Goal: Task Accomplishment & Management: Manage account settings

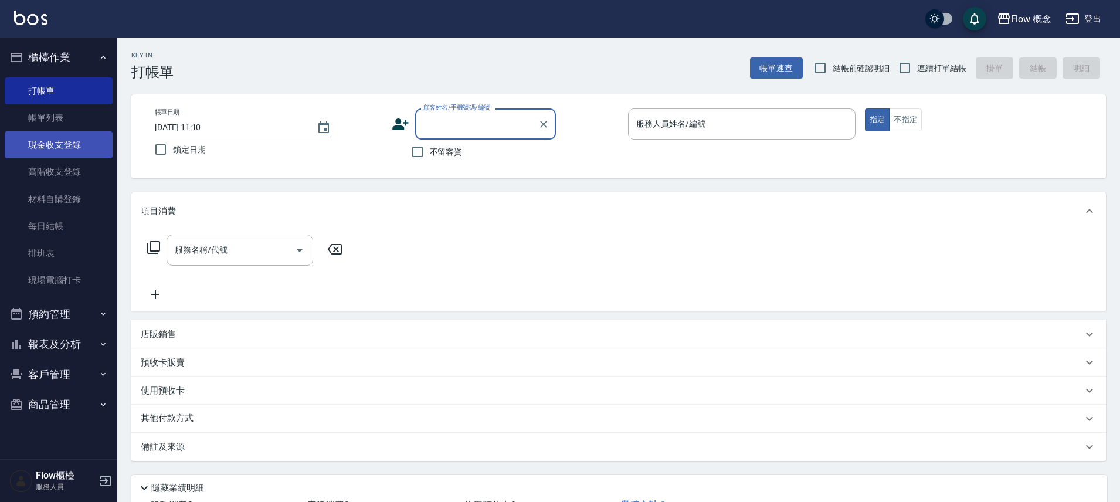
click at [57, 143] on link "現金收支登錄" at bounding box center [59, 144] width 108 height 27
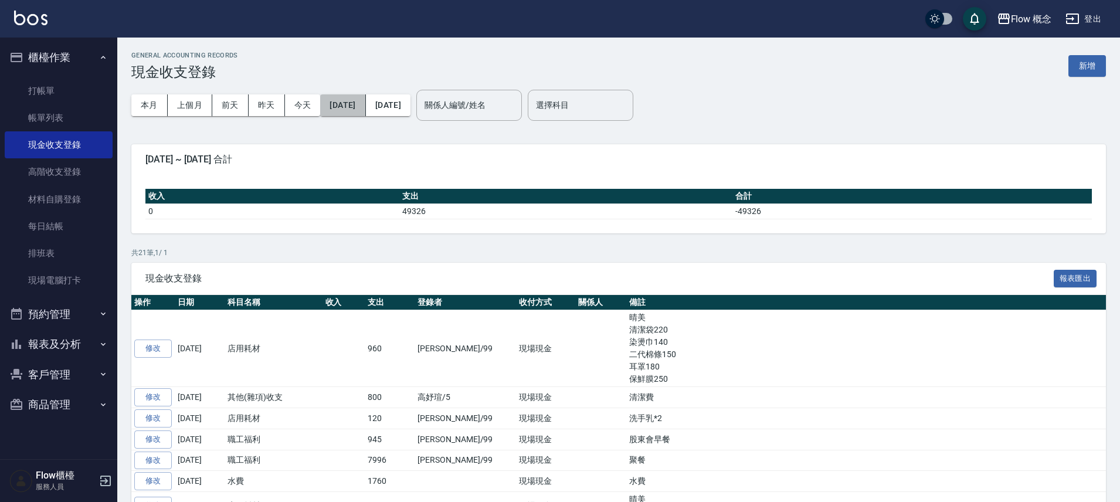
click at [365, 97] on button "[DATE]" at bounding box center [342, 105] width 45 height 22
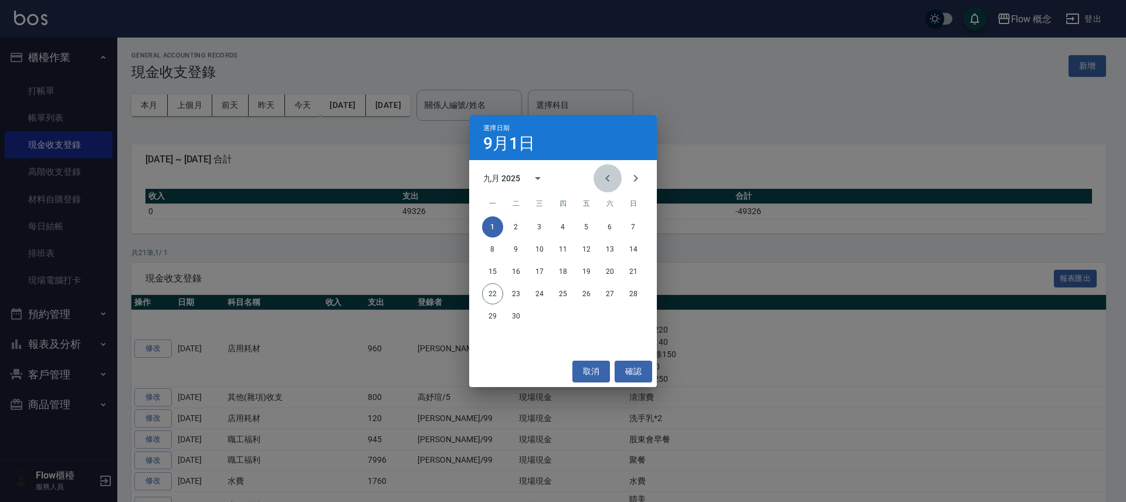
click at [616, 178] on button "Previous month" at bounding box center [607, 178] width 28 height 28
click at [616, 179] on button "Previous month" at bounding box center [607, 178] width 28 height 28
click at [567, 229] on button "1" at bounding box center [562, 226] width 21 height 21
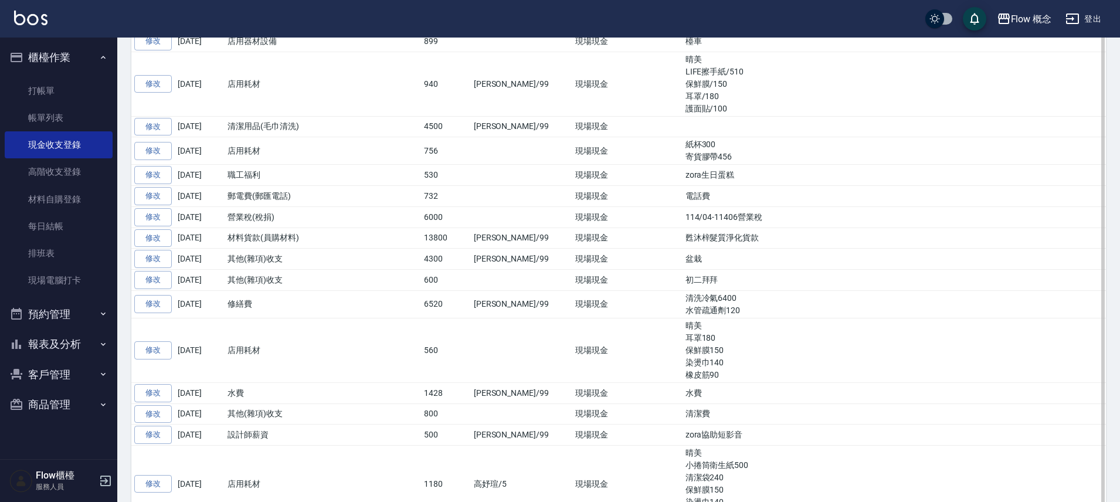
scroll to position [1379, 0]
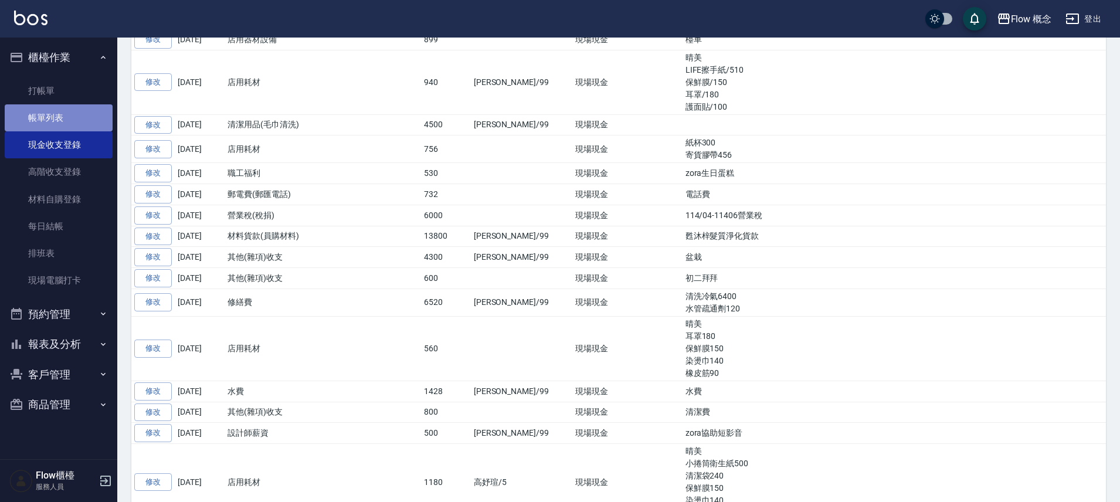
click at [79, 110] on link "帳單列表" at bounding box center [59, 117] width 108 height 27
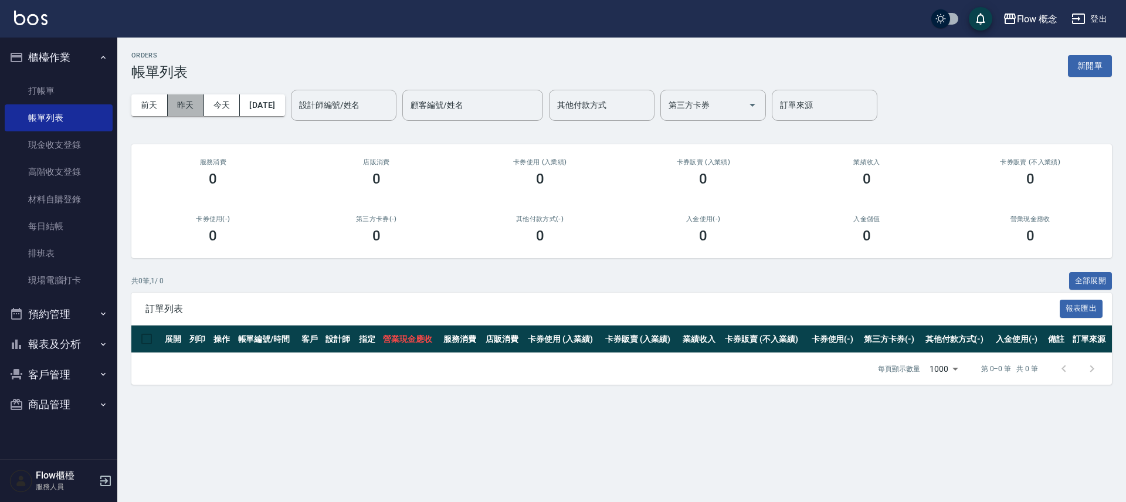
click at [191, 111] on button "昨天" at bounding box center [186, 105] width 36 height 22
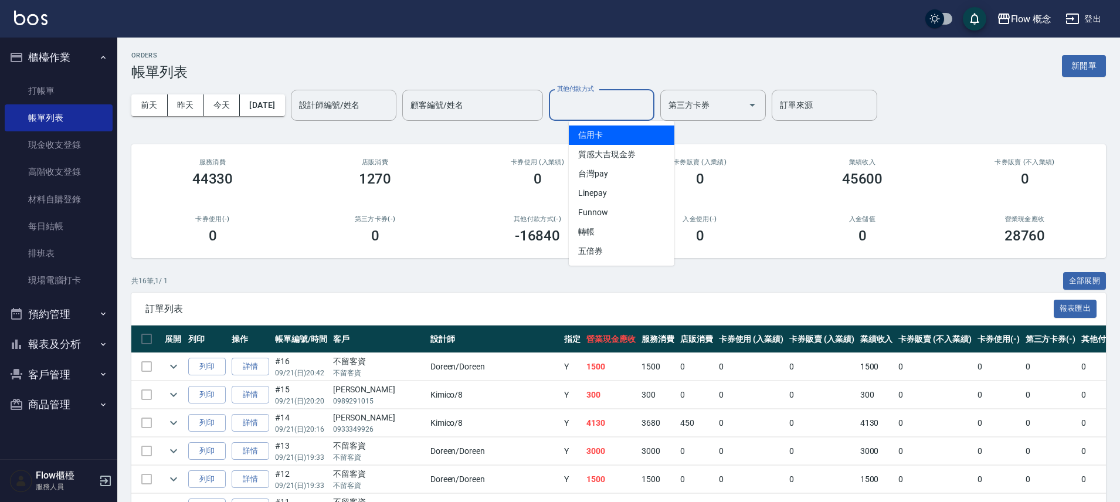
click at [606, 113] on input "其他付款方式" at bounding box center [601, 105] width 95 height 21
click at [599, 134] on span "信用卡" at bounding box center [622, 134] width 106 height 19
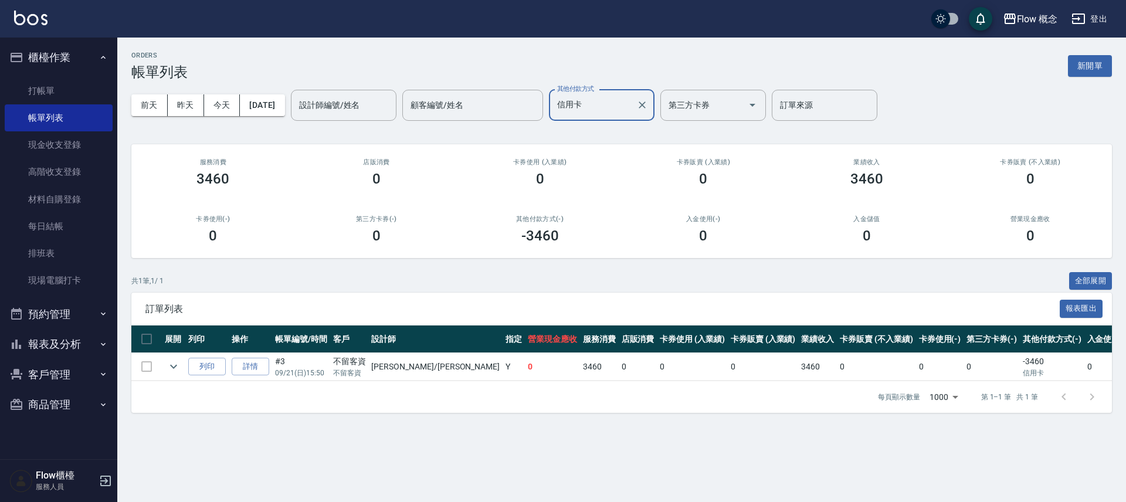
click at [611, 101] on input "信用卡" at bounding box center [592, 105] width 77 height 21
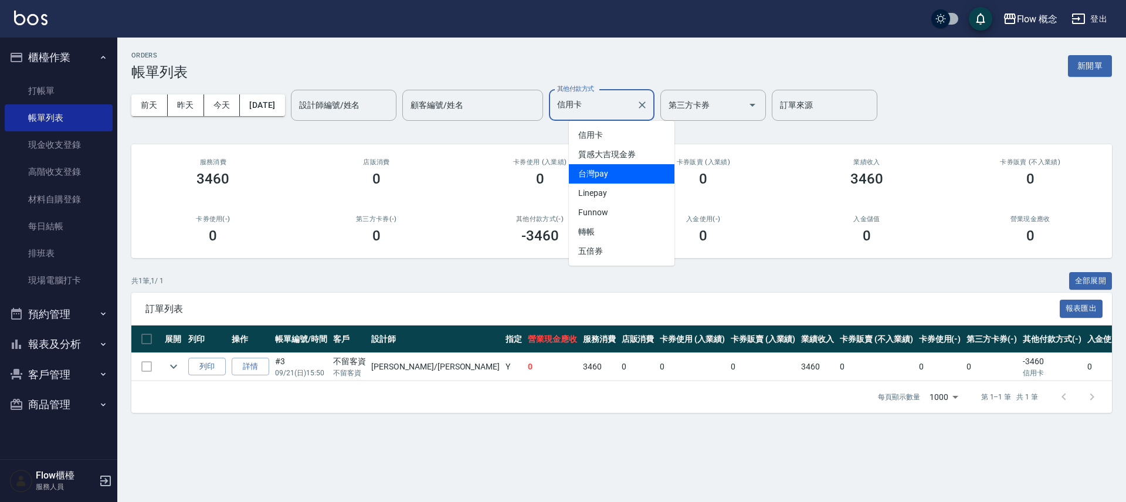
click at [608, 175] on span "台灣pay" at bounding box center [622, 173] width 106 height 19
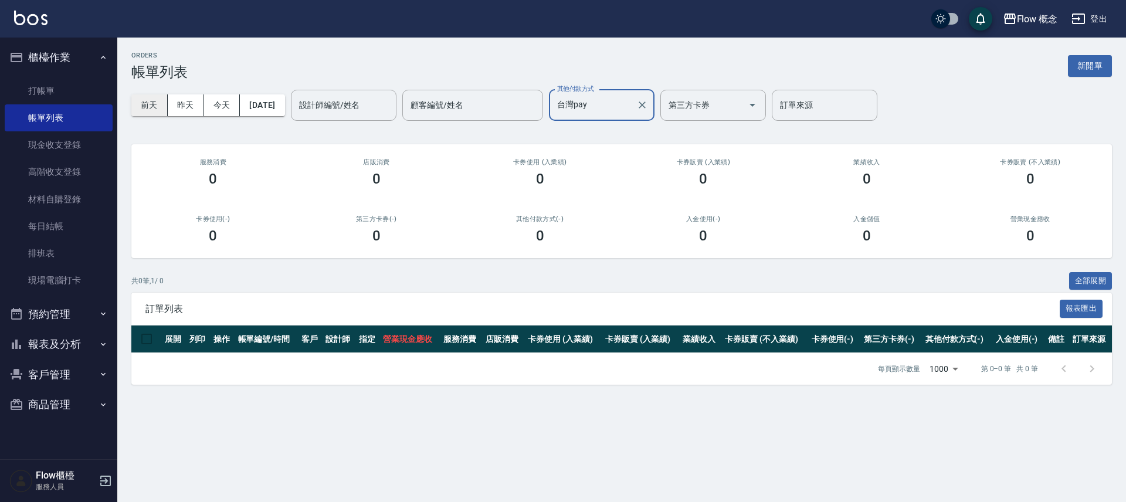
click at [146, 106] on button "前天" at bounding box center [149, 105] width 36 height 22
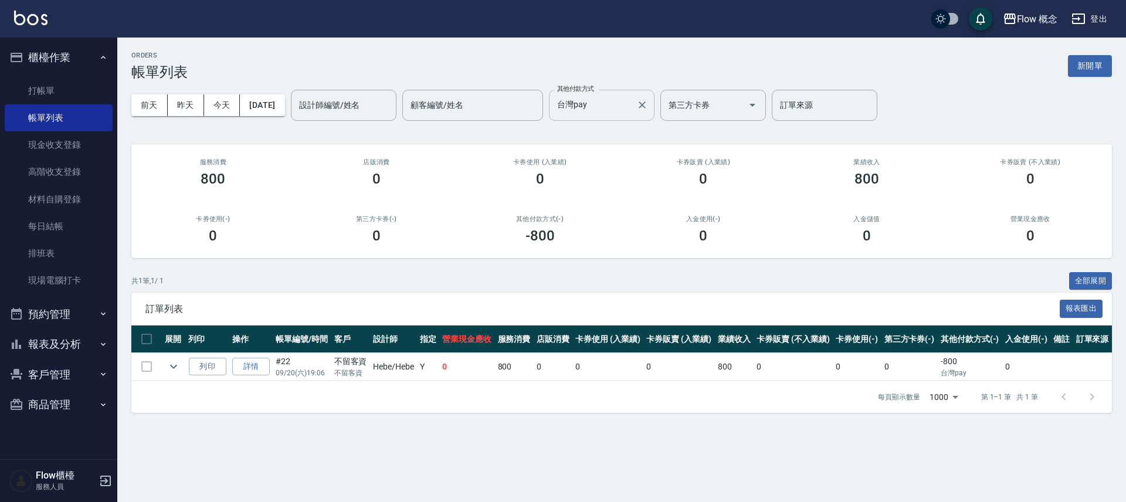
click at [619, 98] on input "台灣pay" at bounding box center [592, 105] width 77 height 21
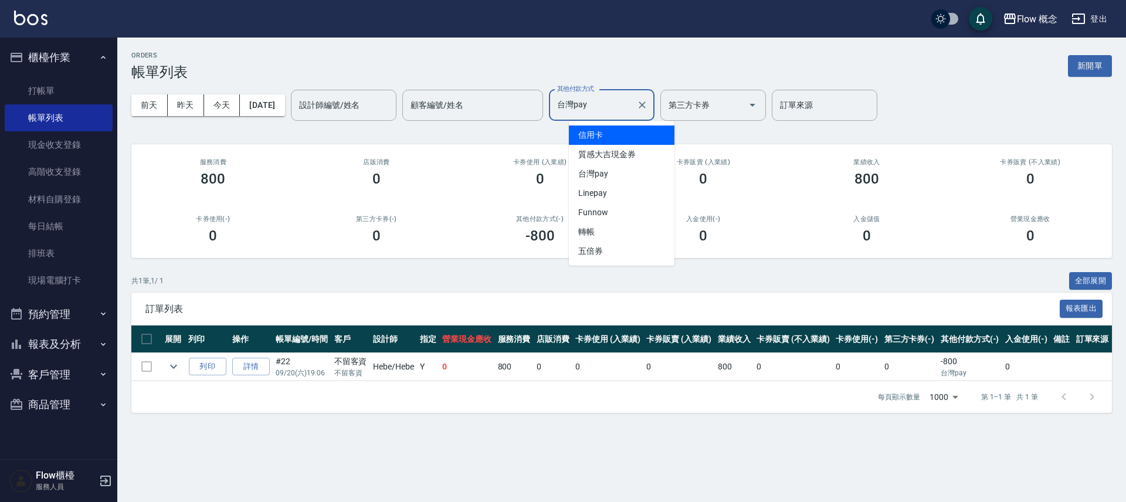
click at [621, 138] on span "信用卡" at bounding box center [622, 134] width 106 height 19
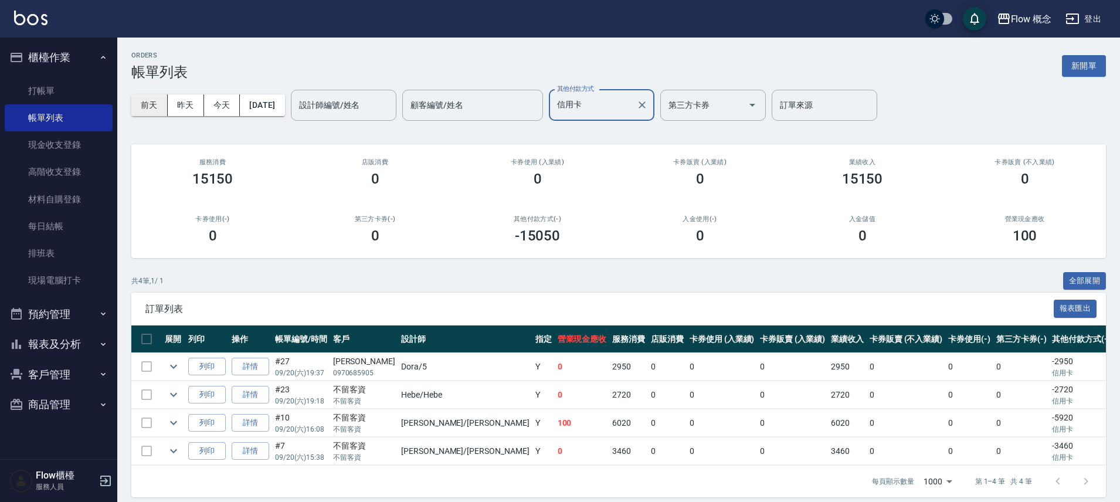
click at [158, 110] on button "前天" at bounding box center [149, 105] width 36 height 22
click at [284, 101] on button "[DATE]" at bounding box center [262, 105] width 45 height 22
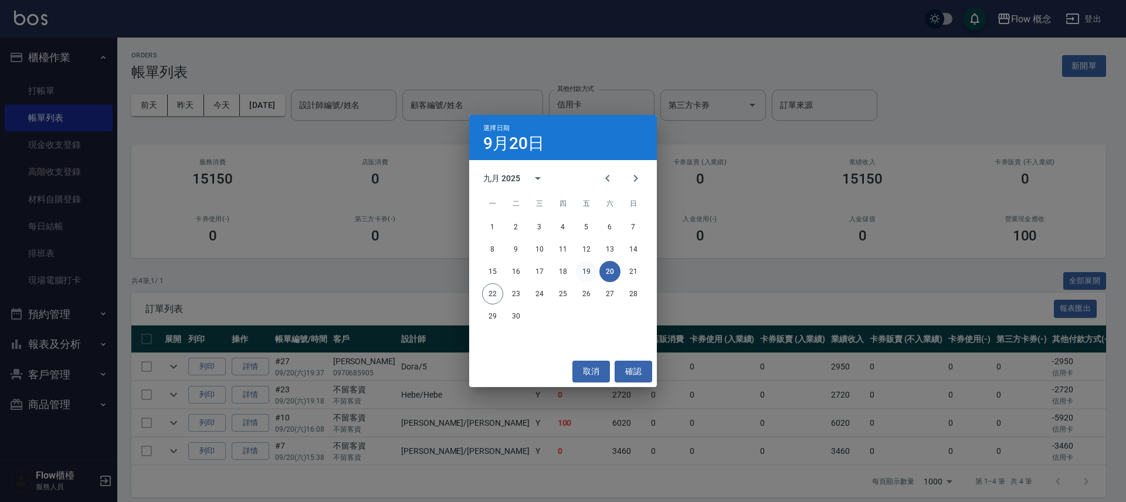
click at [589, 271] on button "19" at bounding box center [586, 271] width 21 height 21
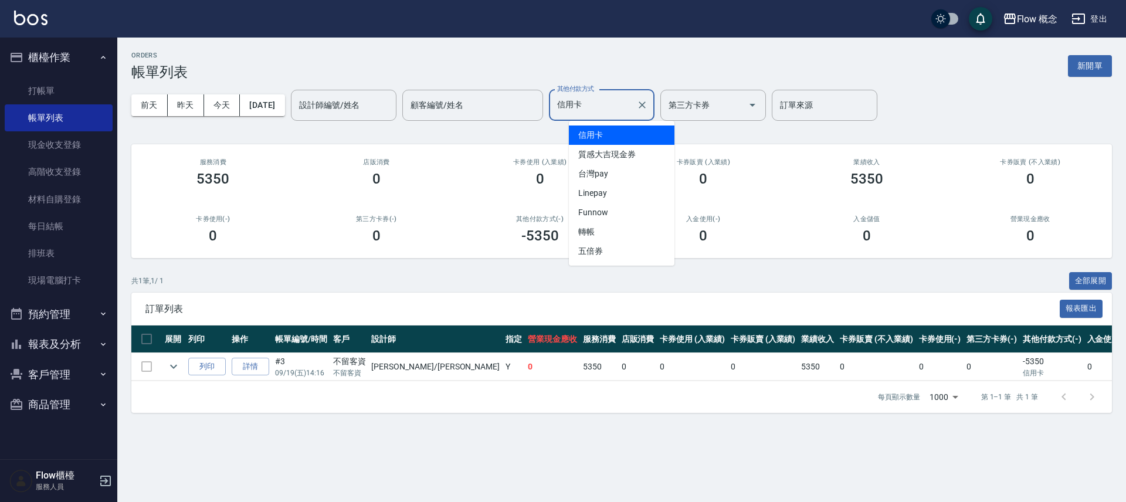
click at [607, 110] on input "信用卡" at bounding box center [592, 105] width 77 height 21
click at [598, 171] on span "台灣pay" at bounding box center [622, 173] width 106 height 19
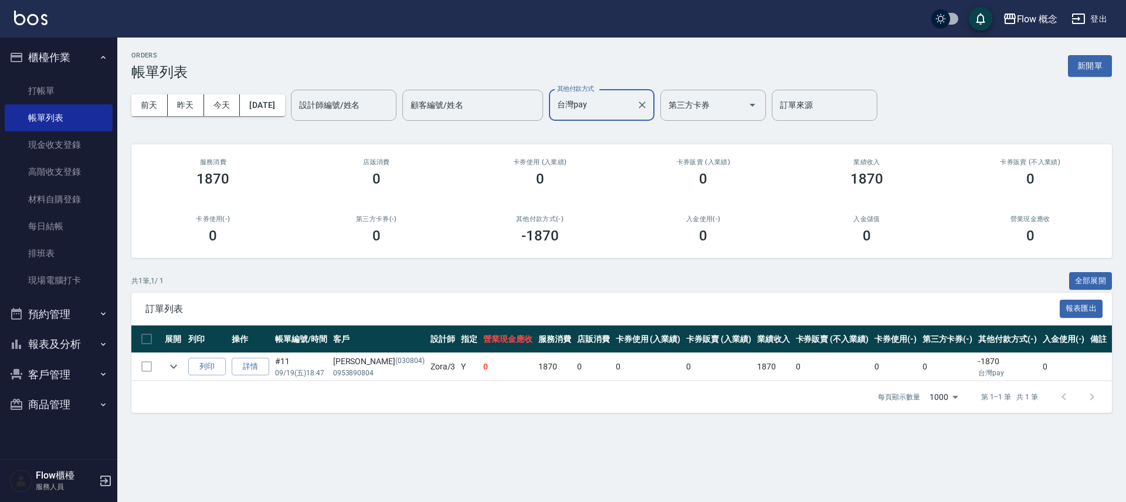
click at [603, 107] on input "台灣pay" at bounding box center [592, 105] width 77 height 21
click at [610, 129] on span "信用卡" at bounding box center [622, 134] width 106 height 19
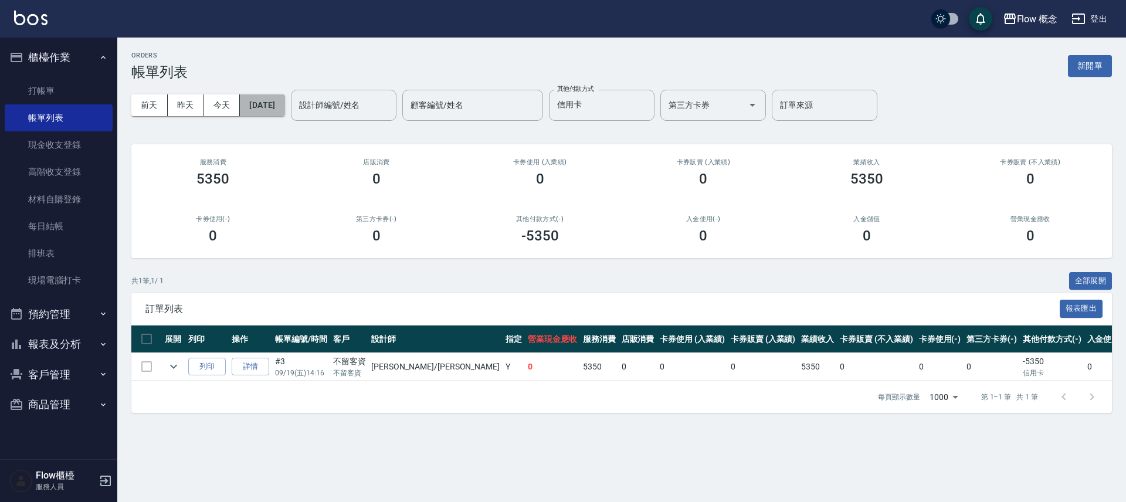
click at [280, 104] on button "[DATE]" at bounding box center [262, 105] width 45 height 22
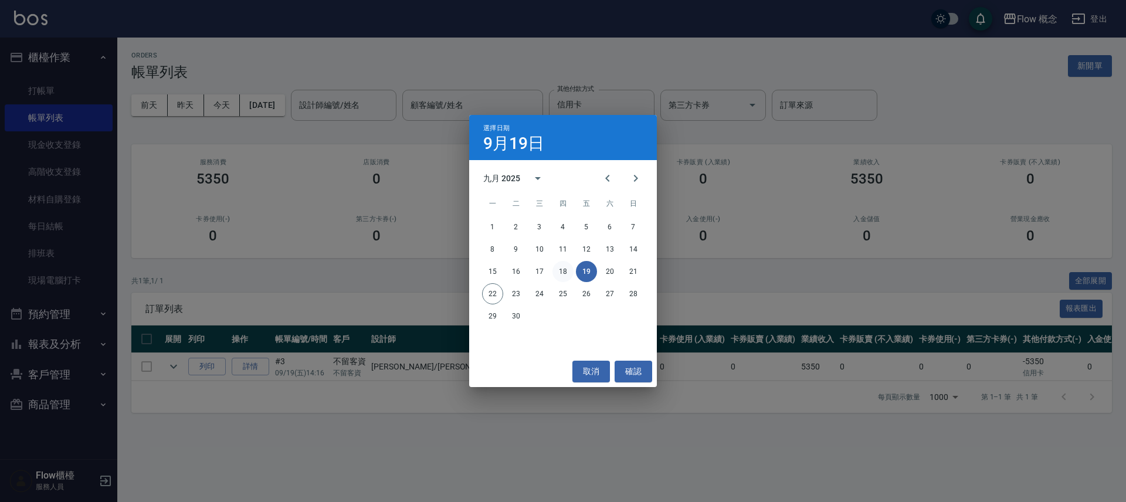
click at [559, 265] on button "18" at bounding box center [562, 271] width 21 height 21
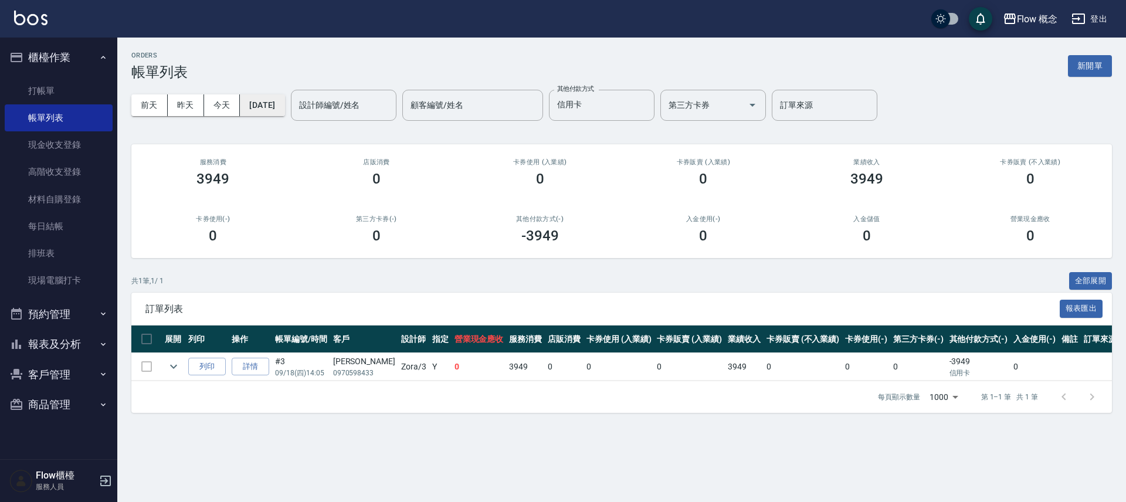
drag, startPoint x: 264, startPoint y: 93, endPoint x: 267, endPoint y: 98, distance: 6.6
click at [264, 93] on div "[DATE] [DATE] [DATE] [DATE] 設計師編號/姓名 設計師編號/姓名 顧客編號/姓名 顧客編號/姓名 其他付款方式 信用卡 其他付款方式…" at bounding box center [621, 105] width 980 height 50
click at [267, 98] on button "[DATE]" at bounding box center [262, 105] width 45 height 22
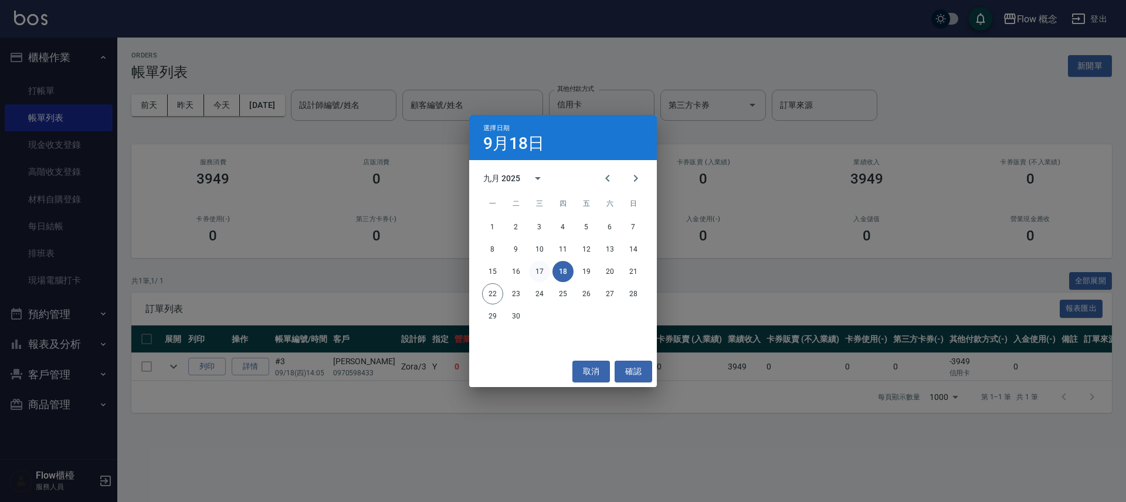
click at [536, 272] on button "17" at bounding box center [539, 271] width 21 height 21
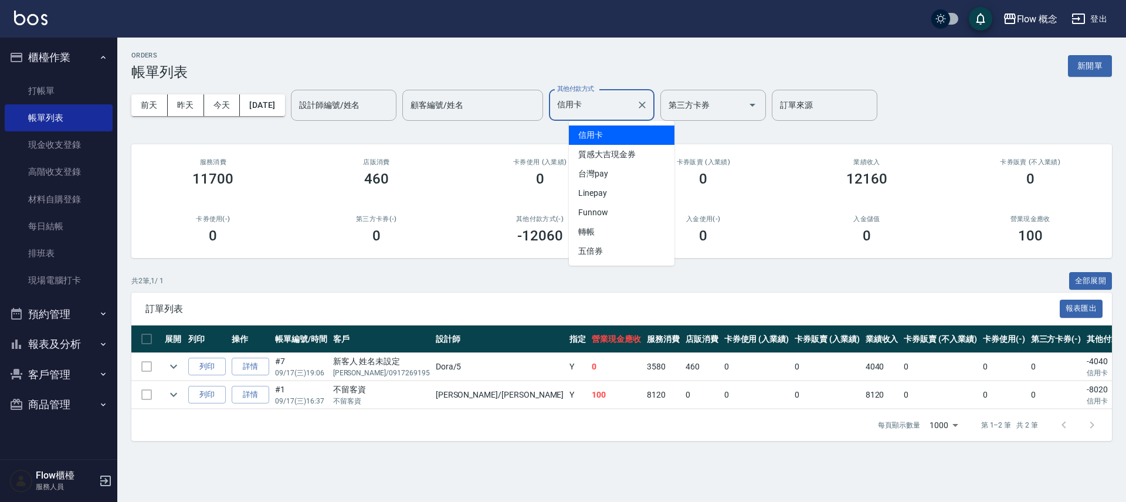
click at [605, 104] on input "信用卡" at bounding box center [592, 105] width 77 height 21
click at [658, 50] on div "ORDERS 帳單列表 新開單 [DATE] [DATE] [DATE] [DATE] 設計師編號/姓名 設計師編號/姓名 顧客編號/姓名 顧客編號/姓名 其…" at bounding box center [621, 246] width 1008 height 417
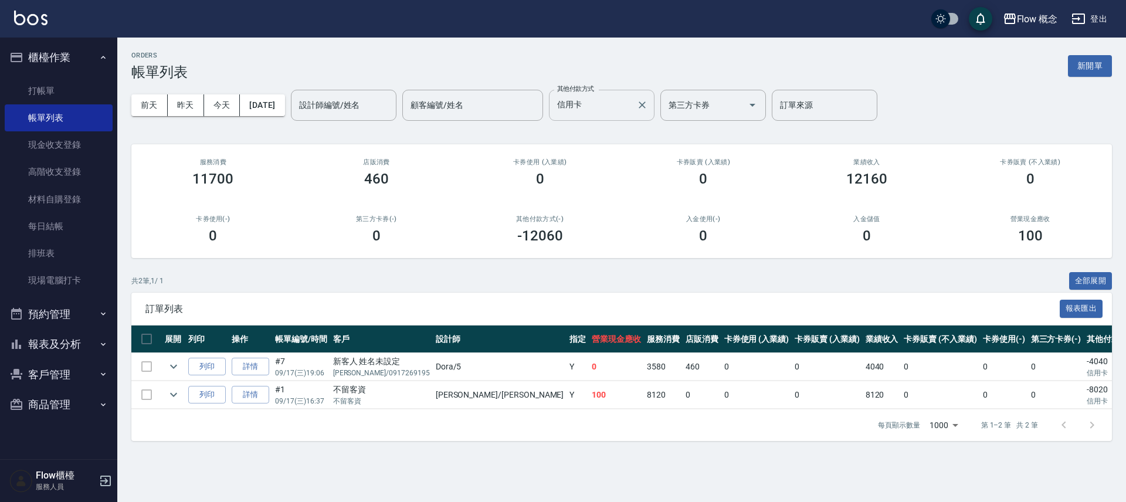
click at [613, 103] on input "信用卡" at bounding box center [592, 105] width 77 height 21
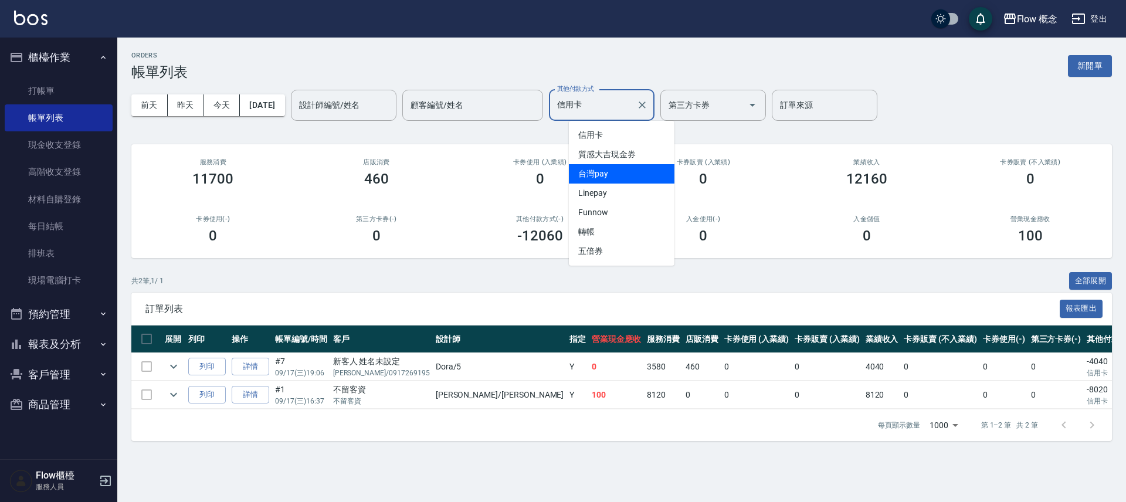
click at [602, 180] on span "台灣pay" at bounding box center [622, 173] width 106 height 19
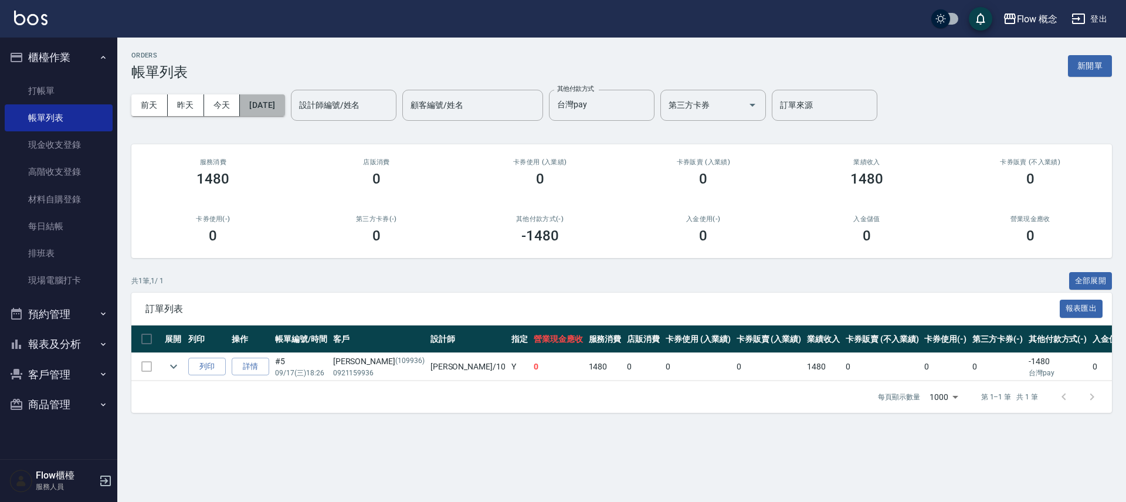
click at [271, 104] on button "[DATE]" at bounding box center [262, 105] width 45 height 22
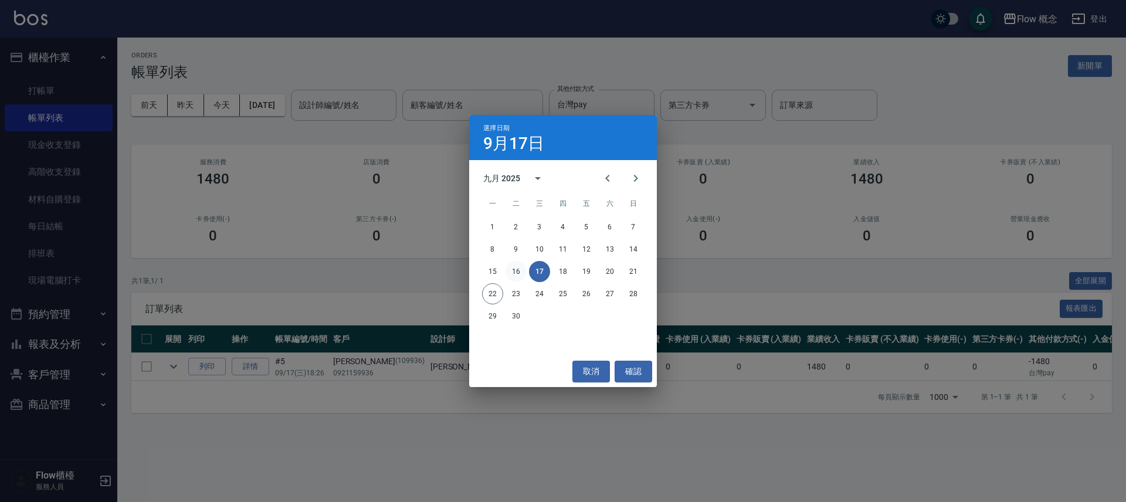
click at [518, 274] on button "16" at bounding box center [515, 271] width 21 height 21
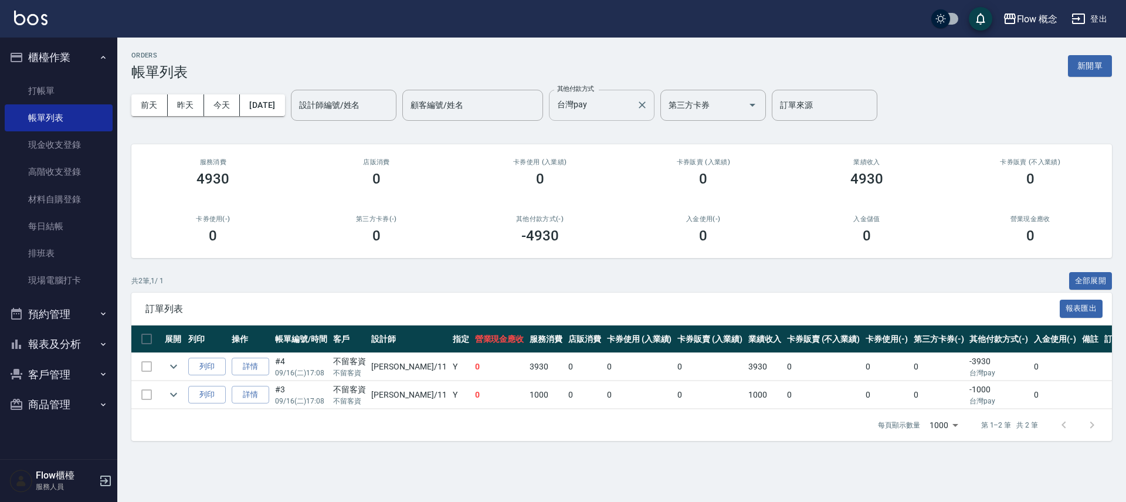
click at [613, 103] on input "台灣pay" at bounding box center [592, 105] width 77 height 21
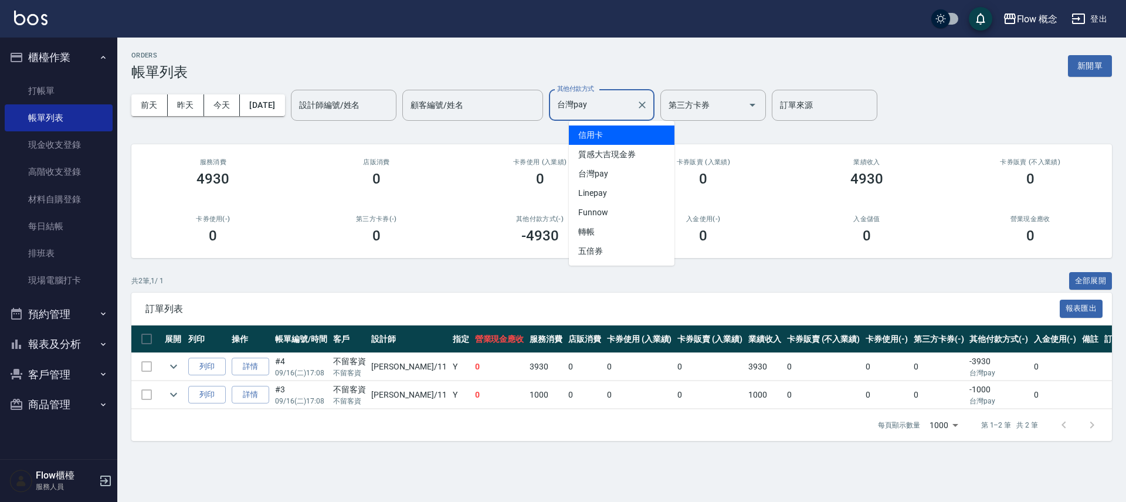
click at [618, 135] on span "信用卡" at bounding box center [622, 134] width 106 height 19
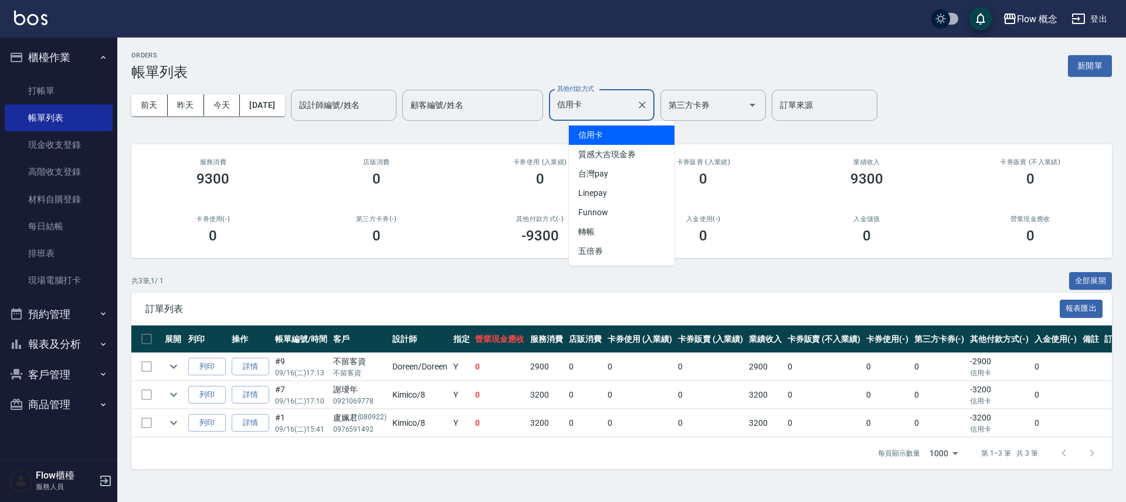
click at [620, 102] on input "信用卡" at bounding box center [592, 105] width 77 height 21
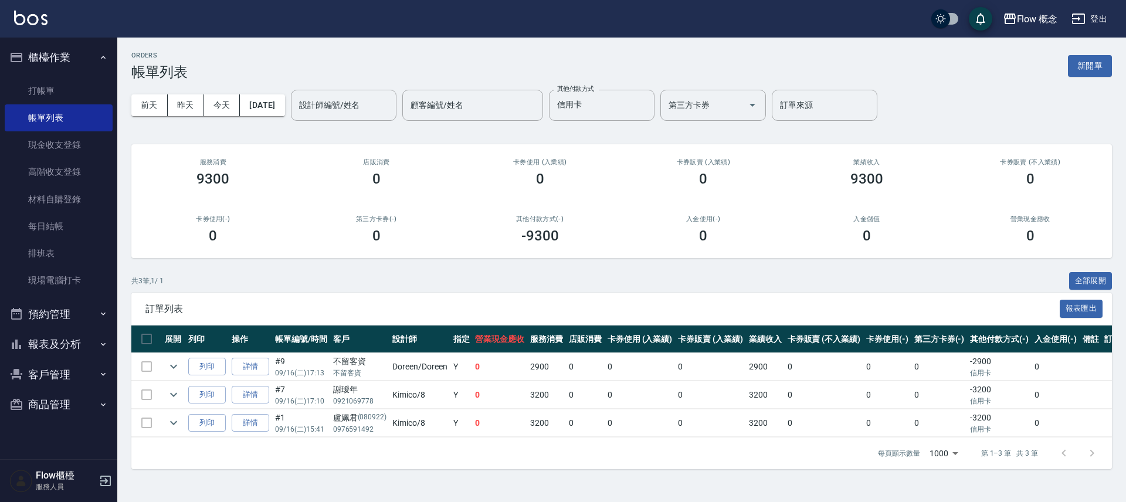
drag, startPoint x: 414, startPoint y: 46, endPoint x: 179, endPoint y: 81, distance: 238.3
click at [414, 46] on div "ORDERS 帳單列表 新開單 [DATE] [DATE] [DATE] [DATE] 設計師編號/姓名 設計師編號/姓名 顧客編號/姓名 顧客編號/姓名 其…" at bounding box center [621, 261] width 1008 height 446
click at [274, 106] on button "[DATE]" at bounding box center [262, 105] width 45 height 22
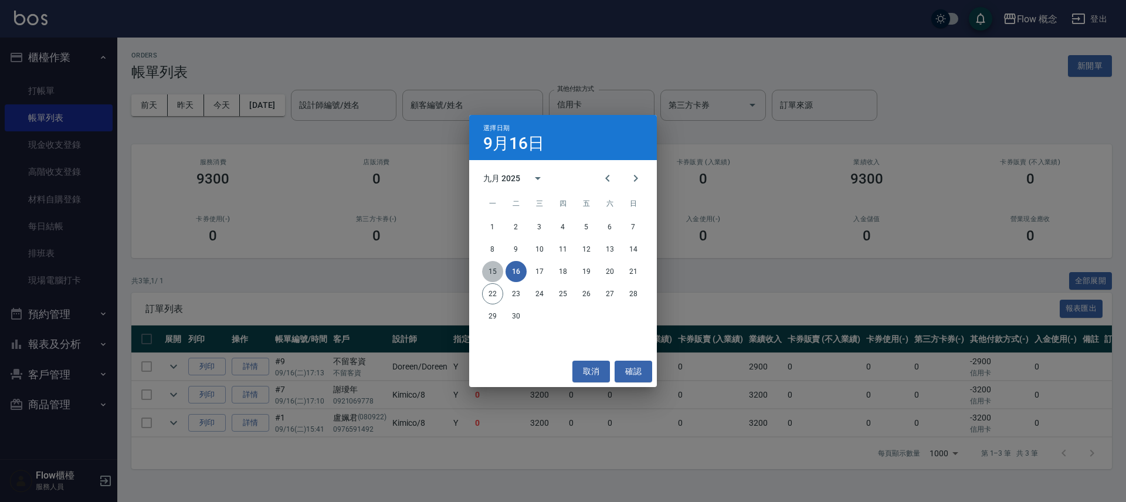
click at [492, 268] on button "15" at bounding box center [492, 271] width 21 height 21
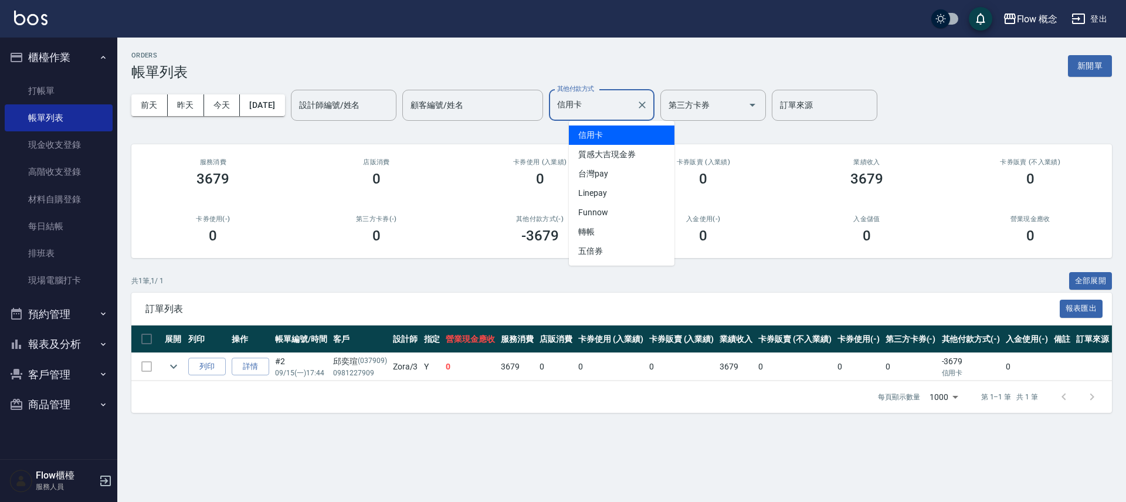
click at [619, 106] on input "信用卡" at bounding box center [592, 105] width 77 height 21
click at [618, 175] on span "台灣pay" at bounding box center [622, 173] width 106 height 19
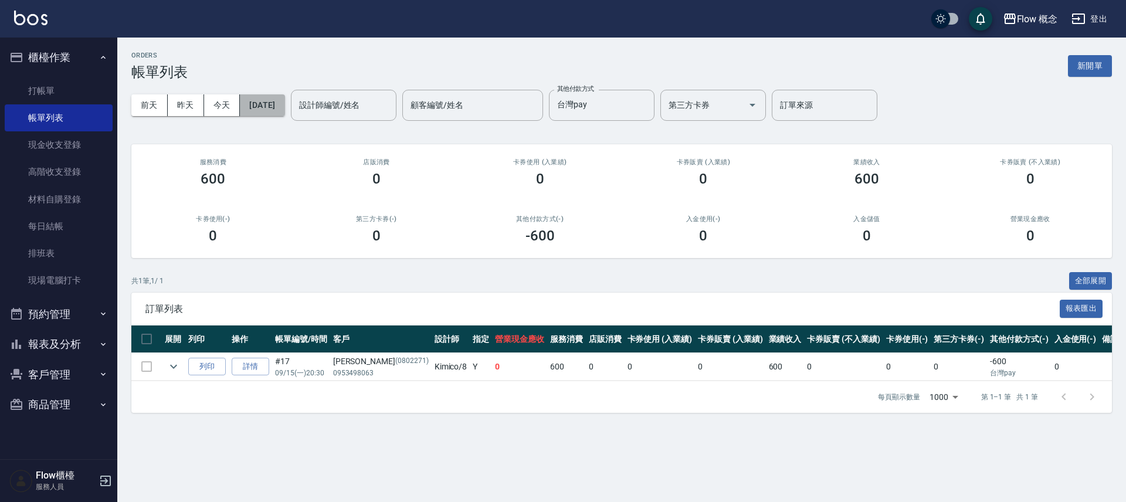
click at [281, 107] on button "[DATE]" at bounding box center [262, 105] width 45 height 22
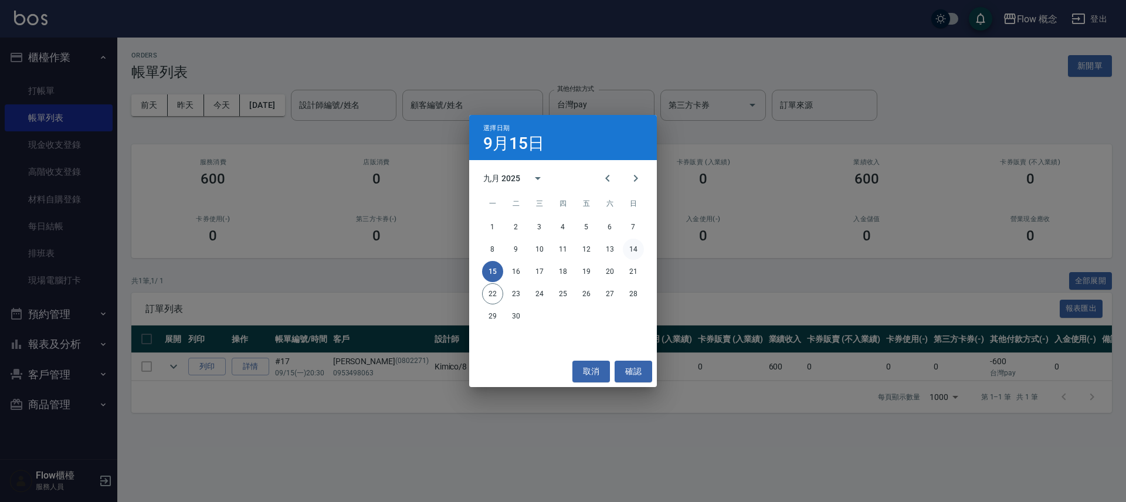
click at [632, 250] on button "14" at bounding box center [633, 249] width 21 height 21
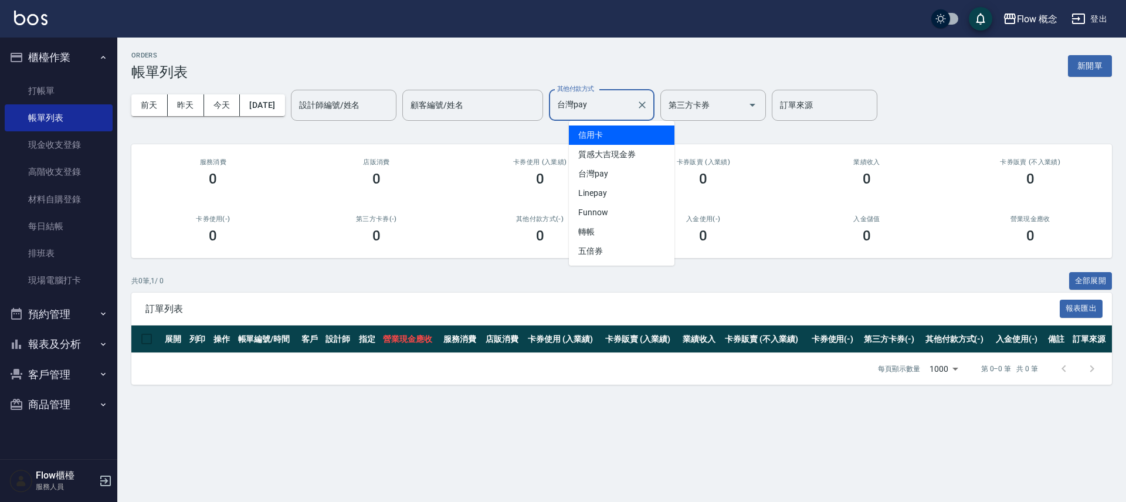
click at [610, 99] on input "台灣pay" at bounding box center [592, 105] width 77 height 21
click at [608, 134] on span "信用卡" at bounding box center [622, 134] width 106 height 19
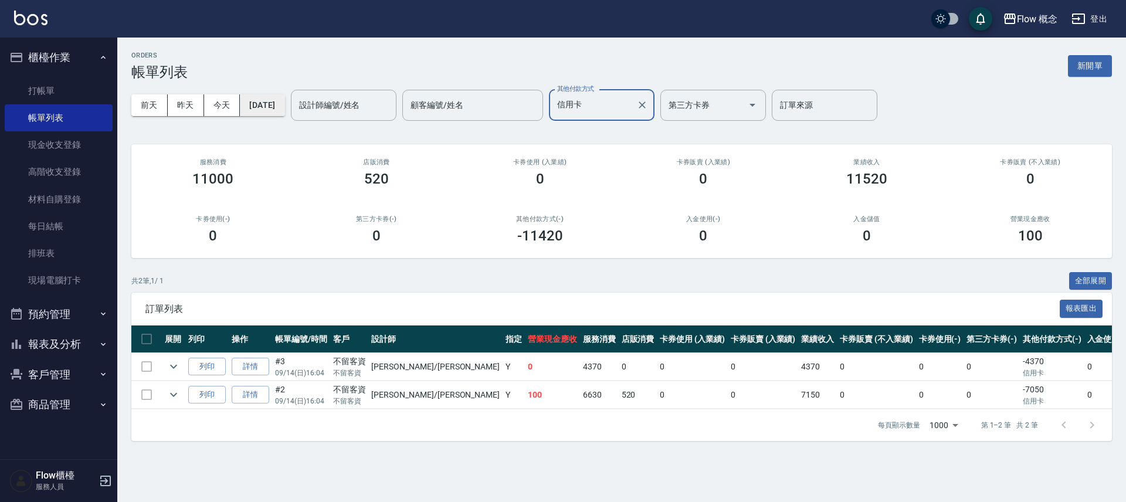
click at [270, 100] on button "[DATE]" at bounding box center [262, 105] width 45 height 22
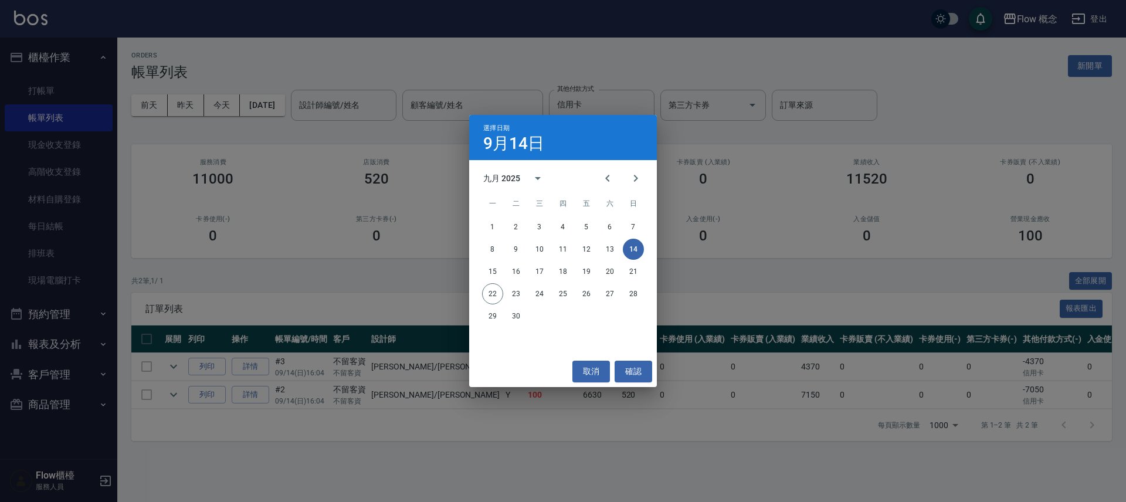
click at [593, 58] on div "選擇日期 [DATE] 九月 2025 一 二 三 四 五 六 日 1 2 3 4 5 6 7 8 9 10 11 12 13 14 15 16 17 18 …" at bounding box center [563, 251] width 1126 height 502
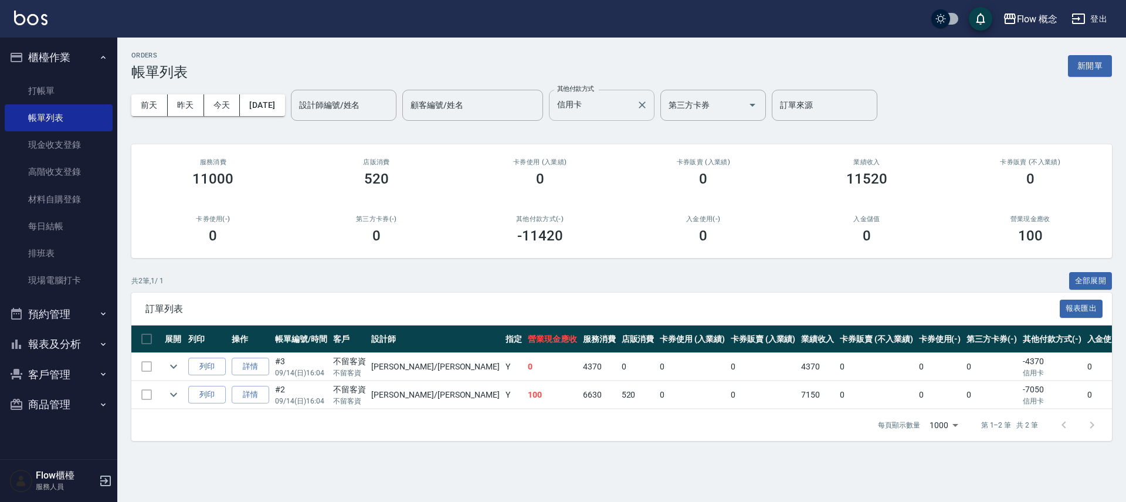
click at [618, 104] on input "信用卡" at bounding box center [592, 105] width 77 height 21
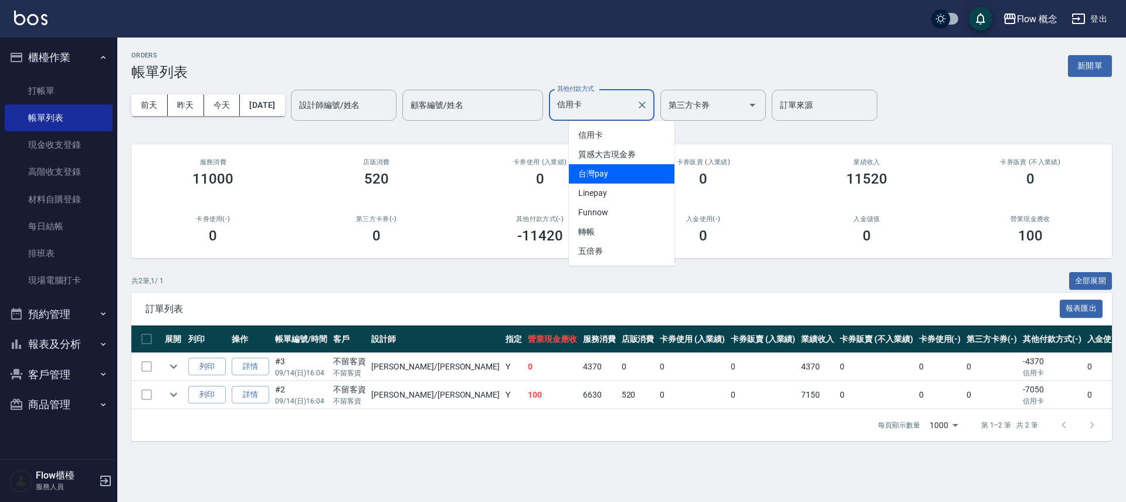
click at [604, 172] on span "台灣pay" at bounding box center [622, 173] width 106 height 19
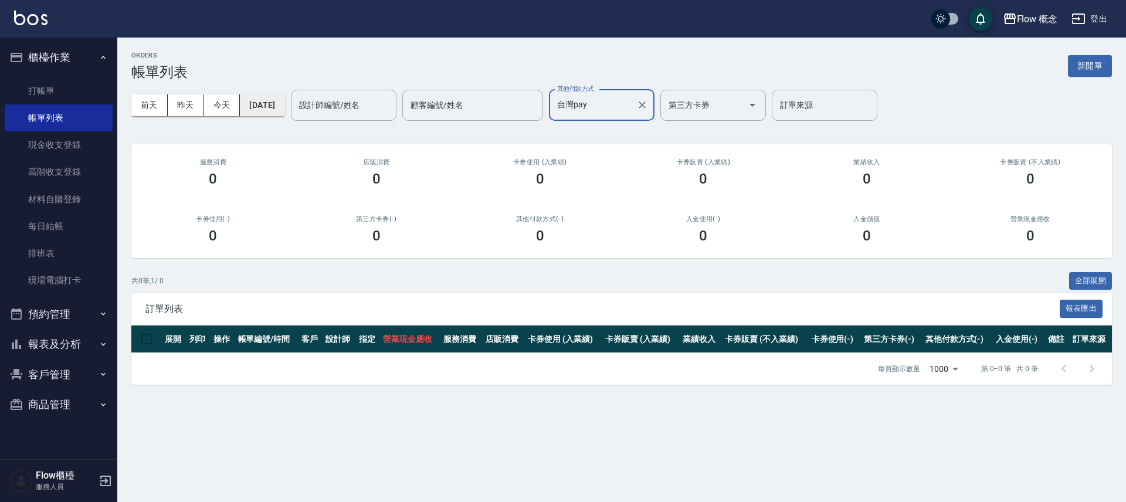
click at [284, 103] on button "[DATE]" at bounding box center [262, 105] width 45 height 22
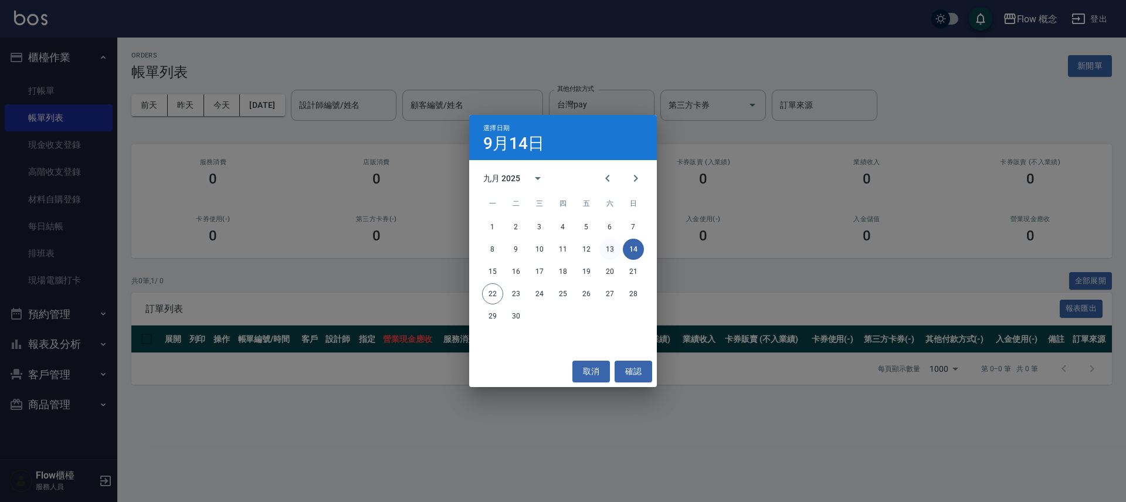
click at [607, 252] on button "13" at bounding box center [609, 249] width 21 height 21
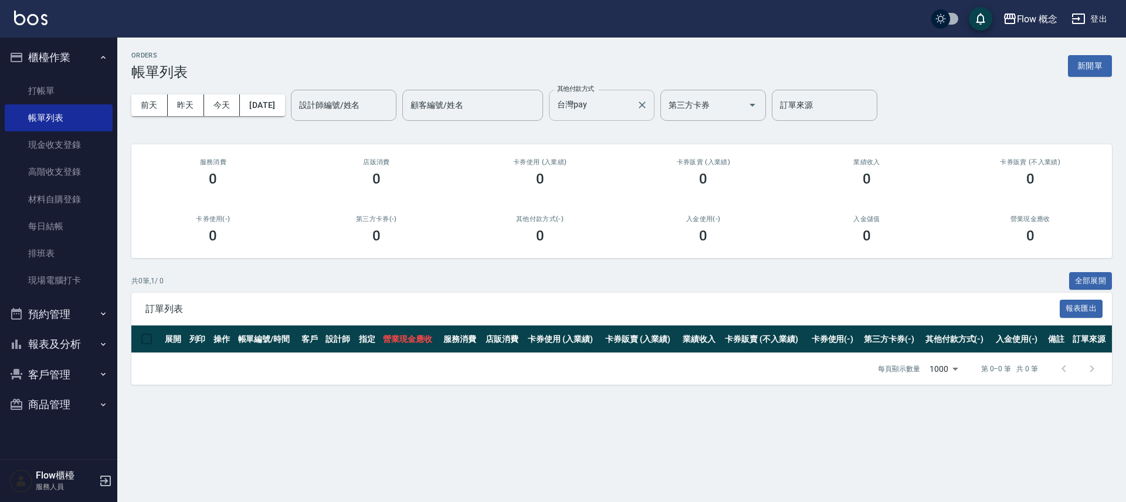
drag, startPoint x: 608, startPoint y: 110, endPoint x: 608, endPoint y: 118, distance: 8.2
click at [607, 109] on input "台灣pay" at bounding box center [592, 105] width 77 height 21
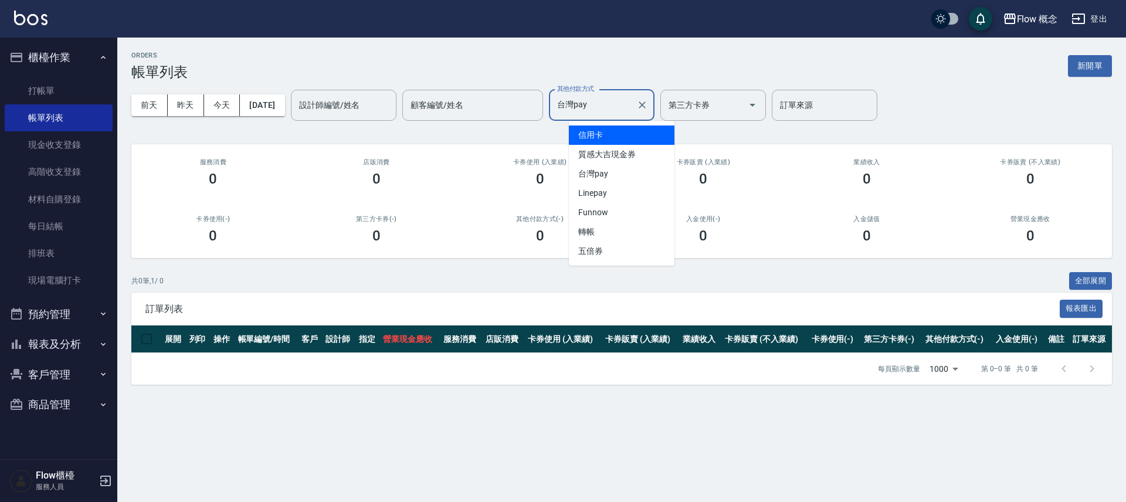
click at [610, 132] on span "信用卡" at bounding box center [622, 134] width 106 height 19
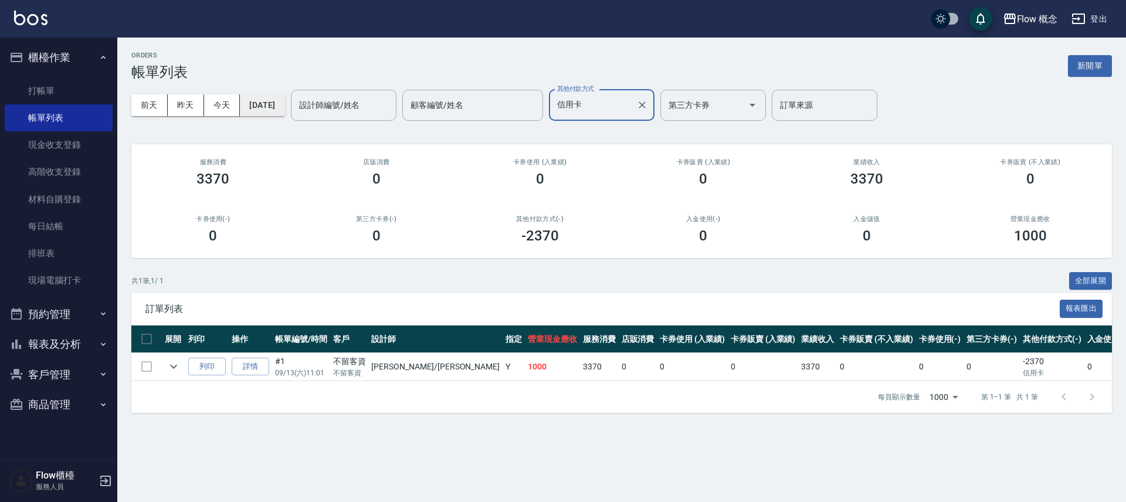
click at [274, 96] on button "[DATE]" at bounding box center [262, 105] width 45 height 22
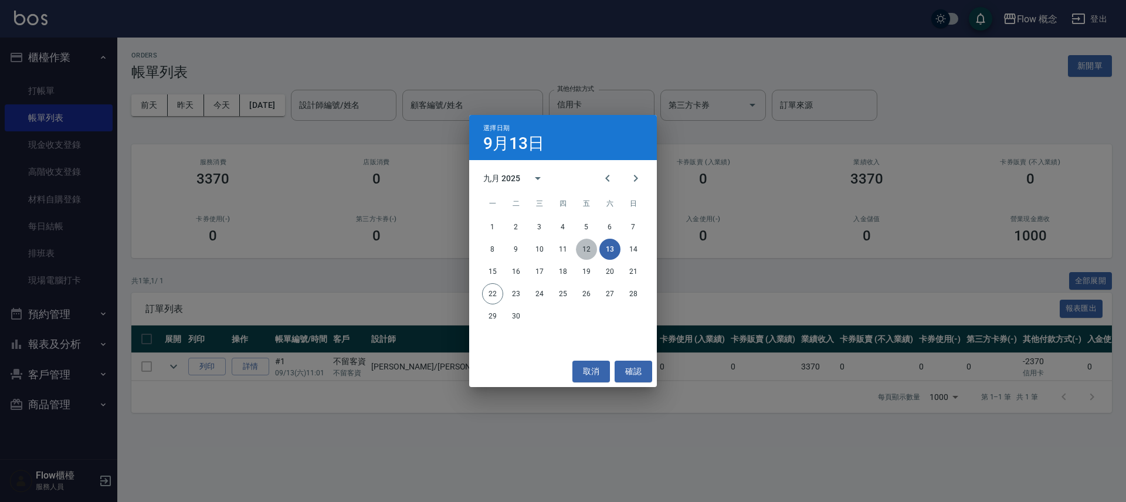
click at [589, 249] on button "12" at bounding box center [586, 249] width 21 height 21
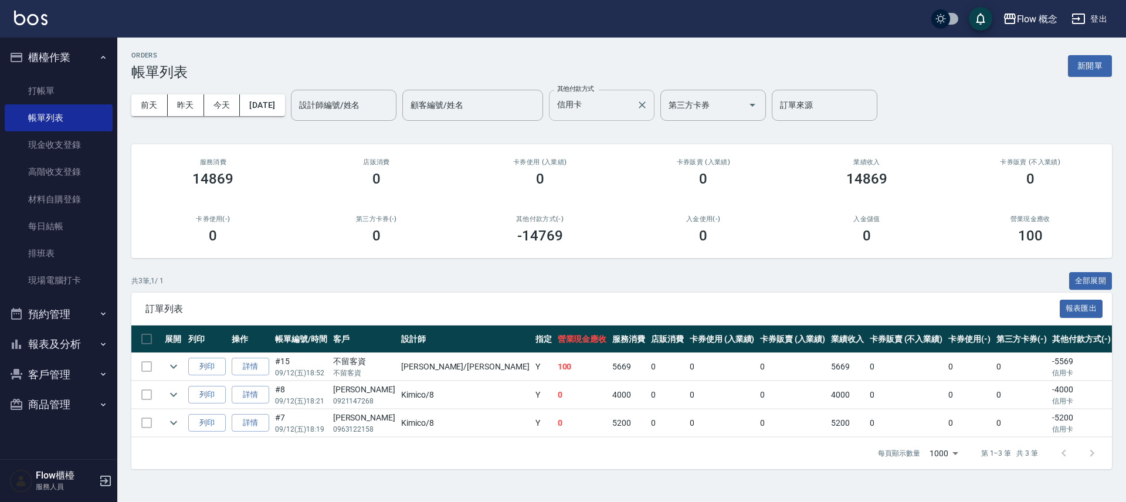
click at [601, 108] on input "信用卡" at bounding box center [592, 105] width 77 height 21
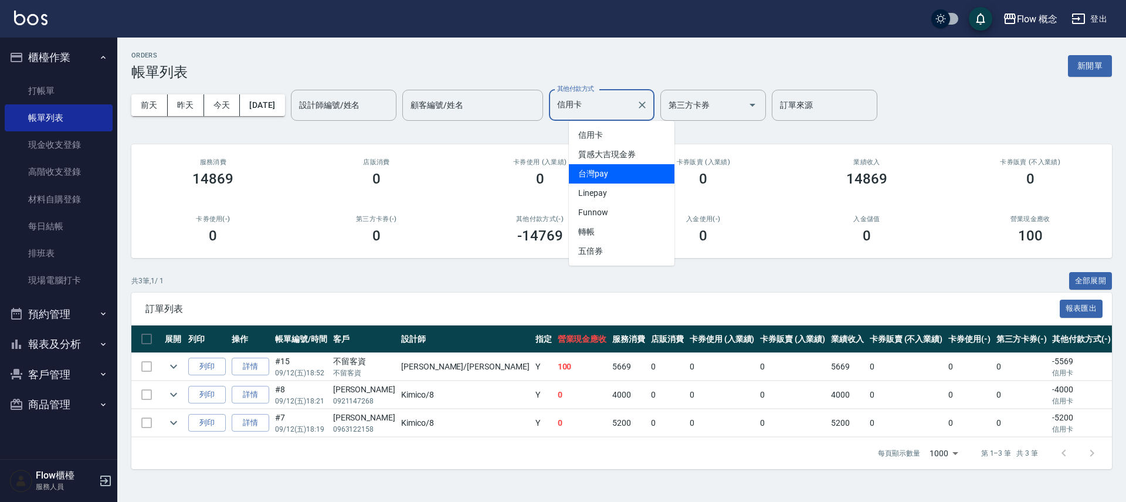
drag, startPoint x: 603, startPoint y: 171, endPoint x: 603, endPoint y: 153, distance: 18.2
click at [603, 172] on span "台灣pay" at bounding box center [622, 173] width 106 height 19
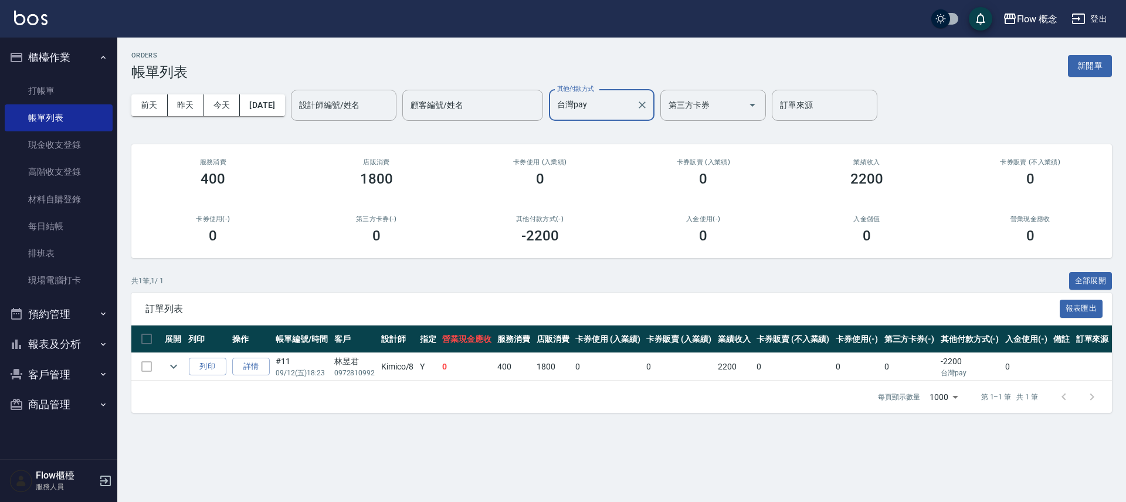
click at [609, 107] on input "台灣pay" at bounding box center [592, 105] width 77 height 21
click at [605, 133] on span "信用卡" at bounding box center [622, 134] width 106 height 19
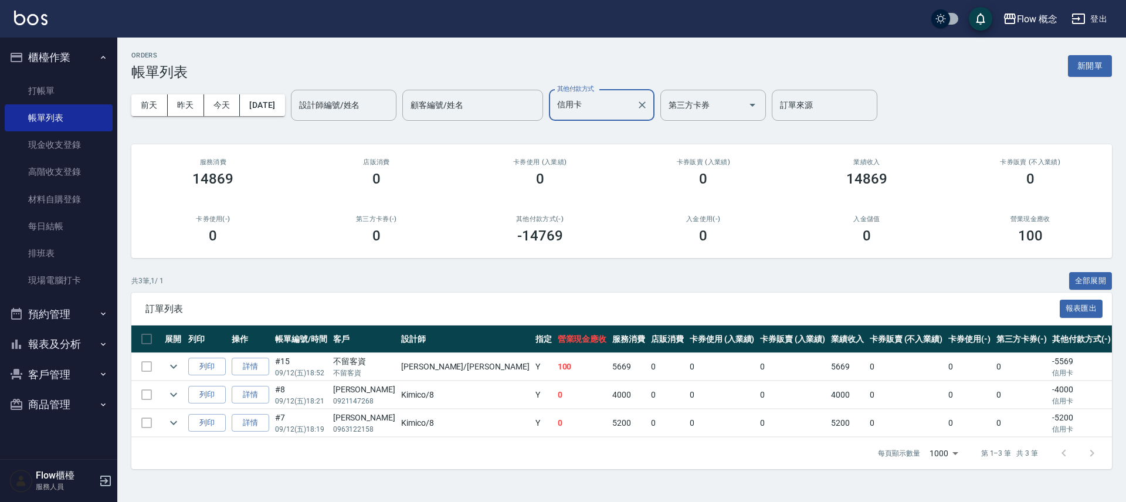
click at [300, 118] on div "[DATE] [DATE] [DATE] [DATE] 設計師編號/姓名 設計師編號/姓名 顧客編號/姓名 顧客編號/姓名 其他付款方式 信用卡 其他付款方式…" at bounding box center [621, 105] width 980 height 50
click at [284, 104] on button "[DATE]" at bounding box center [262, 105] width 45 height 22
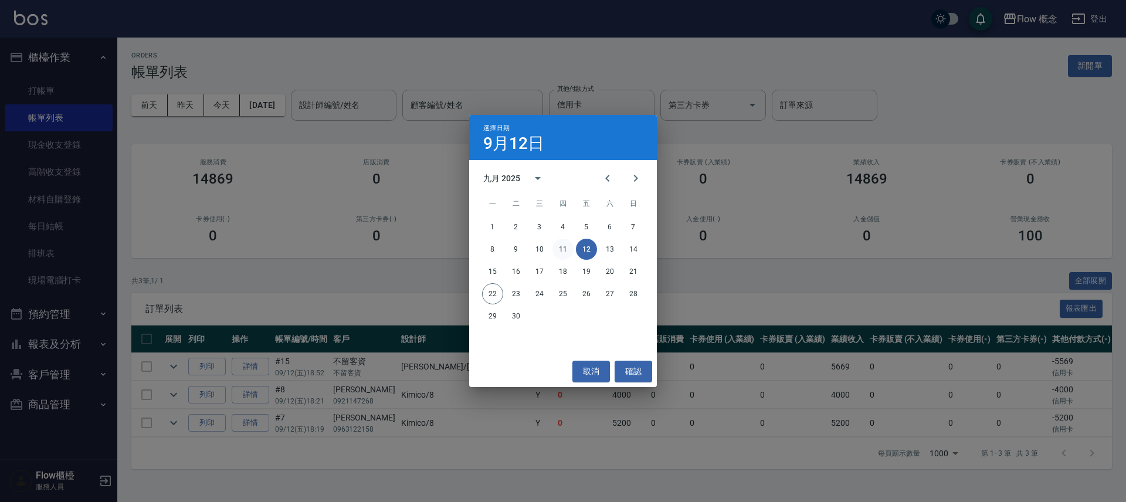
click at [561, 248] on button "11" at bounding box center [562, 249] width 21 height 21
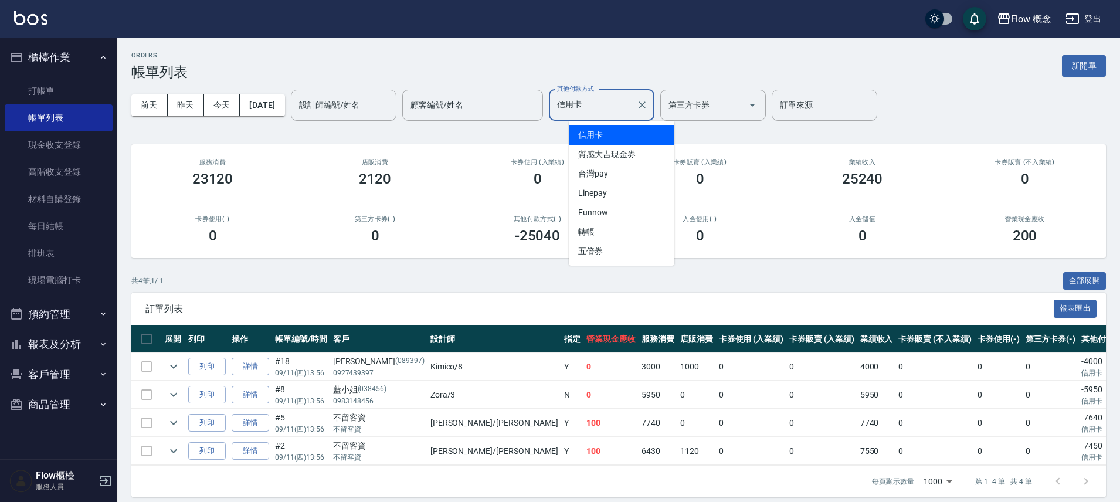
click at [627, 99] on input "信用卡" at bounding box center [592, 105] width 77 height 21
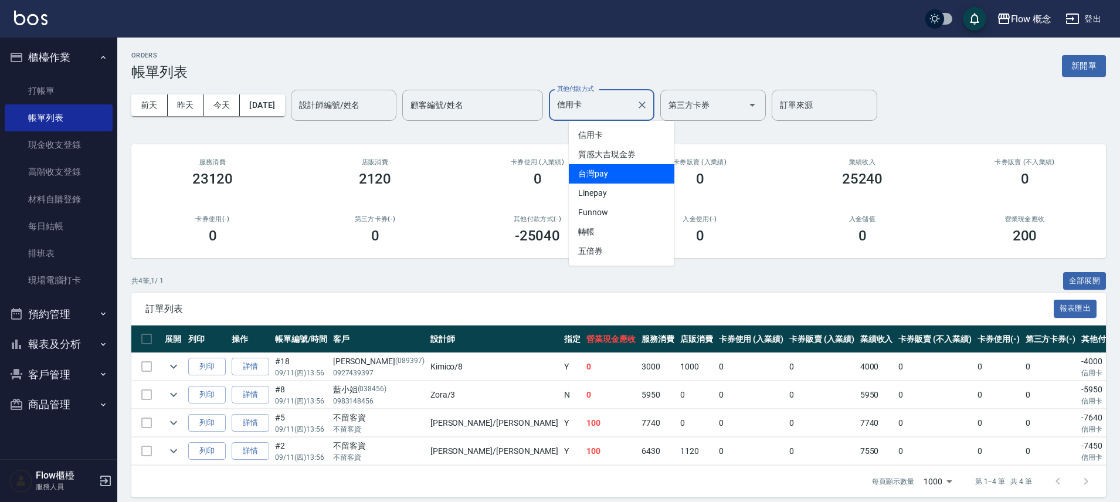
click at [615, 171] on span "台灣pay" at bounding box center [622, 173] width 106 height 19
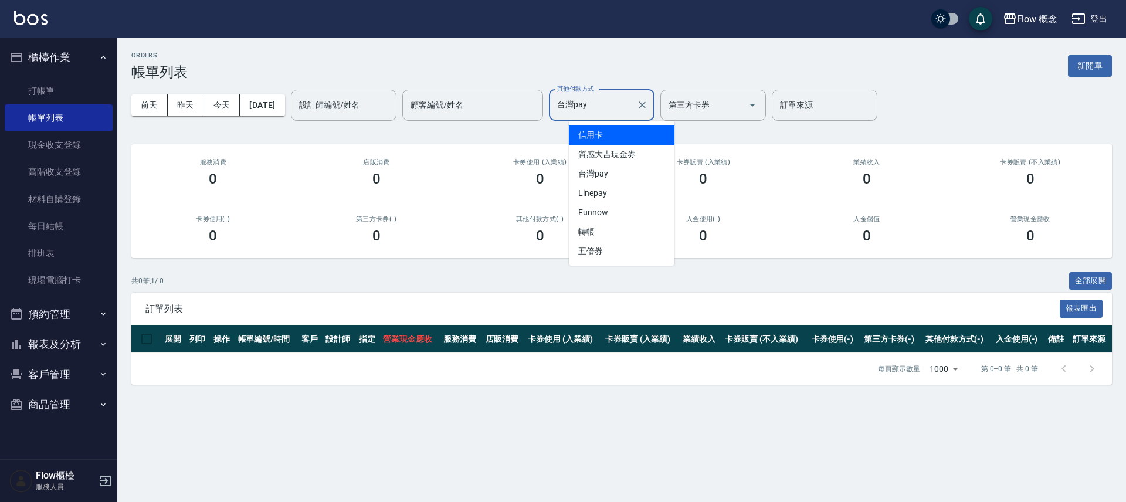
click at [620, 114] on input "台灣pay" at bounding box center [592, 105] width 77 height 21
click at [614, 132] on span "信用卡" at bounding box center [622, 134] width 106 height 19
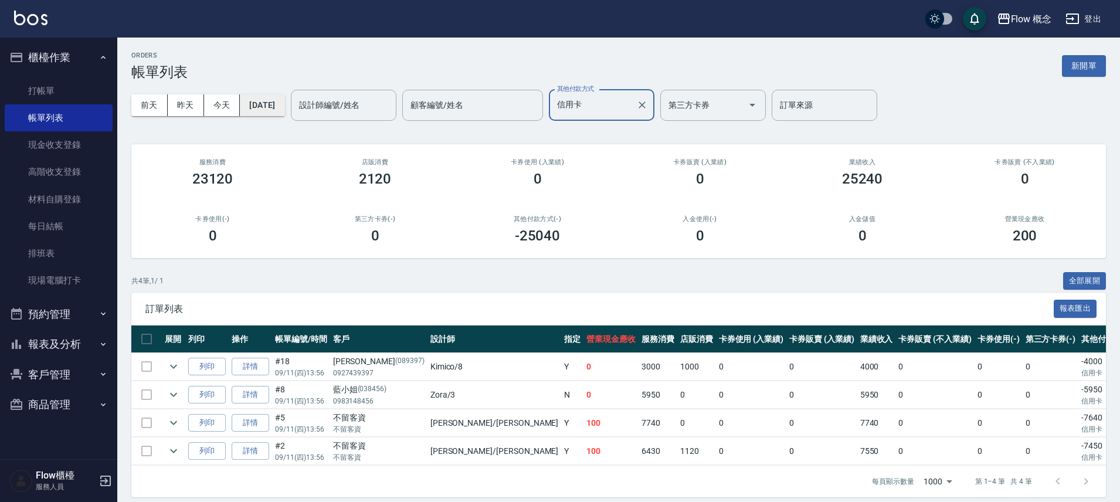
click at [284, 107] on button "[DATE]" at bounding box center [262, 105] width 45 height 22
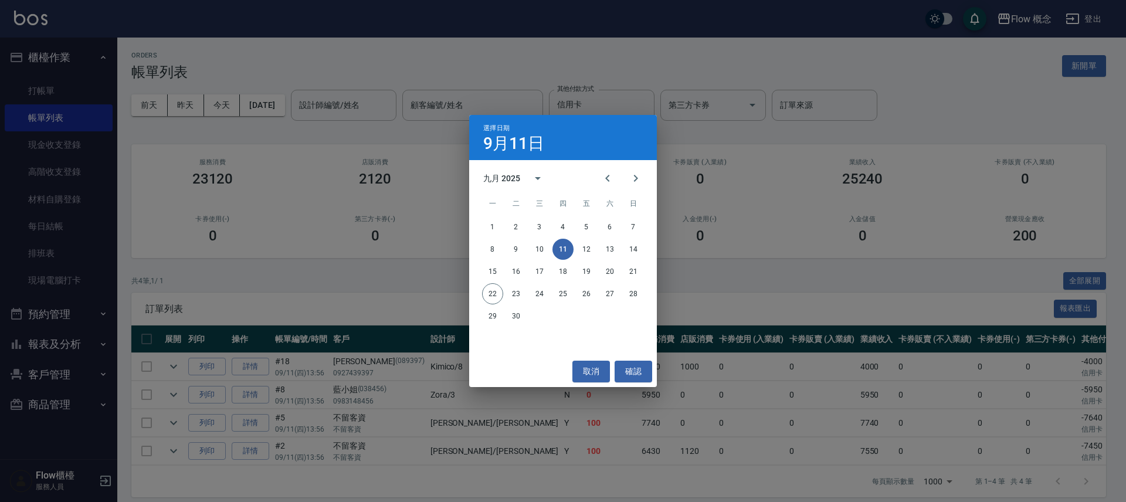
drag, startPoint x: 648, startPoint y: 50, endPoint x: 632, endPoint y: 92, distance: 44.5
click at [648, 50] on div "選擇日期 [DATE] 九月 2025 一 二 三 四 五 六 日 1 2 3 4 5 6 7 8 9 10 11 12 13 14 15 16 17 18 …" at bounding box center [563, 251] width 1126 height 502
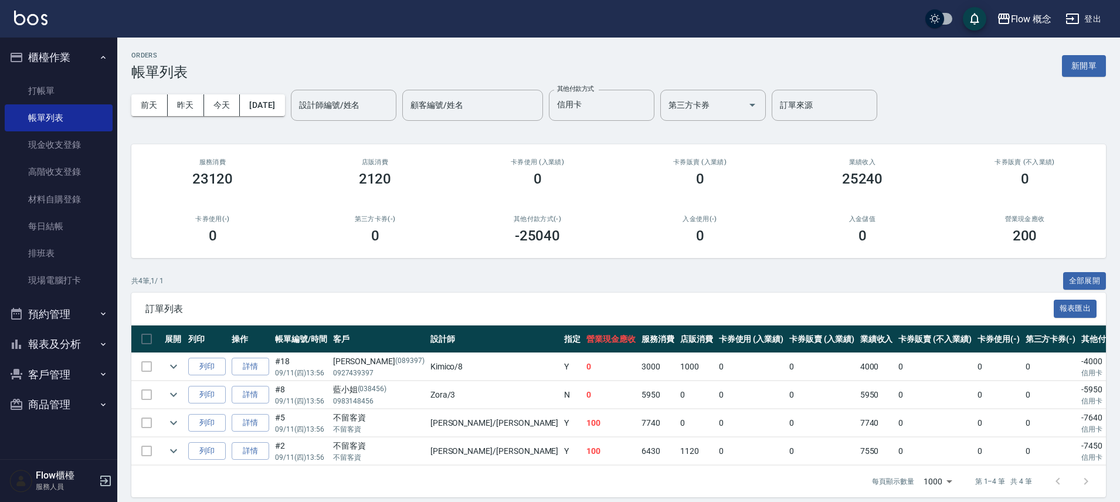
click at [626, 84] on div "[DATE] [DATE] [DATE] [DATE] 設計師編號/姓名 設計師編號/姓名 顧客編號/姓名 顧客編號/姓名 其他付款方式 信用卡 其他付款方式…" at bounding box center [618, 105] width 974 height 50
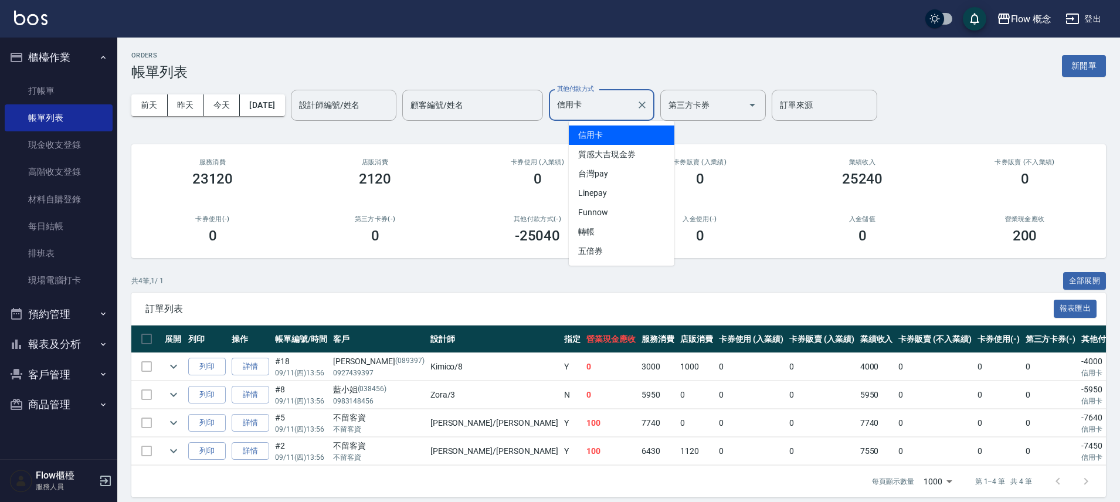
click at [625, 108] on input "信用卡" at bounding box center [592, 105] width 77 height 21
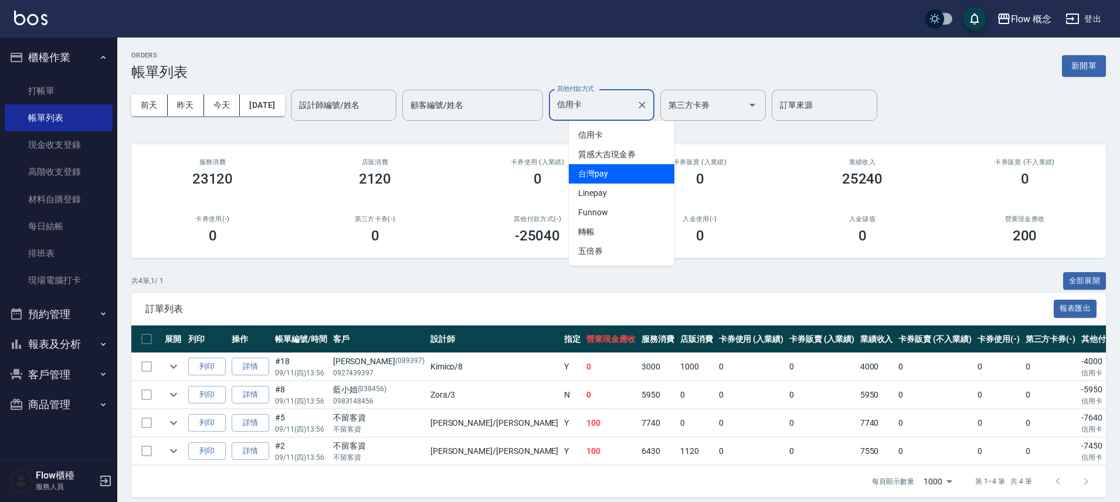
click at [611, 174] on span "台灣pay" at bounding box center [622, 173] width 106 height 19
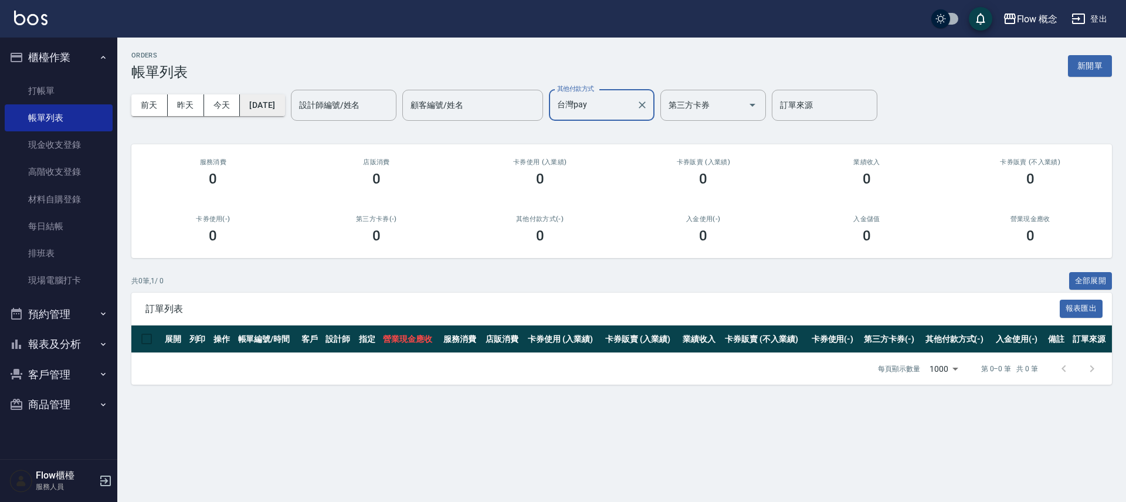
click at [268, 108] on button "[DATE]" at bounding box center [262, 105] width 45 height 22
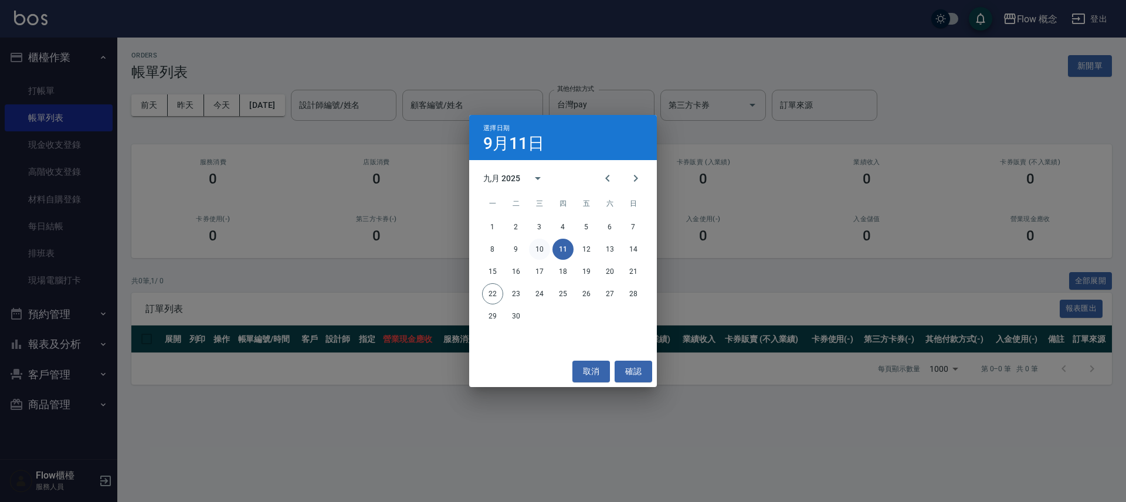
click at [543, 251] on button "10" at bounding box center [539, 249] width 21 height 21
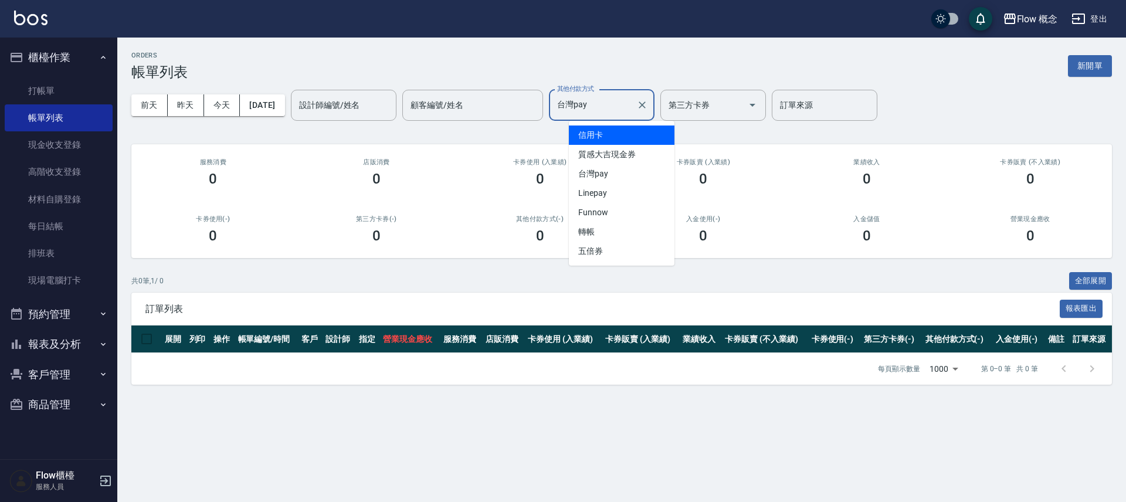
drag, startPoint x: 629, startPoint y: 102, endPoint x: 624, endPoint y: 142, distance: 40.2
click at [629, 103] on input "台灣pay" at bounding box center [592, 105] width 77 height 21
click at [622, 136] on span "信用卡" at bounding box center [622, 134] width 106 height 19
click at [286, 117] on div "[DATE] [DATE] [DATE] [DATE] 設計師編號/姓名 設計師編號/姓名 顧客編號/姓名 顧客編號/姓名 其他付款方式 信用卡 其他付款方式…" at bounding box center [621, 105] width 980 height 50
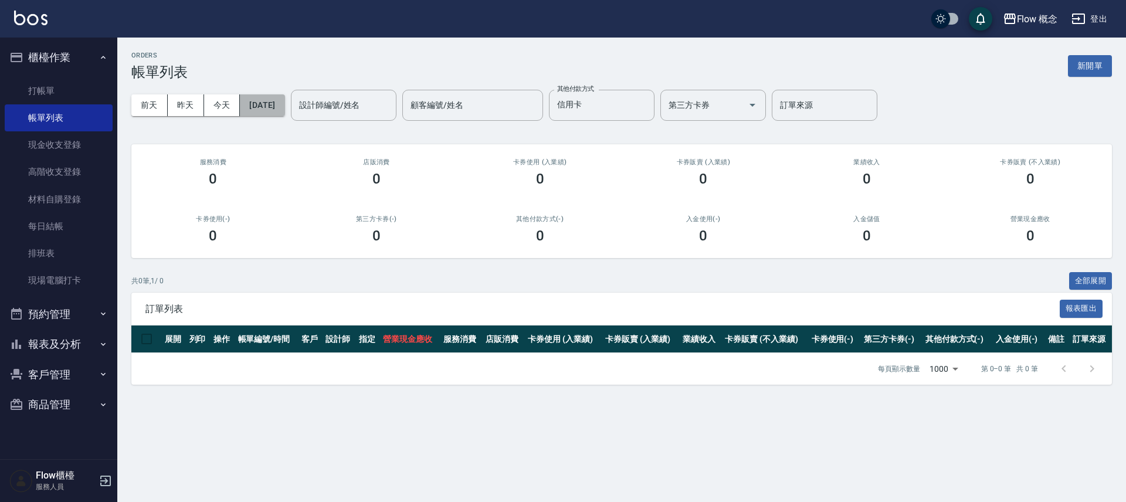
click at [284, 113] on button "[DATE]" at bounding box center [262, 105] width 45 height 22
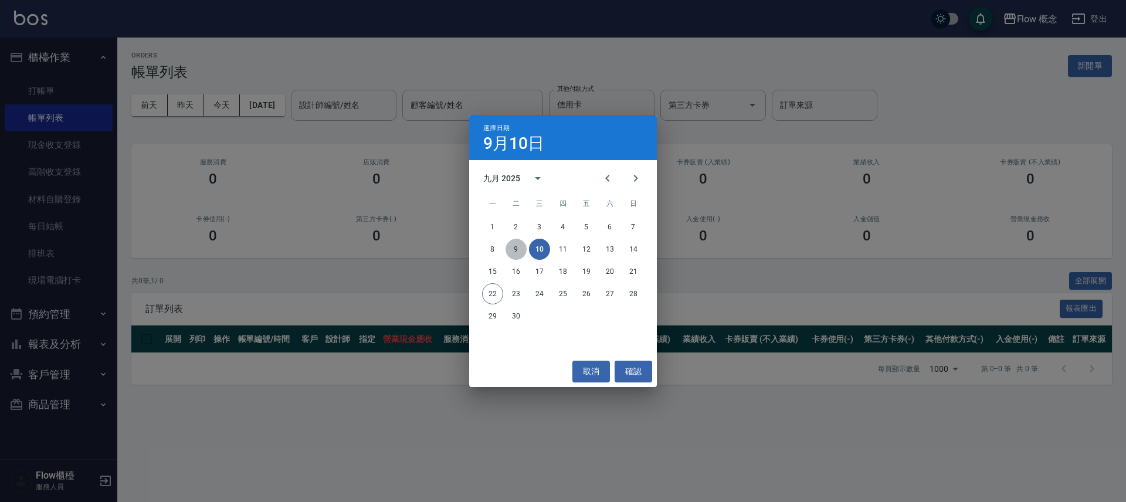
click at [517, 249] on button "9" at bounding box center [515, 249] width 21 height 21
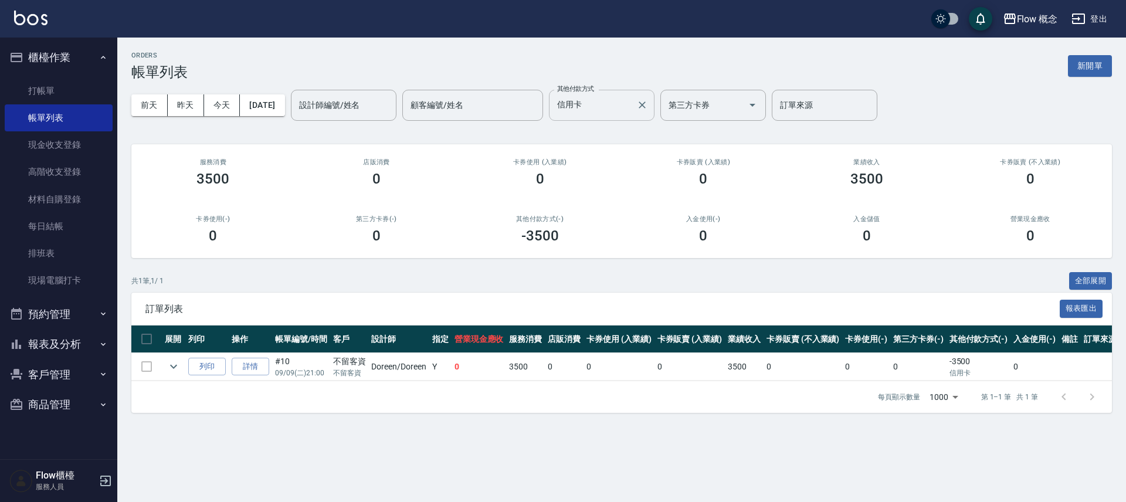
click at [613, 100] on input "信用卡" at bounding box center [592, 105] width 77 height 21
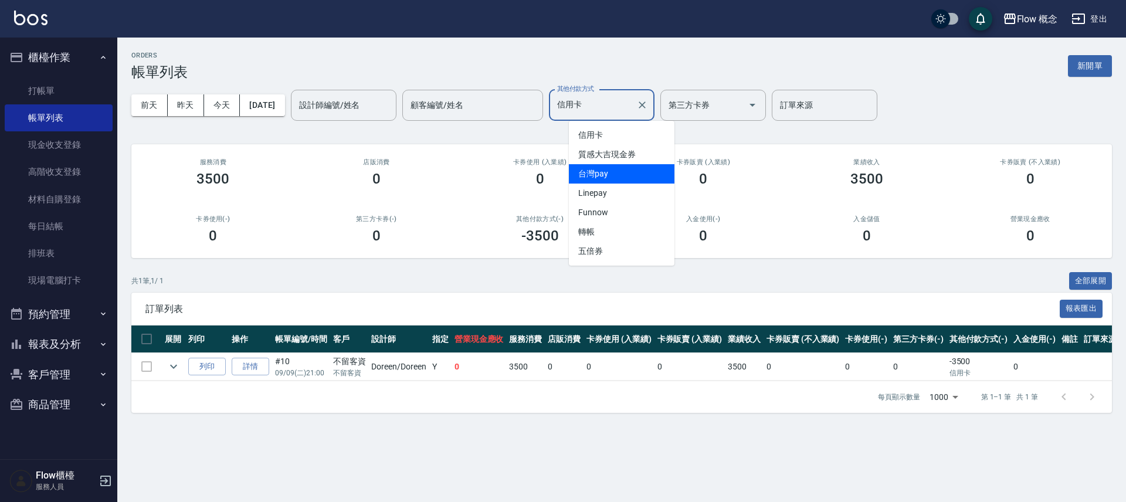
click at [615, 172] on span "台灣pay" at bounding box center [622, 173] width 106 height 19
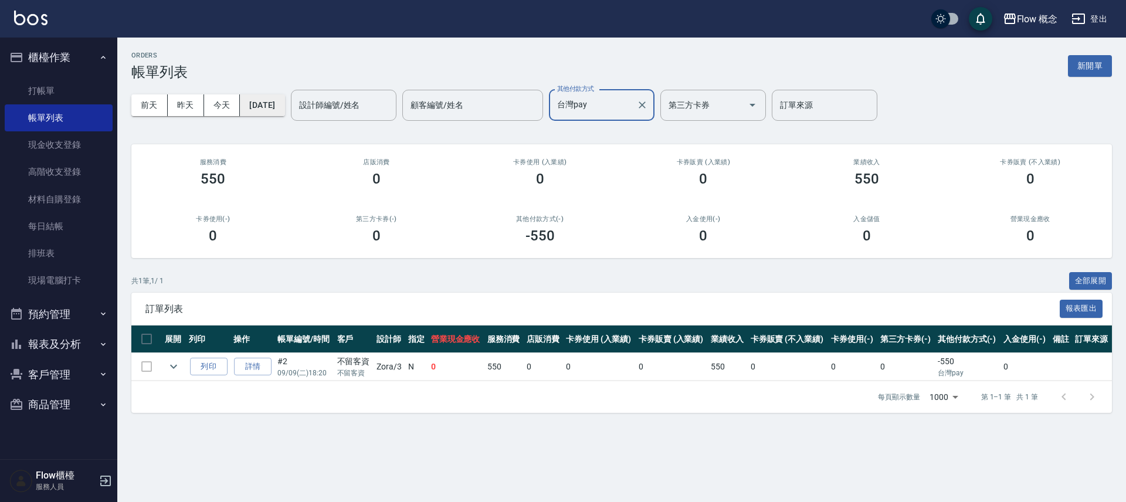
click at [284, 109] on button "[DATE]" at bounding box center [262, 105] width 45 height 22
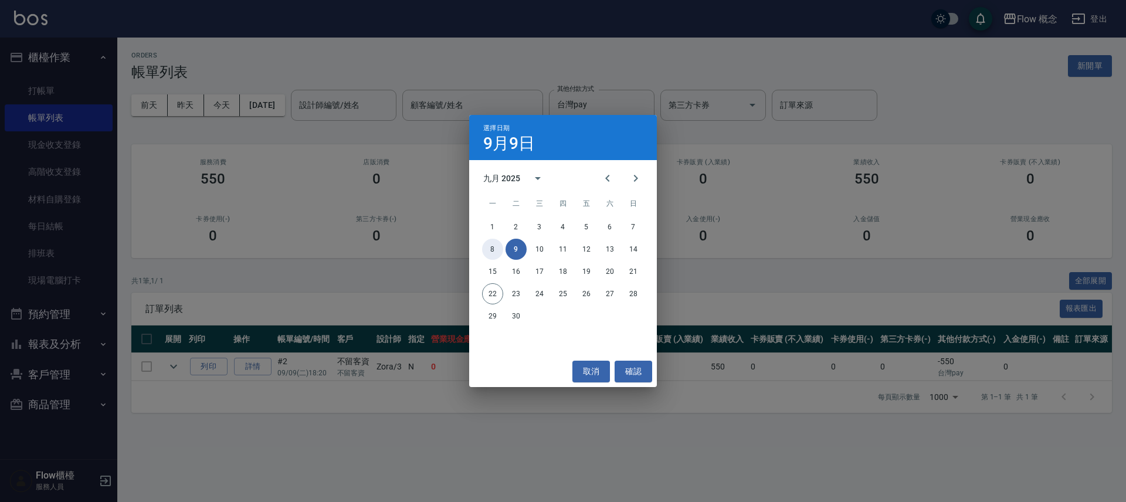
click at [495, 254] on button "8" at bounding box center [492, 249] width 21 height 21
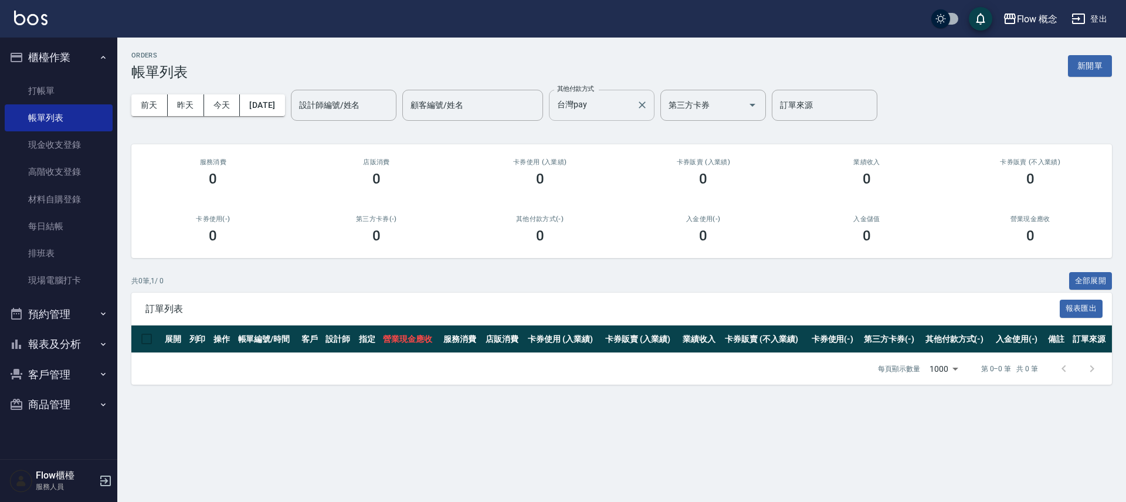
click at [630, 96] on input "台灣pay" at bounding box center [592, 105] width 77 height 21
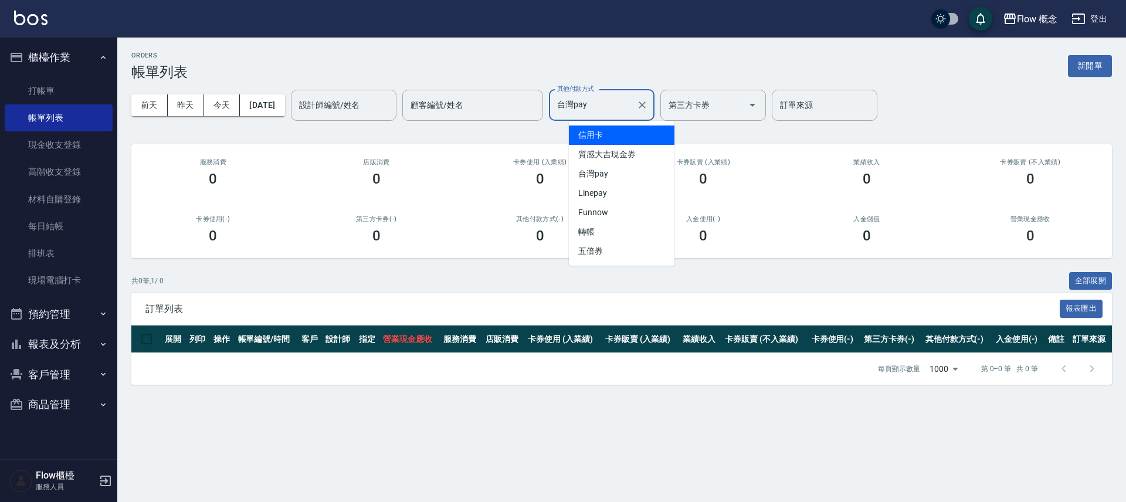
click at [617, 141] on span "信用卡" at bounding box center [622, 134] width 106 height 19
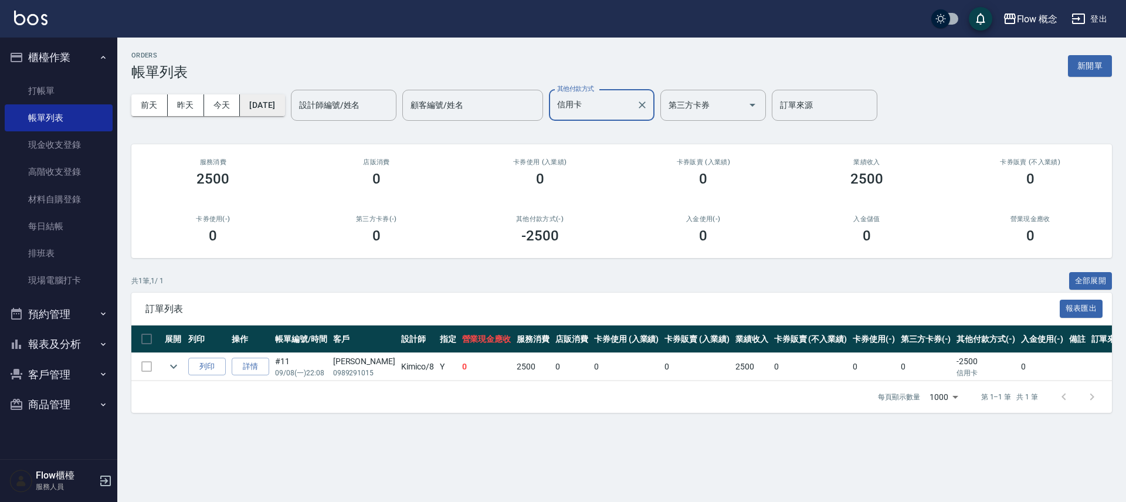
click at [279, 100] on button "[DATE]" at bounding box center [262, 105] width 45 height 22
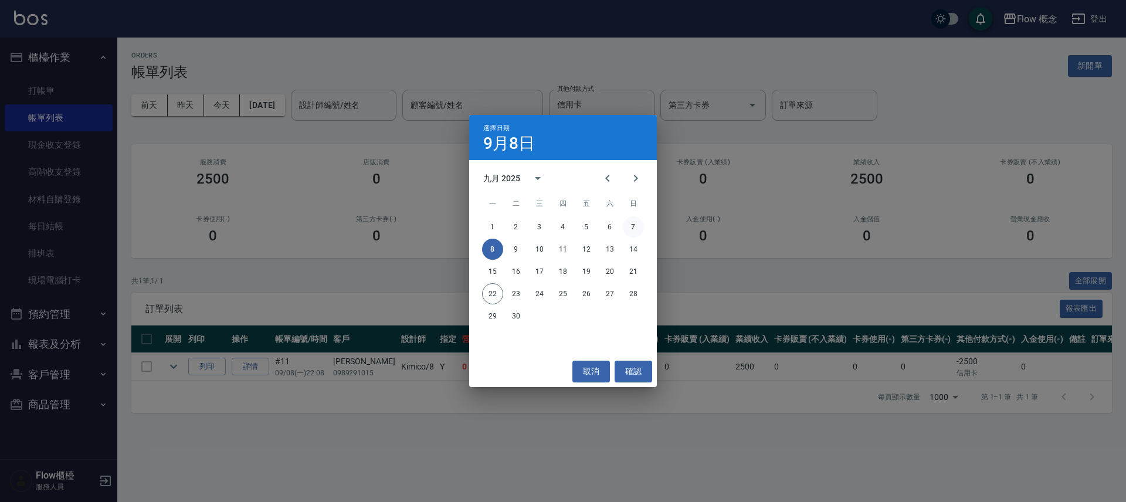
click at [638, 226] on button "7" at bounding box center [633, 226] width 21 height 21
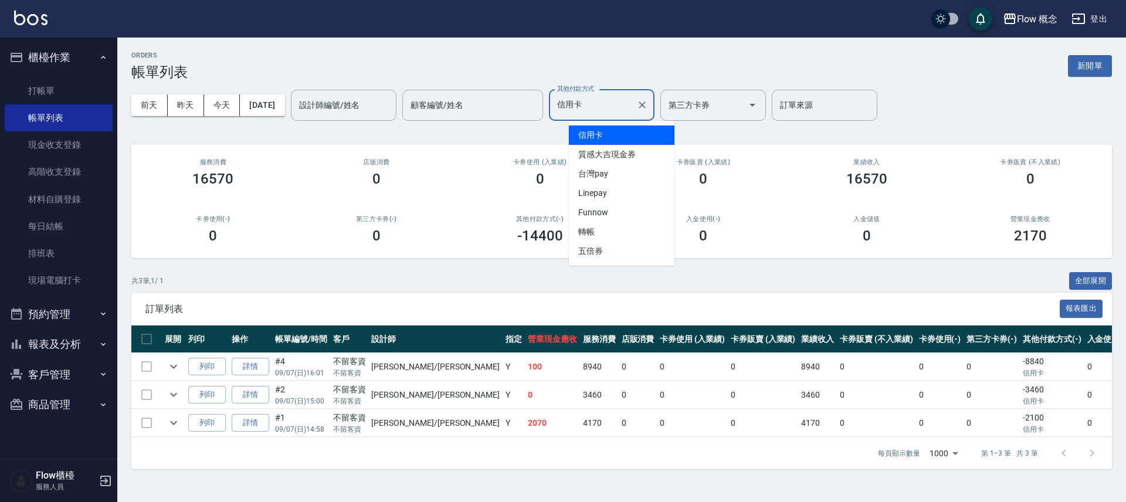
click at [628, 102] on input "信用卡" at bounding box center [592, 105] width 77 height 21
click at [609, 169] on span "台灣pay" at bounding box center [622, 173] width 106 height 19
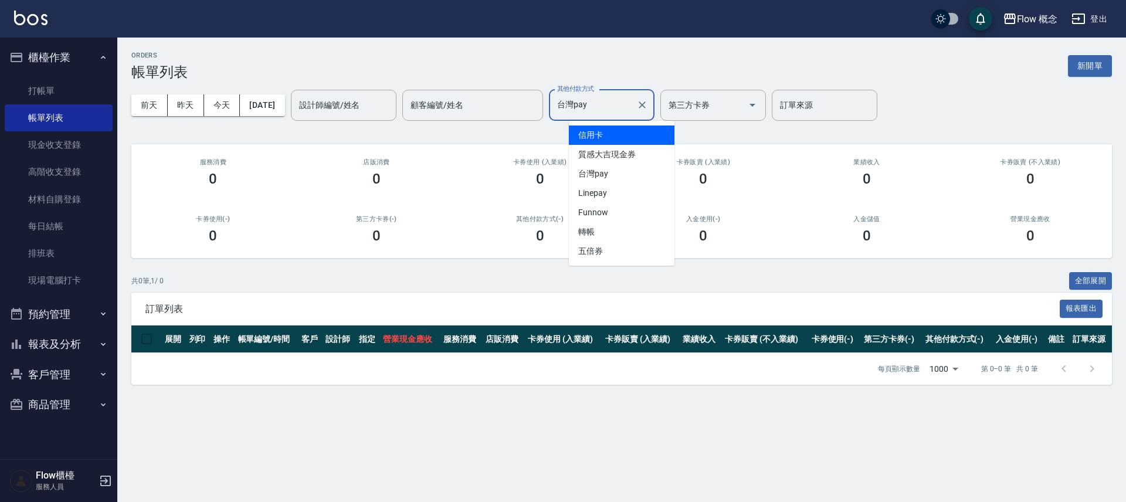
click at [620, 103] on input "台灣pay" at bounding box center [592, 105] width 77 height 21
drag, startPoint x: 618, startPoint y: 138, endPoint x: 680, endPoint y: 52, distance: 105.9
click at [618, 138] on span "信用卡" at bounding box center [622, 134] width 106 height 19
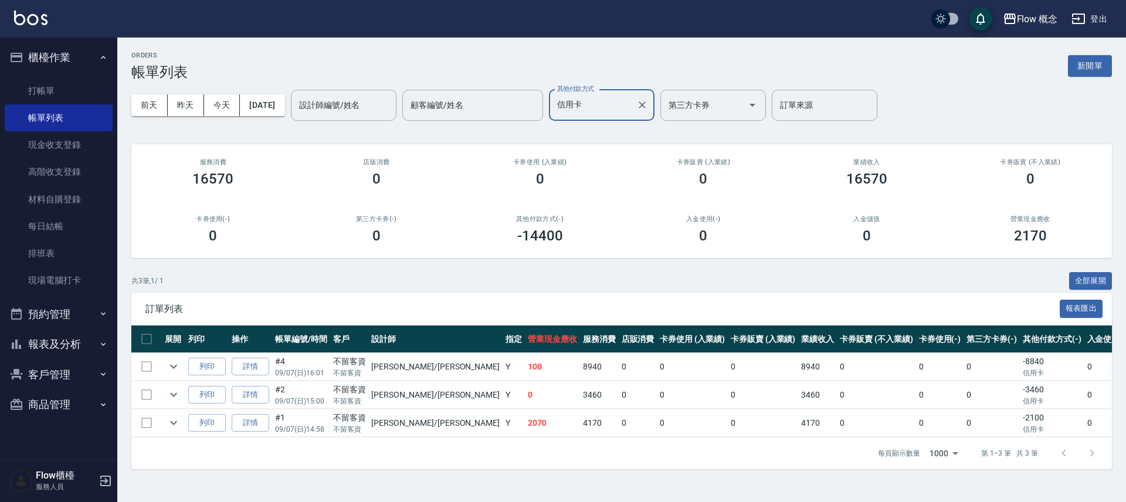
click at [287, 115] on div "[DATE] [DATE] [DATE] [DATE] 設計師編號/姓名 設計師編號/姓名 顧客編號/姓名 顧客編號/姓名 其他付款方式 信用卡 其他付款方式…" at bounding box center [621, 105] width 980 height 50
click at [284, 113] on button "[DATE]" at bounding box center [262, 105] width 45 height 22
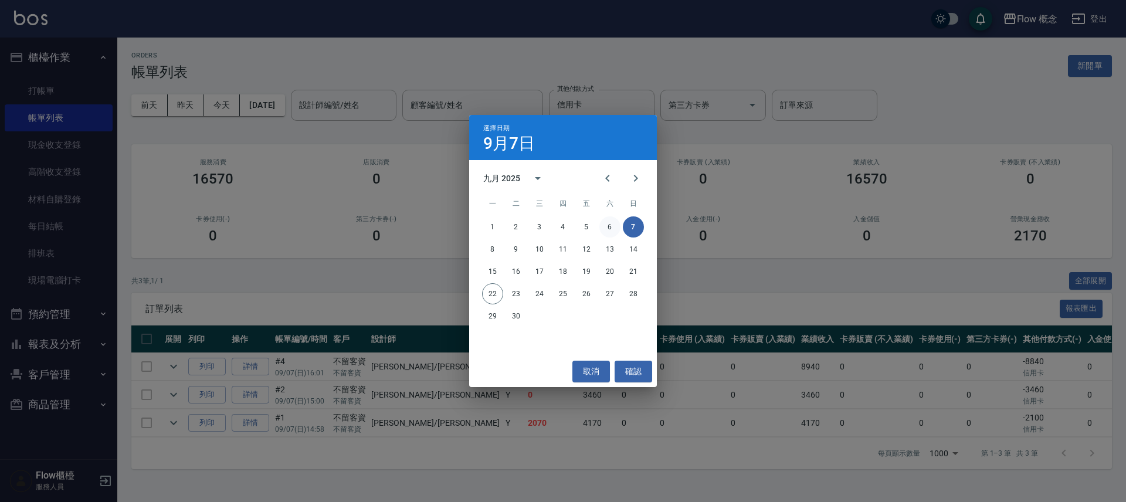
click at [609, 229] on button "6" at bounding box center [609, 226] width 21 height 21
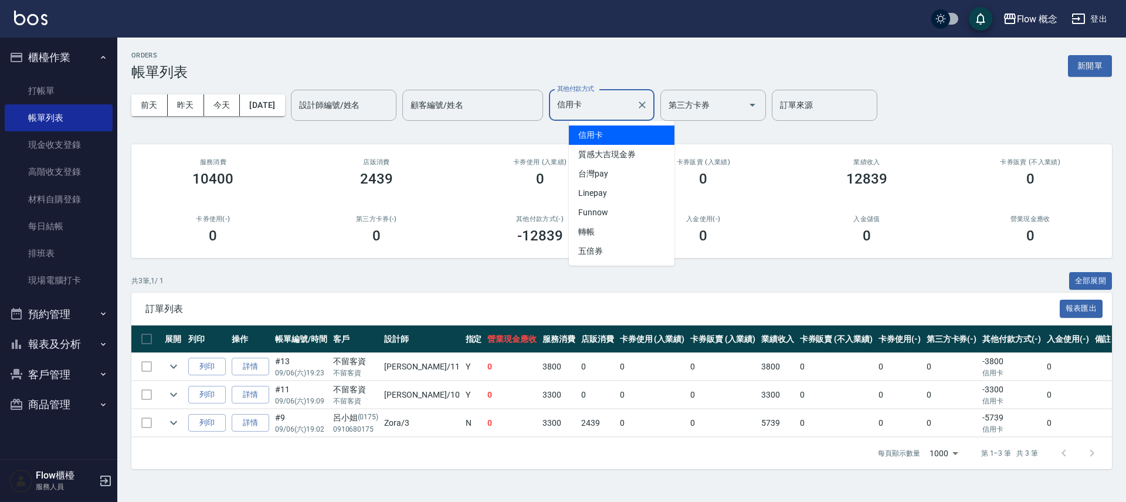
click at [617, 108] on input "信用卡" at bounding box center [592, 105] width 77 height 21
click at [616, 179] on span "台灣pay" at bounding box center [622, 173] width 106 height 19
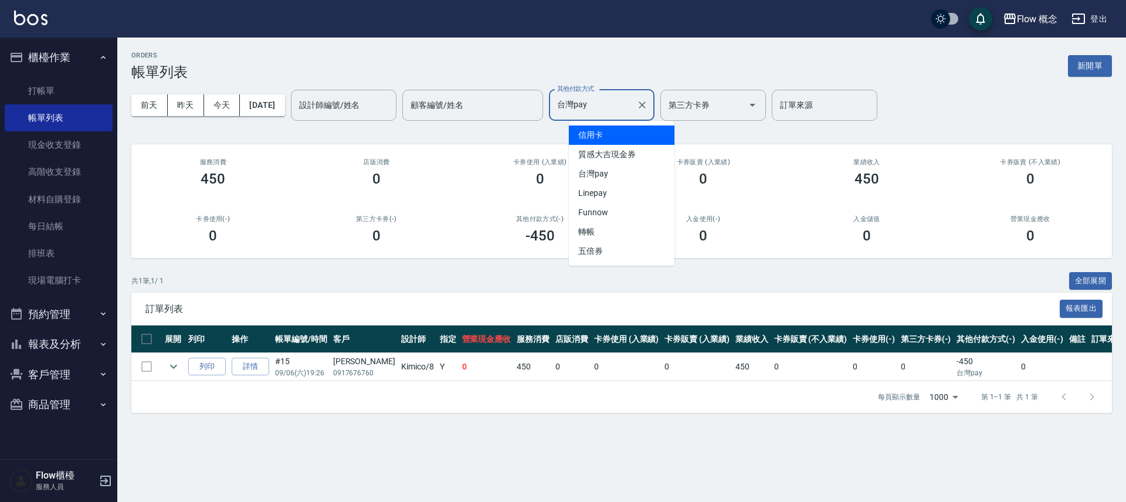
click at [612, 105] on input "台灣pay" at bounding box center [592, 105] width 77 height 21
click at [620, 141] on span "信用卡" at bounding box center [622, 134] width 106 height 19
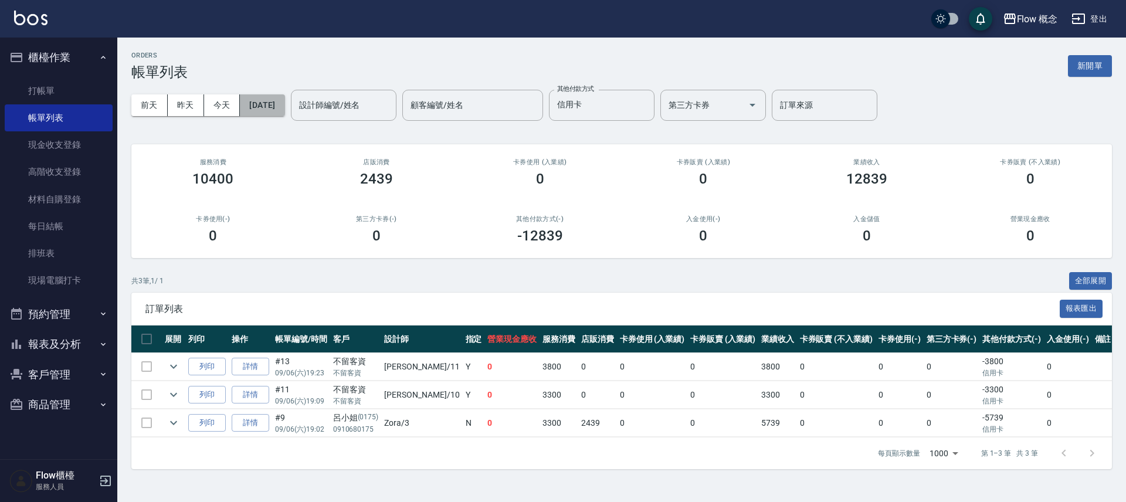
click at [284, 101] on button "[DATE]" at bounding box center [262, 105] width 45 height 22
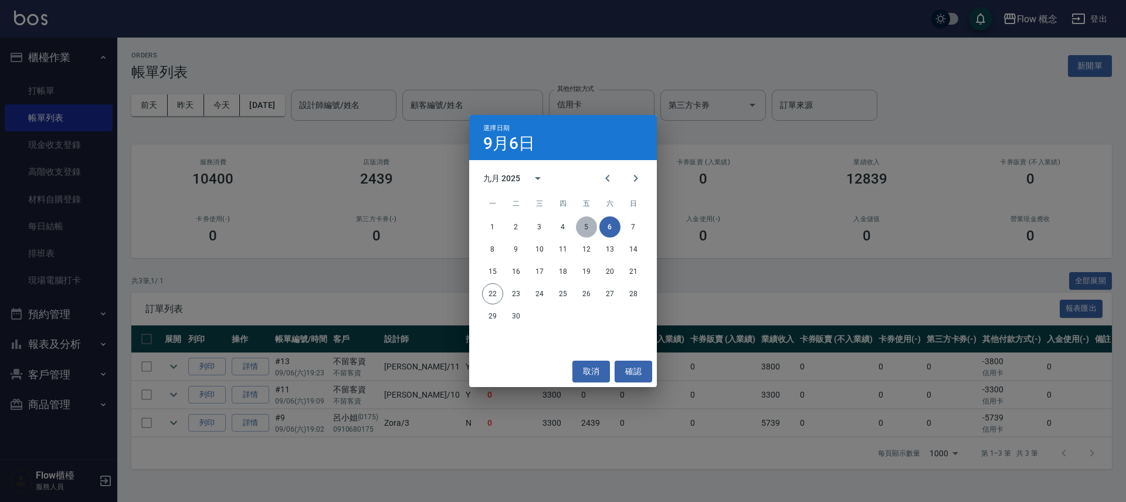
drag, startPoint x: 583, startPoint y: 226, endPoint x: 587, endPoint y: 214, distance: 12.6
click at [583, 226] on button "5" at bounding box center [586, 226] width 21 height 21
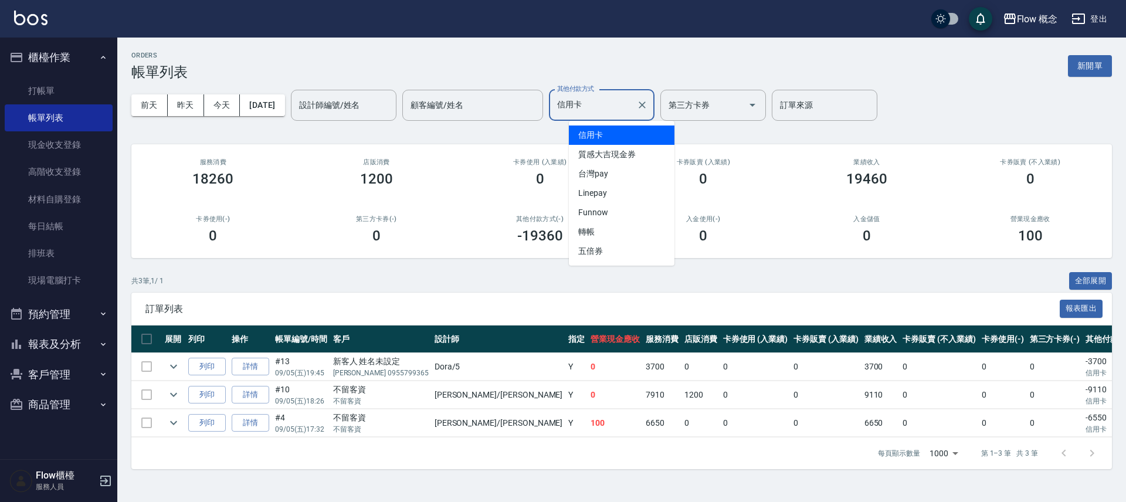
click at [617, 105] on input "信用卡" at bounding box center [592, 105] width 77 height 21
click at [597, 169] on span "台灣pay" at bounding box center [622, 173] width 106 height 19
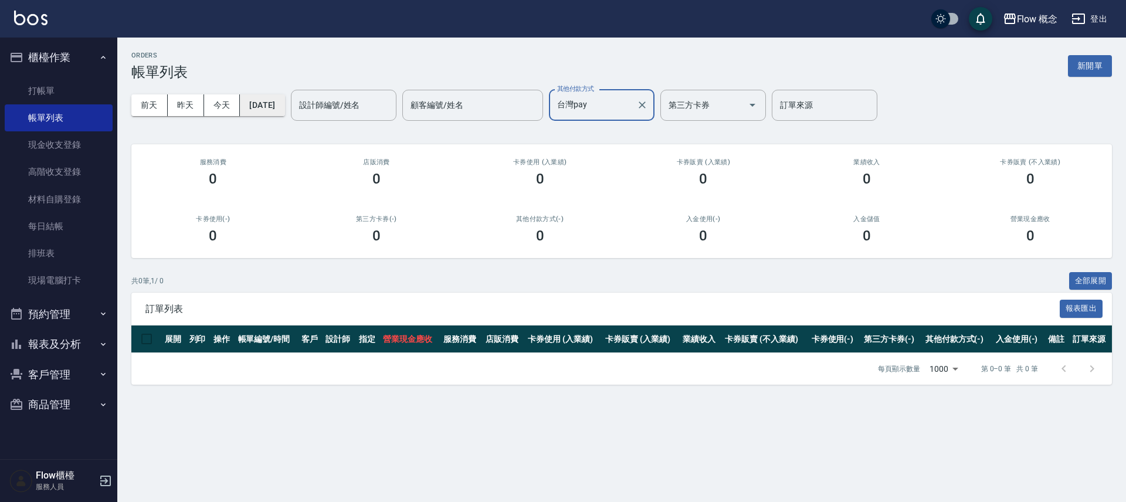
click at [284, 104] on button "[DATE]" at bounding box center [262, 105] width 45 height 22
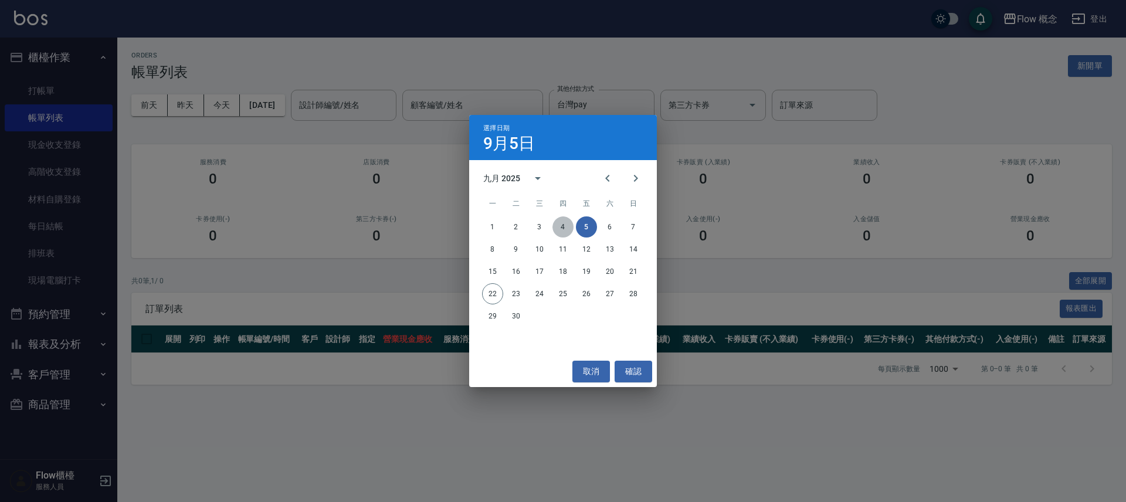
click at [559, 225] on button "4" at bounding box center [562, 226] width 21 height 21
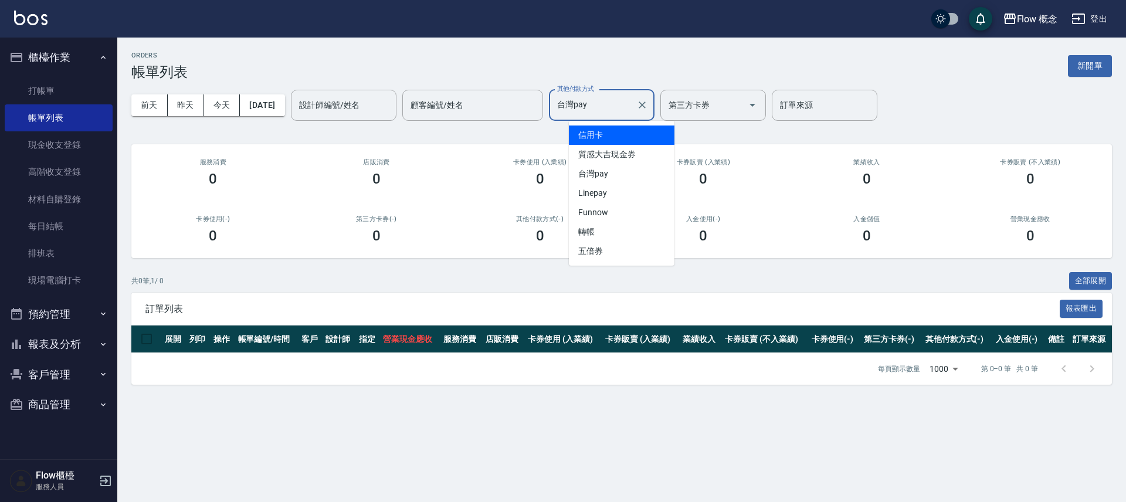
click at [631, 104] on input "台灣pay" at bounding box center [592, 105] width 77 height 21
click at [617, 131] on span "信用卡" at bounding box center [622, 134] width 106 height 19
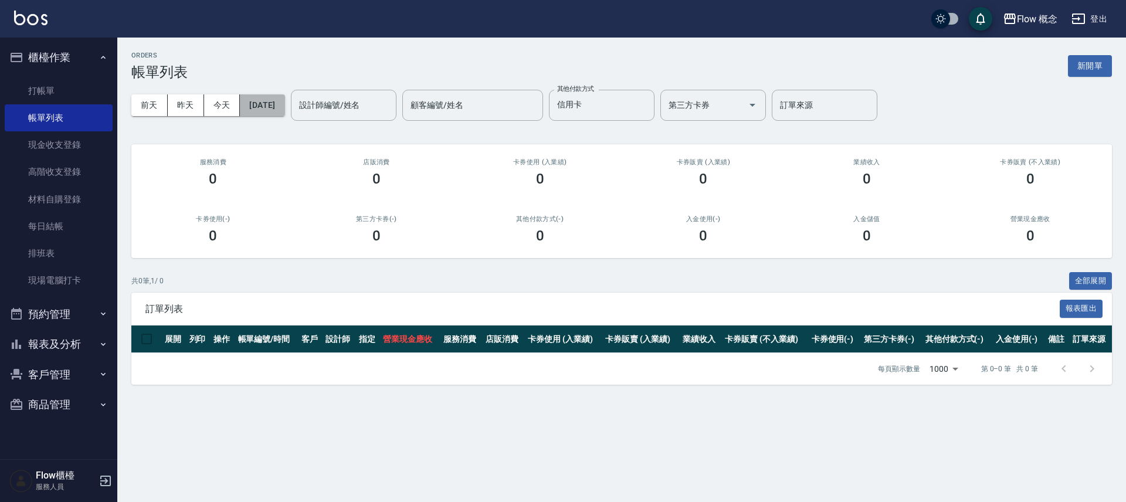
click at [284, 106] on button "[DATE]" at bounding box center [262, 105] width 45 height 22
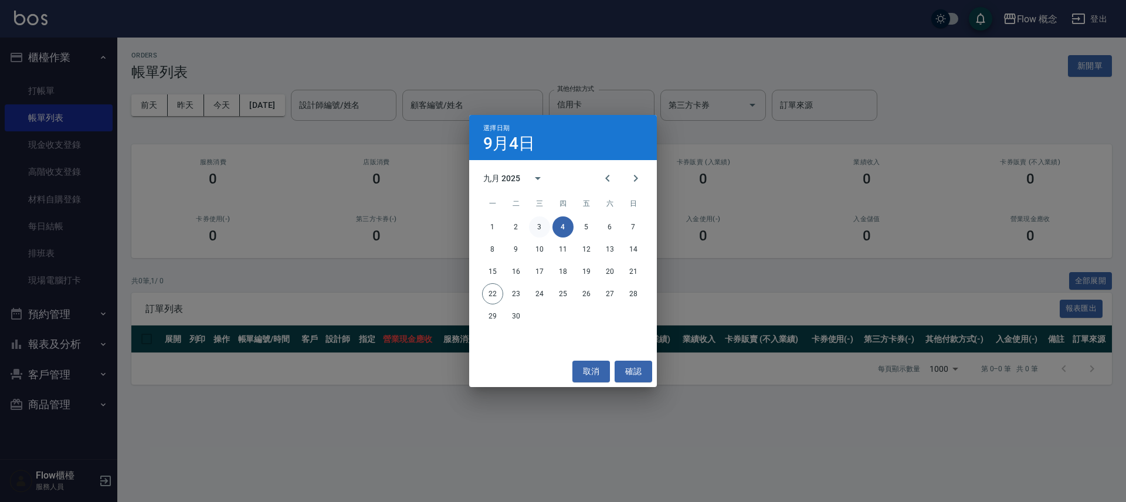
click at [539, 224] on button "3" at bounding box center [539, 226] width 21 height 21
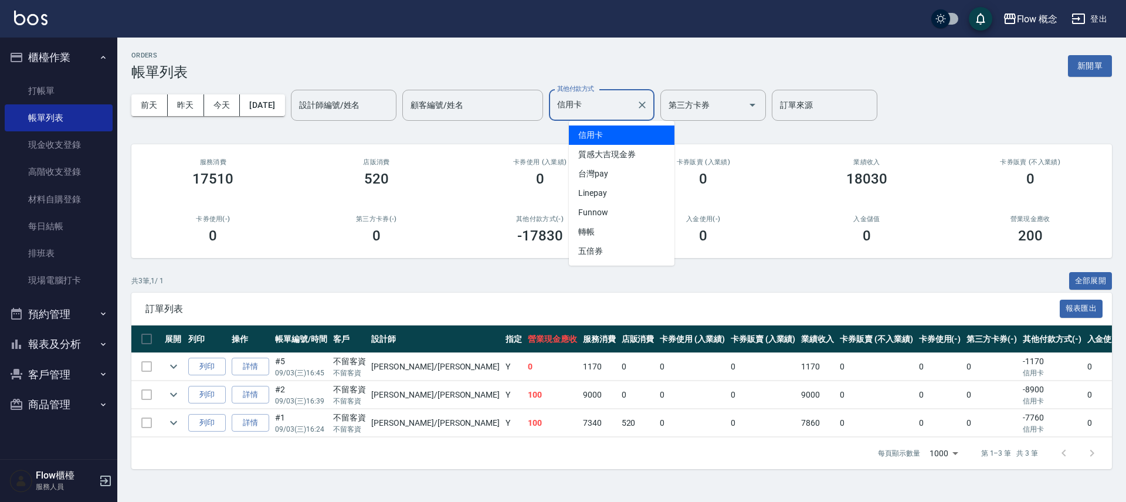
click at [613, 104] on input "信用卡" at bounding box center [592, 105] width 77 height 21
drag, startPoint x: 623, startPoint y: 174, endPoint x: 644, endPoint y: 157, distance: 26.6
click at [623, 175] on span "台灣pay" at bounding box center [622, 173] width 106 height 19
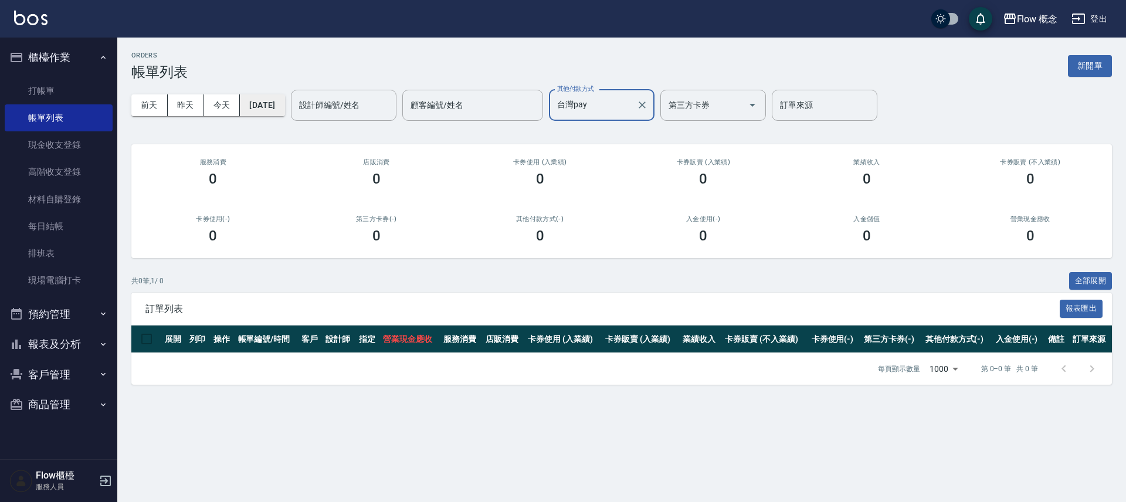
click at [276, 111] on button "[DATE]" at bounding box center [262, 105] width 45 height 22
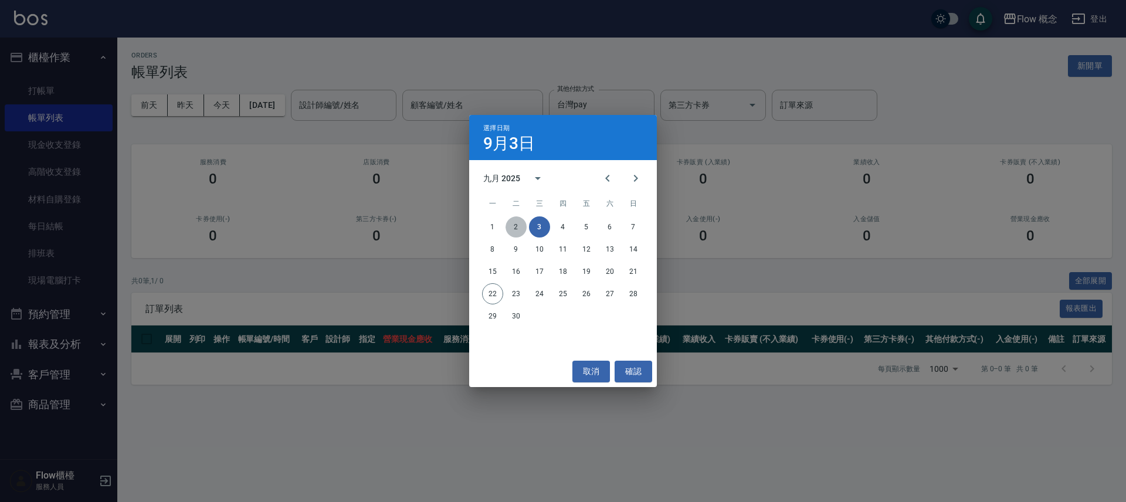
click at [518, 227] on button "2" at bounding box center [515, 226] width 21 height 21
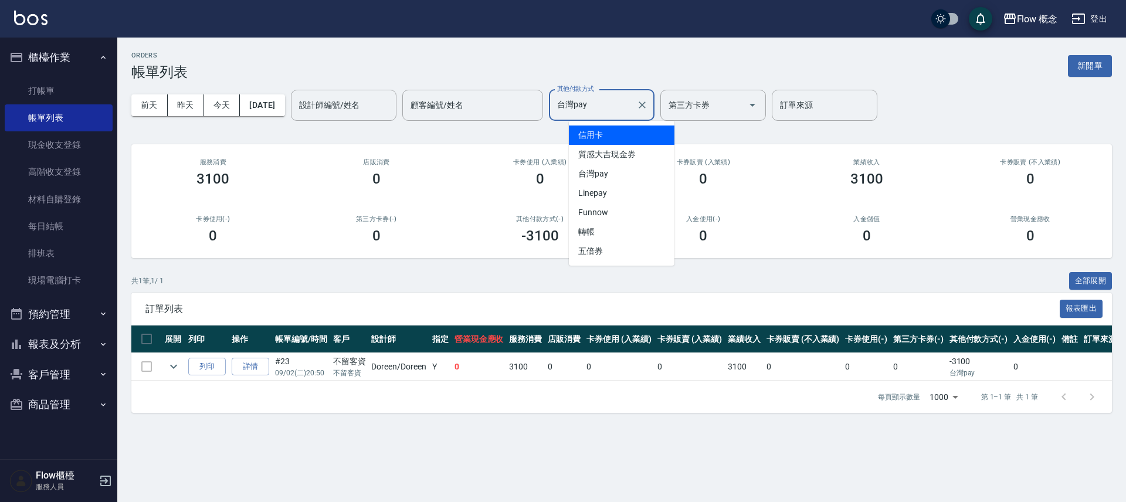
click at [605, 107] on input "台灣pay" at bounding box center [592, 105] width 77 height 21
click at [617, 132] on span "信用卡" at bounding box center [622, 134] width 106 height 19
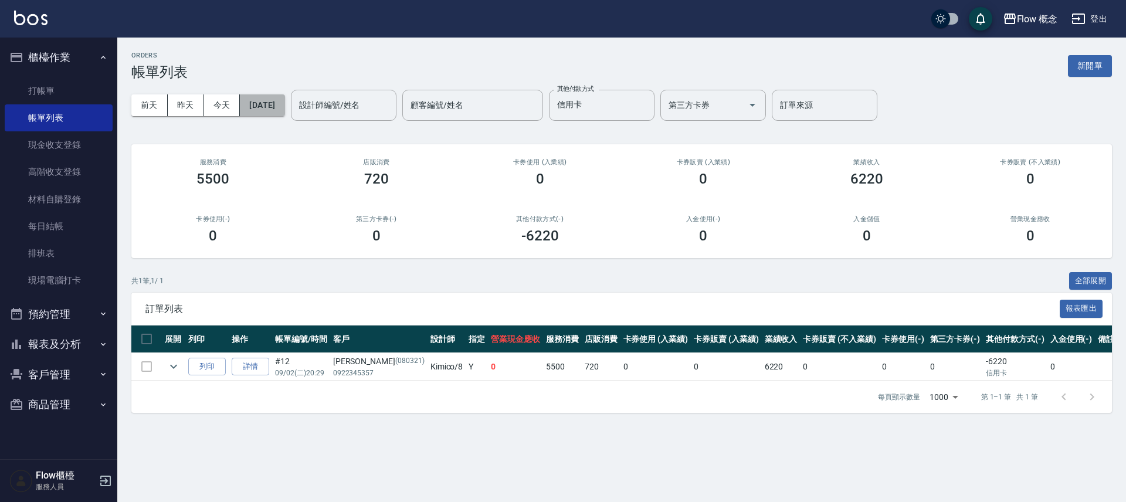
click at [273, 99] on button "[DATE]" at bounding box center [262, 105] width 45 height 22
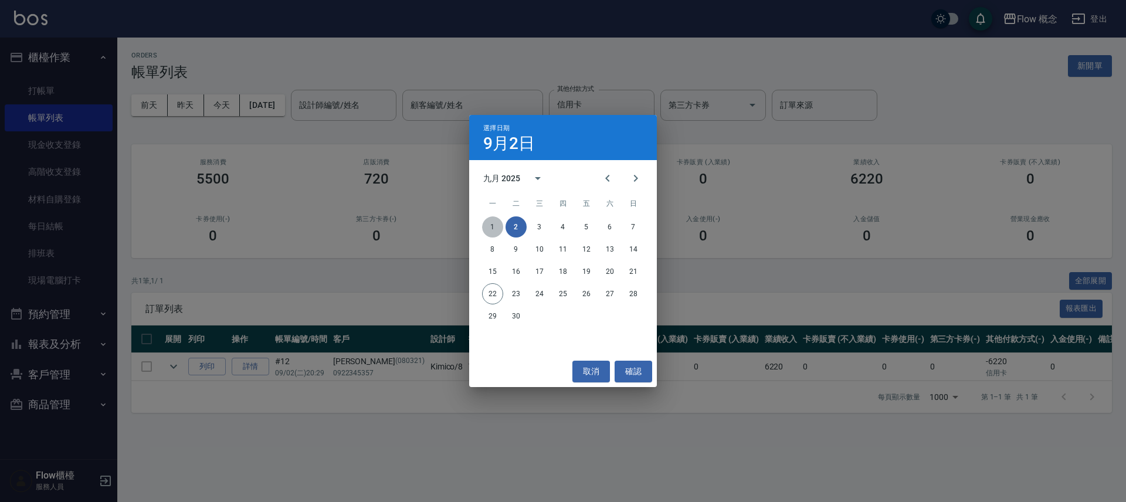
click at [492, 226] on button "1" at bounding box center [492, 226] width 21 height 21
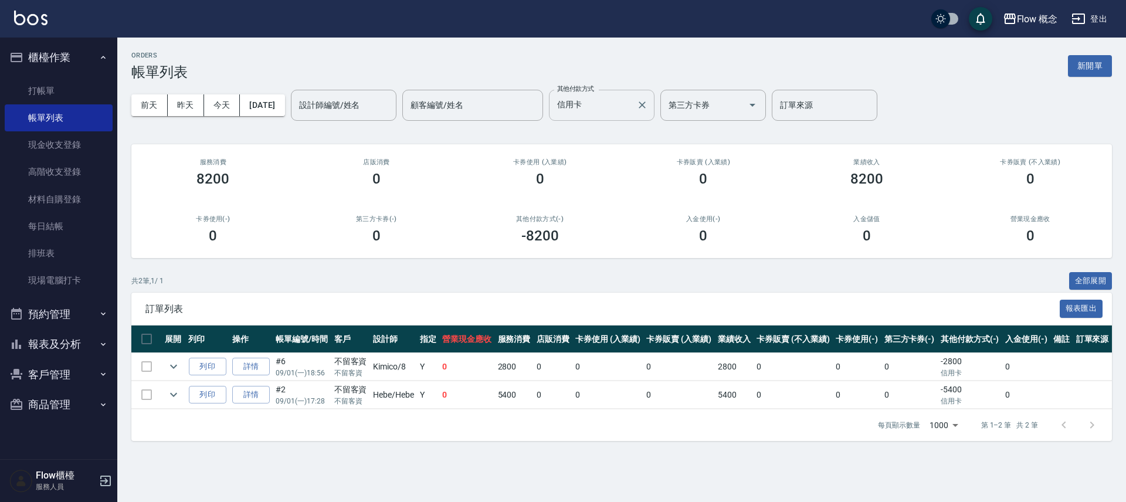
click at [603, 104] on input "信用卡" at bounding box center [592, 105] width 77 height 21
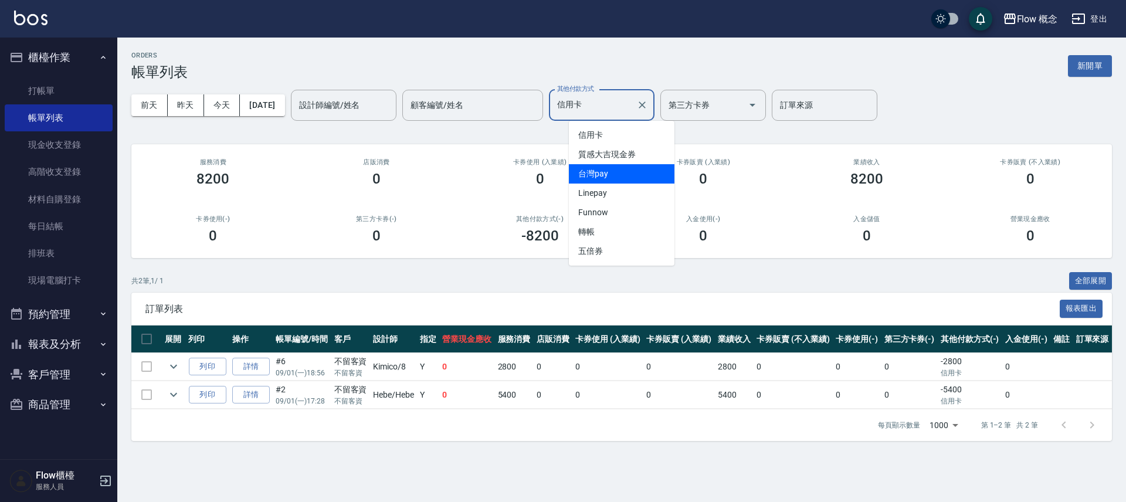
click at [610, 171] on span "台灣pay" at bounding box center [622, 173] width 106 height 19
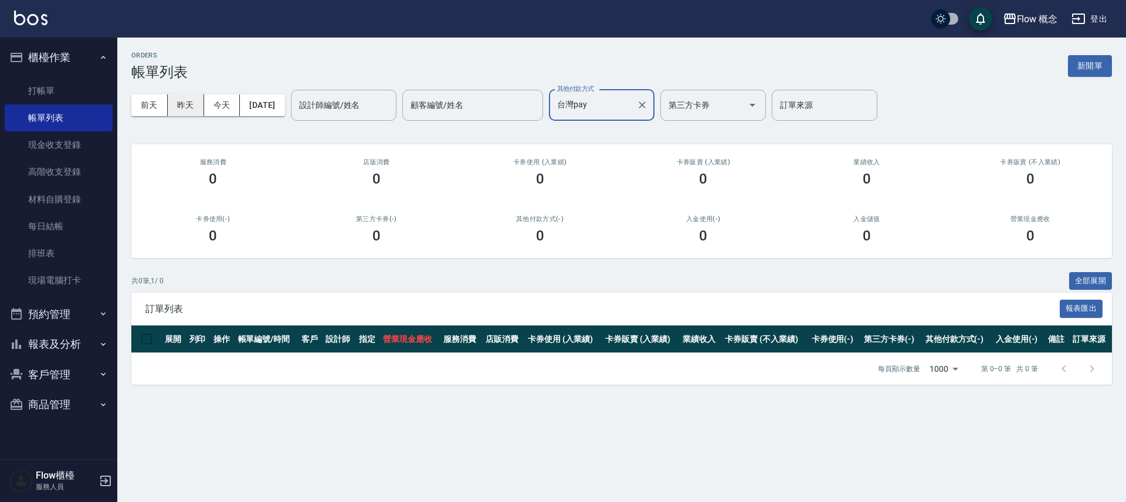
click at [183, 108] on button "昨天" at bounding box center [186, 105] width 36 height 22
click at [642, 115] on div "台灣pay 其他付款方式" at bounding box center [602, 105] width 106 height 31
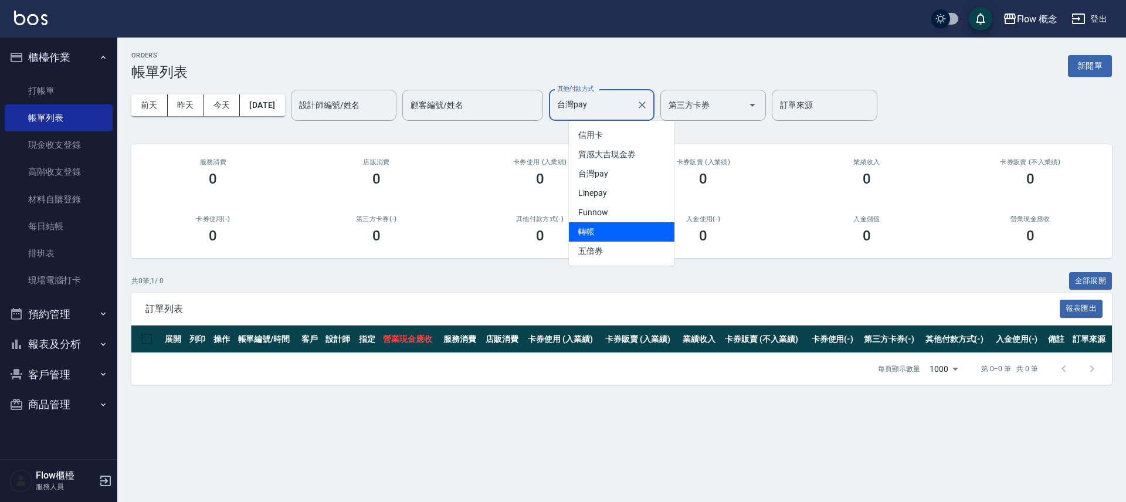
click at [607, 225] on span "轉帳" at bounding box center [622, 231] width 106 height 19
type input "轉帳"
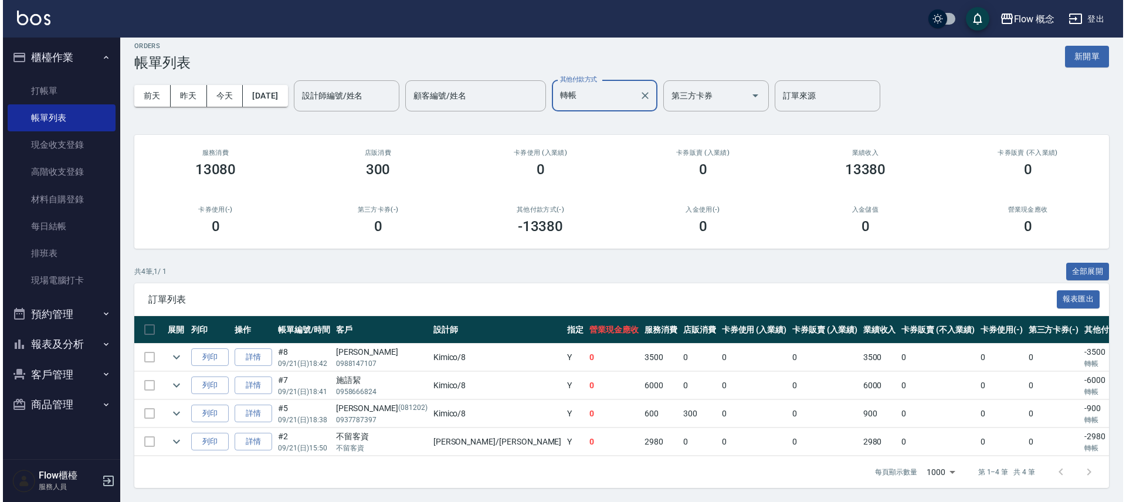
scroll to position [18, 0]
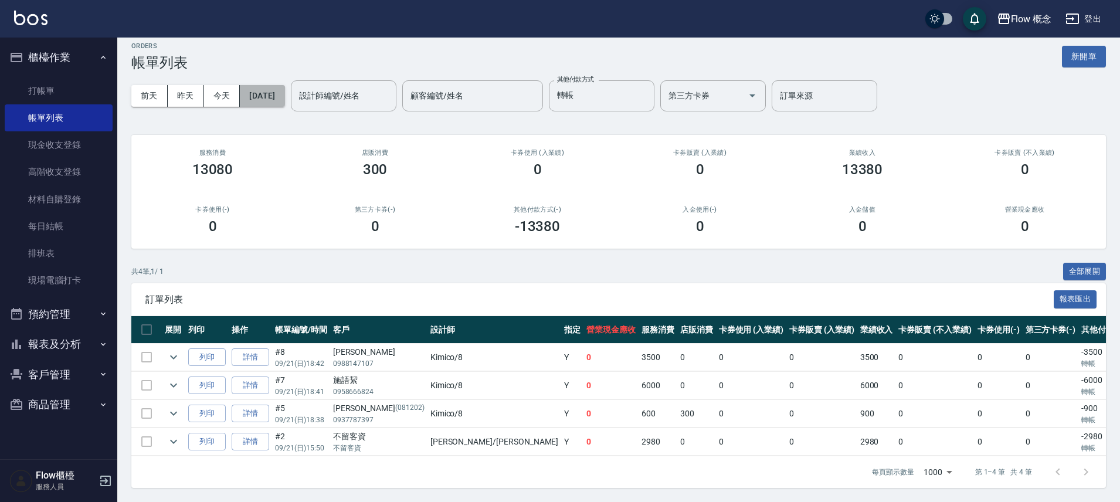
click at [281, 92] on button "[DATE]" at bounding box center [262, 96] width 45 height 22
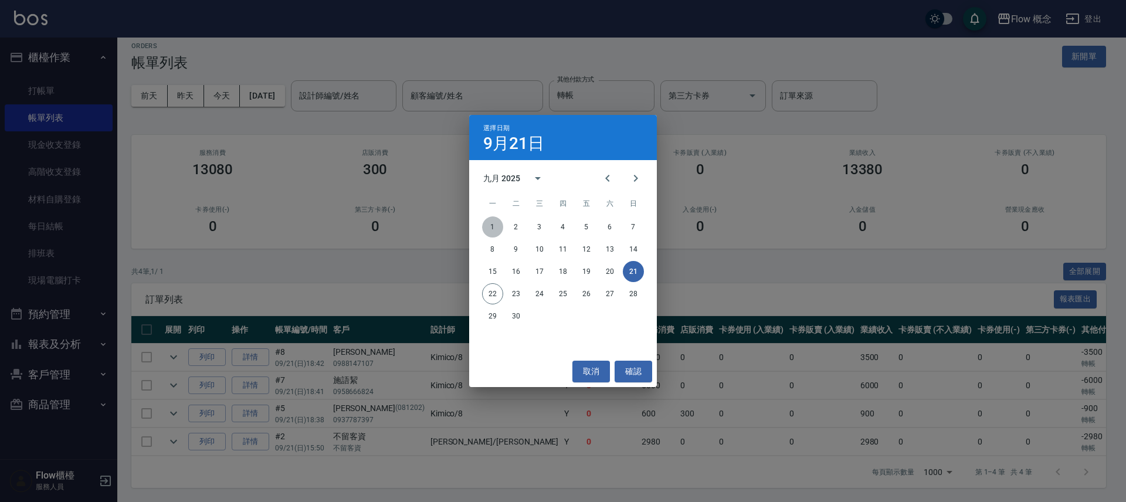
click at [491, 227] on button "1" at bounding box center [492, 226] width 21 height 21
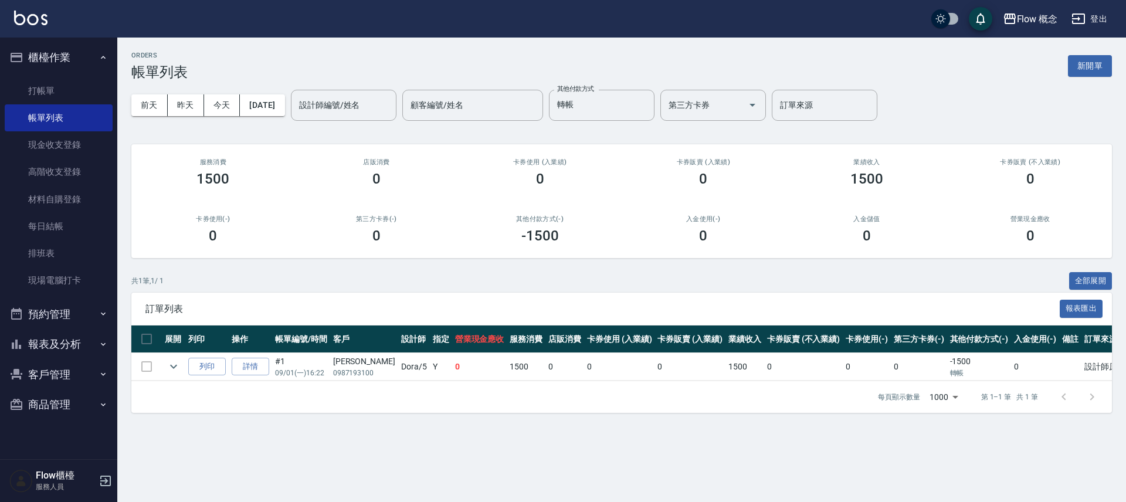
click at [288, 119] on div "[DATE] [DATE] [DATE] [DATE] 設計師編號/姓名 設計師編號/姓名 顧客編號/姓名 顧客編號/姓名 其他付款方式 轉帳 其他付款方式 …" at bounding box center [621, 105] width 980 height 50
click at [284, 102] on button "[DATE]" at bounding box center [262, 105] width 45 height 22
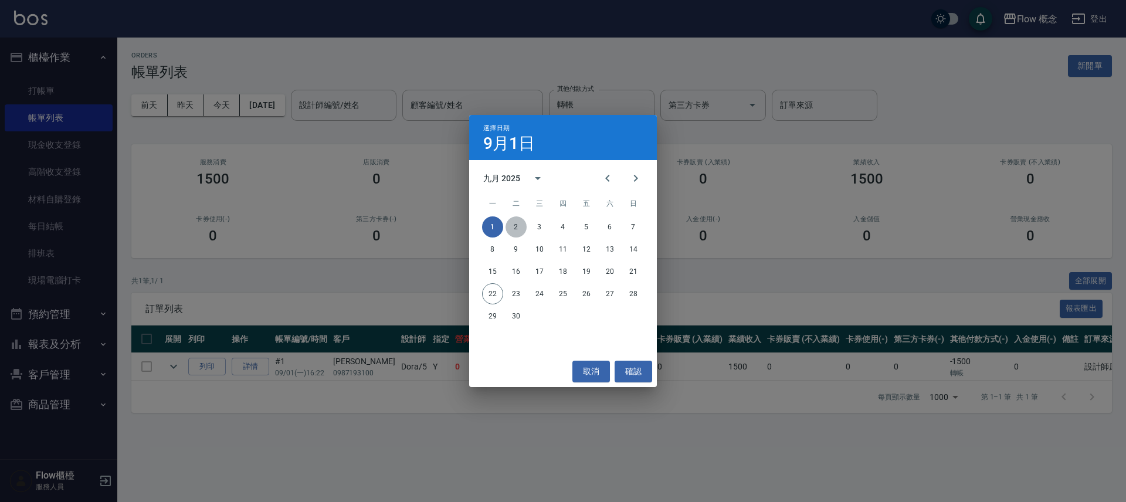
click at [516, 222] on button "2" at bounding box center [515, 226] width 21 height 21
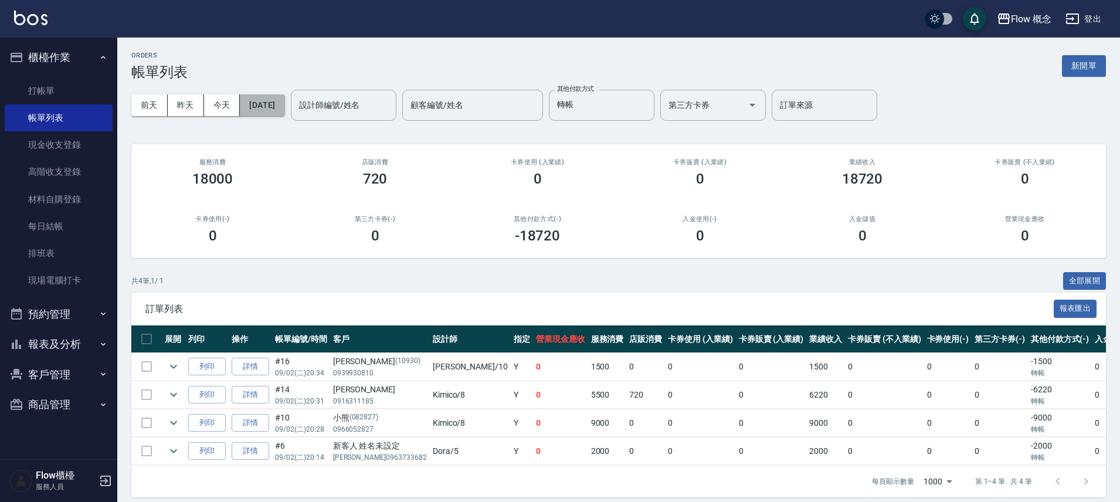
click at [273, 102] on button "[DATE]" at bounding box center [262, 105] width 45 height 22
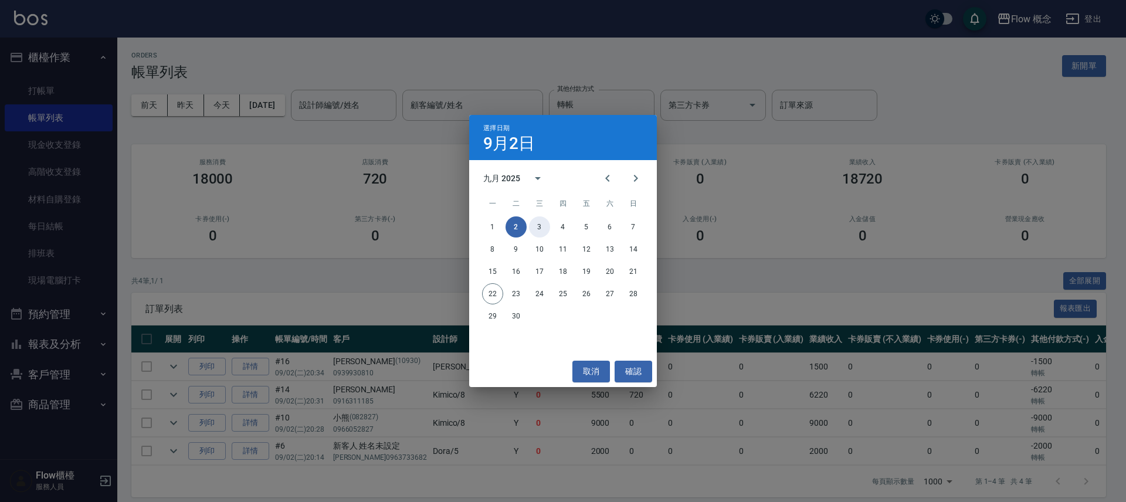
click at [548, 228] on button "3" at bounding box center [539, 226] width 21 height 21
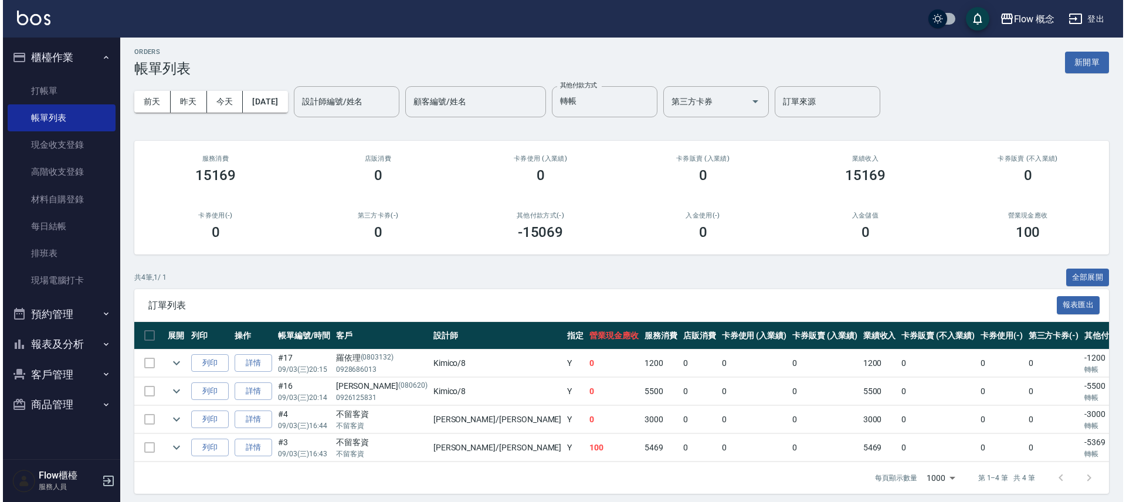
scroll to position [18, 0]
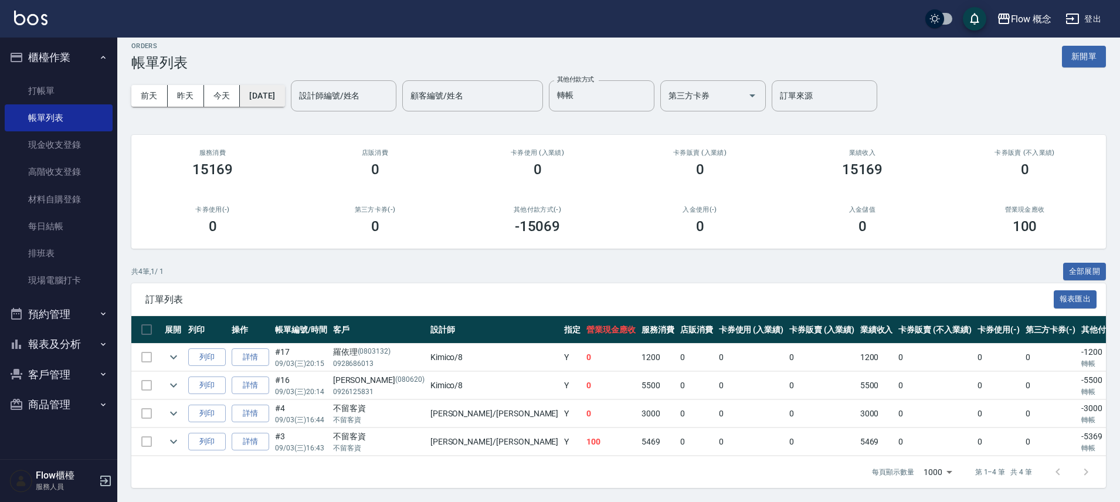
click at [283, 85] on button "[DATE]" at bounding box center [262, 96] width 45 height 22
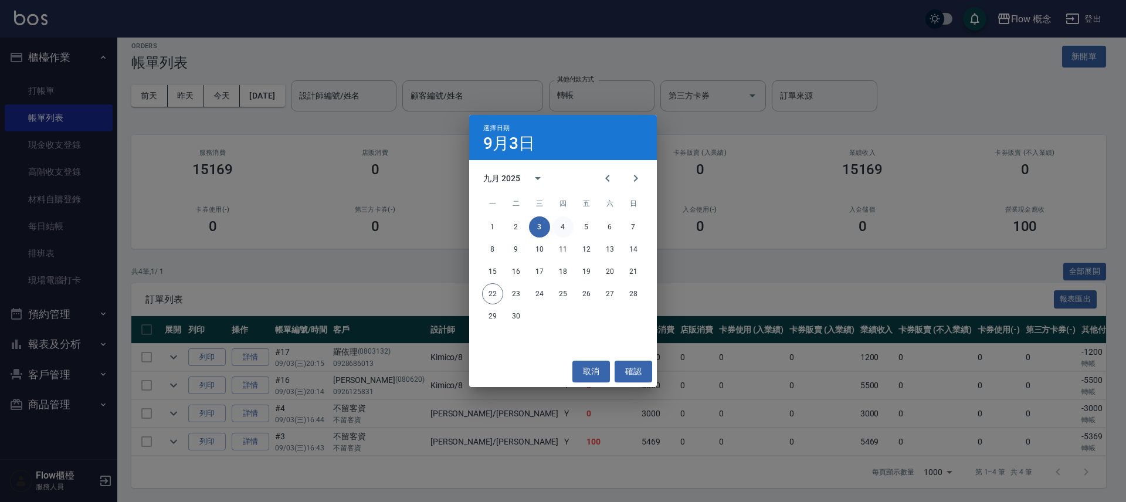
click at [568, 223] on button "4" at bounding box center [562, 226] width 21 height 21
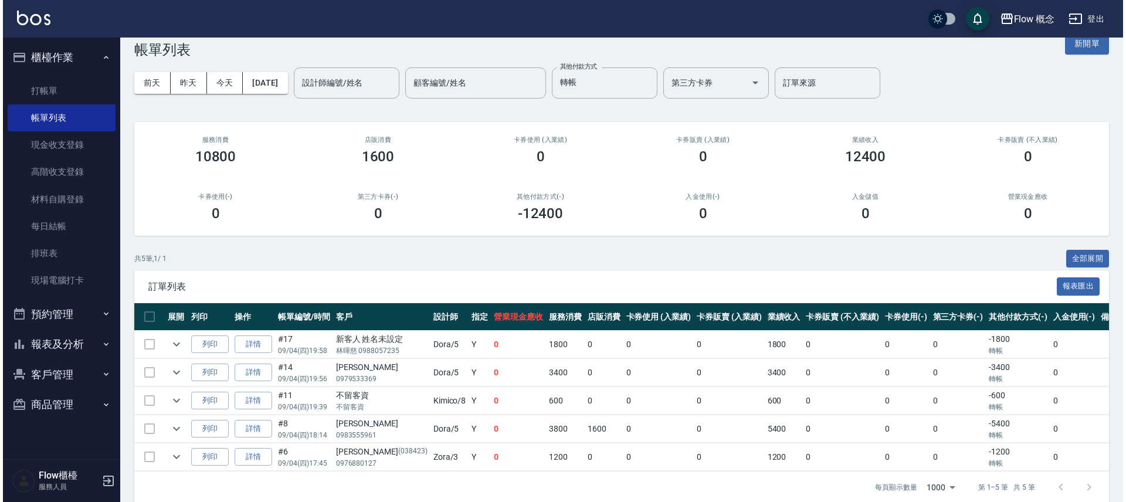
scroll to position [46, 0]
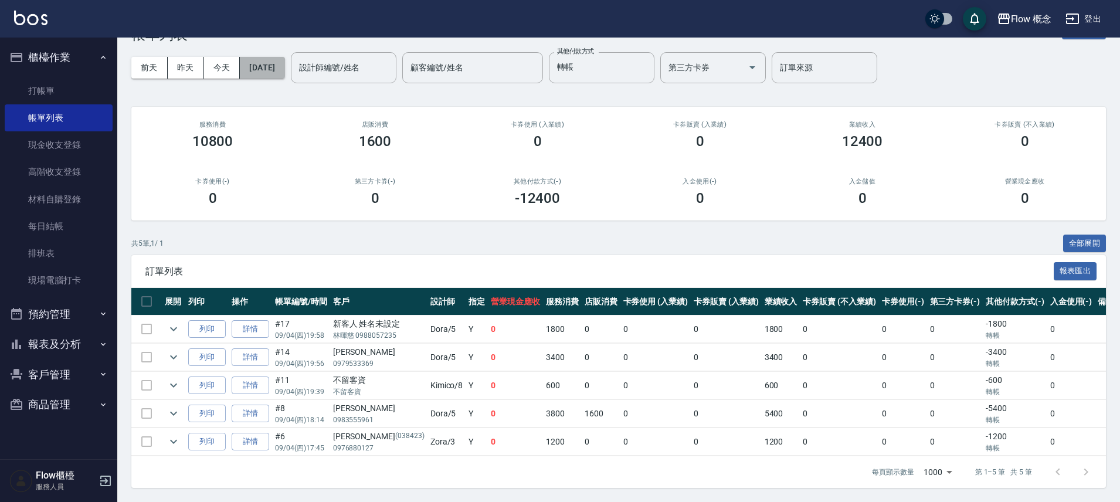
click at [257, 57] on button "[DATE]" at bounding box center [262, 68] width 45 height 22
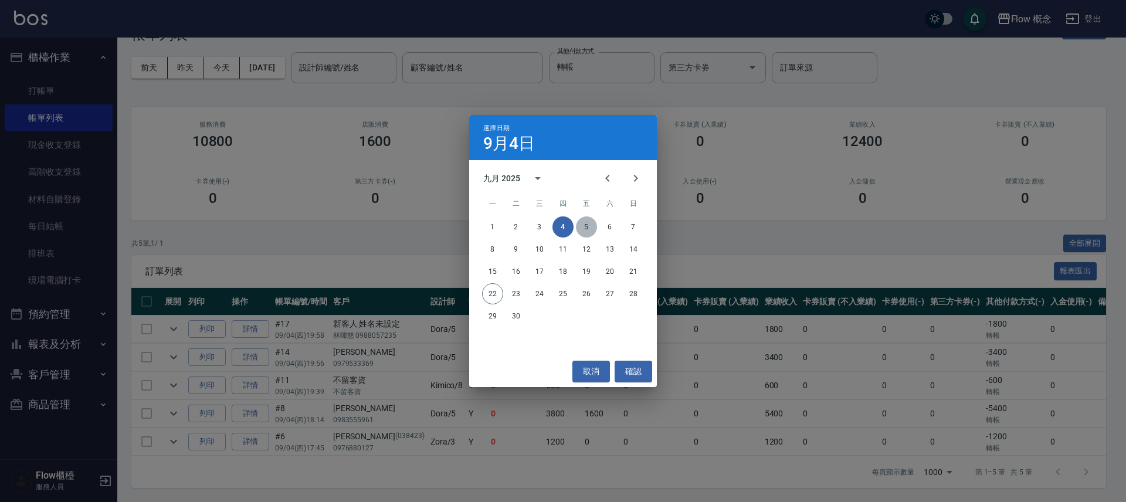
click at [589, 225] on button "5" at bounding box center [586, 226] width 21 height 21
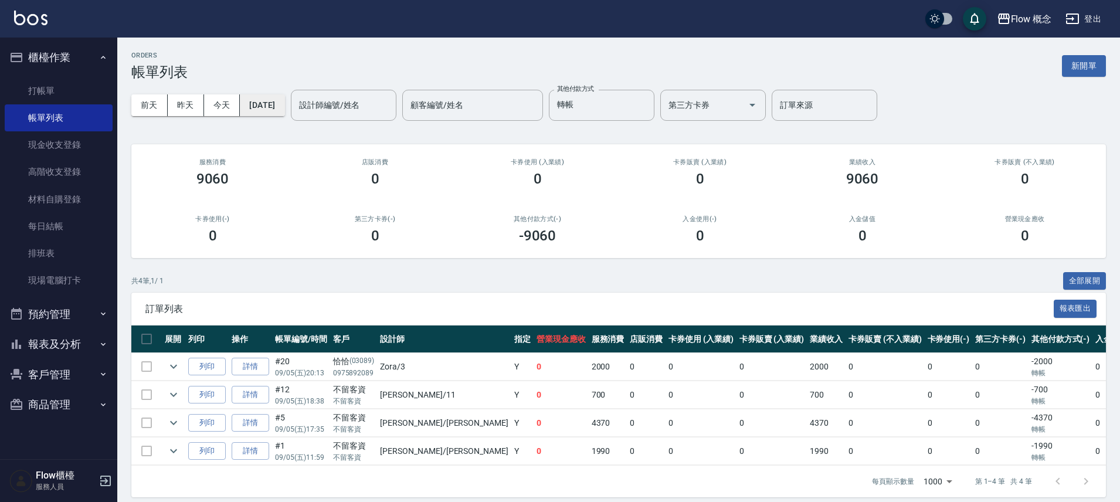
click at [265, 106] on button "[DATE]" at bounding box center [262, 105] width 45 height 22
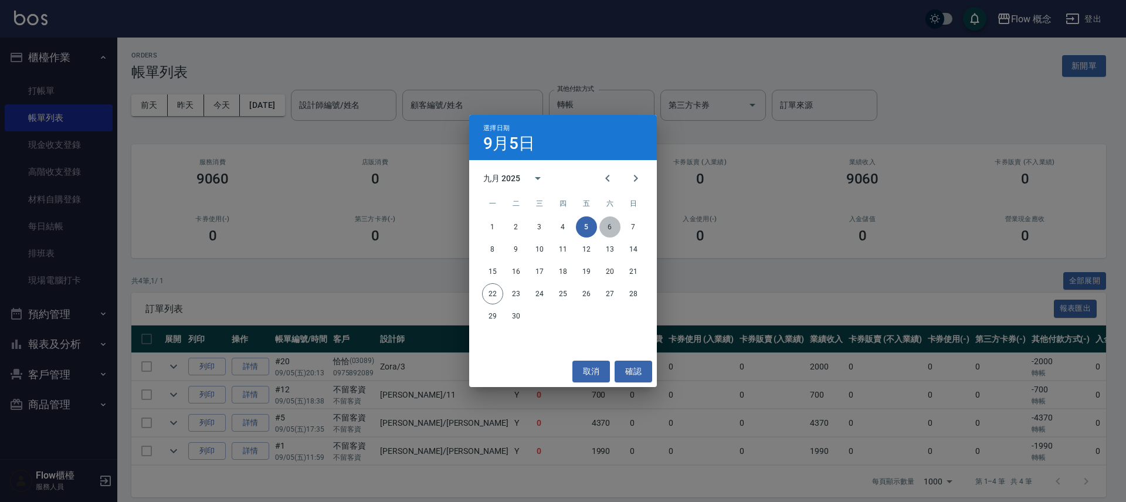
click at [617, 231] on button "6" at bounding box center [609, 226] width 21 height 21
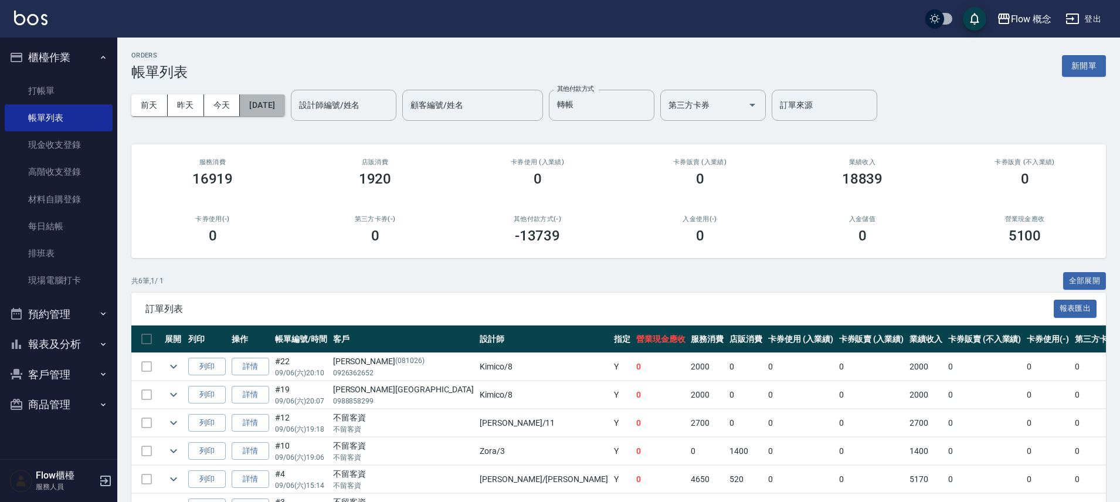
click at [282, 101] on button "[DATE]" at bounding box center [262, 105] width 45 height 22
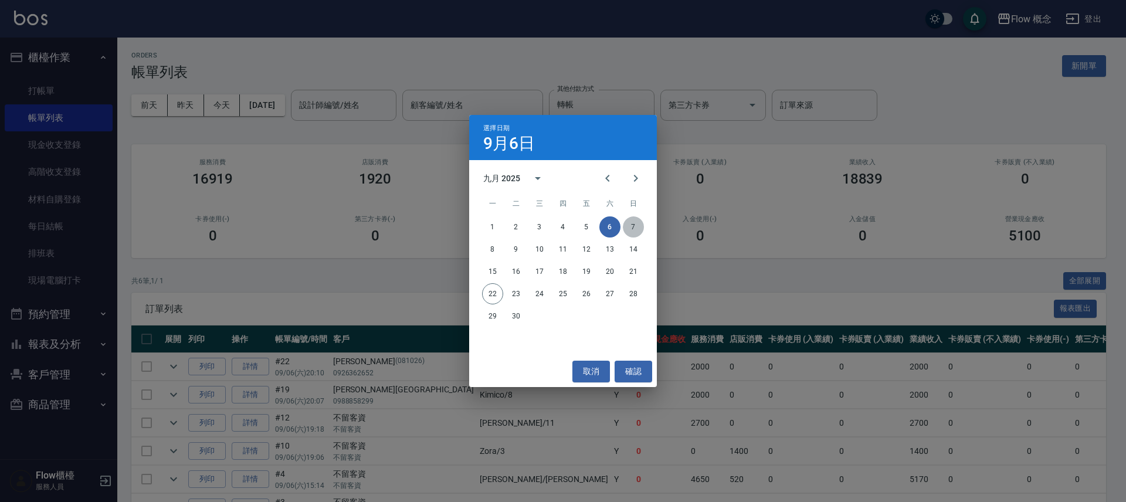
click at [627, 230] on button "7" at bounding box center [633, 226] width 21 height 21
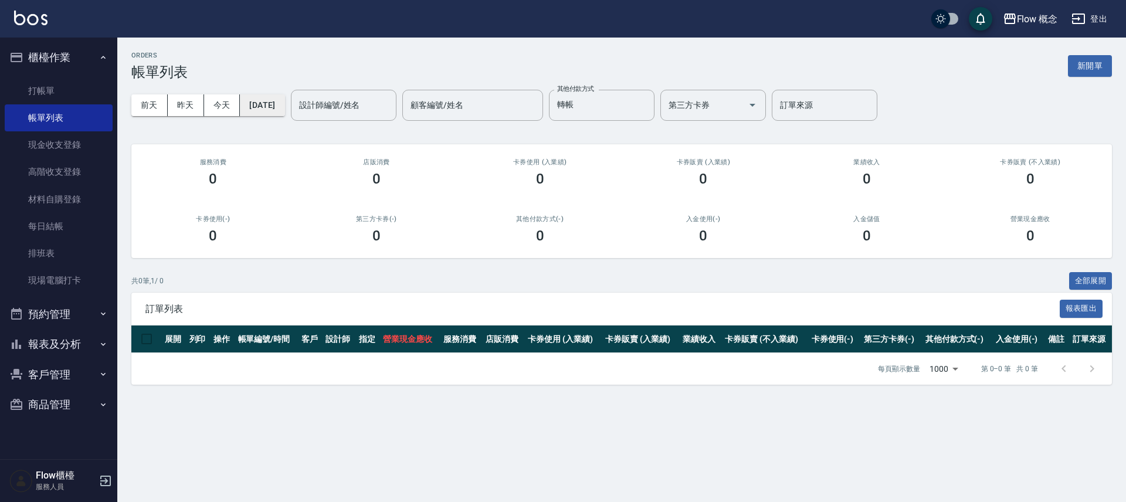
click at [284, 106] on button "[DATE]" at bounding box center [262, 105] width 45 height 22
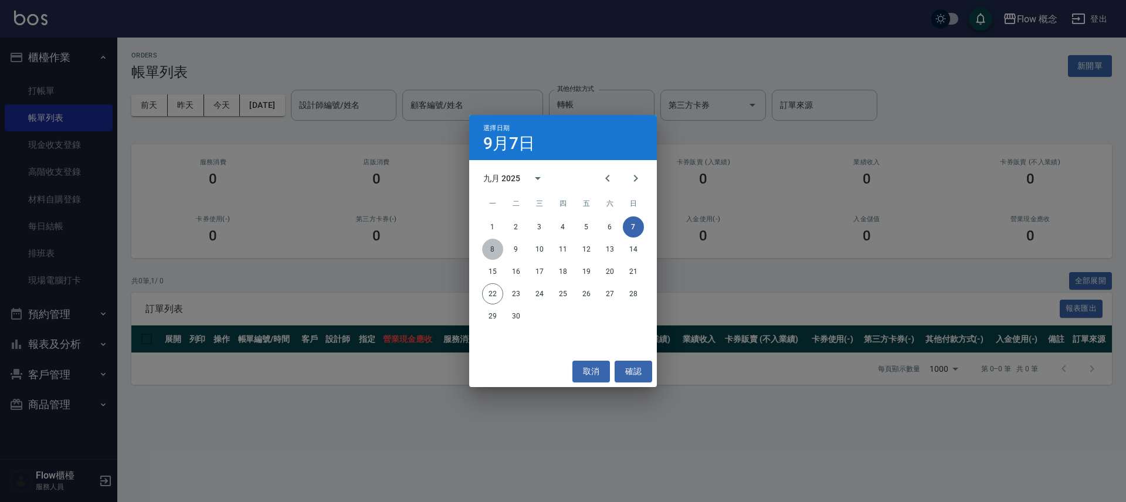
click at [496, 248] on button "8" at bounding box center [492, 249] width 21 height 21
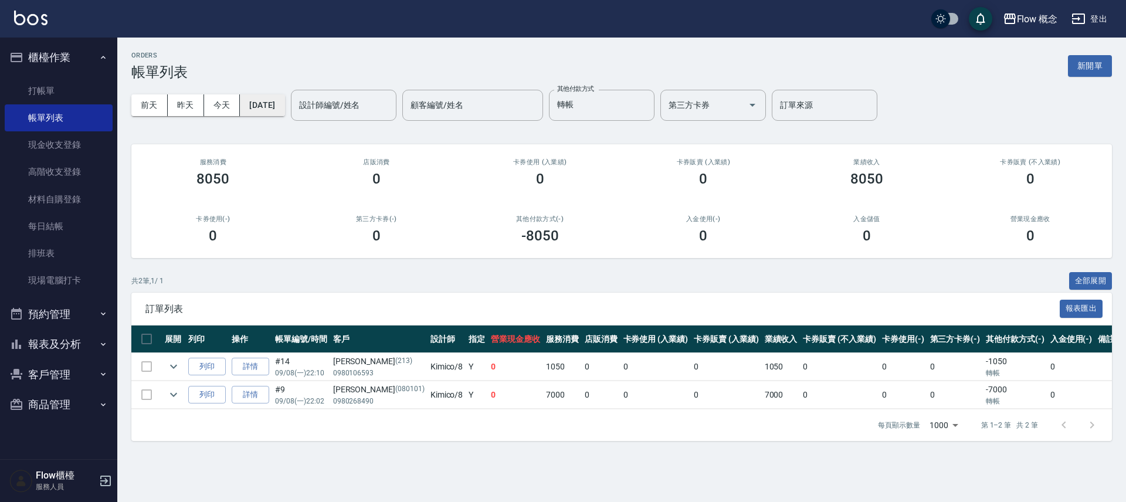
click at [284, 107] on button "[DATE]" at bounding box center [262, 105] width 45 height 22
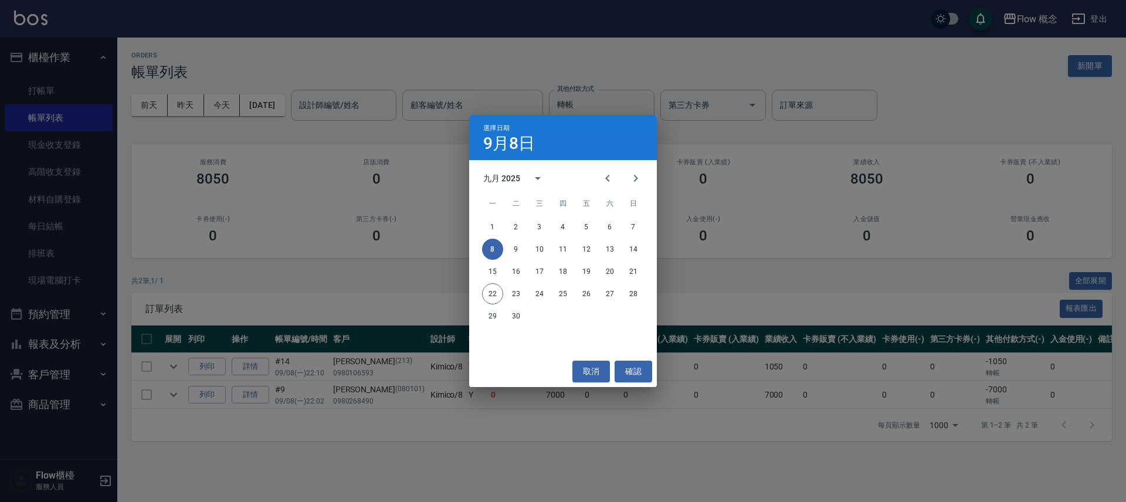
click at [299, 107] on div "選擇日期 [DATE] 九月 2025 一 二 三 四 五 六 日 1 2 3 4 5 6 7 8 9 10 11 12 13 14 15 16 17 18 …" at bounding box center [563, 251] width 1126 height 502
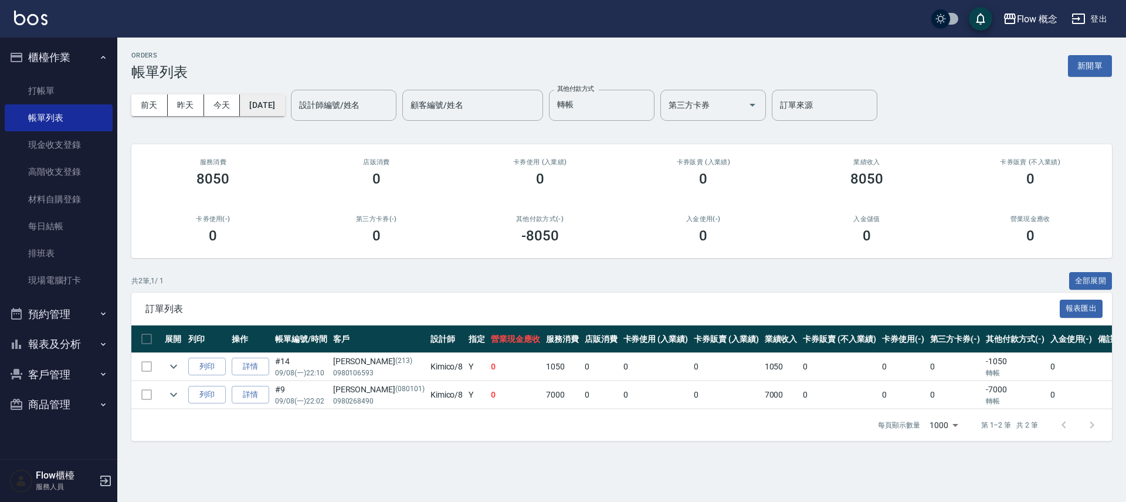
click at [284, 111] on button "[DATE]" at bounding box center [262, 105] width 45 height 22
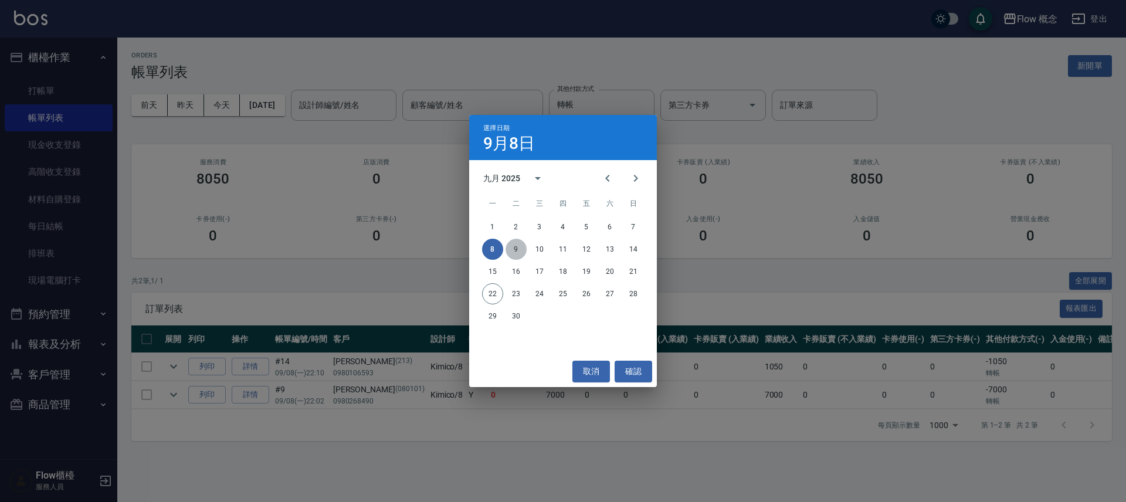
click at [511, 245] on button "9" at bounding box center [515, 249] width 21 height 21
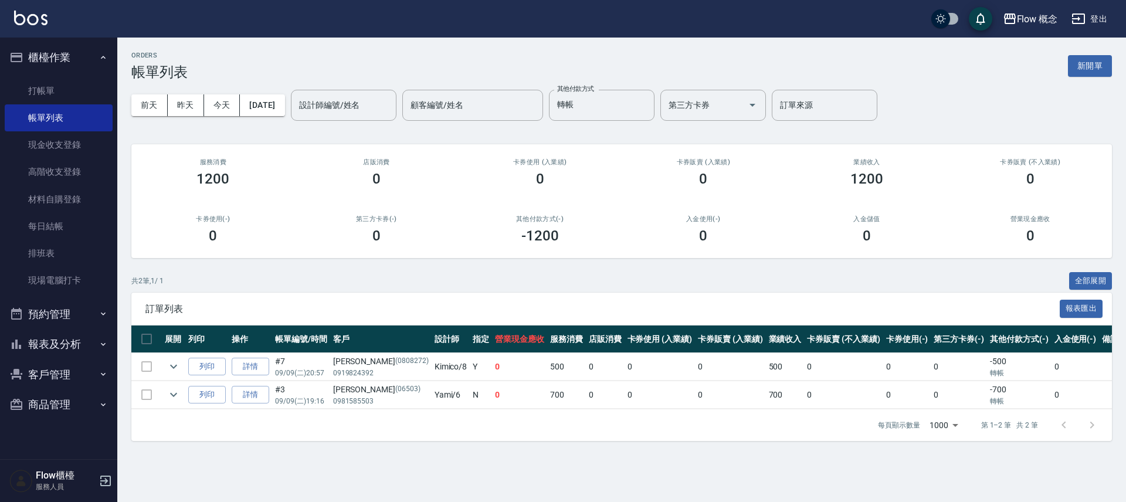
click at [290, 116] on div "[DATE] [DATE] [DATE] [DATE] 設計師編號/姓名 設計師編號/姓名 顧客編號/姓名 顧客編號/姓名 其他付款方式 轉帳 其他付款方式 …" at bounding box center [621, 105] width 980 height 50
click at [284, 112] on button "[DATE]" at bounding box center [262, 105] width 45 height 22
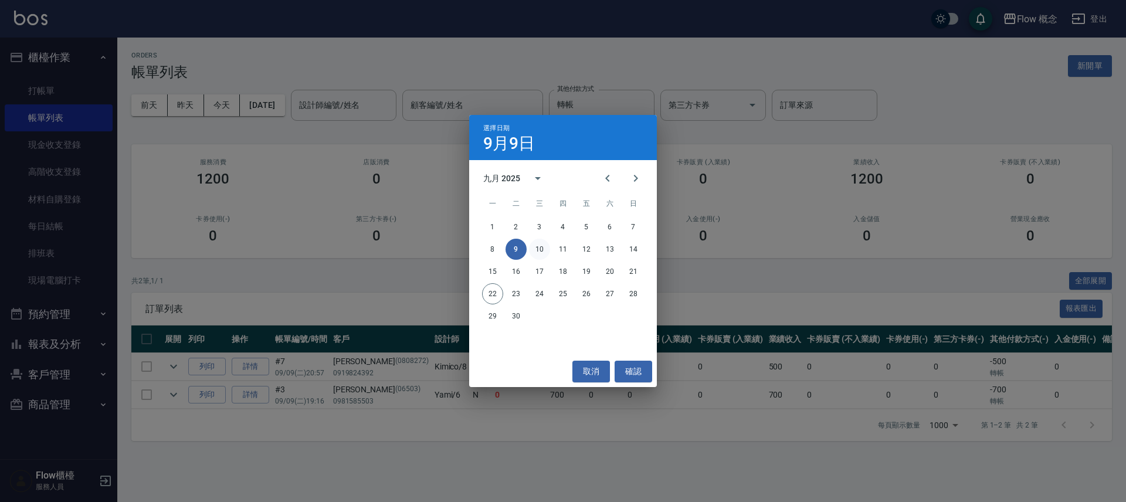
click at [539, 253] on button "10" at bounding box center [539, 249] width 21 height 21
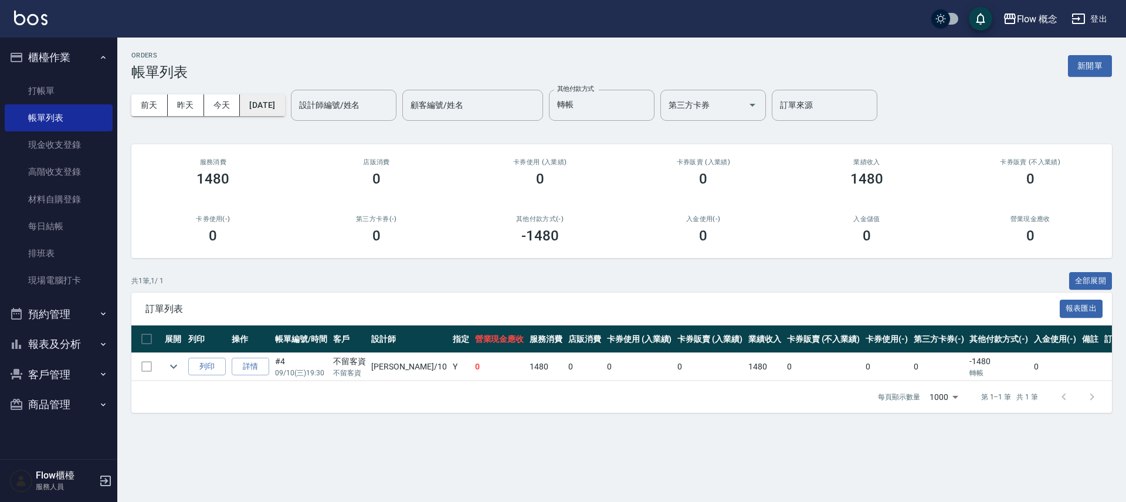
click at [272, 112] on button "[DATE]" at bounding box center [262, 105] width 45 height 22
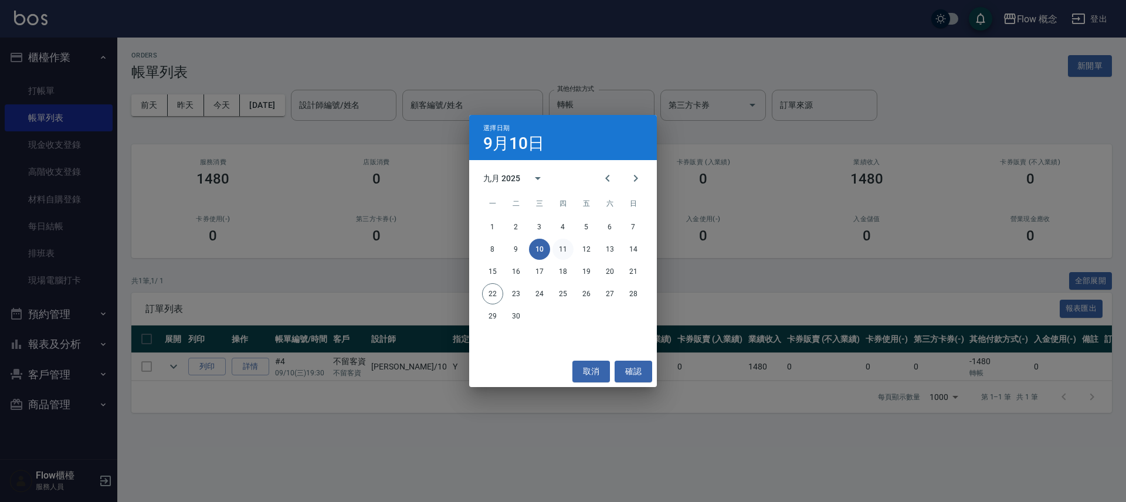
click at [563, 249] on button "11" at bounding box center [562, 249] width 21 height 21
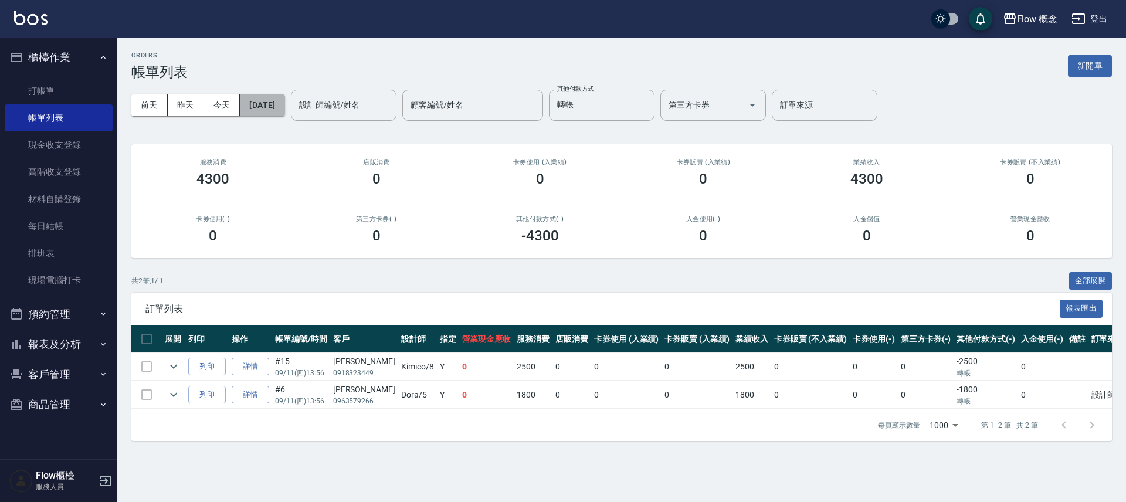
click at [284, 99] on button "[DATE]" at bounding box center [262, 105] width 45 height 22
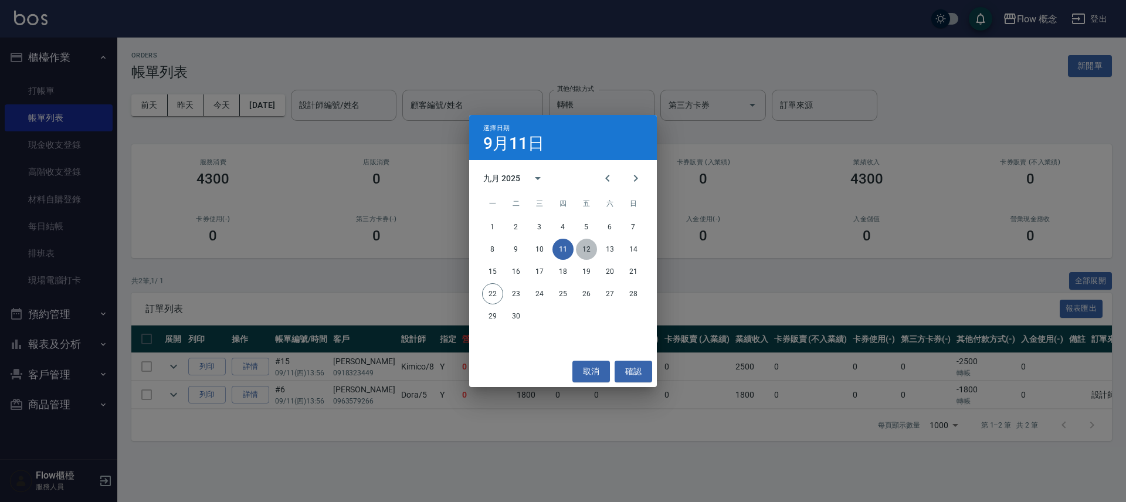
click at [584, 249] on button "12" at bounding box center [586, 249] width 21 height 21
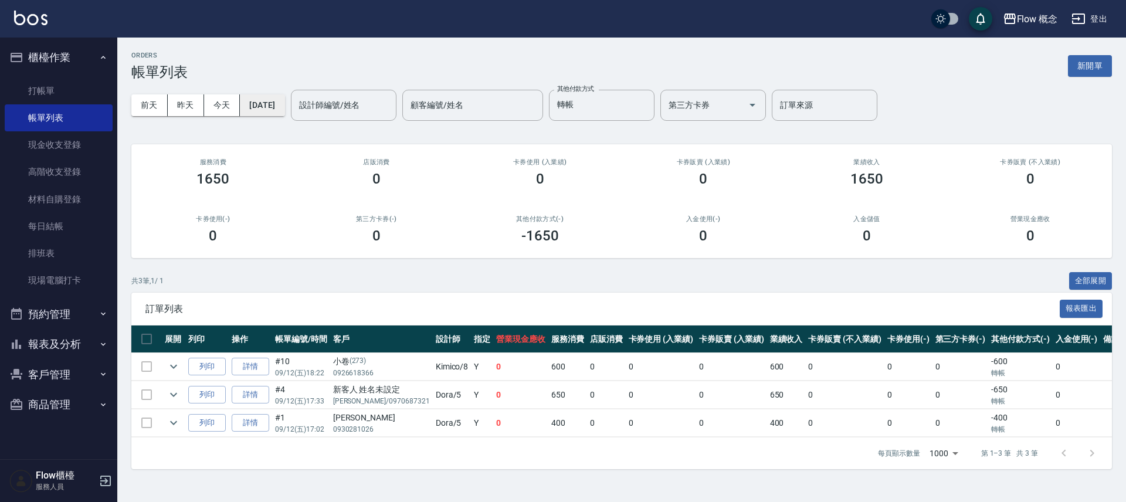
click at [281, 112] on button "[DATE]" at bounding box center [262, 105] width 45 height 22
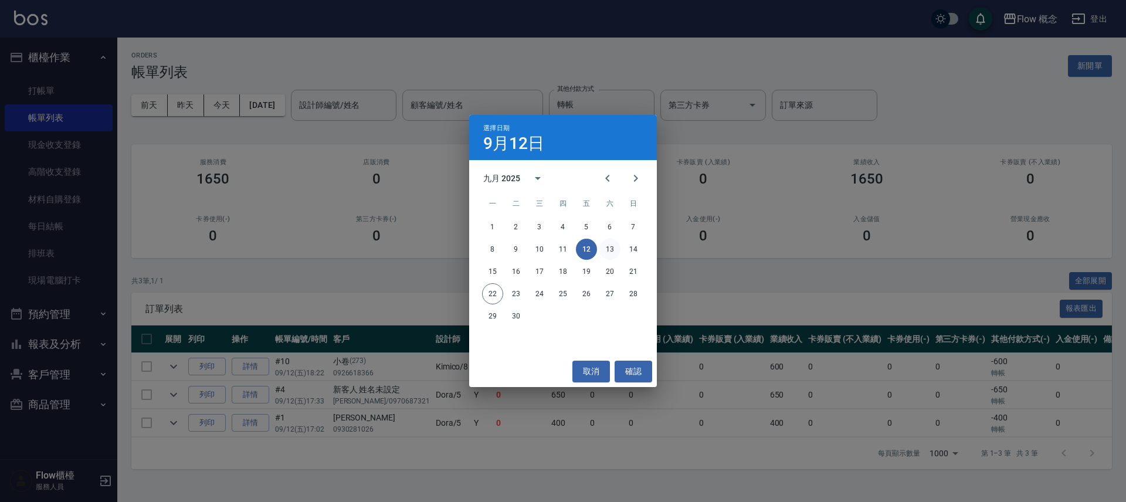
click at [613, 252] on button "13" at bounding box center [609, 249] width 21 height 21
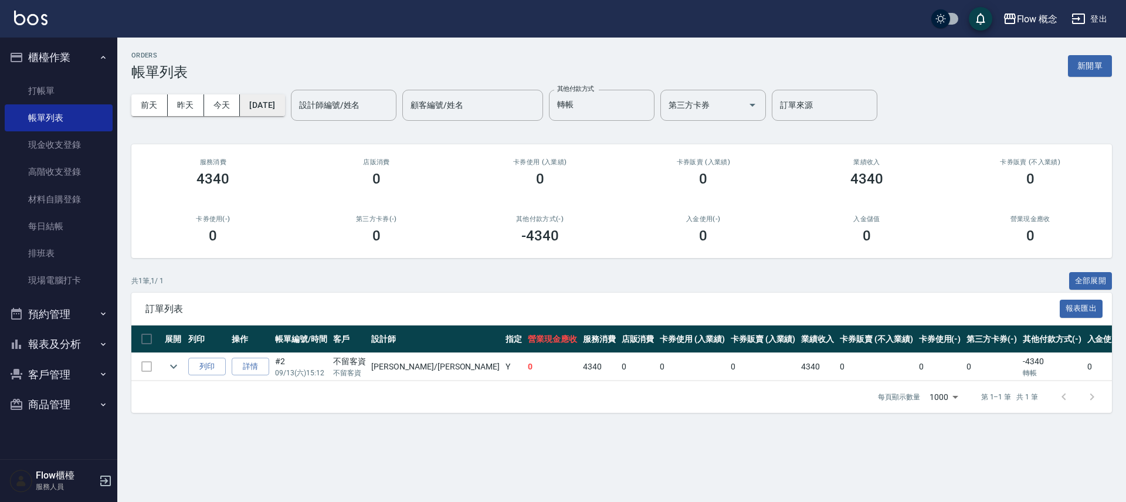
click at [270, 103] on button "[DATE]" at bounding box center [262, 105] width 45 height 22
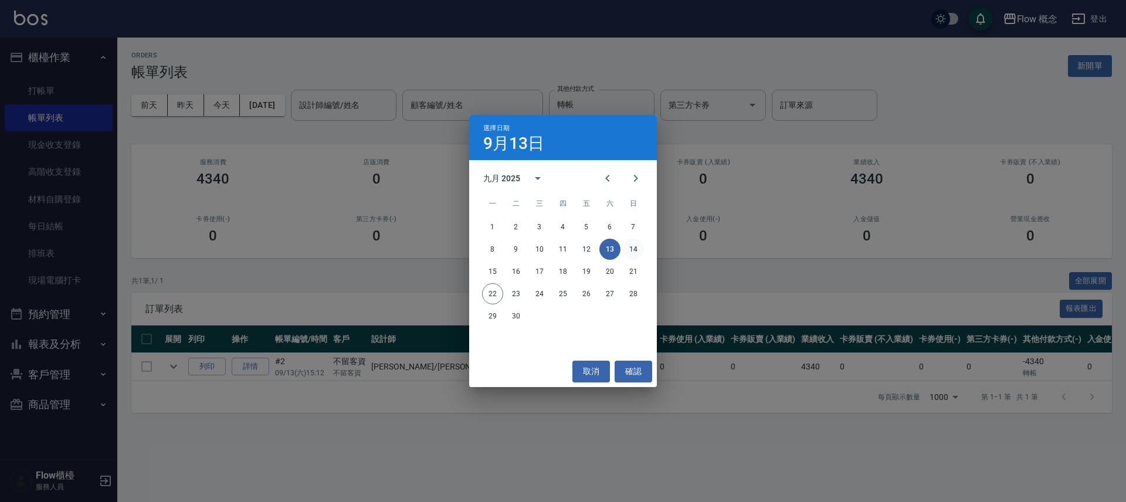
click at [630, 249] on button "14" at bounding box center [633, 249] width 21 height 21
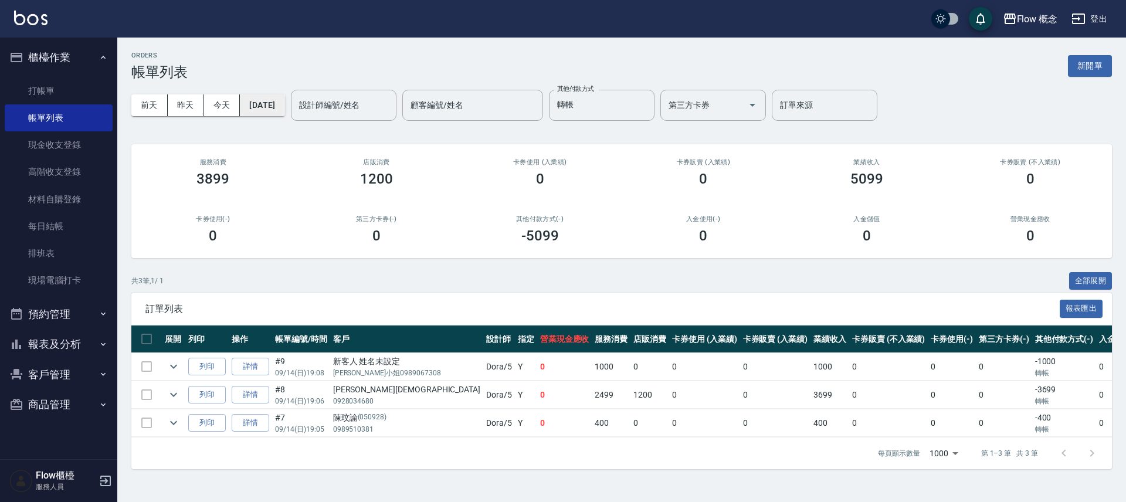
click at [284, 98] on button "[DATE]" at bounding box center [262, 105] width 45 height 22
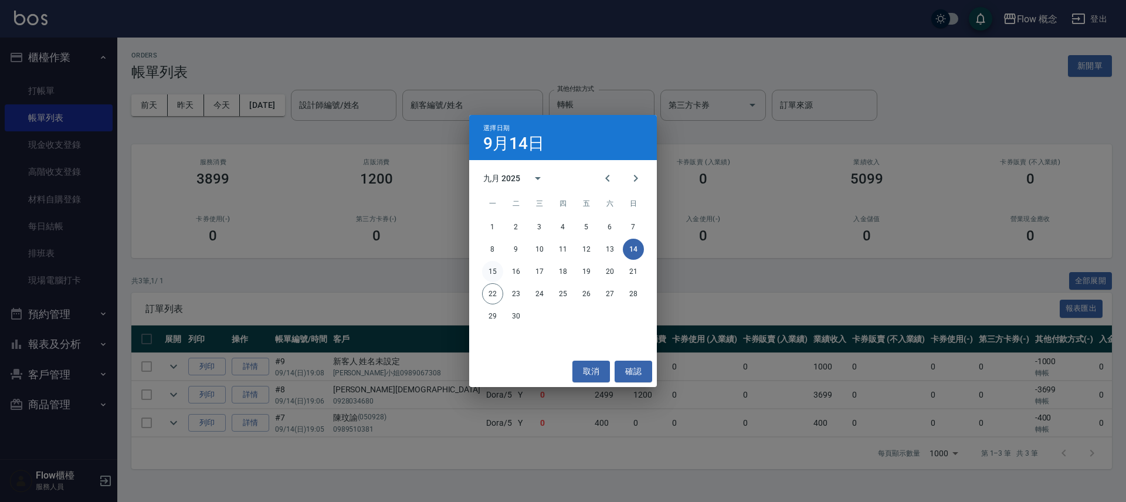
click at [489, 271] on button "15" at bounding box center [492, 271] width 21 height 21
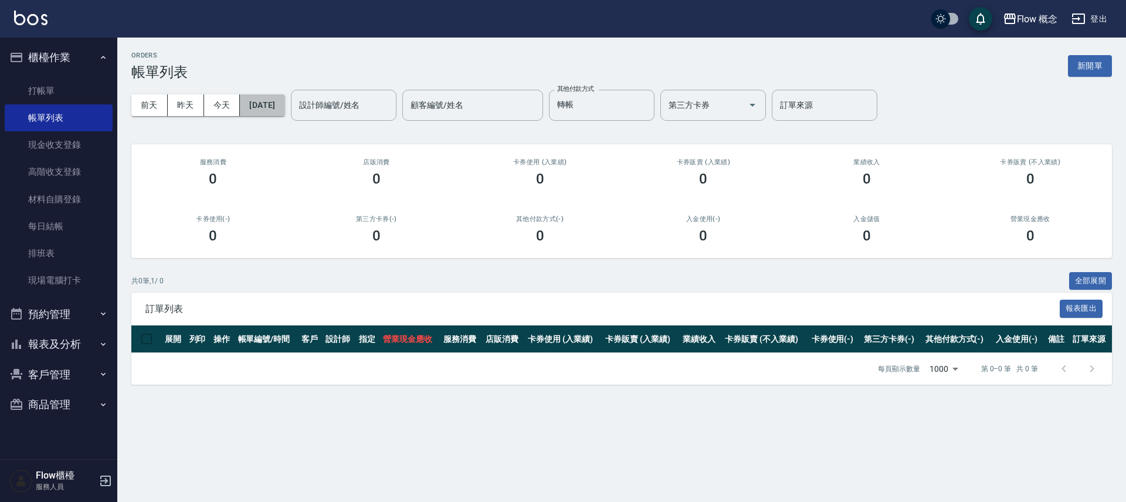
click at [280, 99] on button "[DATE]" at bounding box center [262, 105] width 45 height 22
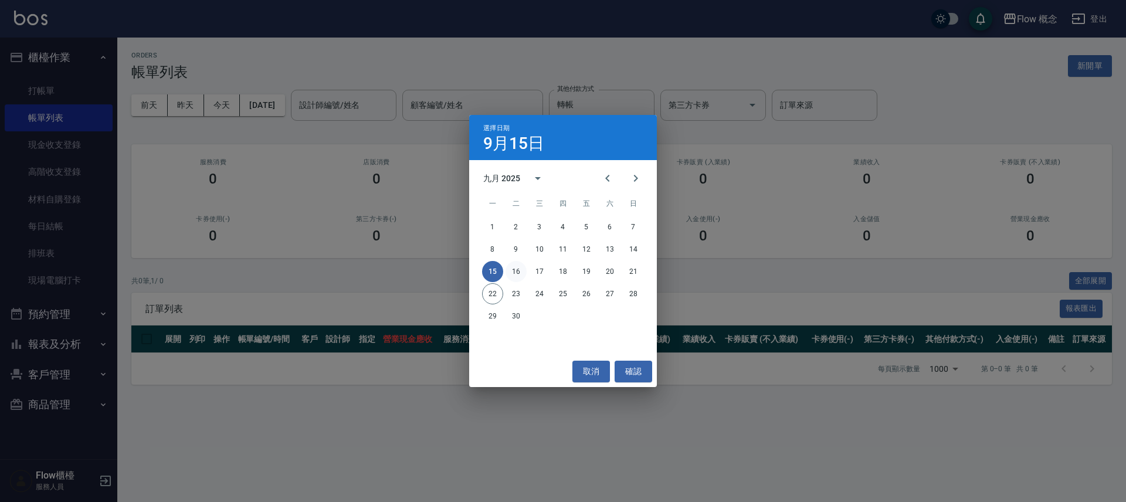
click at [523, 273] on button "16" at bounding box center [515, 271] width 21 height 21
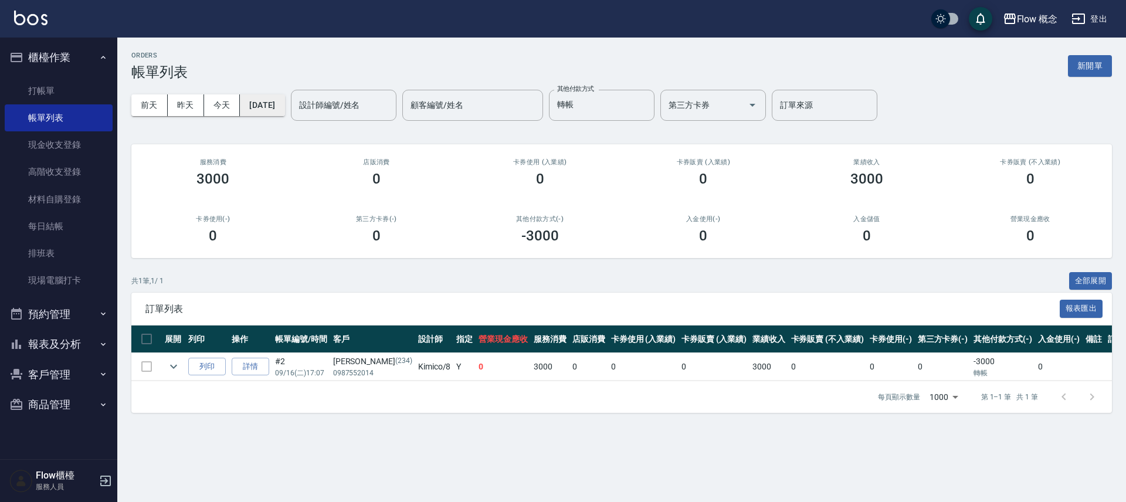
click at [282, 96] on button "[DATE]" at bounding box center [262, 105] width 45 height 22
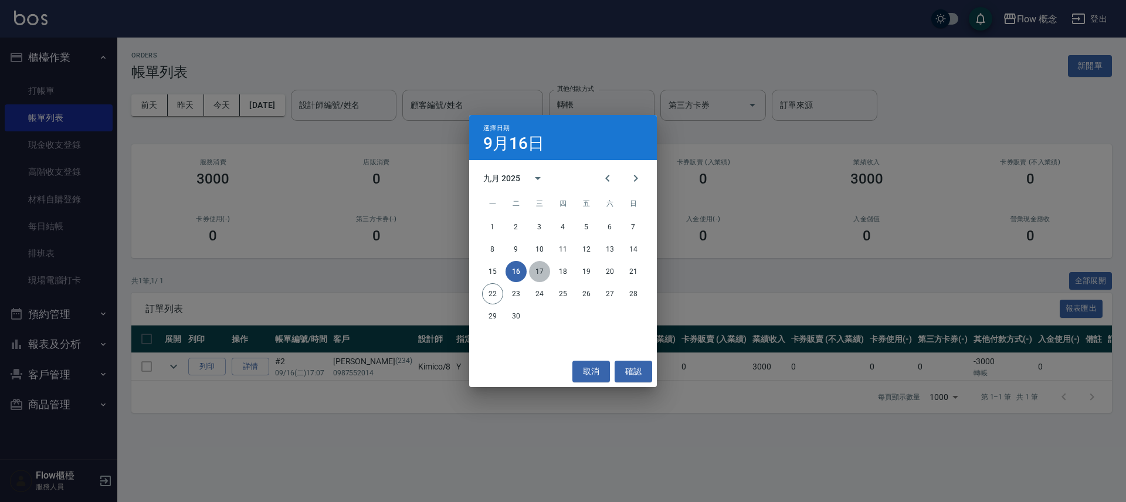
click at [533, 271] on button "17" at bounding box center [539, 271] width 21 height 21
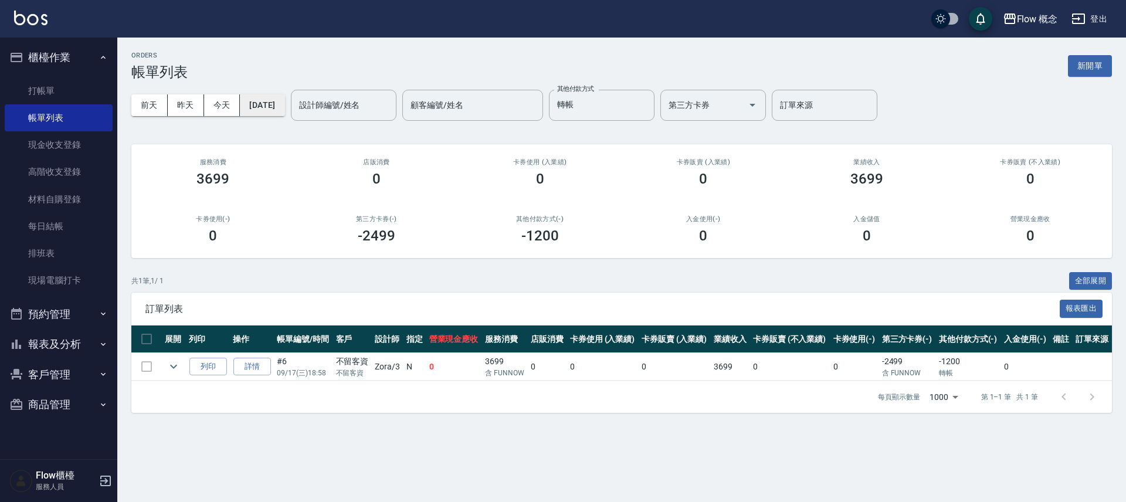
click at [283, 100] on button "[DATE]" at bounding box center [262, 105] width 45 height 22
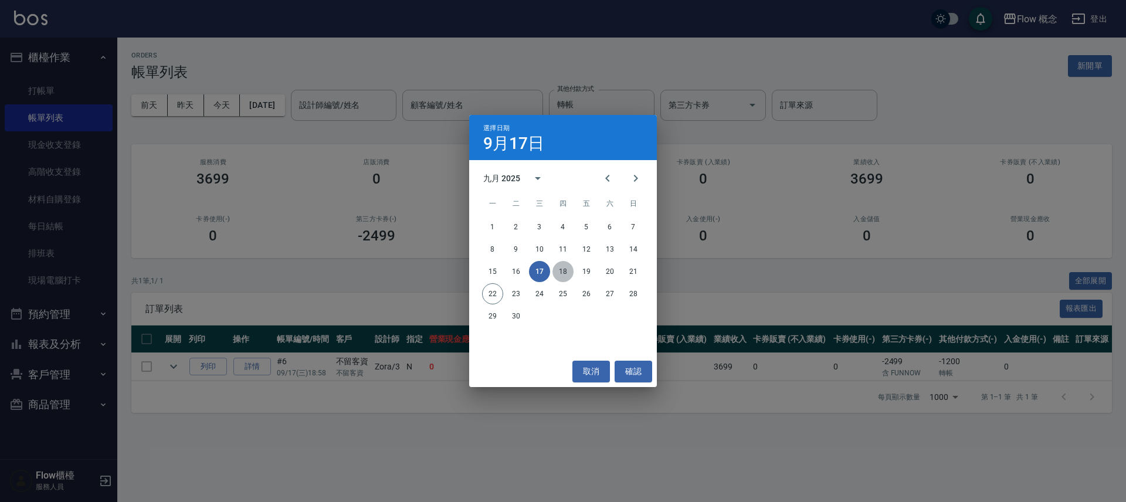
click at [561, 271] on button "18" at bounding box center [562, 271] width 21 height 21
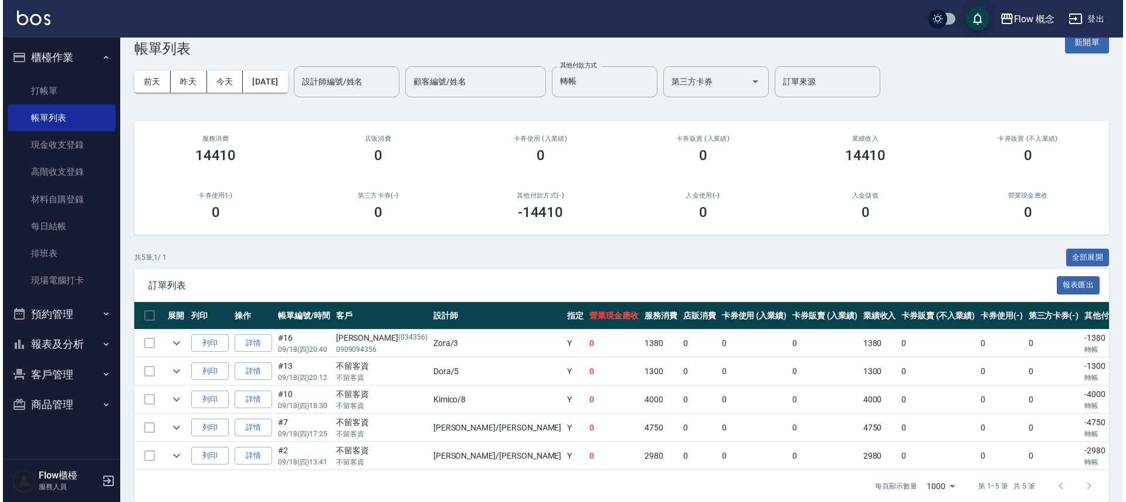
scroll to position [46, 0]
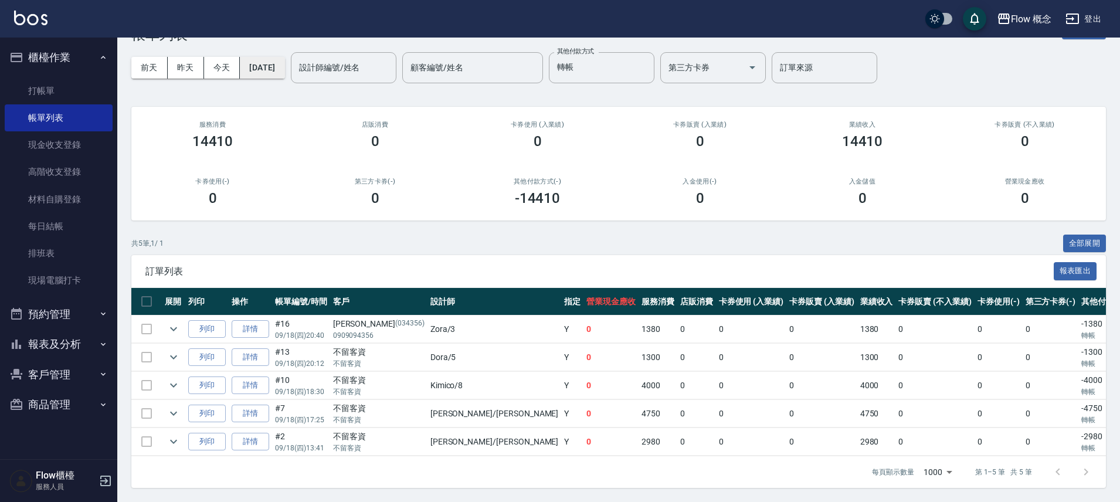
click at [270, 64] on button "[DATE]" at bounding box center [262, 68] width 45 height 22
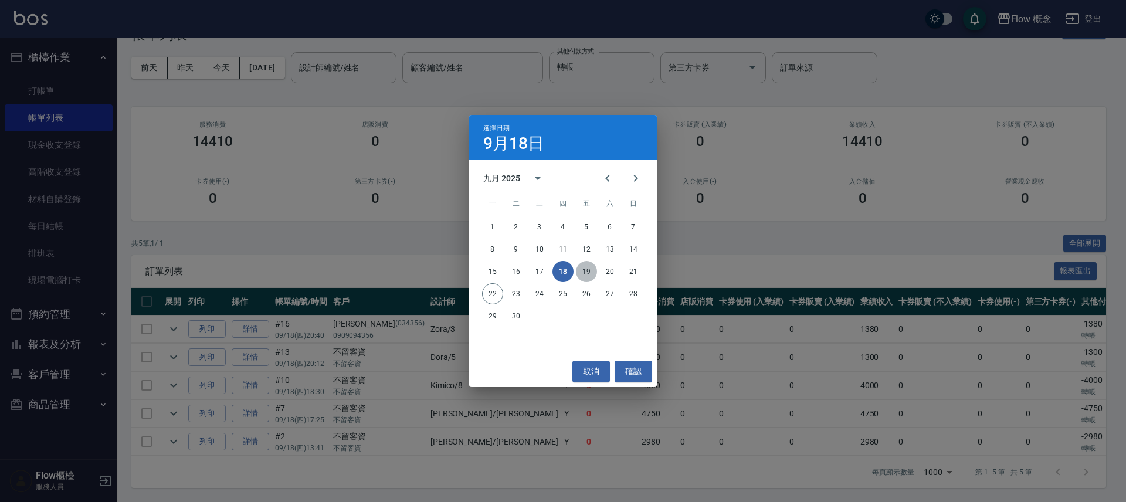
click at [583, 268] on button "19" at bounding box center [586, 271] width 21 height 21
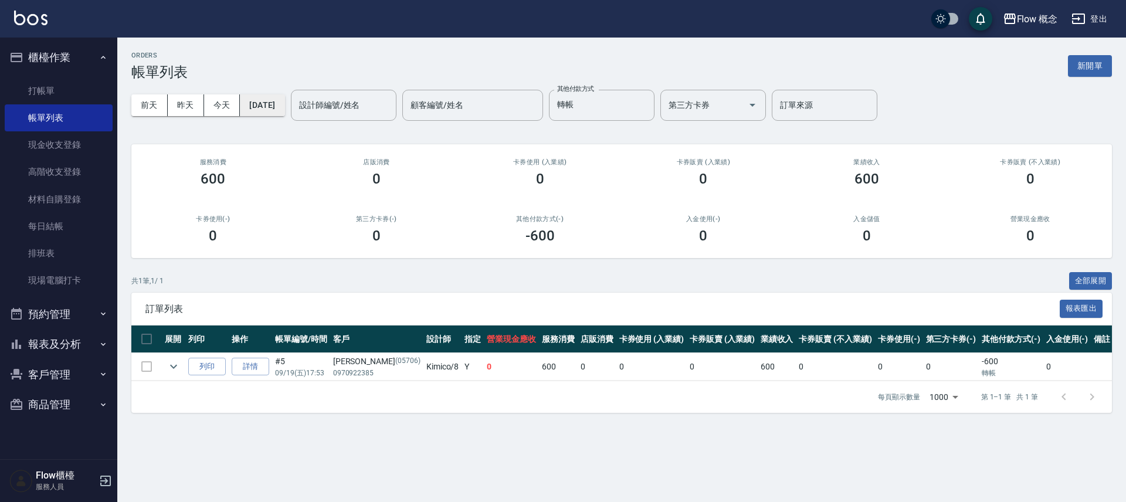
click at [278, 98] on button "[DATE]" at bounding box center [262, 105] width 45 height 22
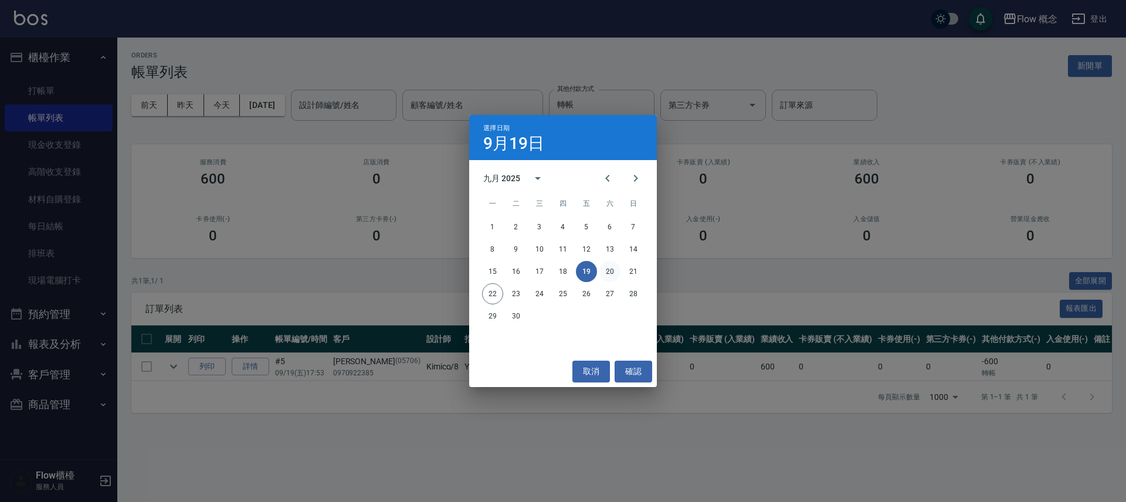
click at [617, 272] on button "20" at bounding box center [609, 271] width 21 height 21
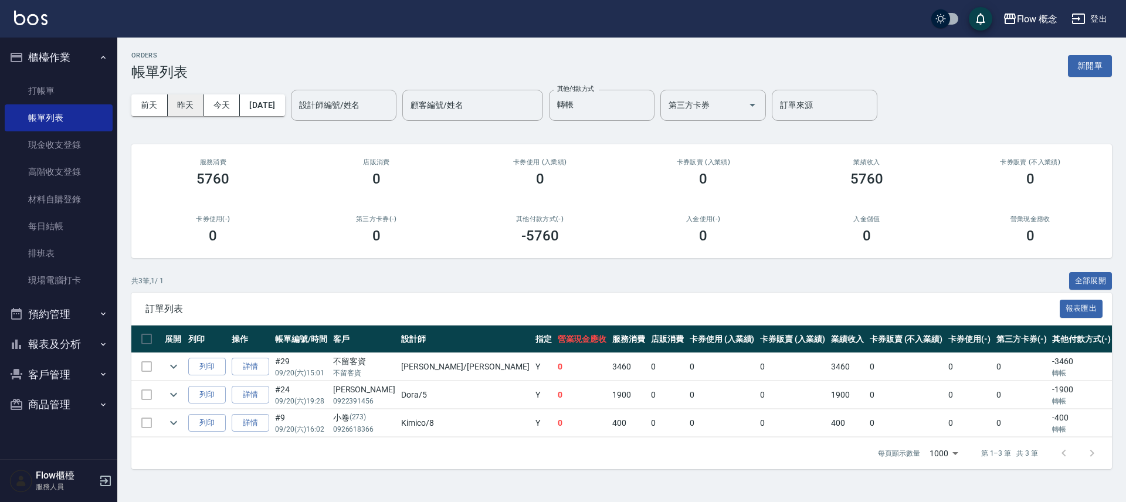
click at [183, 106] on button "昨天" at bounding box center [186, 105] width 36 height 22
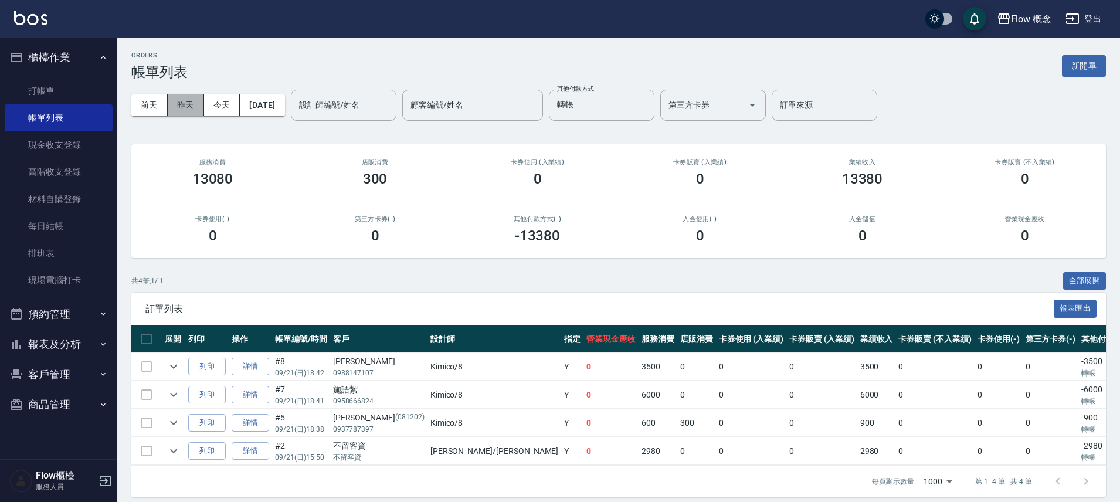
click at [194, 103] on button "昨天" at bounding box center [186, 105] width 36 height 22
click at [220, 104] on button "今天" at bounding box center [222, 105] width 36 height 22
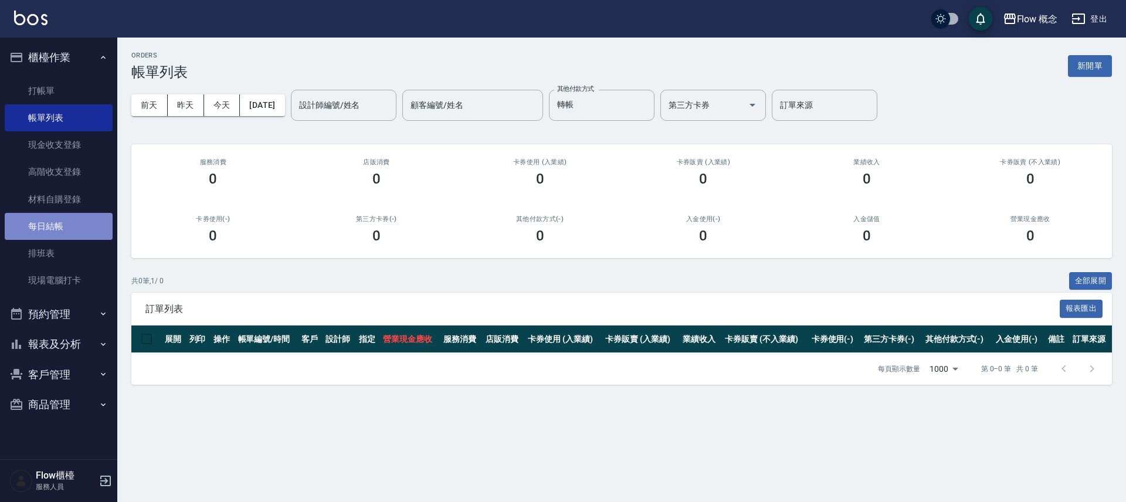
click at [69, 233] on link "每日結帳" at bounding box center [59, 226] width 108 height 27
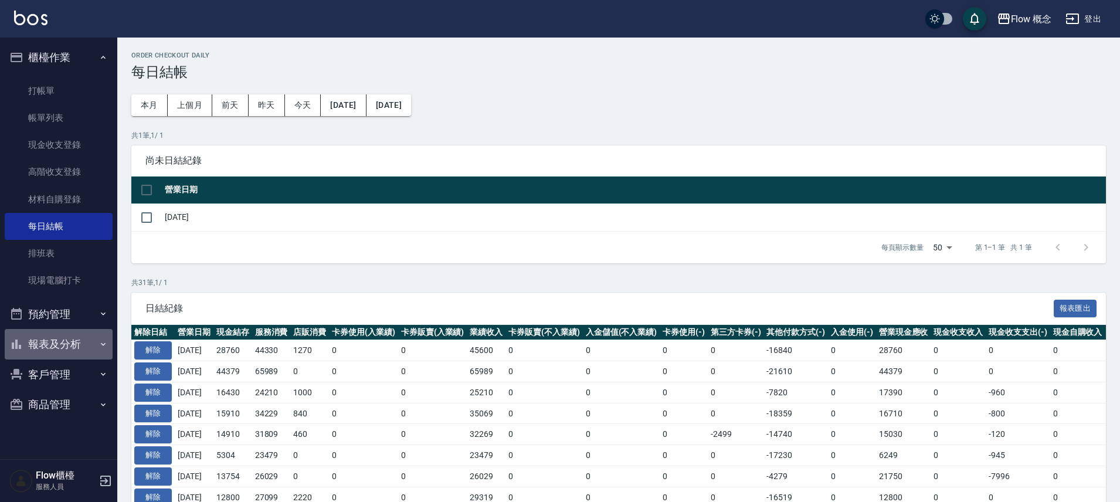
click at [69, 334] on button "報表及分析" at bounding box center [59, 344] width 108 height 30
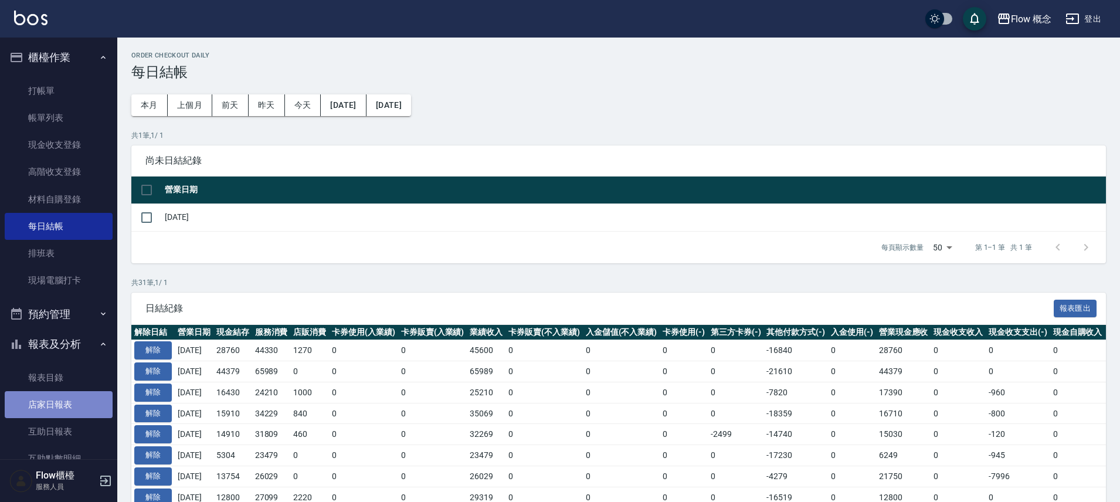
click at [87, 400] on link "店家日報表" at bounding box center [59, 404] width 108 height 27
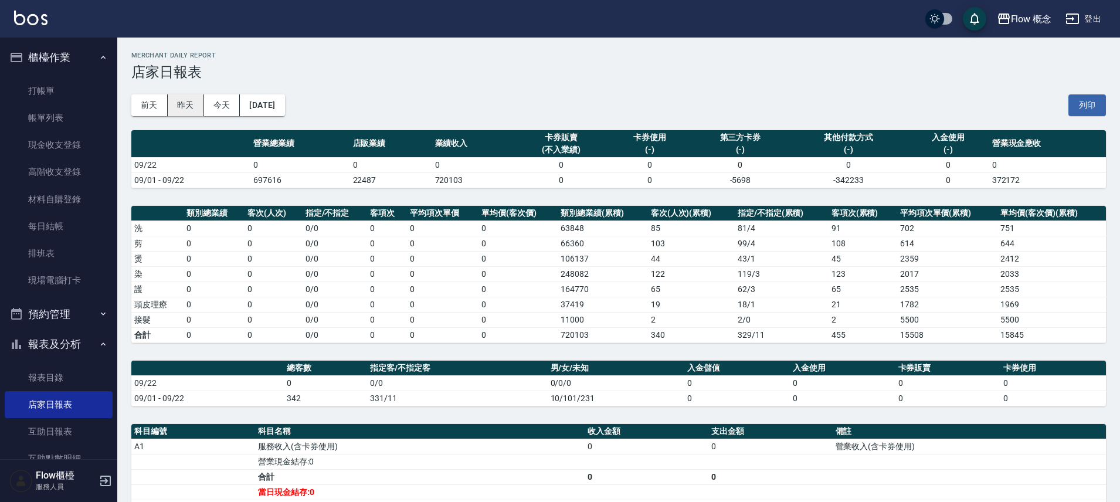
click at [187, 110] on button "昨天" at bounding box center [186, 105] width 36 height 22
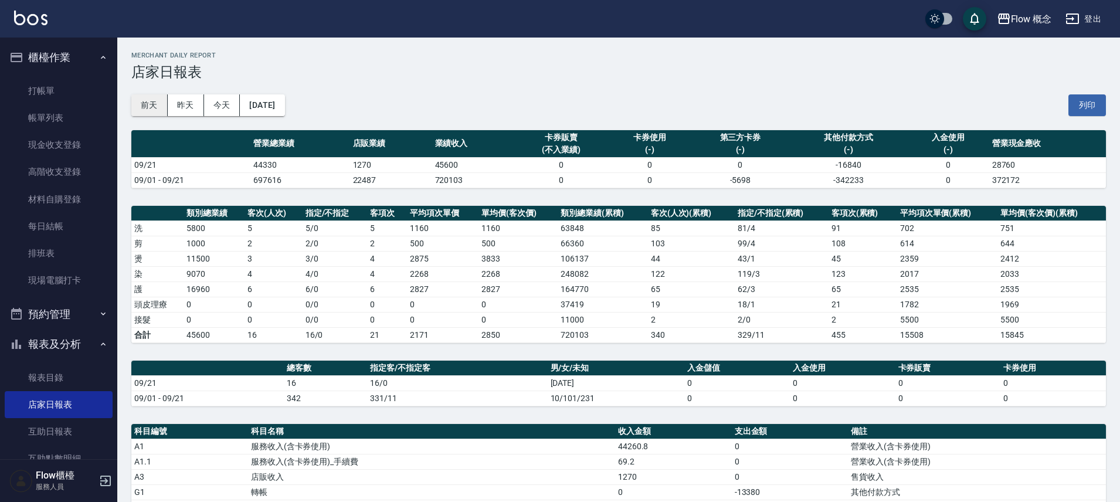
click at [144, 103] on button "前天" at bounding box center [149, 105] width 36 height 22
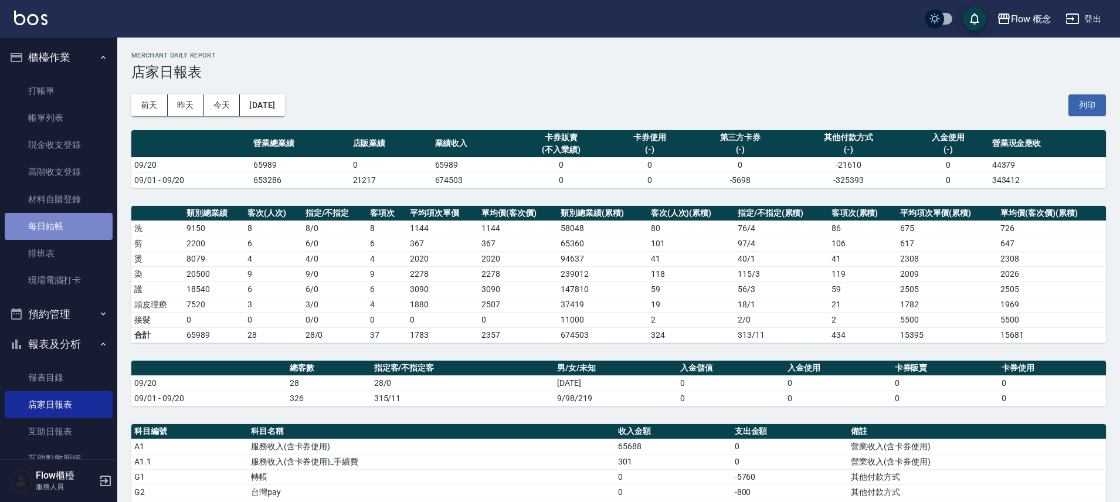
click at [67, 225] on link "每日結帳" at bounding box center [59, 226] width 108 height 27
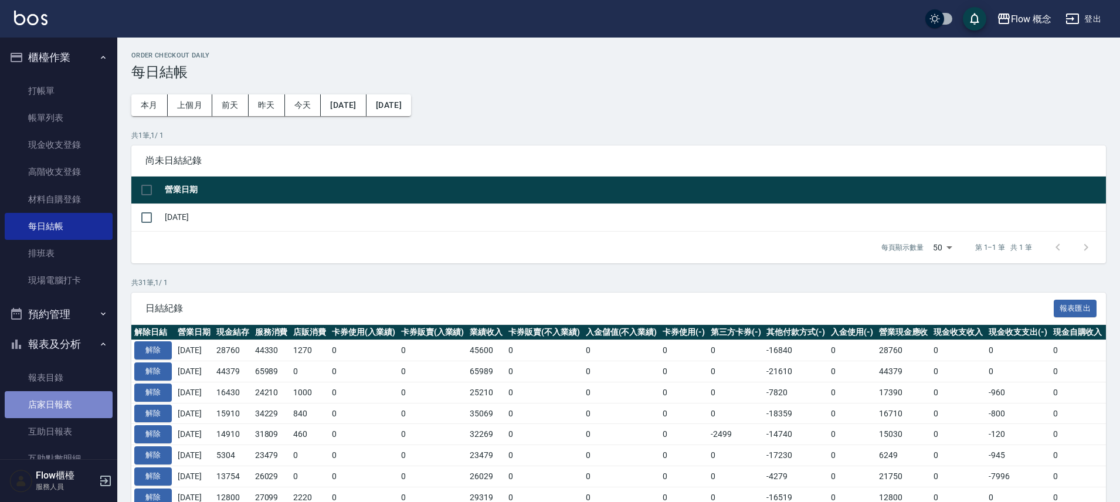
click at [92, 397] on link "店家日報表" at bounding box center [59, 404] width 108 height 27
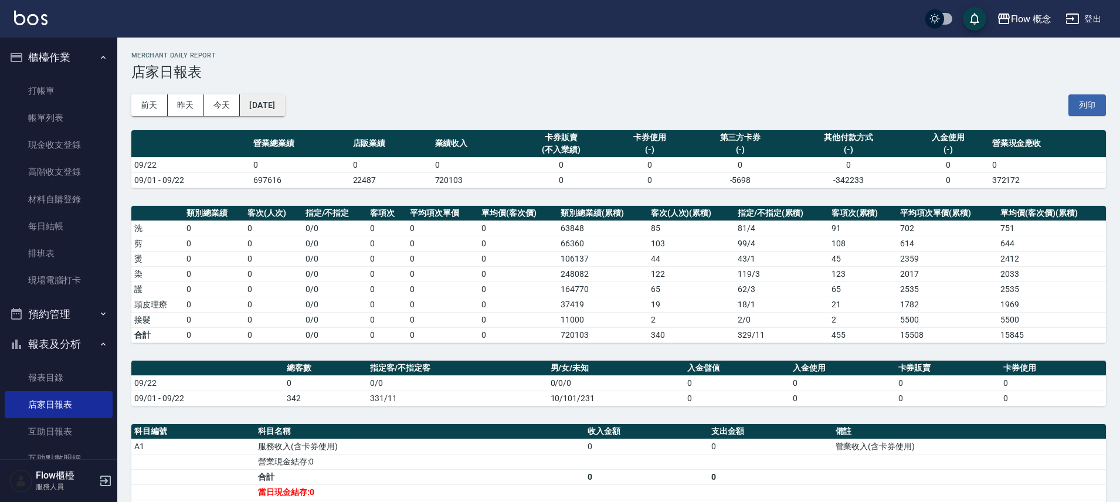
click at [277, 101] on button "[DATE]" at bounding box center [262, 105] width 45 height 22
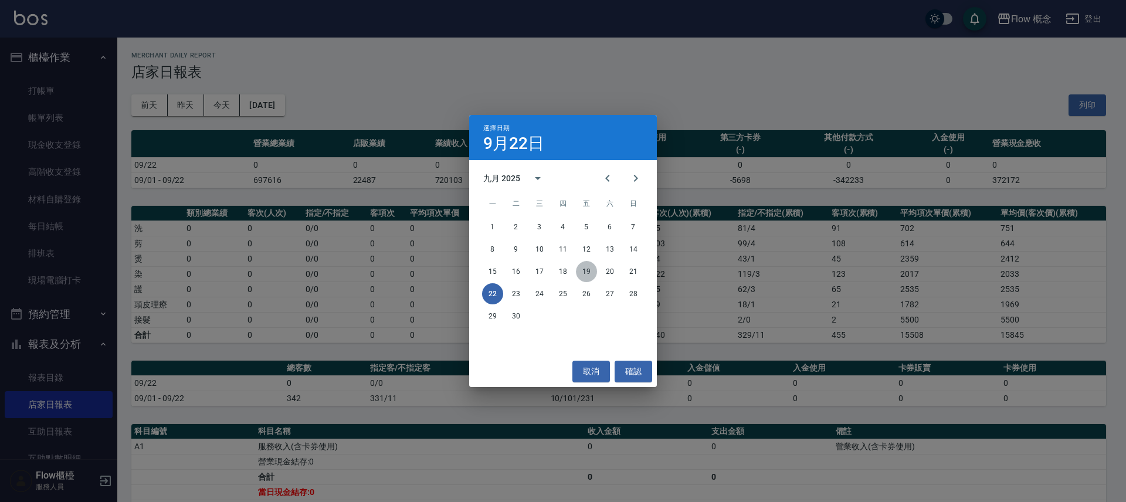
click at [589, 270] on button "19" at bounding box center [586, 271] width 21 height 21
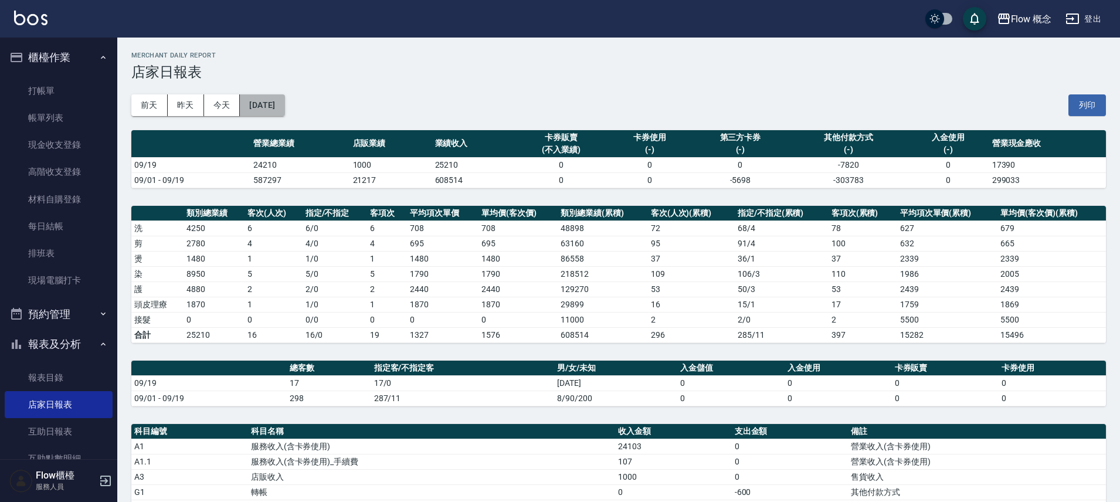
click at [272, 104] on button "[DATE]" at bounding box center [262, 105] width 45 height 22
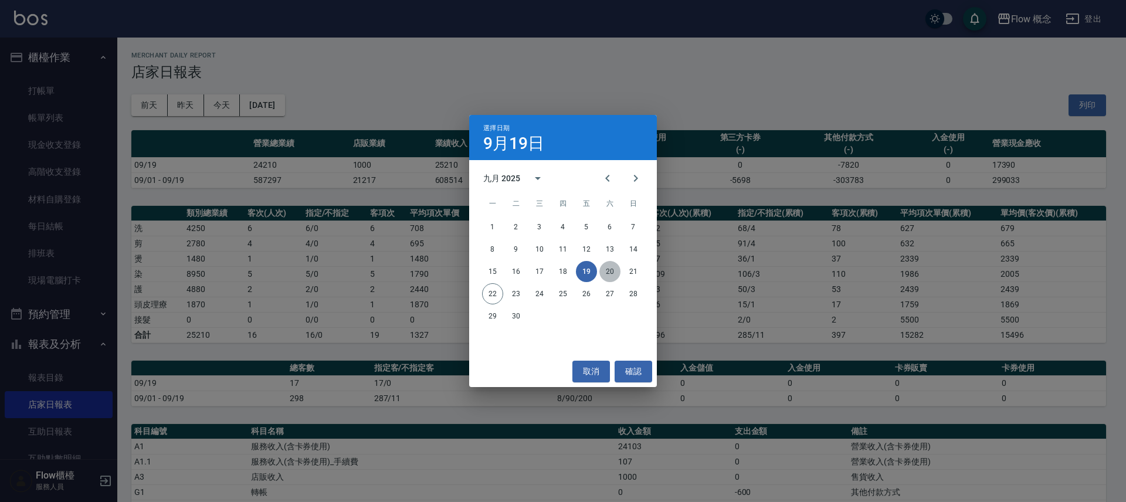
click at [613, 273] on button "20" at bounding box center [609, 271] width 21 height 21
click at [613, 273] on div "Flow 概念 [DATE] 店家日報表 列印時間： [DATE][PHONE_NUMBER]:28 Merchant Daily Report 店家日報表 …" at bounding box center [560, 433] width 1120 height 867
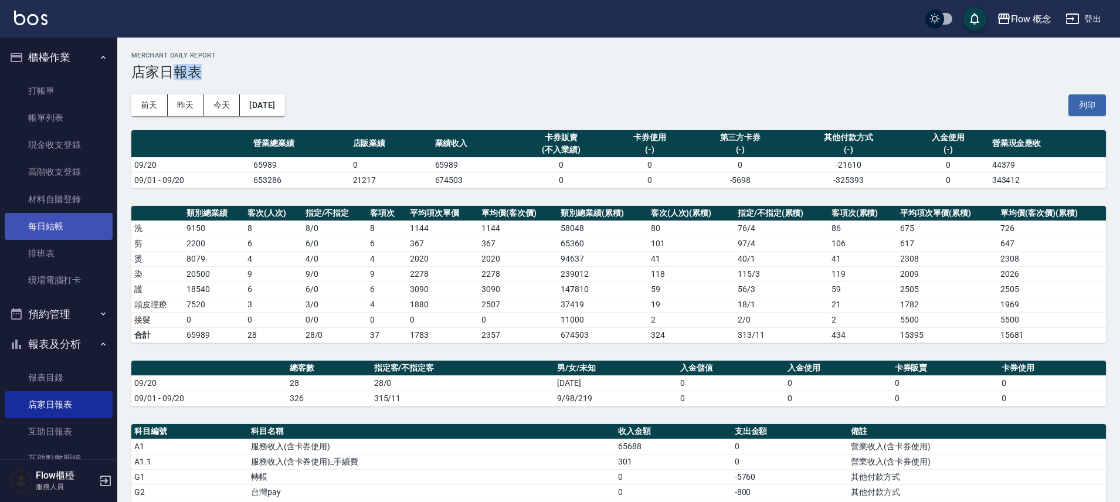
click at [67, 230] on link "每日結帳" at bounding box center [59, 226] width 108 height 27
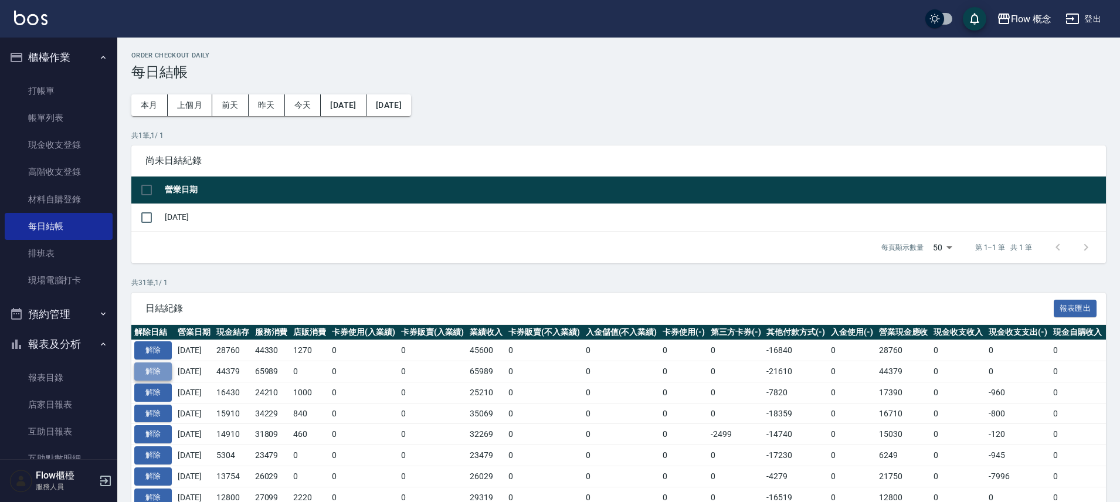
click at [161, 368] on button "解除" at bounding box center [153, 371] width 38 height 18
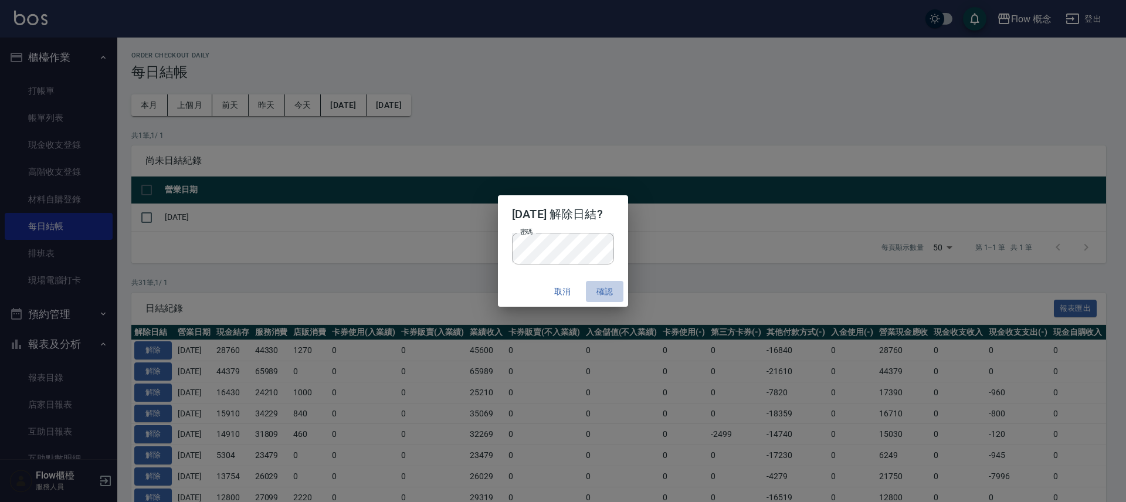
click at [605, 287] on button "確認" at bounding box center [605, 292] width 38 height 22
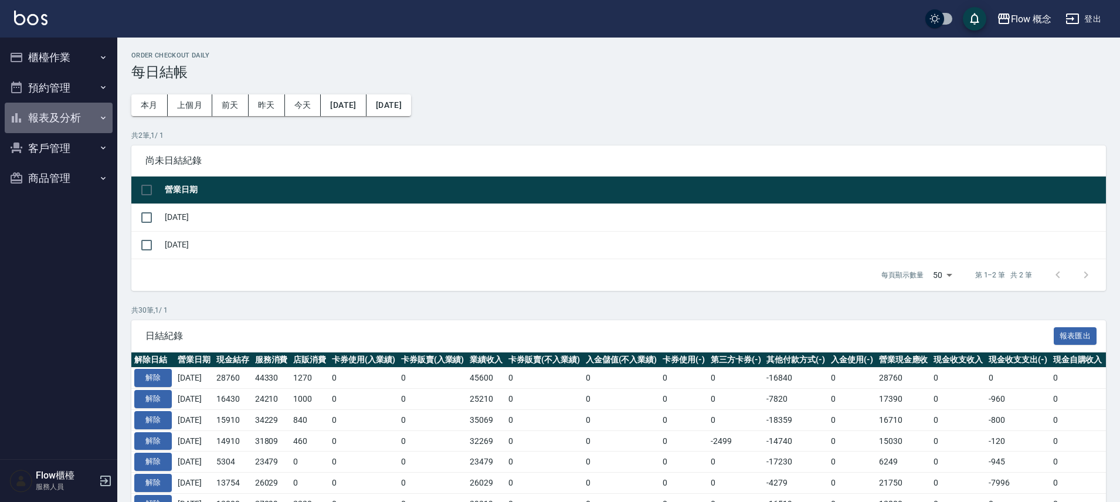
drag, startPoint x: 83, startPoint y: 110, endPoint x: 77, endPoint y: 124, distance: 14.7
click at [83, 111] on button "報表及分析" at bounding box center [59, 118] width 108 height 30
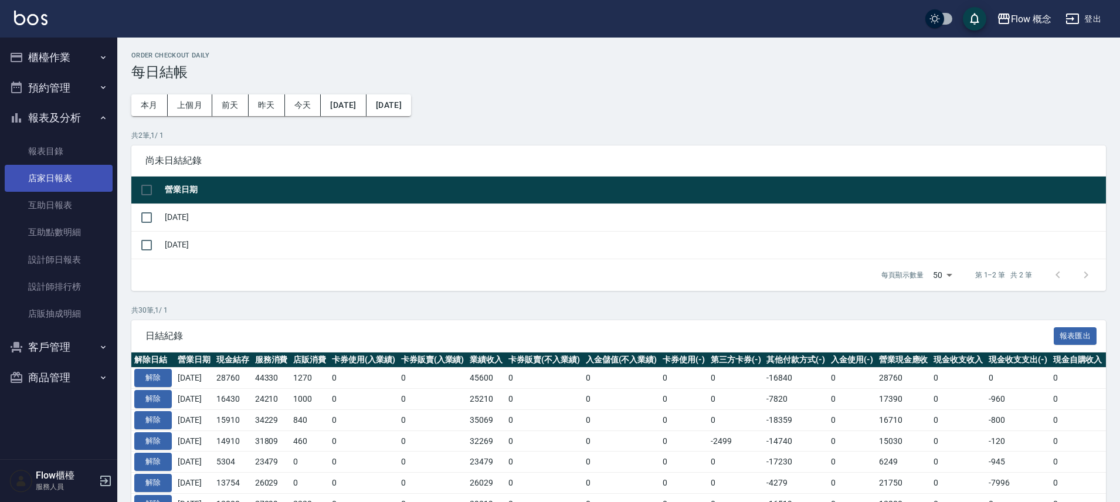
click at [60, 176] on link "店家日報表" at bounding box center [59, 178] width 108 height 27
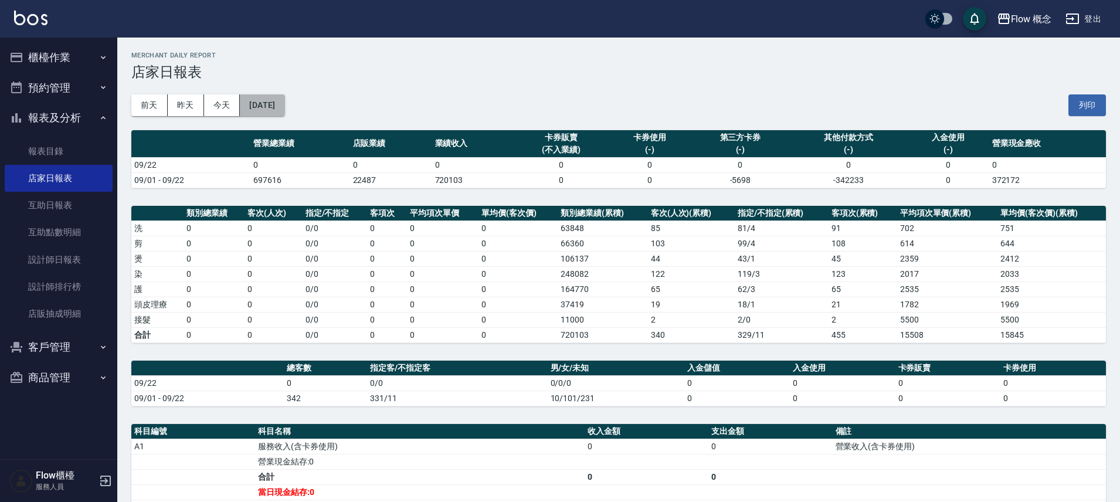
click at [271, 110] on button "[DATE]" at bounding box center [262, 105] width 45 height 22
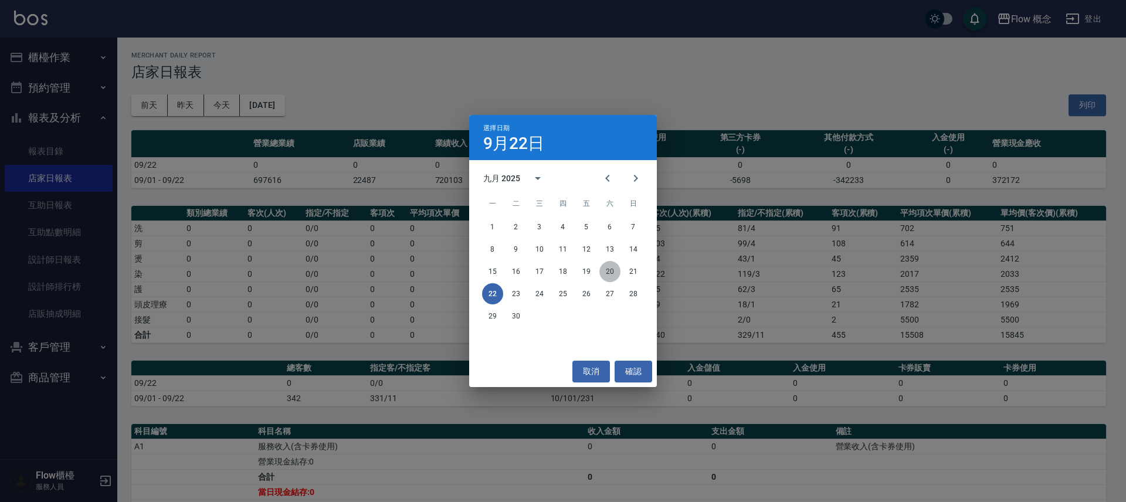
click at [610, 274] on button "20" at bounding box center [609, 271] width 21 height 21
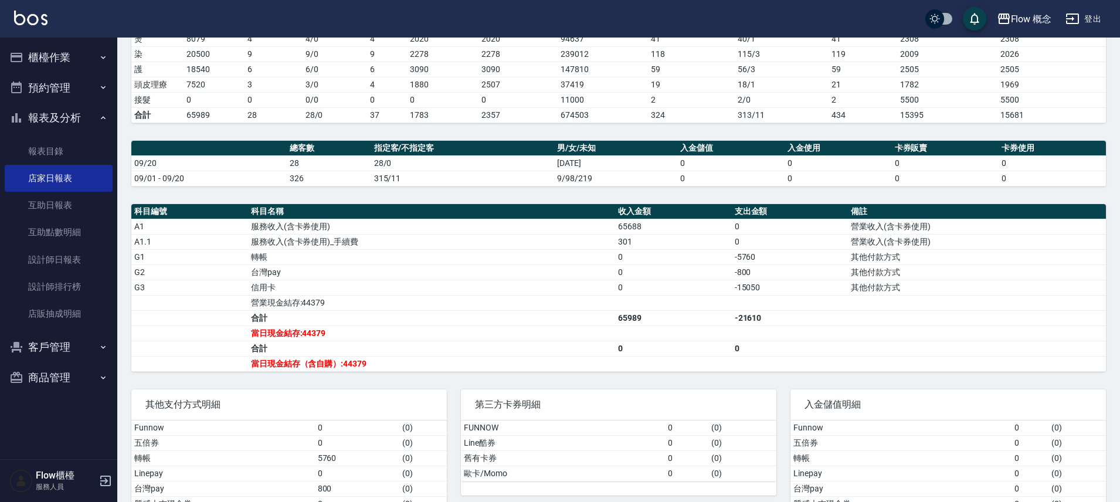
scroll to position [230, 0]
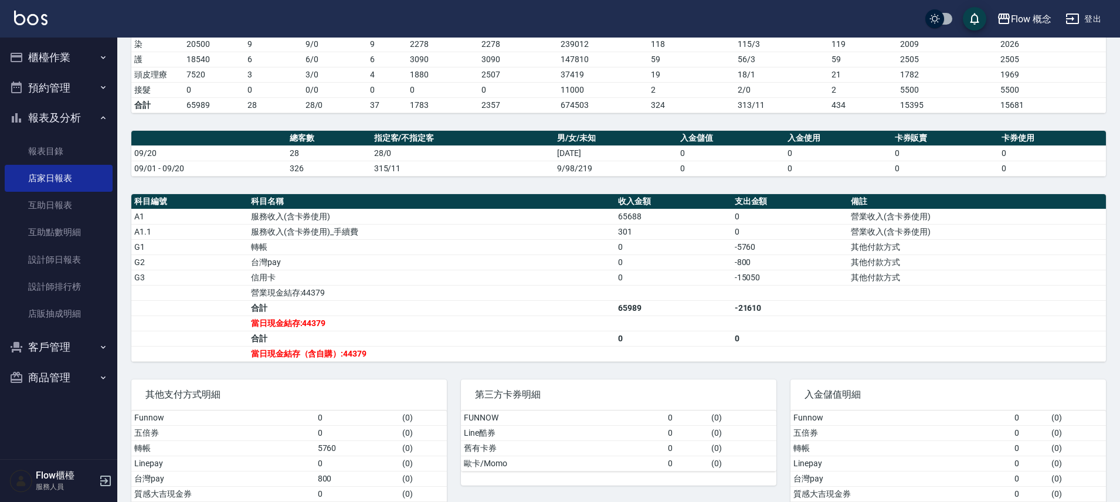
click at [63, 62] on button "櫃檯作業" at bounding box center [59, 57] width 108 height 30
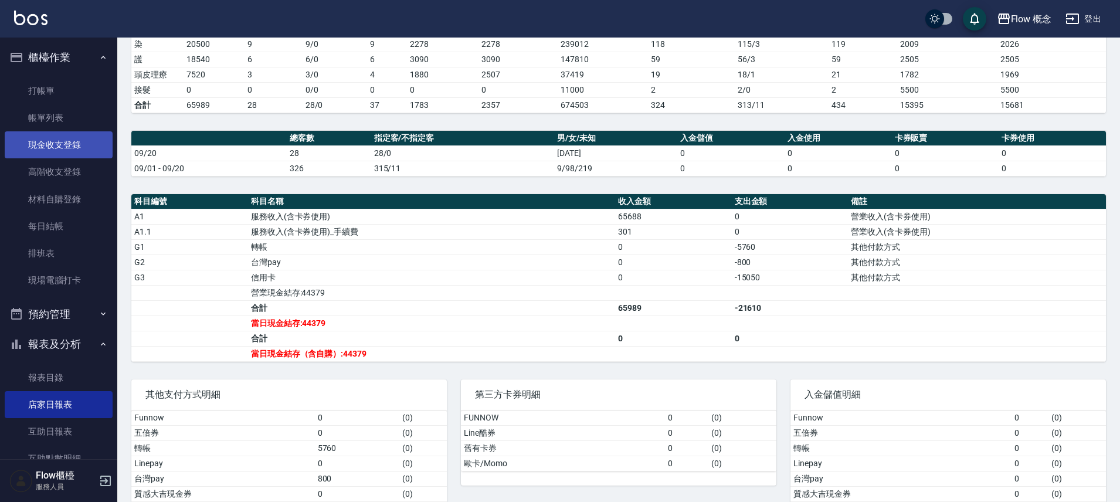
click at [73, 151] on link "現金收支登錄" at bounding box center [59, 144] width 108 height 27
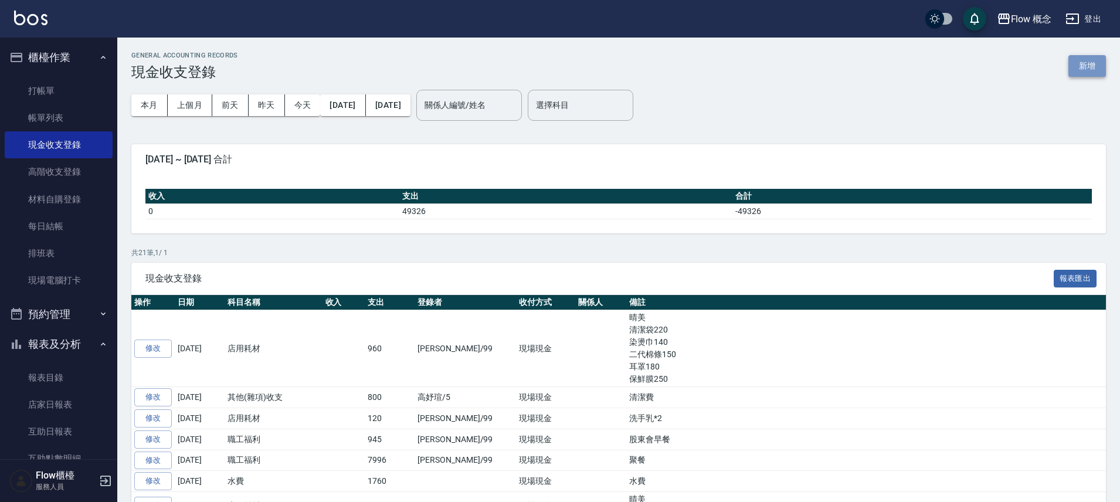
click at [1092, 64] on button "新增" at bounding box center [1087, 66] width 38 height 22
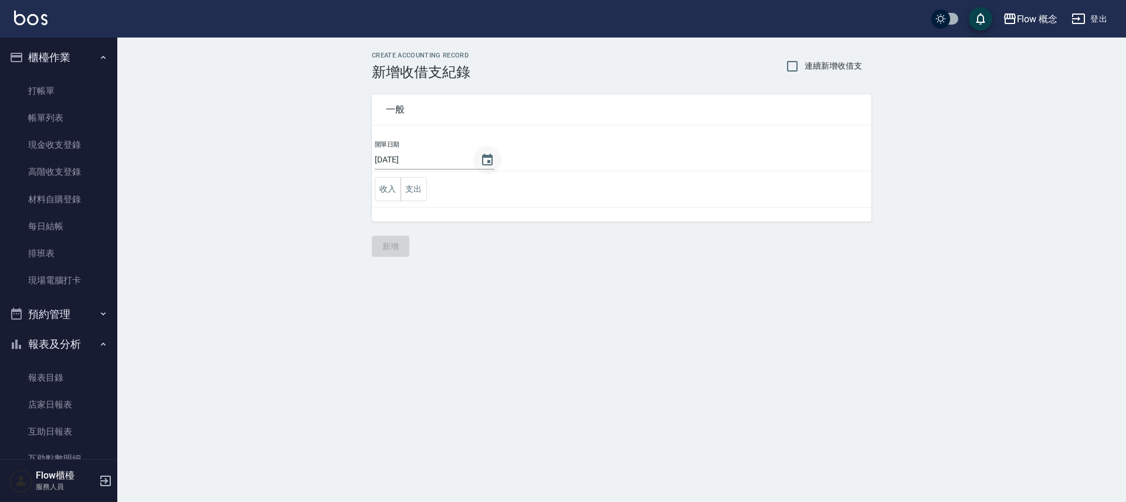
click at [482, 162] on icon "Choose date, selected date is 2025-09-22" at bounding box center [487, 160] width 11 height 12
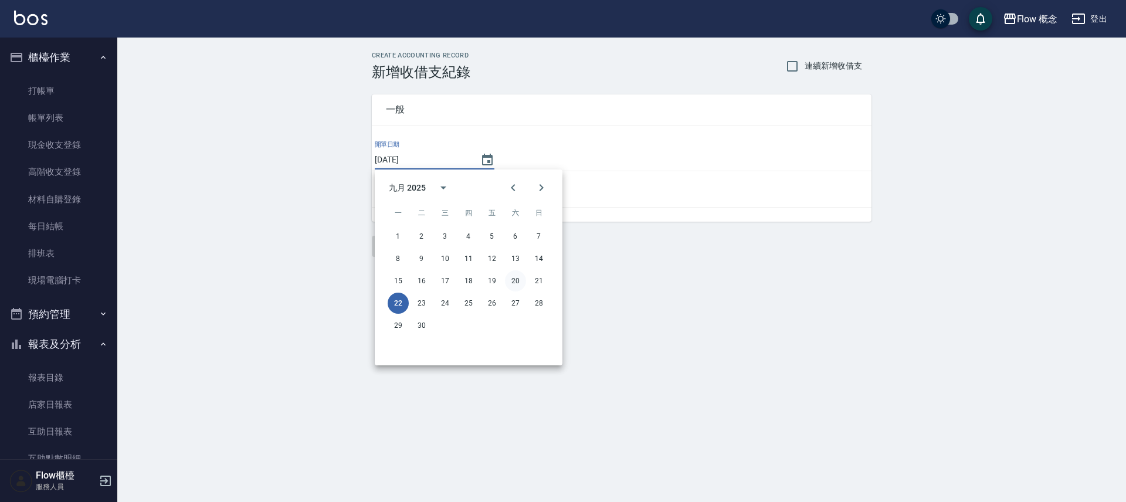
click at [516, 281] on button "20" at bounding box center [515, 280] width 21 height 21
type input "[DATE]"
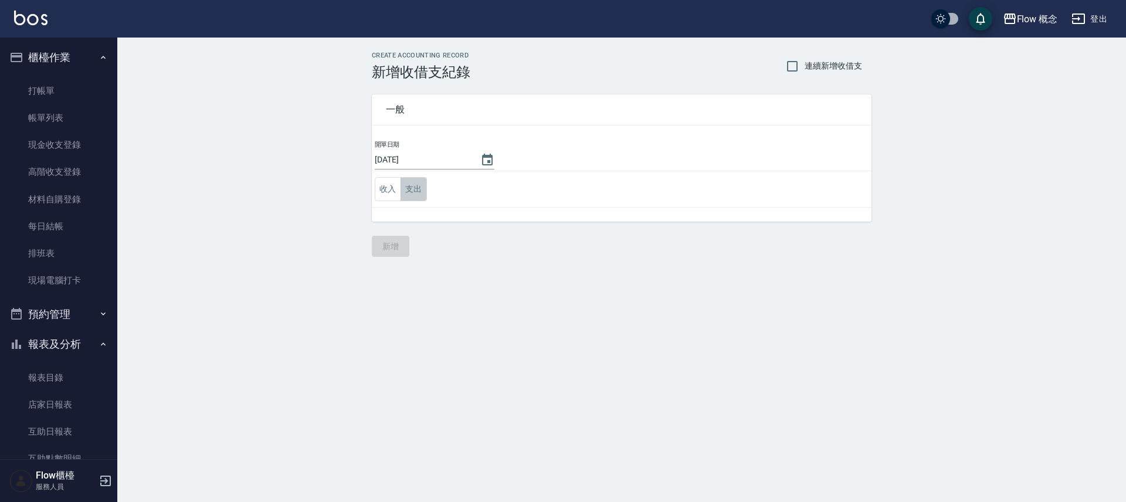
click at [421, 192] on button "支出" at bounding box center [413, 189] width 26 height 24
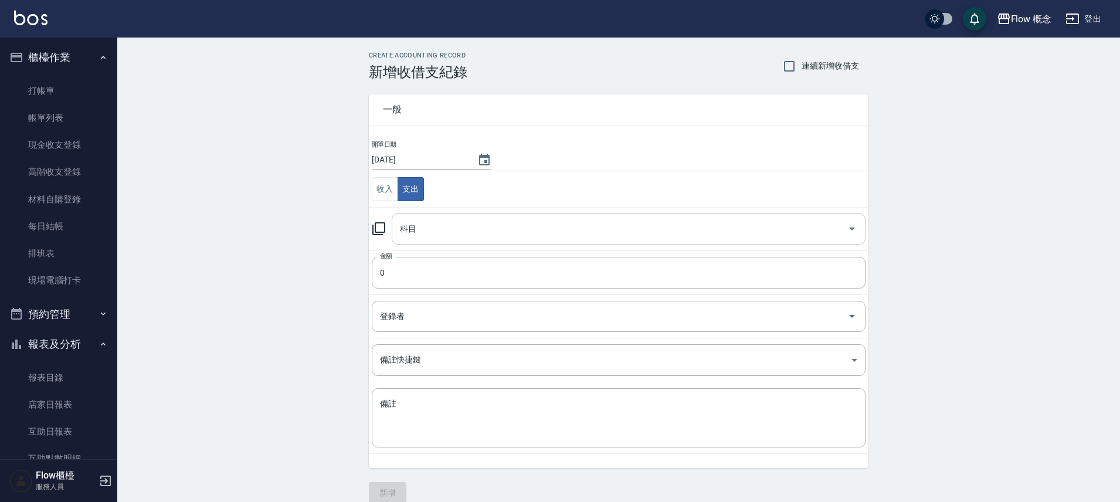
click at [426, 217] on div "科目" at bounding box center [629, 228] width 474 height 31
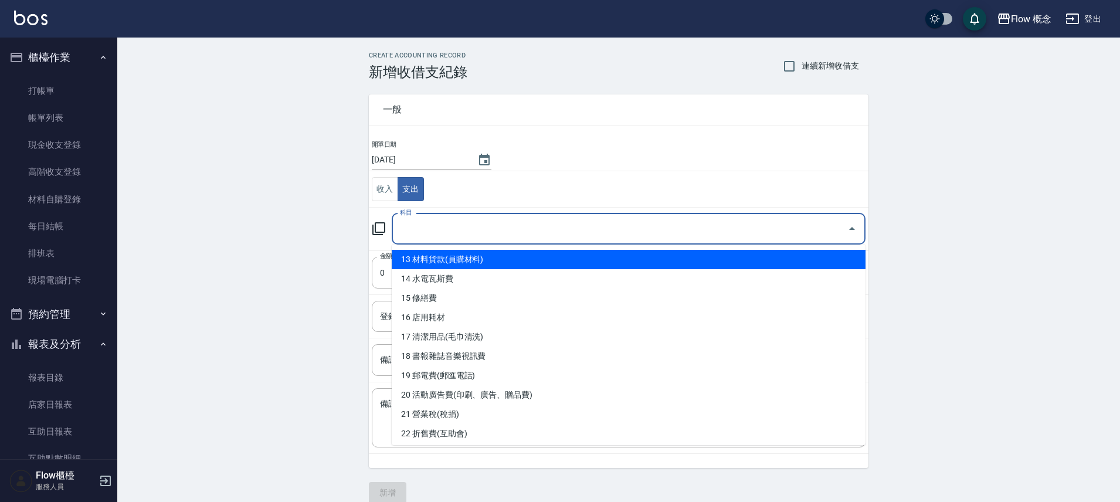
scroll to position [389, 0]
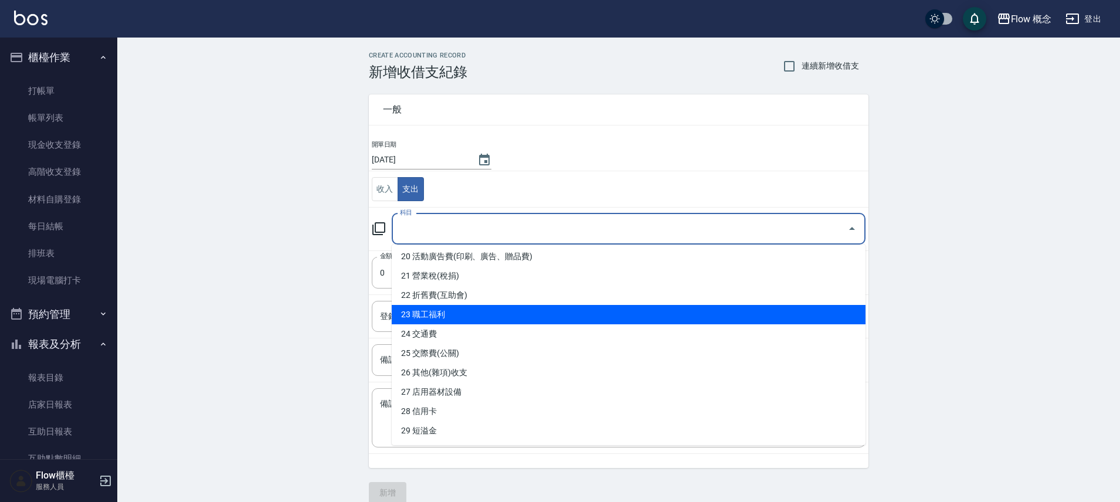
click at [447, 308] on li "23 職工福利" at bounding box center [629, 314] width 474 height 19
type input "23 職工福利"
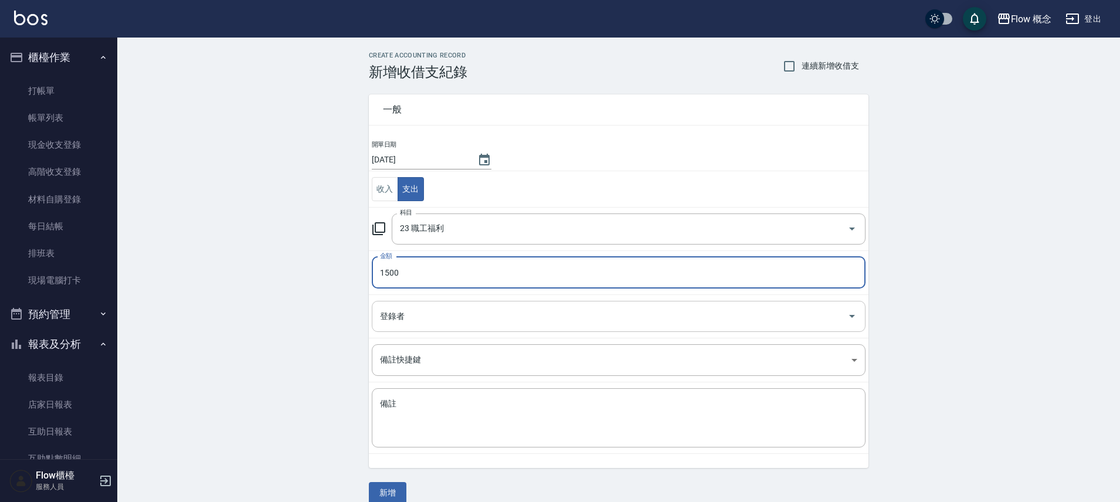
type input "1500"
click at [432, 310] on input "登錄者" at bounding box center [609, 316] width 465 height 21
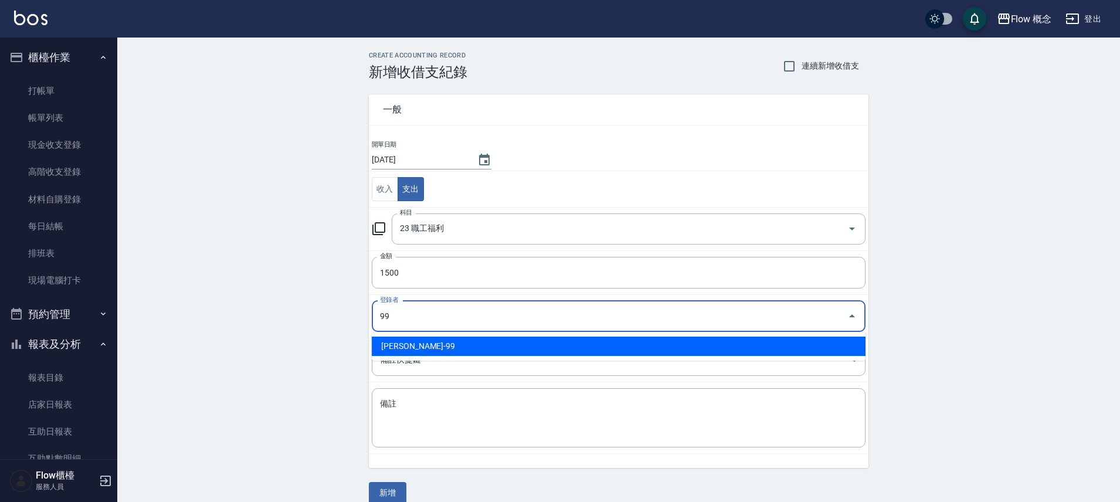
click at [401, 345] on li "[PERSON_NAME]-99" at bounding box center [619, 345] width 494 height 19
type input "[PERSON_NAME]-99"
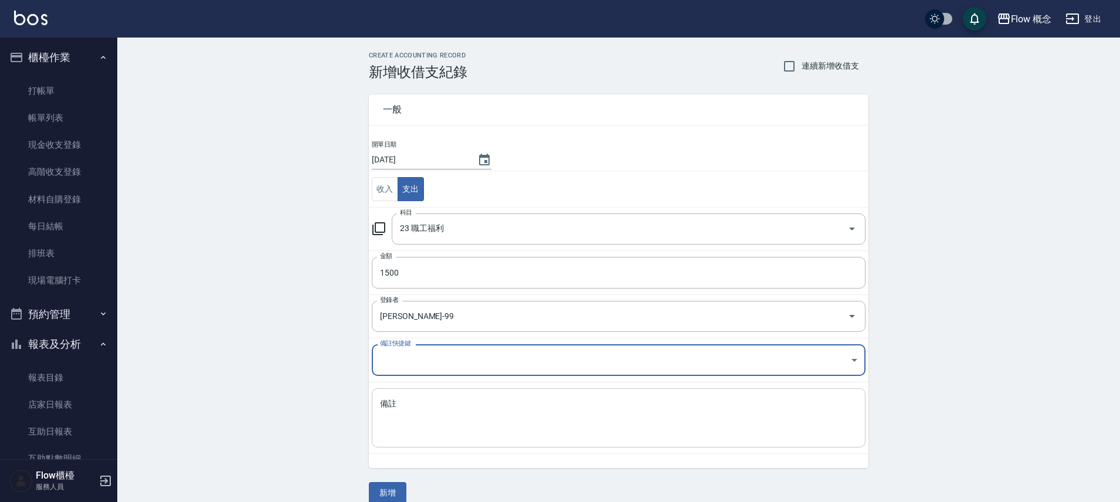
click at [430, 414] on textarea "備註" at bounding box center [618, 418] width 477 height 40
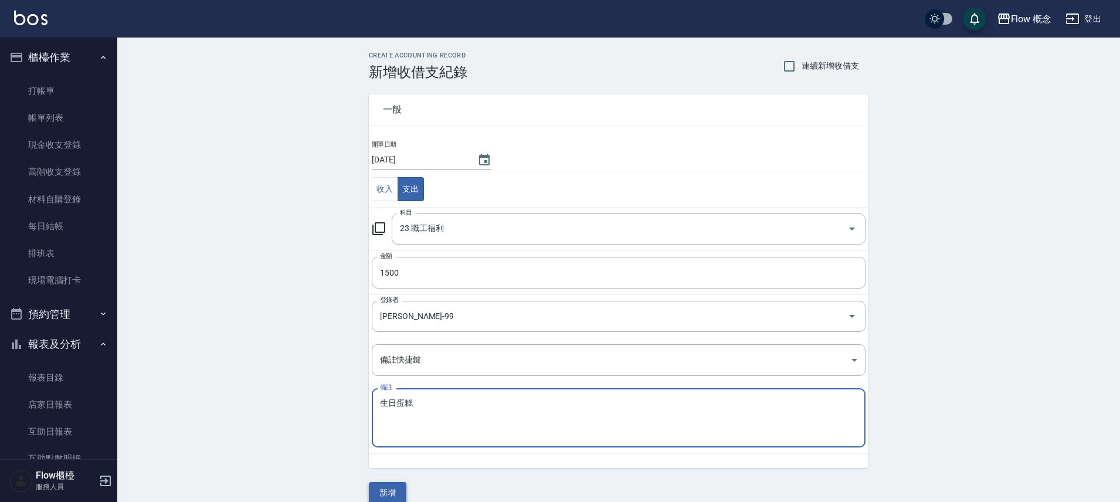
type textarea "生日蛋糕"
click at [396, 489] on button "新增" at bounding box center [388, 493] width 38 height 22
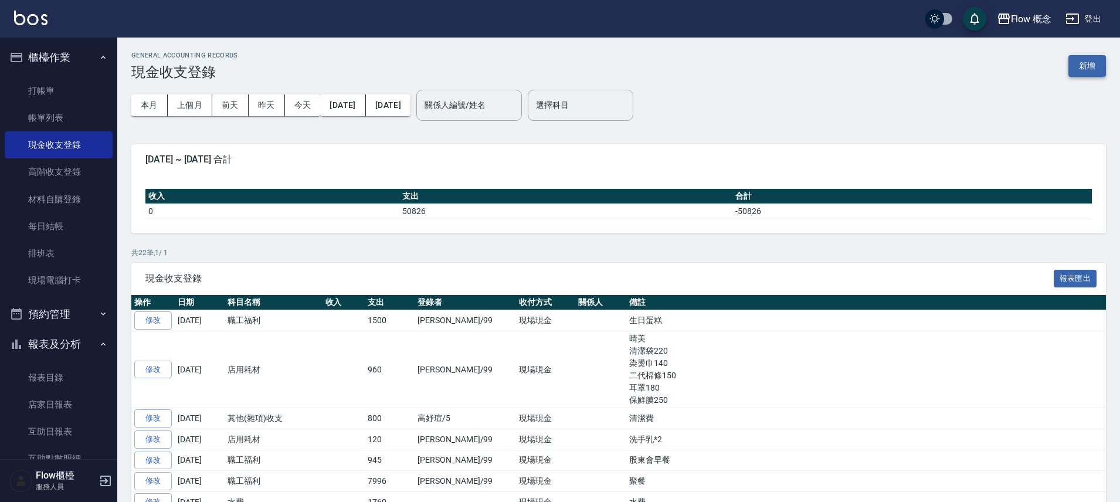
click at [1077, 70] on button "新增" at bounding box center [1087, 66] width 38 height 22
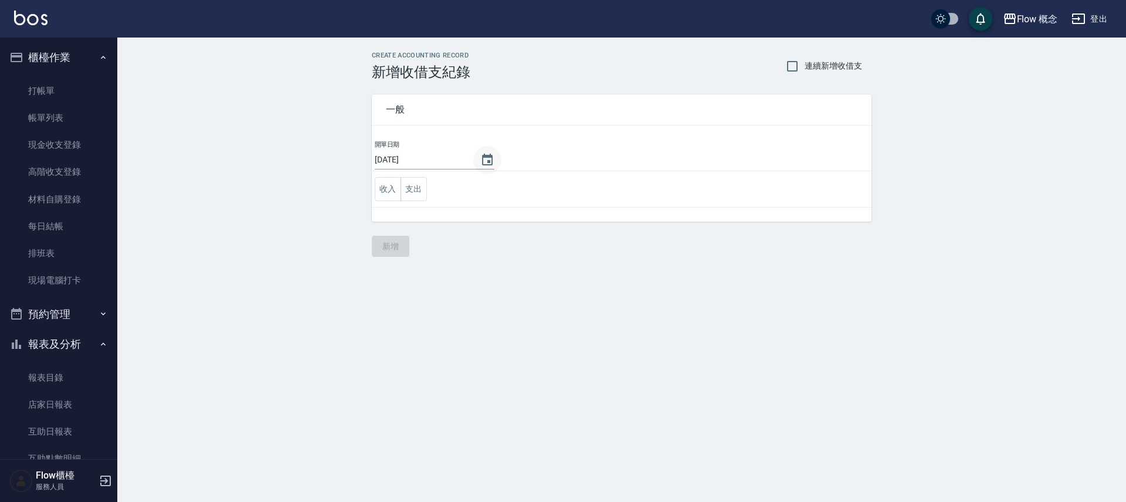
click at [480, 160] on icon "Choose date, selected date is 2025-09-22" at bounding box center [487, 160] width 14 height 14
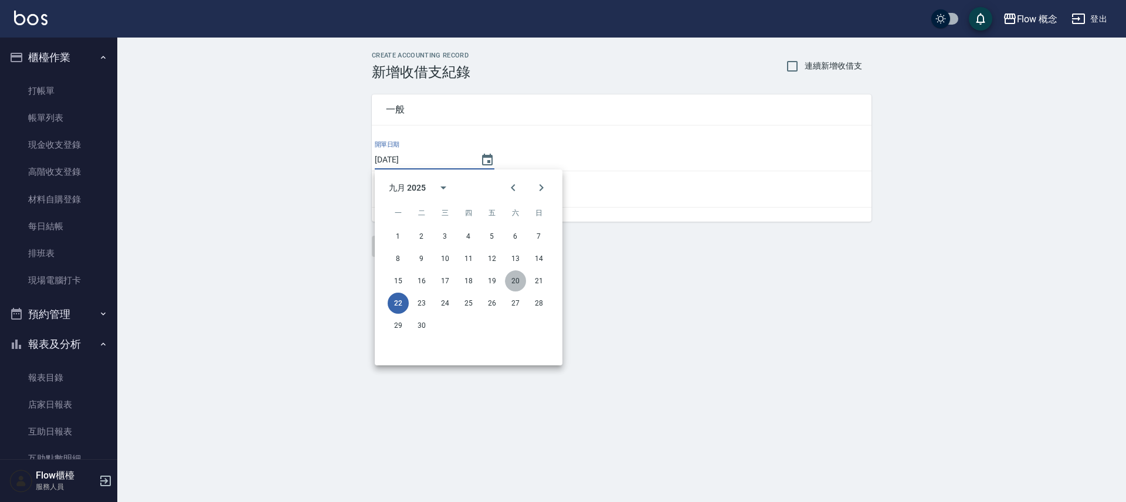
click at [518, 283] on button "20" at bounding box center [515, 280] width 21 height 21
type input "[DATE]"
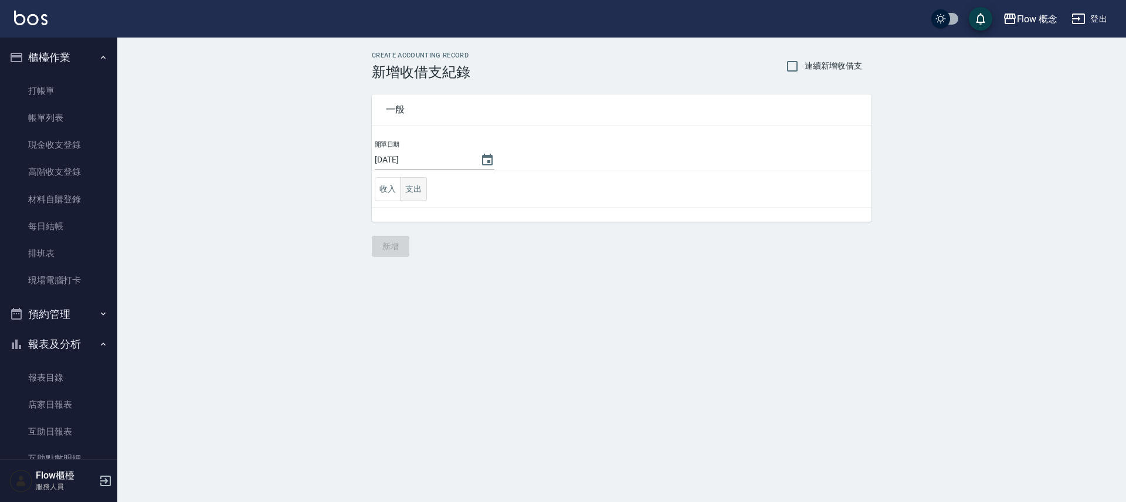
click at [421, 186] on button "支出" at bounding box center [413, 189] width 26 height 24
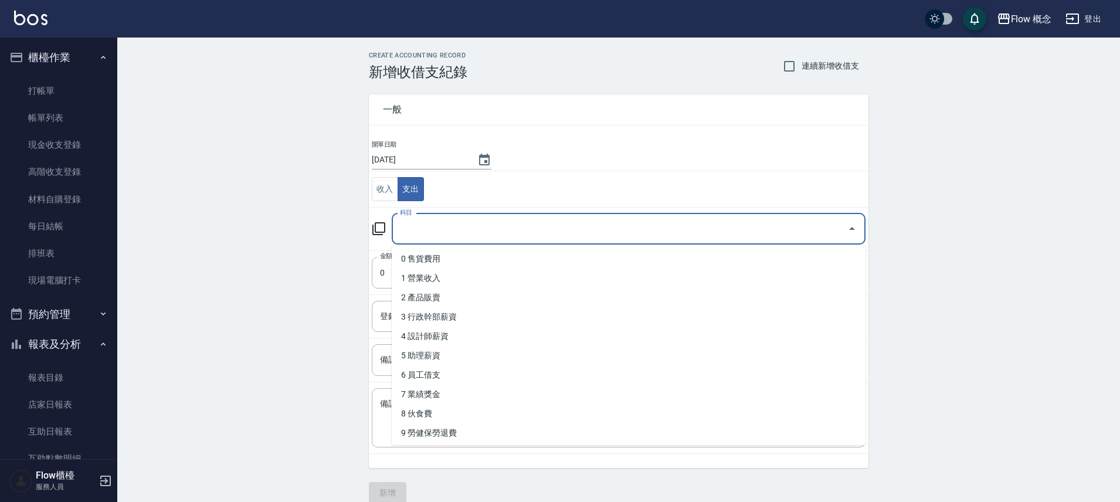
click at [425, 220] on input "科目" at bounding box center [620, 229] width 446 height 21
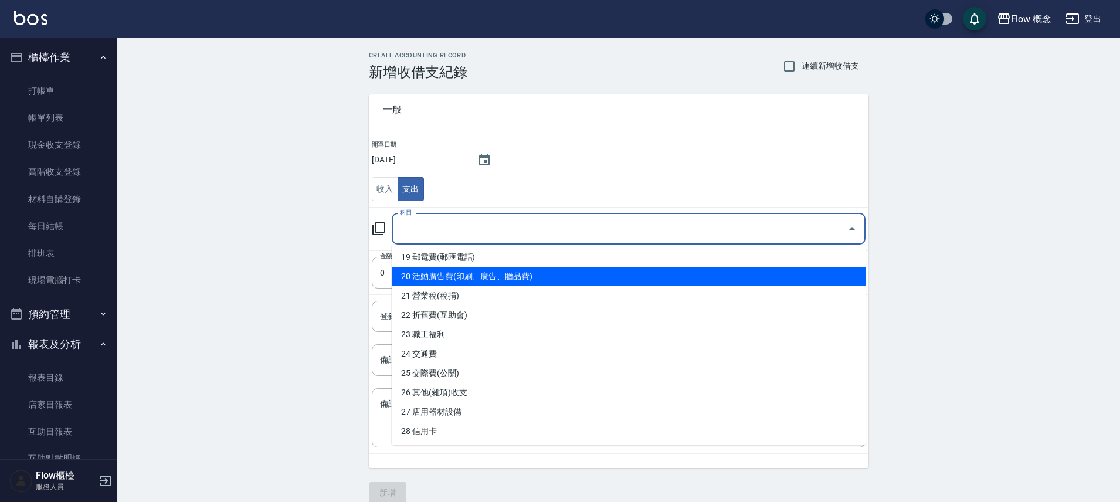
scroll to position [379, 0]
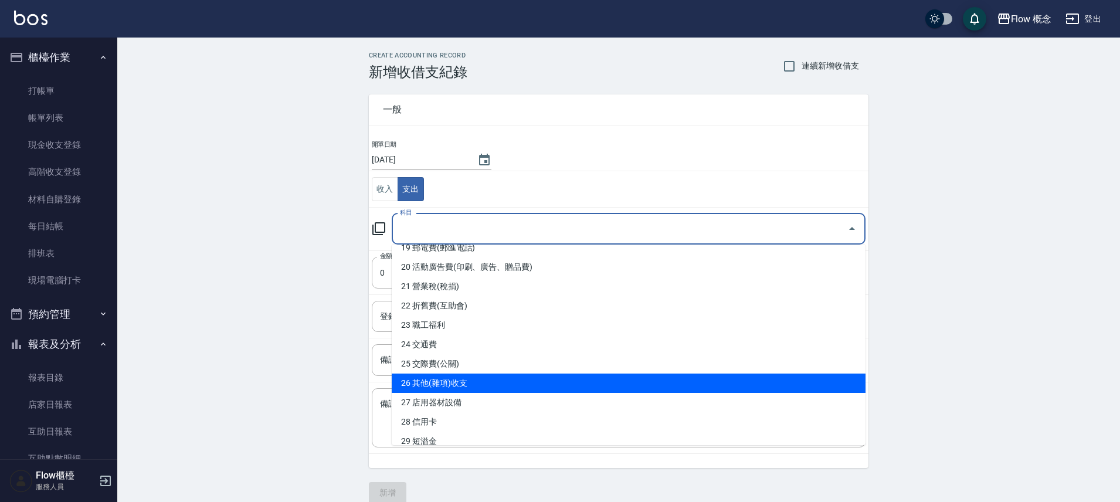
click at [478, 375] on li "26 其他(雜項)收支" at bounding box center [629, 382] width 474 height 19
type input "26 其他(雜項)收支"
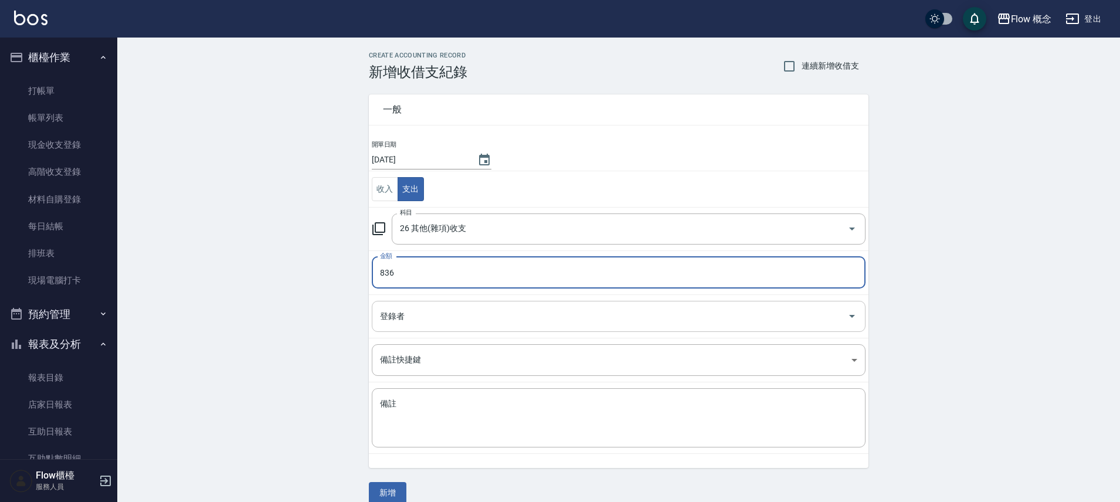
type input "836"
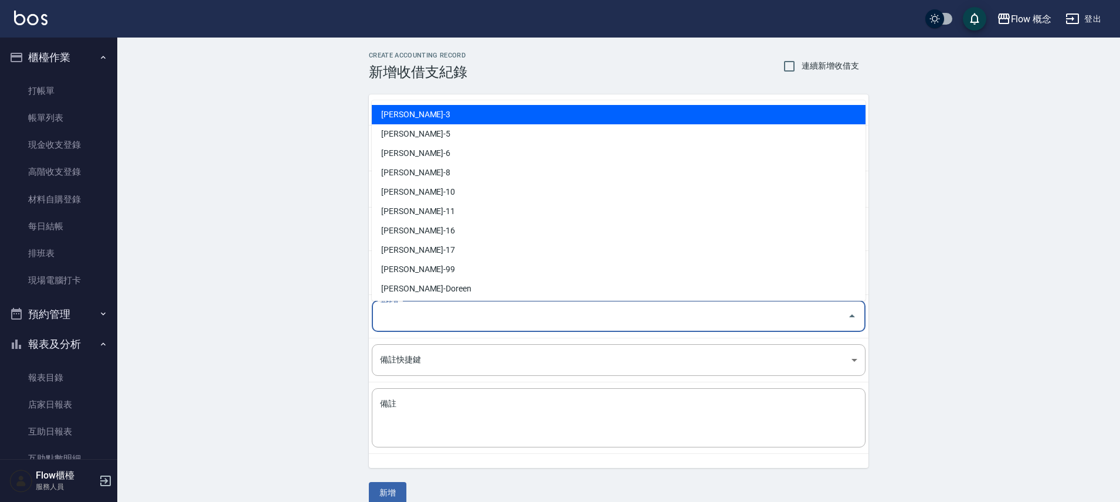
click at [408, 314] on input "登錄者" at bounding box center [609, 316] width 465 height 21
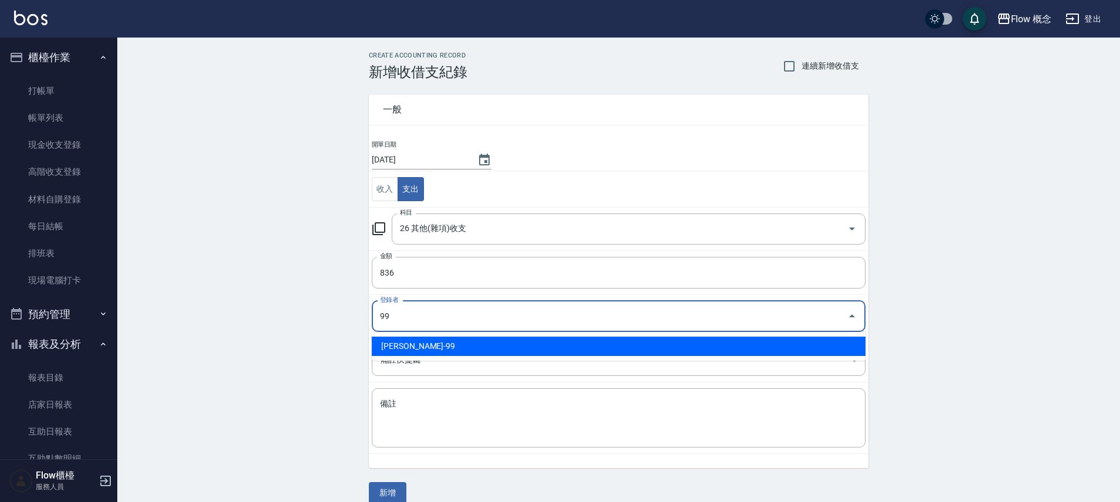
type input "吳銘凱-99"
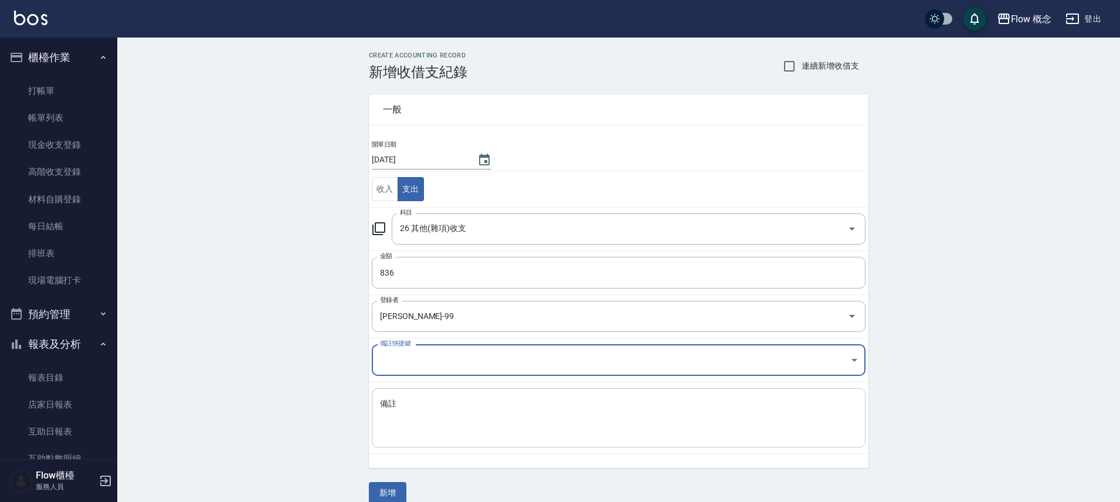
click at [434, 411] on textarea "備註" at bounding box center [618, 418] width 477 height 40
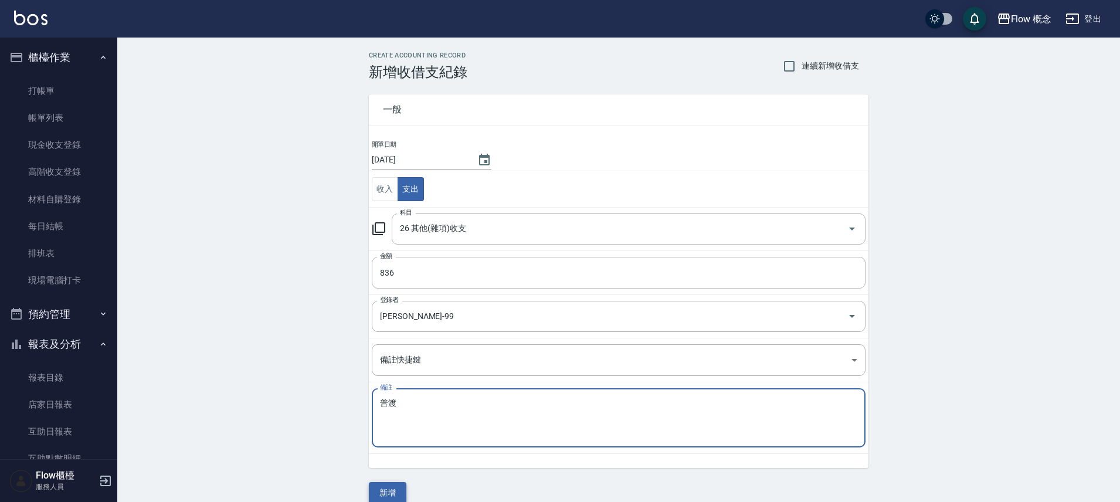
type textarea "普渡"
click at [395, 488] on button "新增" at bounding box center [388, 493] width 38 height 22
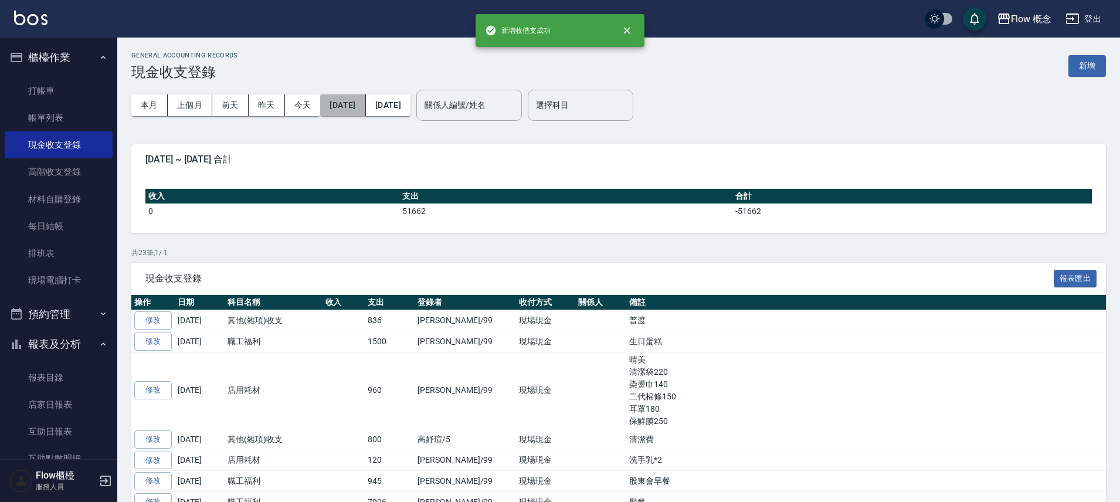
click at [333, 109] on button "[DATE]" at bounding box center [342, 105] width 45 height 22
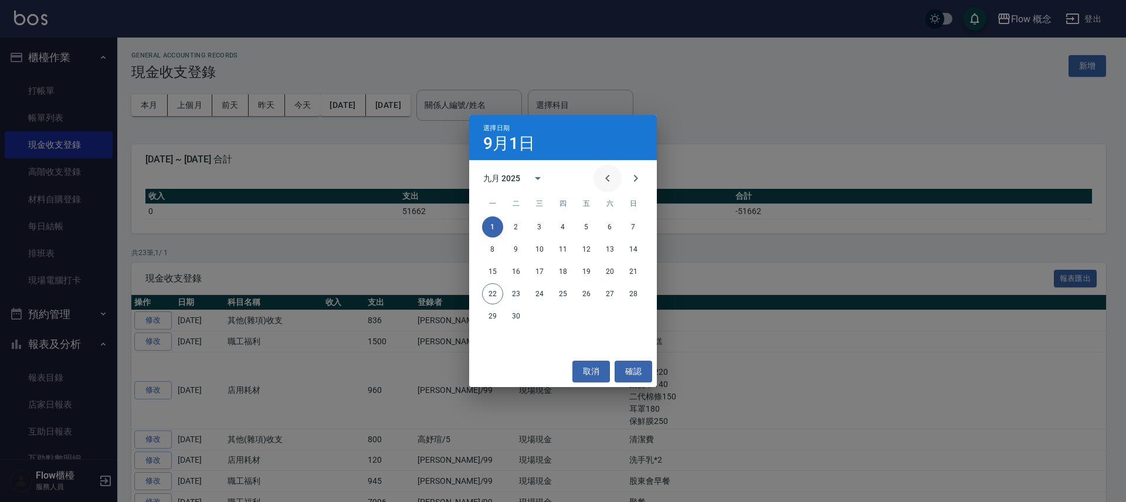
click at [608, 180] on icon "Previous month" at bounding box center [607, 178] width 4 height 7
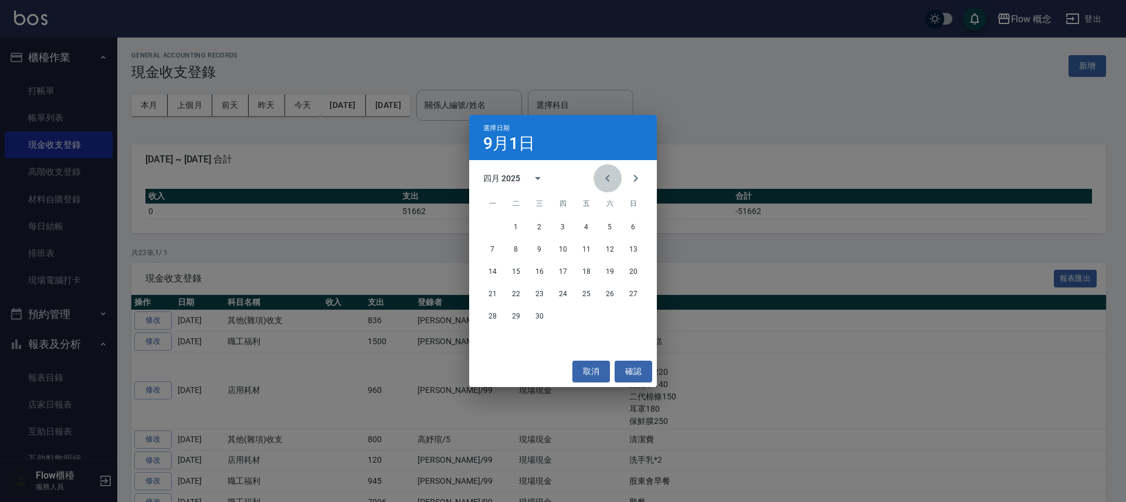
click at [608, 180] on icon "Previous month" at bounding box center [607, 178] width 4 height 7
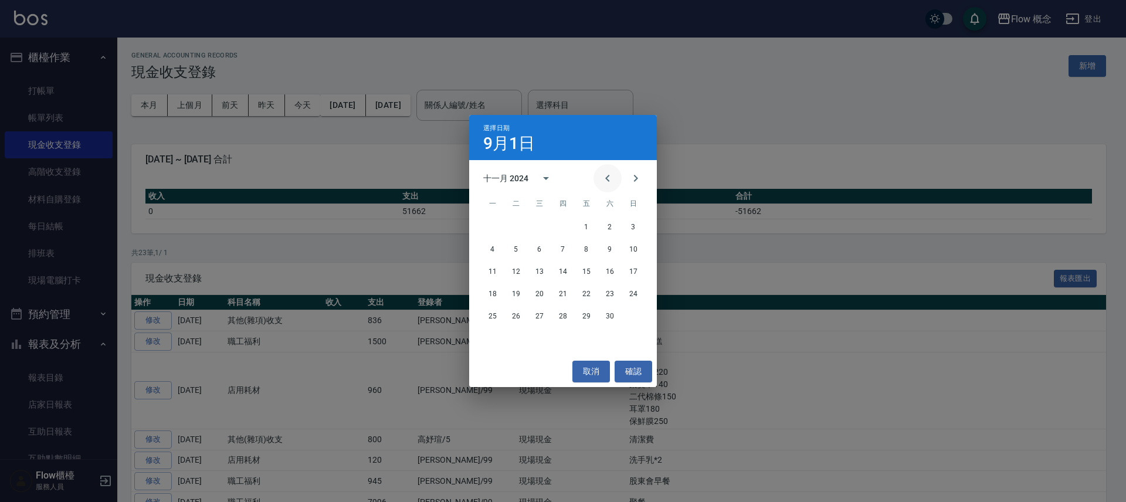
click at [608, 180] on icon "Previous month" at bounding box center [607, 178] width 4 height 7
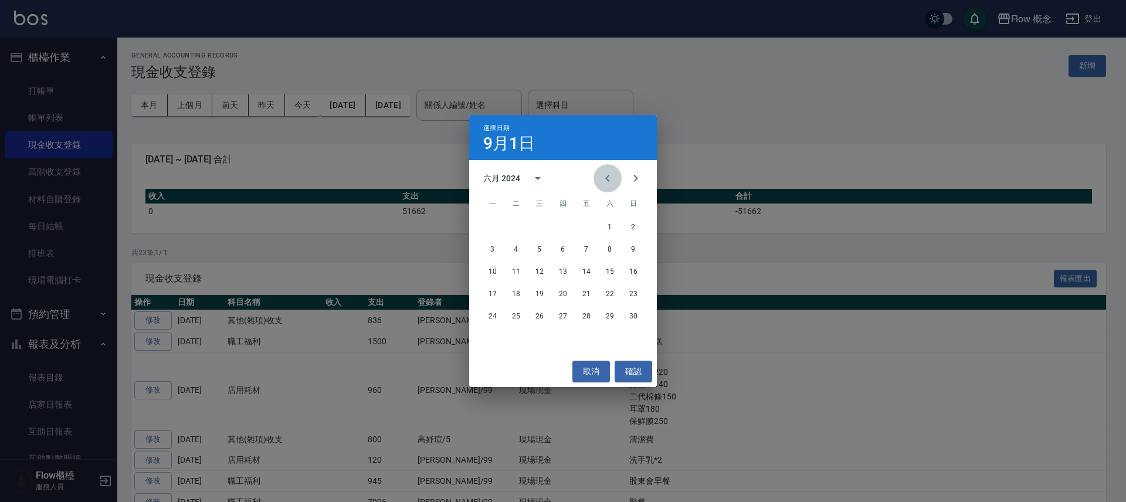
click at [608, 180] on icon "Previous month" at bounding box center [607, 178] width 4 height 7
click at [627, 174] on button "Next month" at bounding box center [635, 178] width 28 height 28
click at [630, 182] on icon "Next month" at bounding box center [635, 178] width 14 height 14
click at [490, 227] on button "1" at bounding box center [492, 226] width 21 height 21
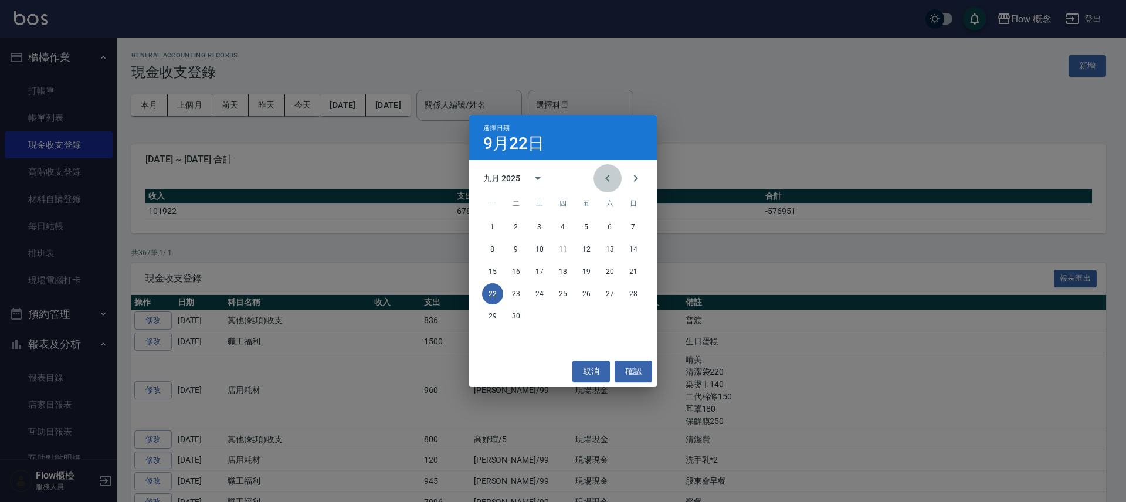
click at [610, 177] on icon "Previous month" at bounding box center [607, 178] width 14 height 14
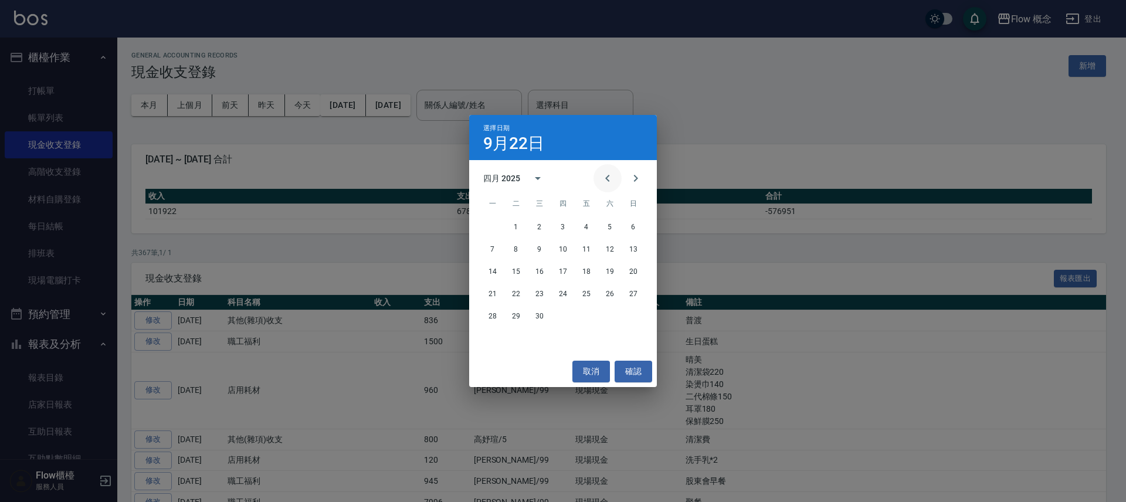
click at [610, 177] on icon "Previous month" at bounding box center [607, 178] width 14 height 14
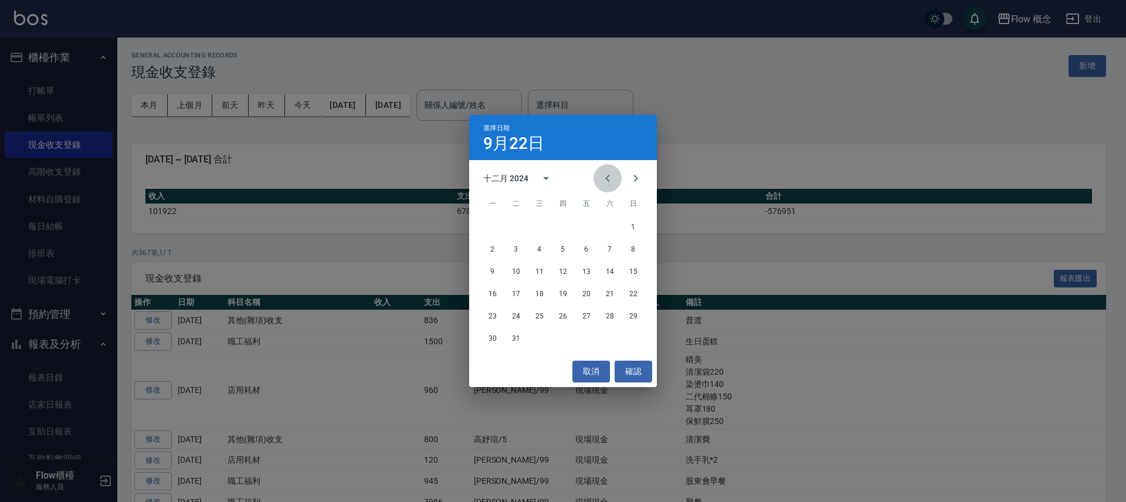
click at [610, 177] on icon "Previous month" at bounding box center [607, 178] width 14 height 14
click at [488, 335] on button "30" at bounding box center [492, 338] width 21 height 21
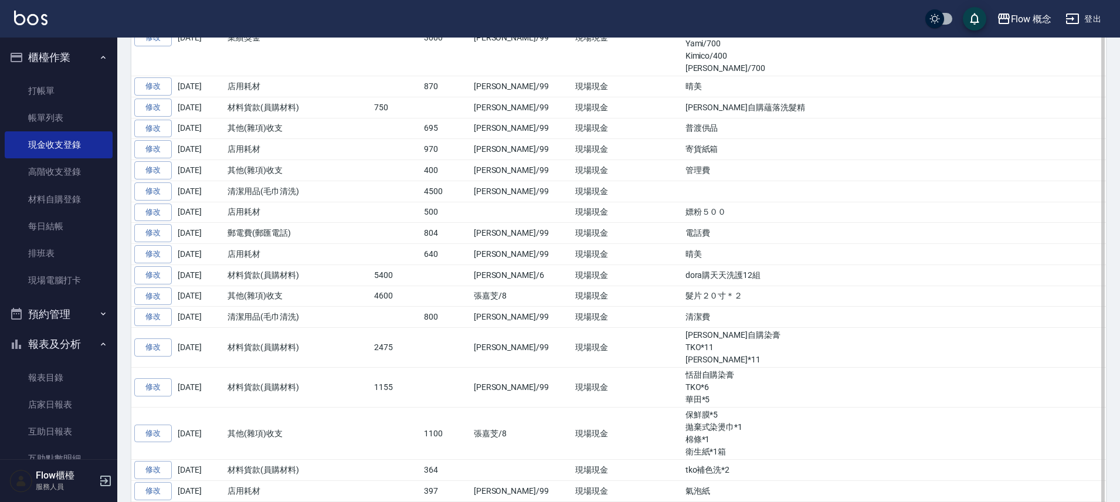
scroll to position [737, 0]
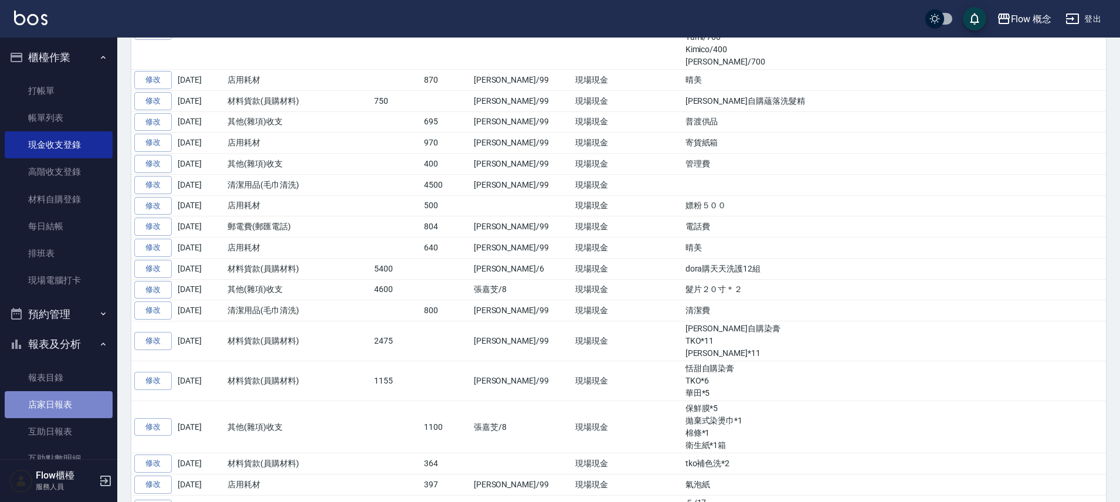
click at [59, 396] on link "店家日報表" at bounding box center [59, 404] width 108 height 27
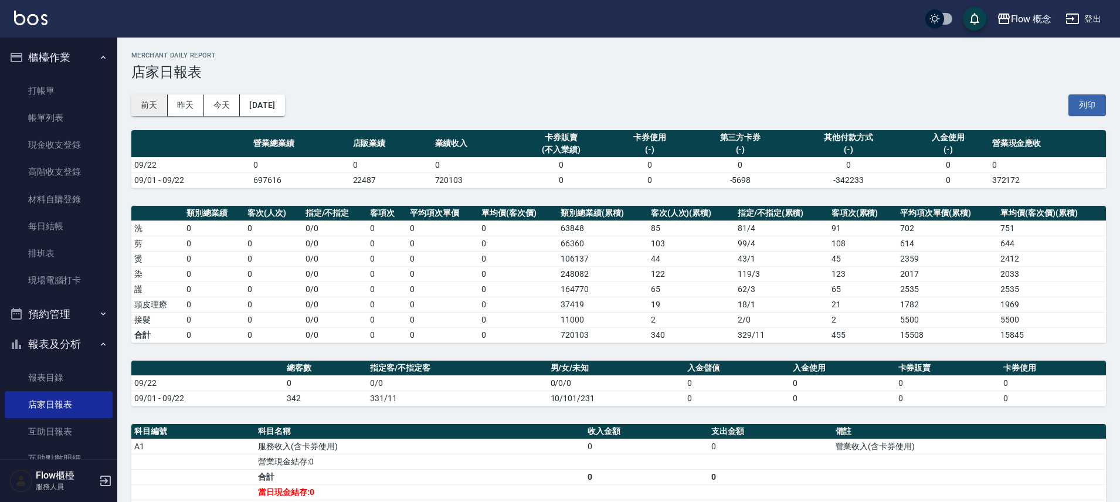
click at [157, 111] on button "前天" at bounding box center [149, 105] width 36 height 22
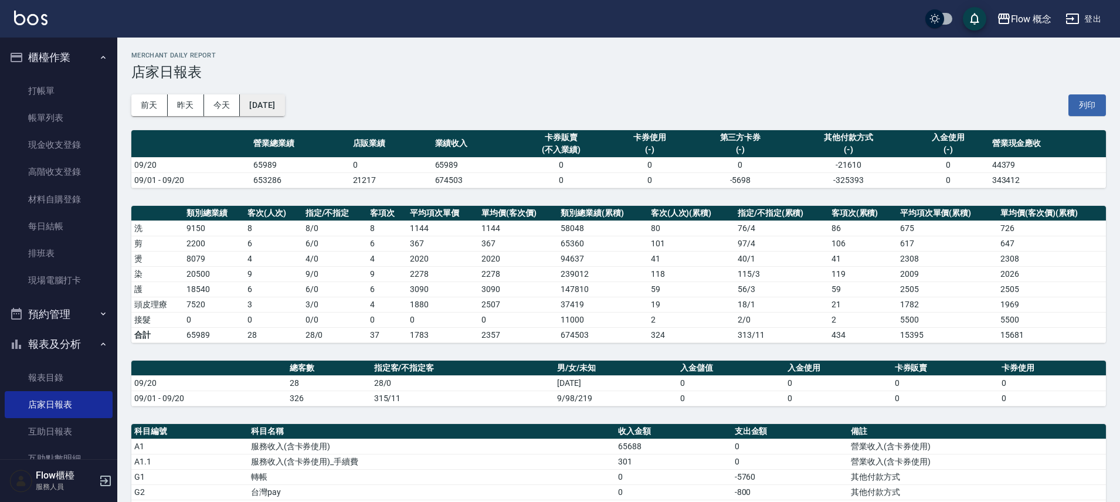
click at [284, 112] on button "[DATE]" at bounding box center [262, 105] width 45 height 22
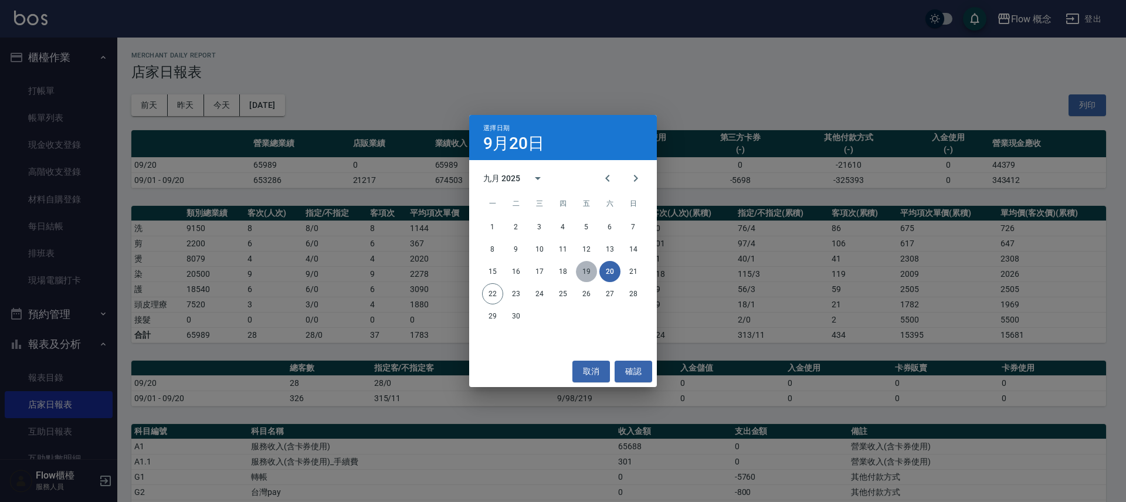
click at [589, 271] on button "19" at bounding box center [586, 271] width 21 height 21
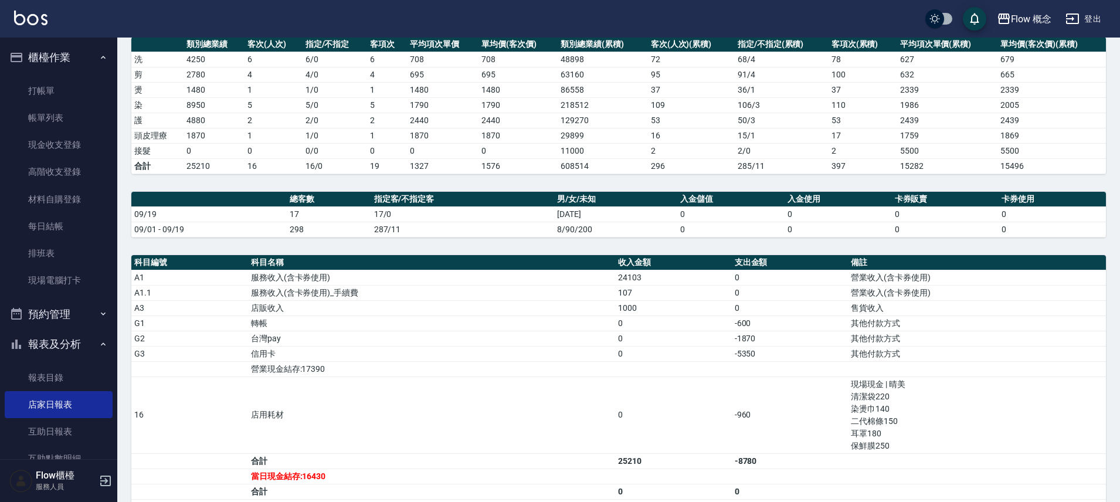
scroll to position [236, 0]
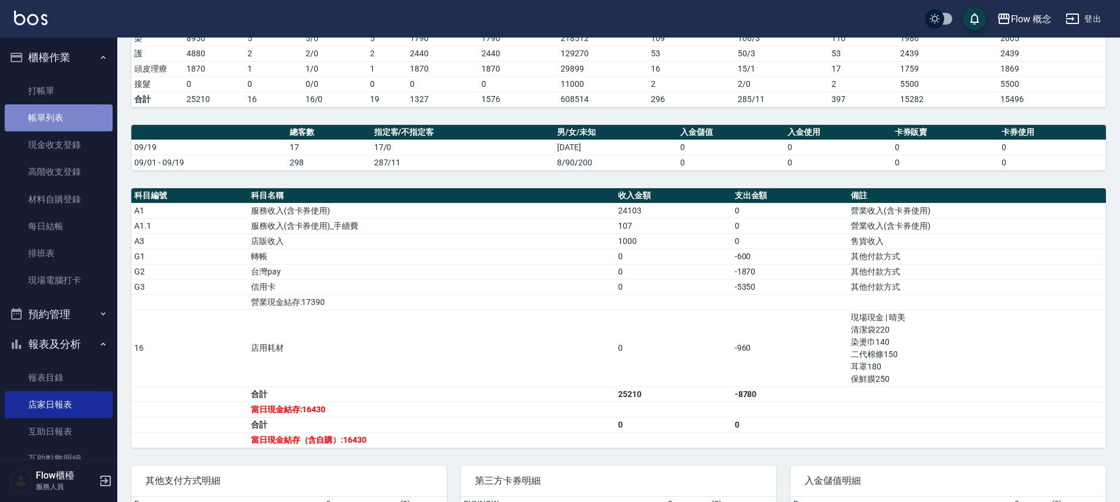
click at [67, 123] on link "帳單列表" at bounding box center [59, 117] width 108 height 27
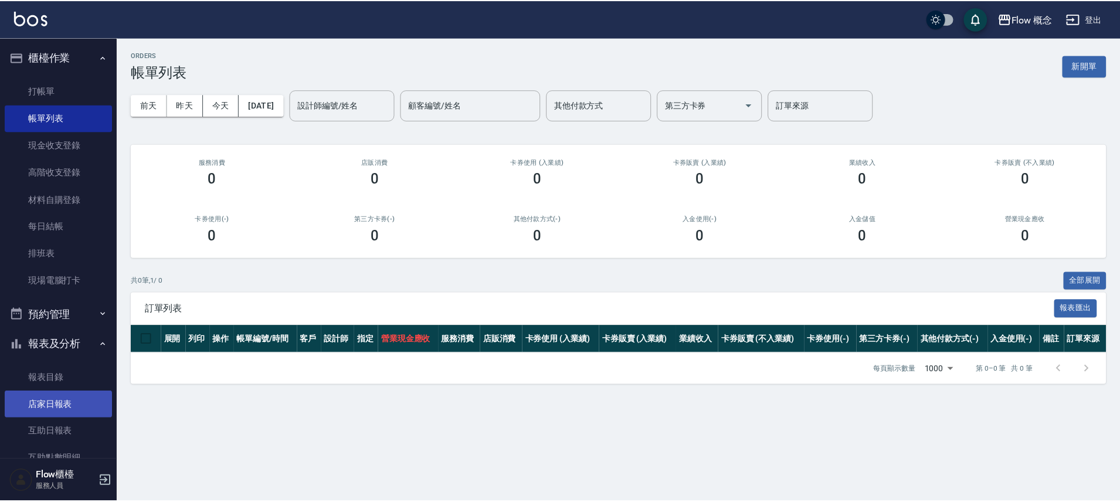
scroll to position [174, 0]
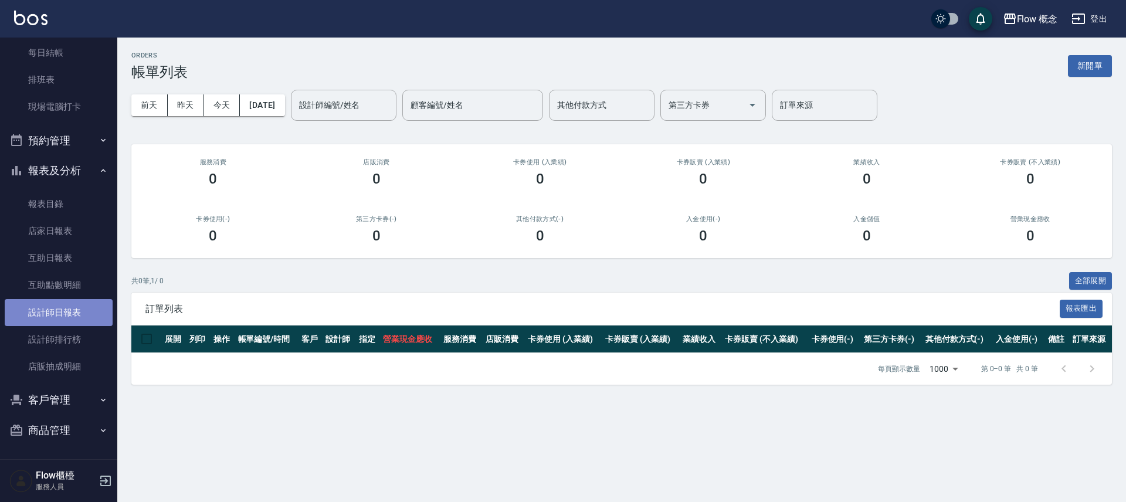
click at [67, 311] on link "設計師日報表" at bounding box center [59, 312] width 108 height 27
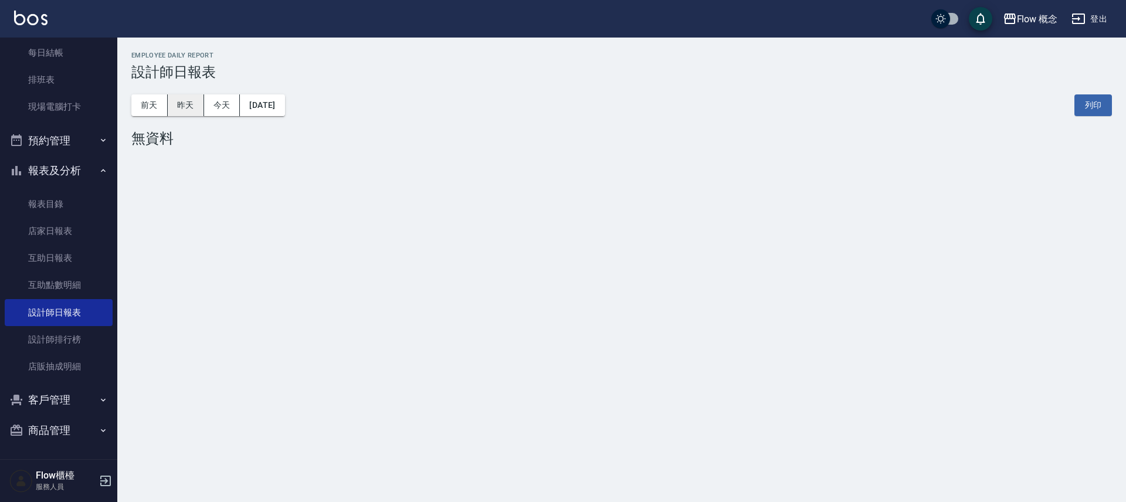
click at [178, 99] on button "昨天" at bounding box center [186, 105] width 36 height 22
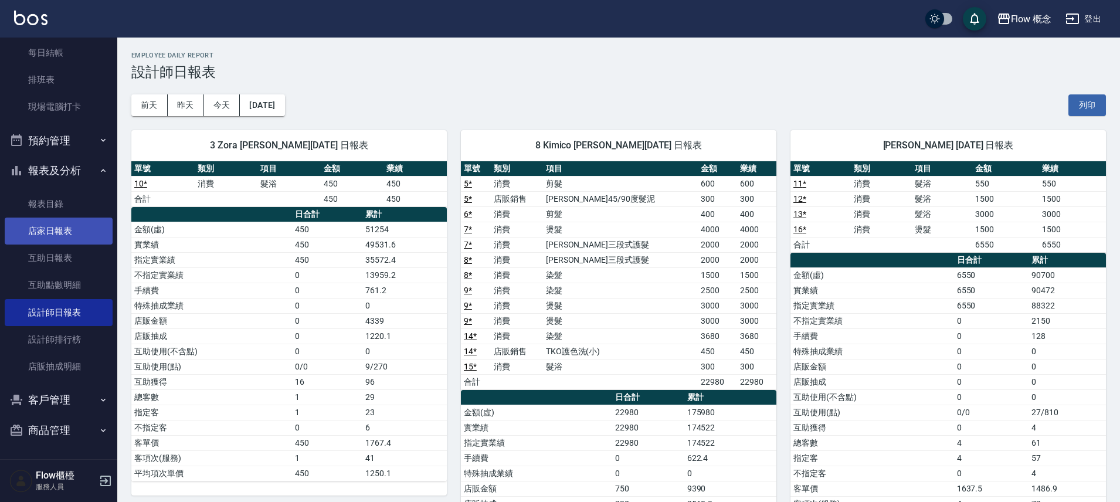
click at [69, 236] on link "店家日報表" at bounding box center [59, 230] width 108 height 27
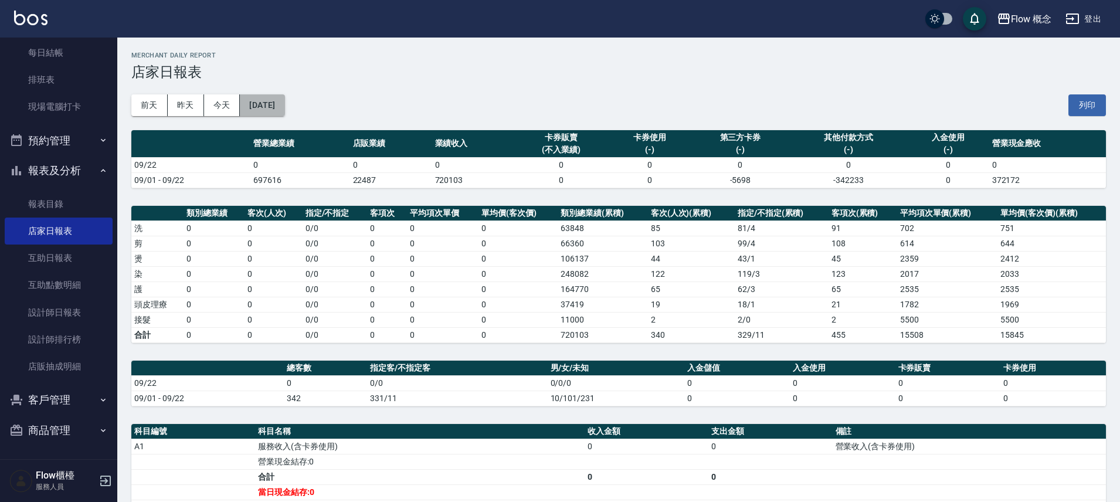
click at [284, 106] on button "[DATE]" at bounding box center [262, 105] width 45 height 22
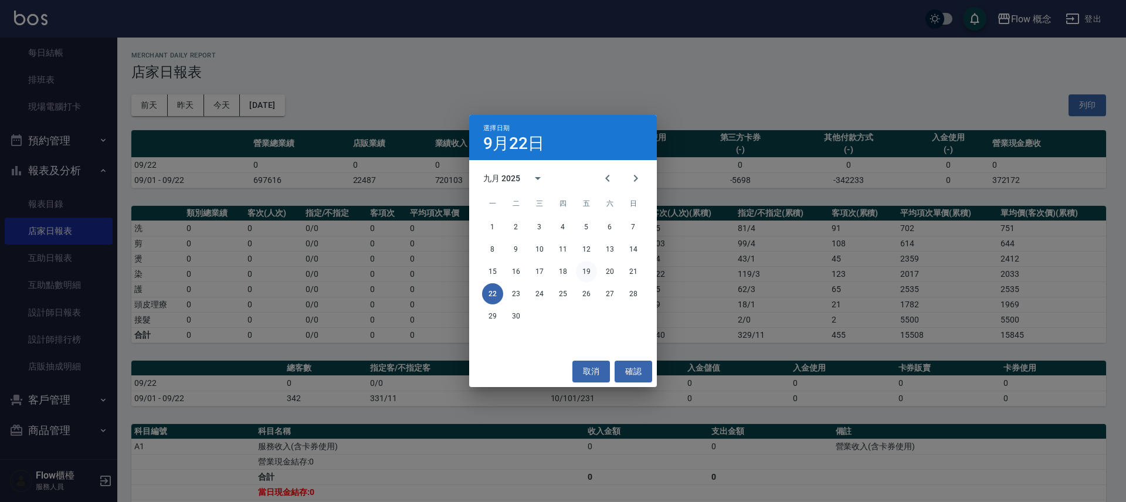
click at [584, 271] on button "19" at bounding box center [586, 271] width 21 height 21
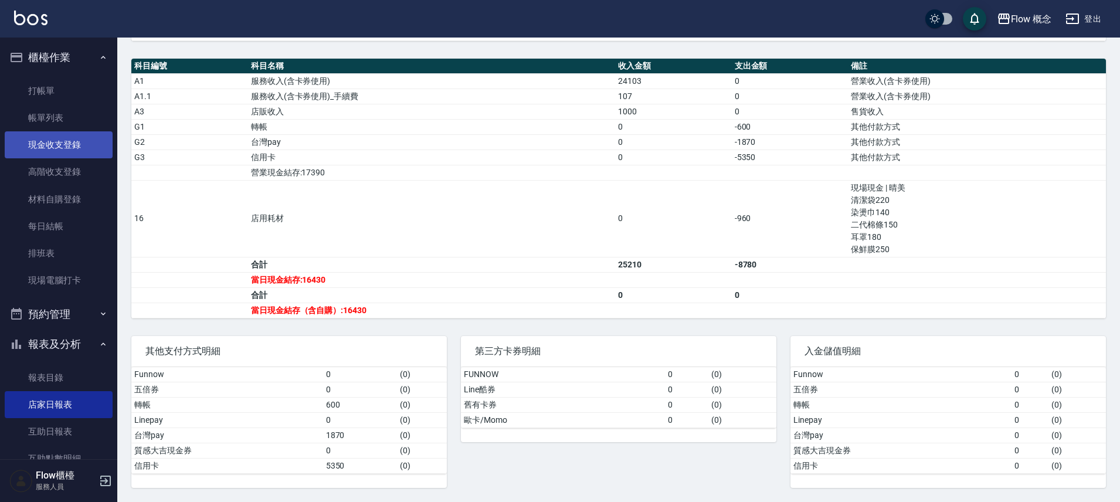
click at [68, 143] on link "現金收支登錄" at bounding box center [59, 144] width 108 height 27
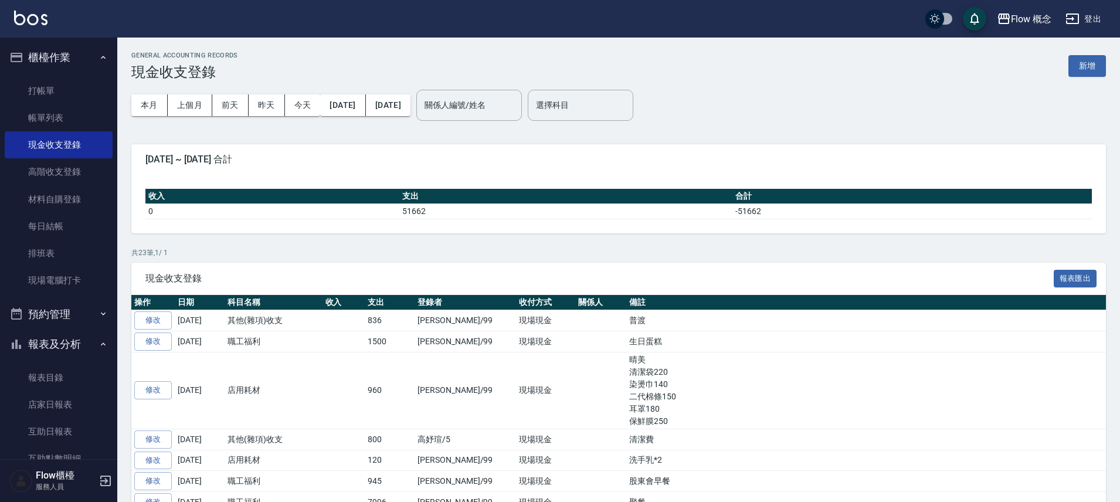
click at [66, 343] on button "報表及分析" at bounding box center [59, 344] width 108 height 30
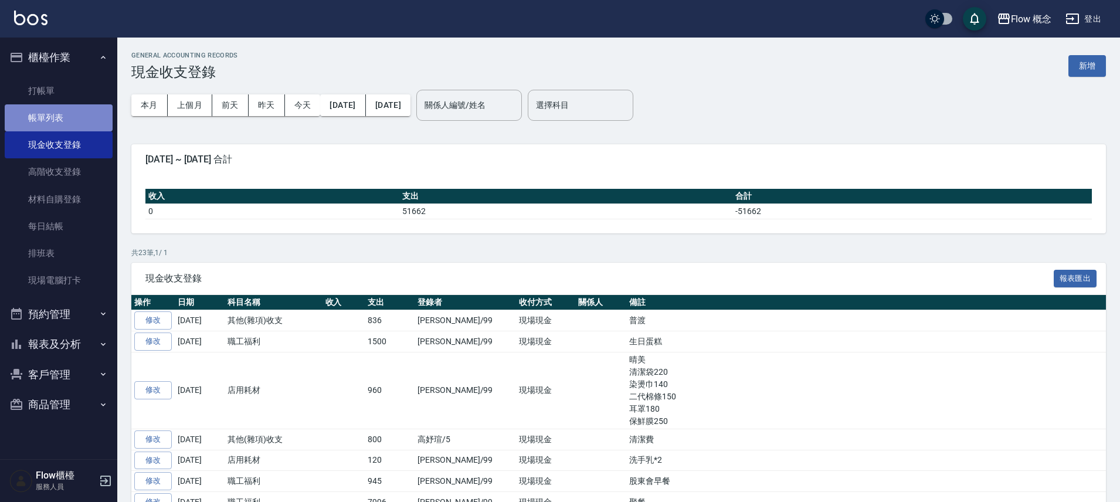
click at [67, 128] on link "帳單列表" at bounding box center [59, 117] width 108 height 27
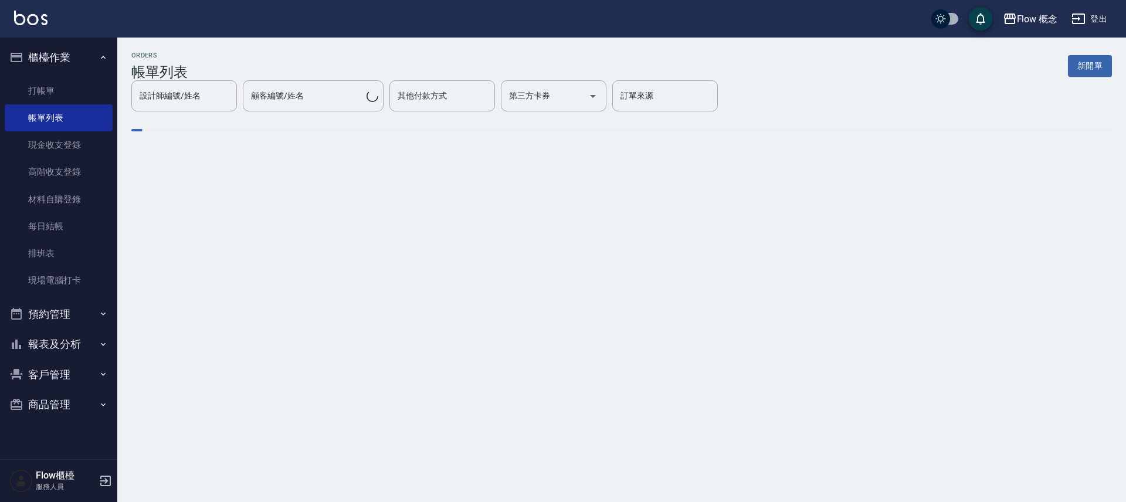
drag, startPoint x: 67, startPoint y: 152, endPoint x: 89, endPoint y: 329, distance: 179.0
click at [67, 152] on link "現金收支登錄" at bounding box center [59, 144] width 108 height 27
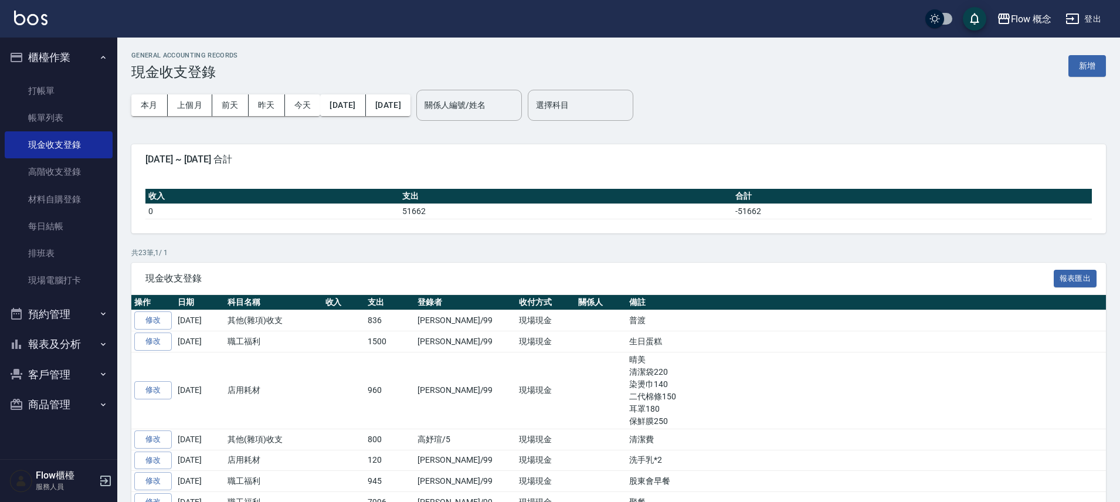
drag, startPoint x: 80, startPoint y: 358, endPoint x: 70, endPoint y: 351, distance: 12.2
click at [79, 358] on button "報表及分析" at bounding box center [59, 344] width 108 height 30
click at [50, 403] on link "店家日報表" at bounding box center [59, 404] width 108 height 27
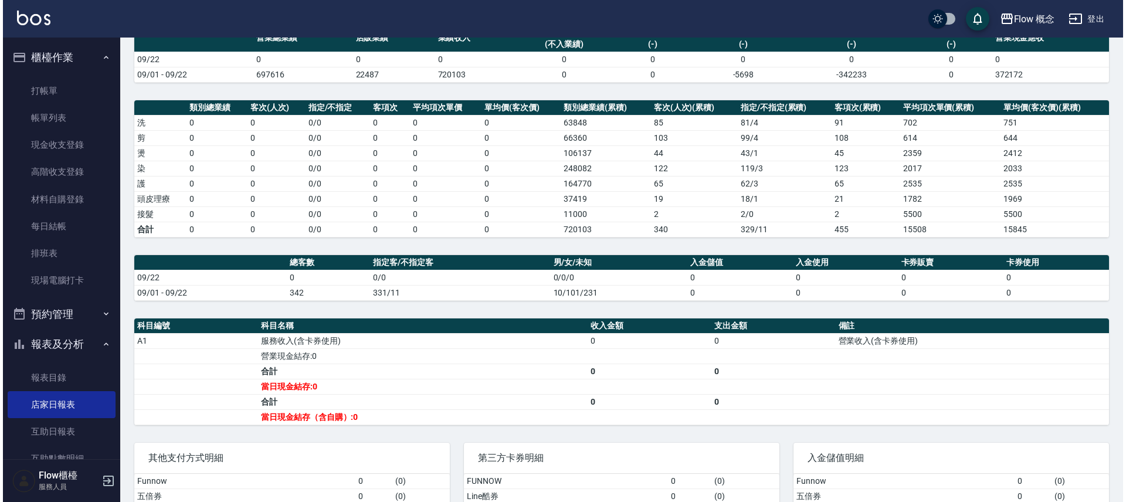
scroll to position [53, 0]
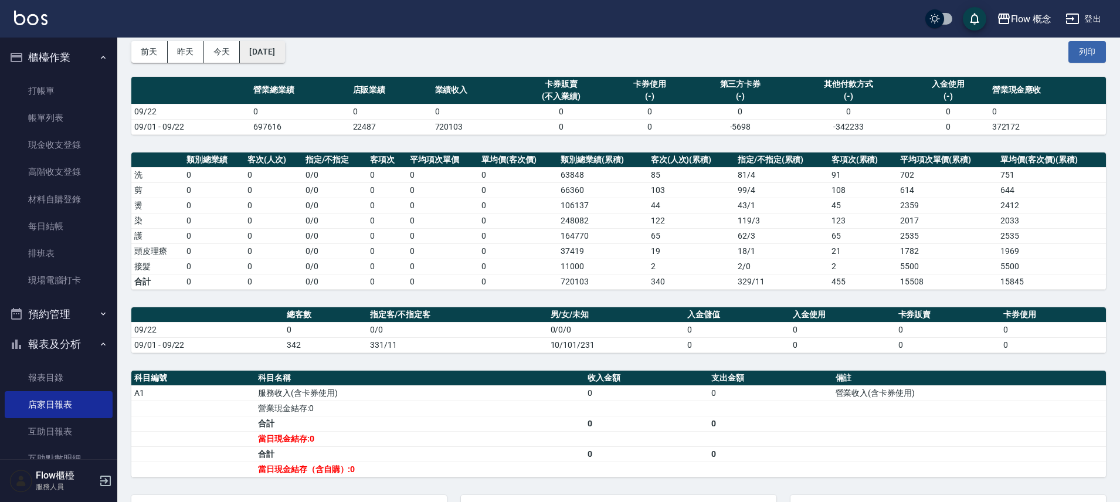
click at [284, 49] on button "[DATE]" at bounding box center [262, 52] width 45 height 22
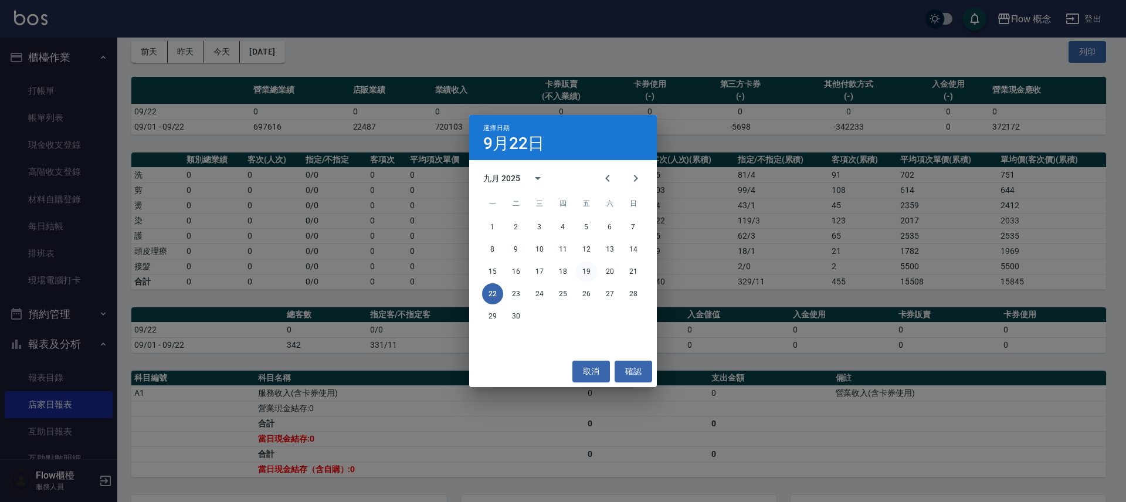
click at [584, 273] on button "19" at bounding box center [586, 271] width 21 height 21
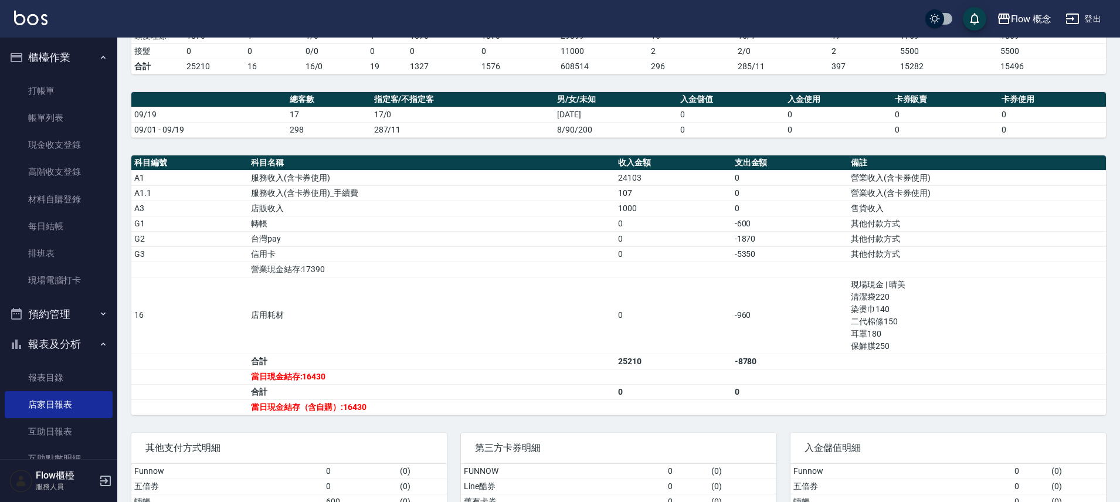
scroll to position [350, 0]
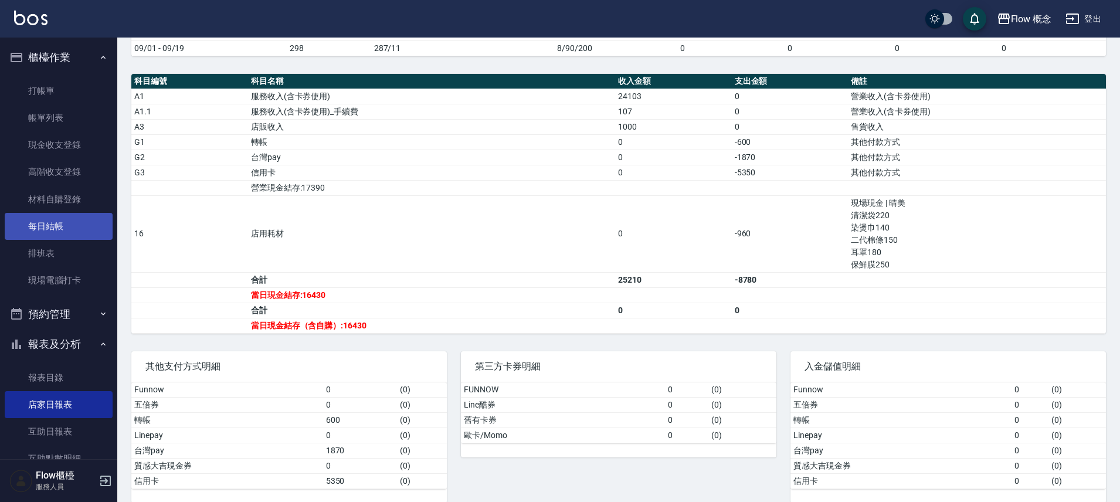
click at [63, 220] on link "每日結帳" at bounding box center [59, 226] width 108 height 27
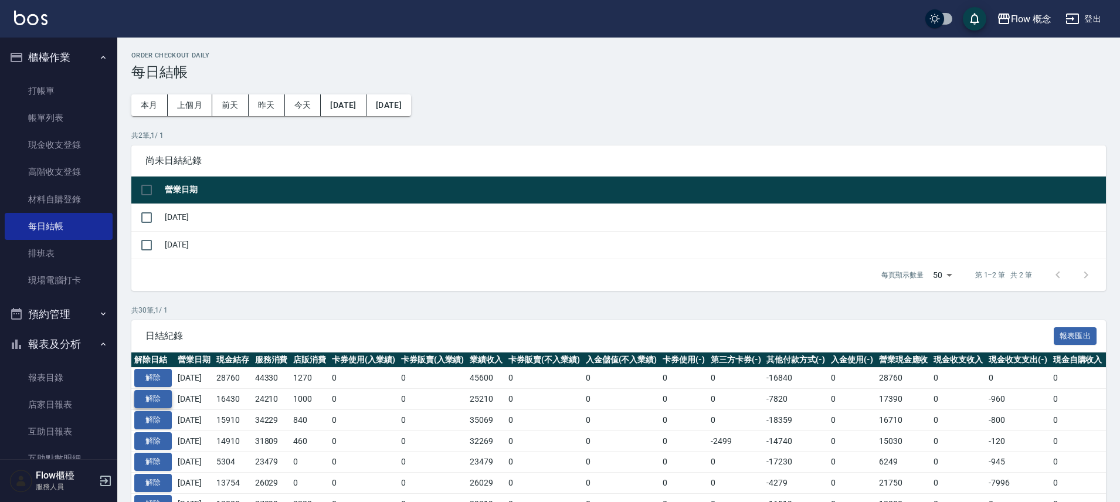
click at [169, 400] on button "解除" at bounding box center [153, 399] width 38 height 18
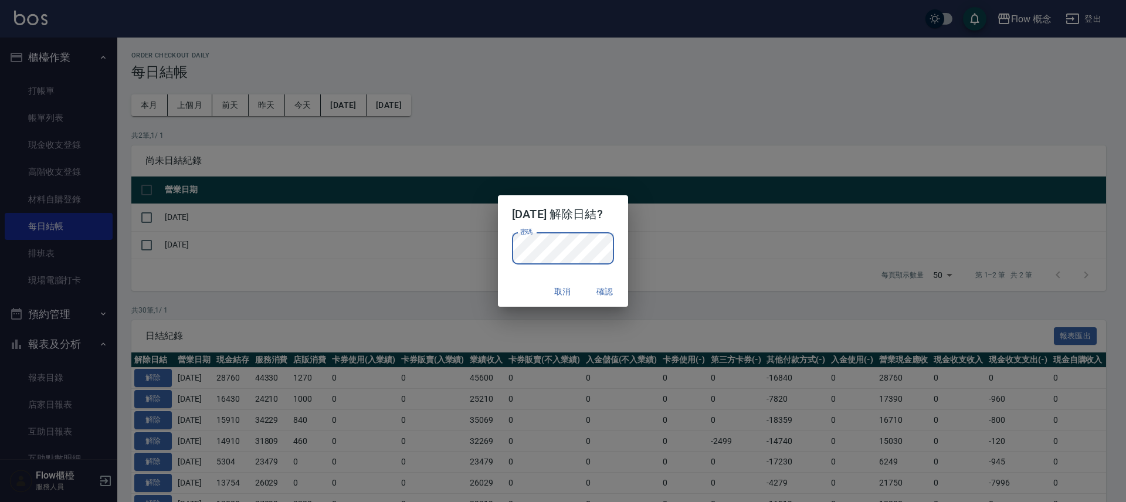
click at [607, 294] on button "確認" at bounding box center [605, 292] width 38 height 22
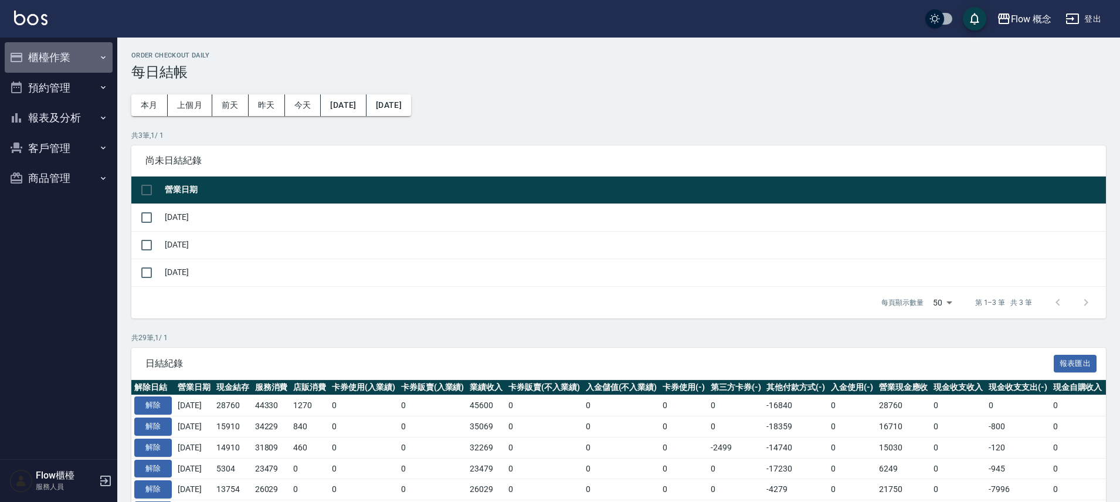
click at [73, 59] on button "櫃檯作業" at bounding box center [59, 57] width 108 height 30
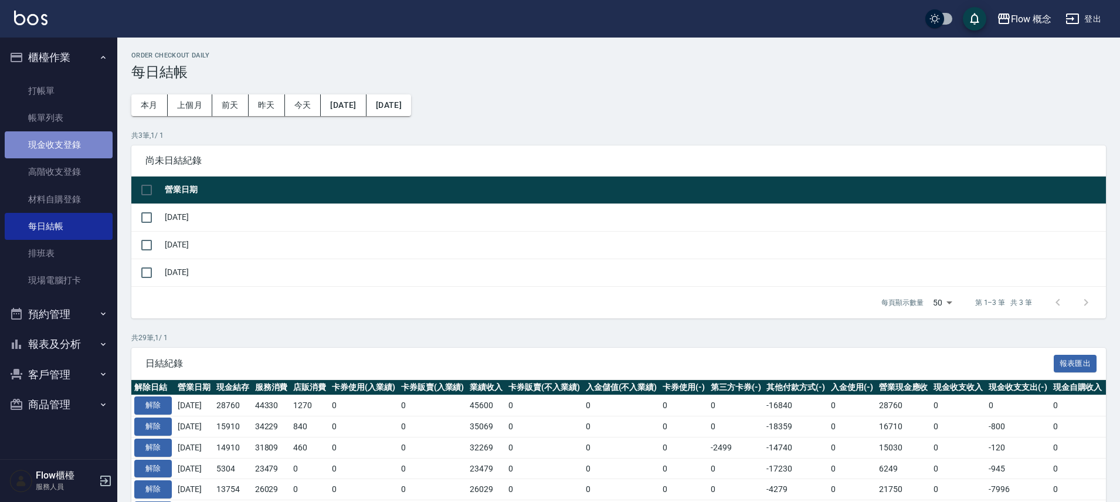
click at [49, 139] on link "現金收支登錄" at bounding box center [59, 144] width 108 height 27
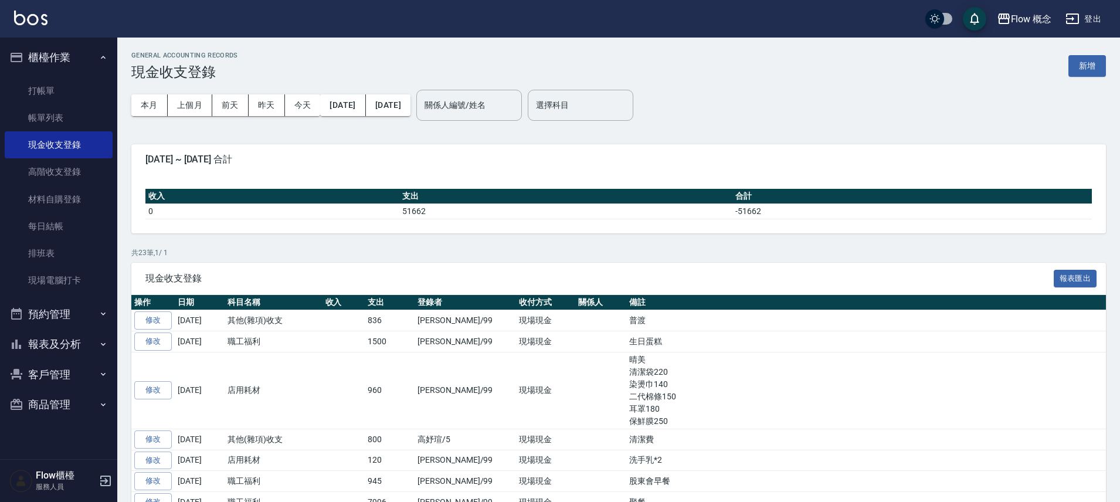
click at [182, 91] on div "本月 上個月 前天 昨天 今天 2025/09/01 2025/09/22" at bounding box center [270, 105] width 279 height 50
click at [187, 105] on button "上個月" at bounding box center [190, 105] width 45 height 22
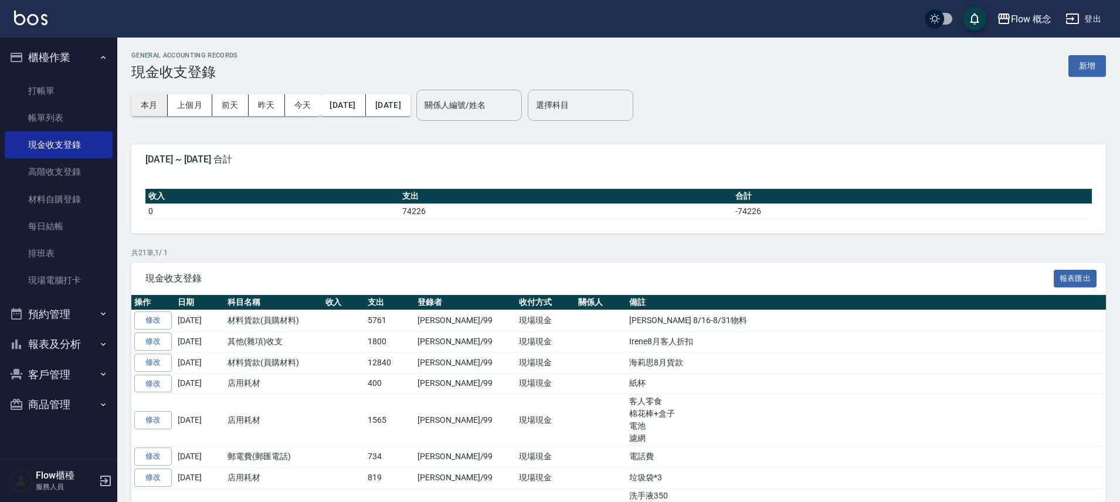
click at [146, 110] on button "本月" at bounding box center [149, 105] width 36 height 22
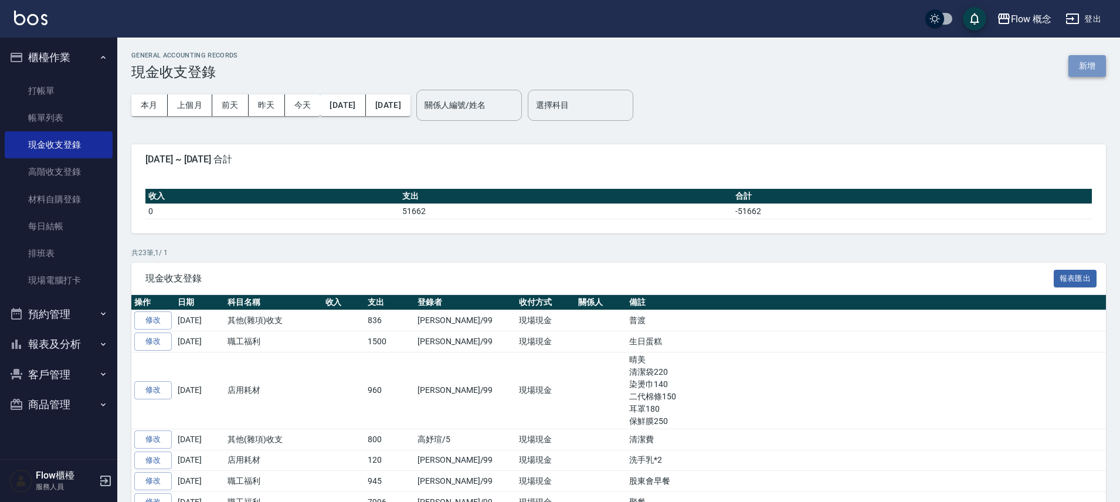
click at [1077, 73] on button "新增" at bounding box center [1087, 66] width 38 height 22
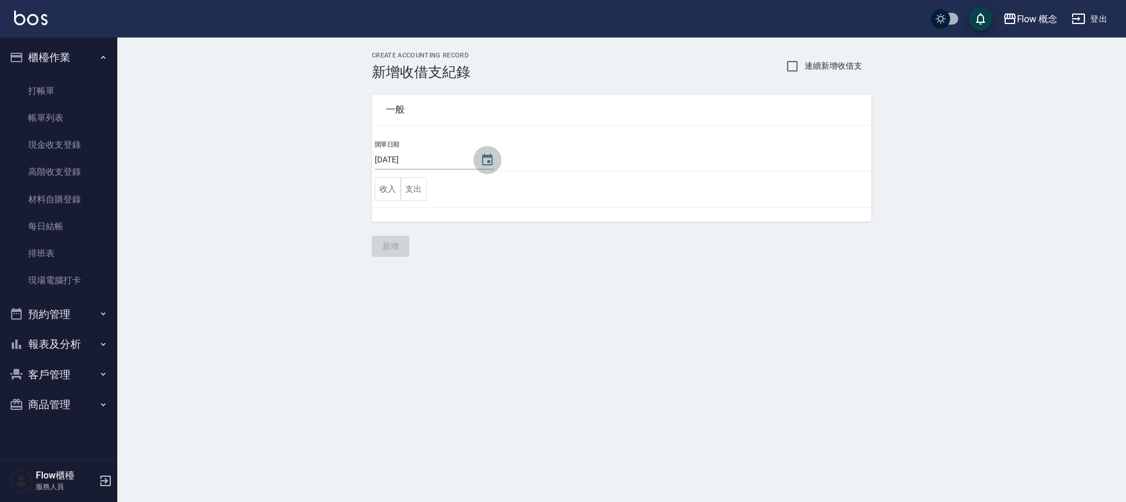
click at [482, 158] on icon "Choose date, selected date is 2025-09-22" at bounding box center [487, 160] width 14 height 14
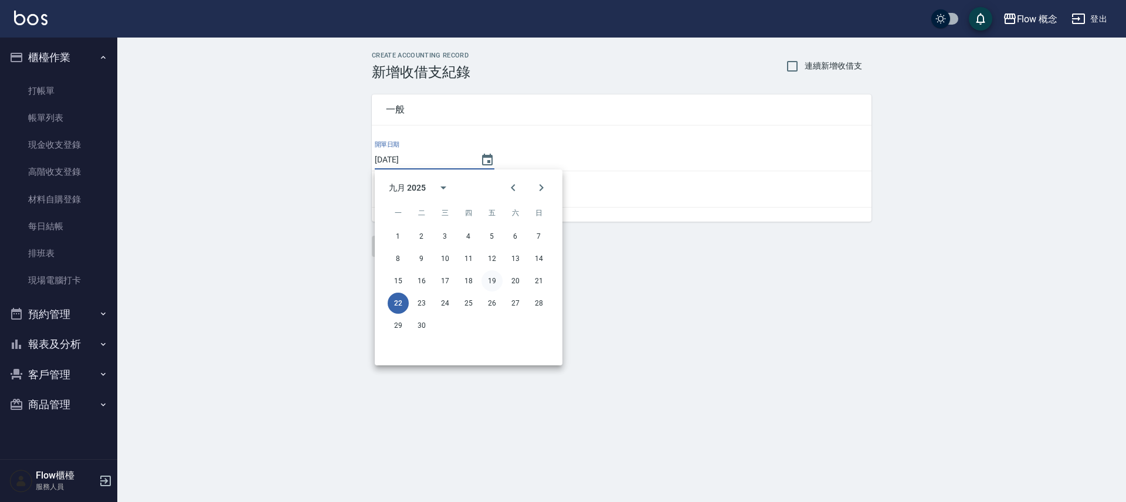
click at [493, 280] on button "19" at bounding box center [491, 280] width 21 height 21
type input "[DATE]"
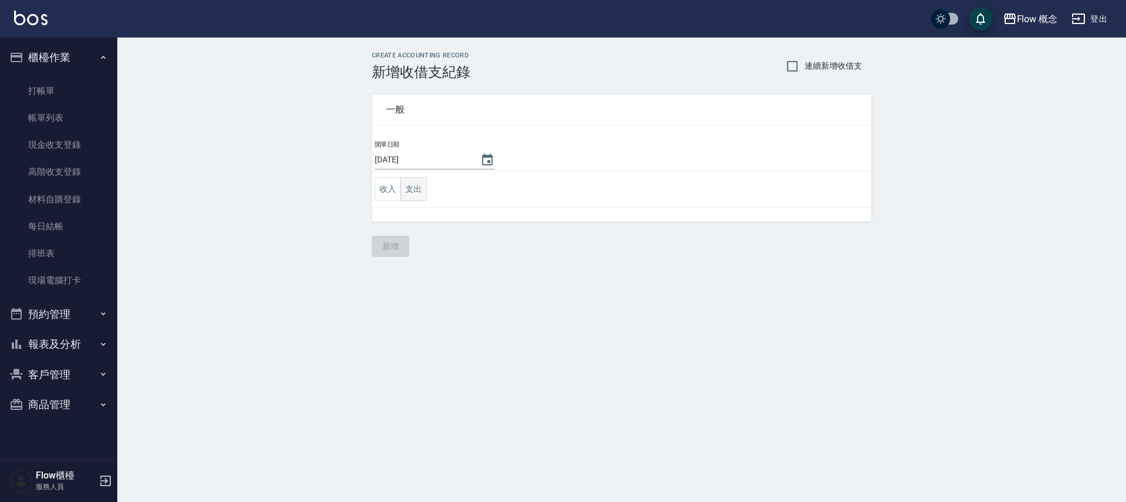
click at [415, 191] on button "支出" at bounding box center [413, 189] width 26 height 24
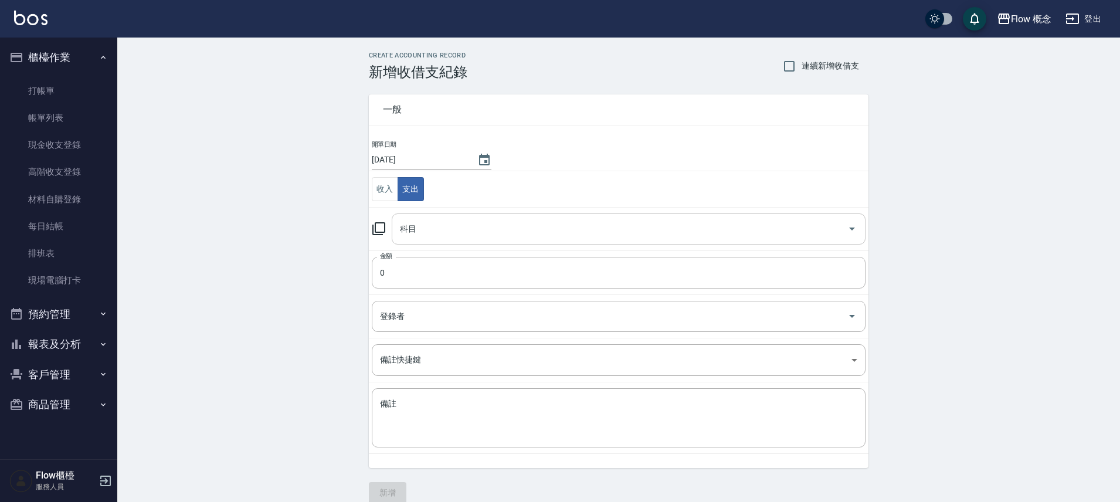
click at [449, 239] on div "科目" at bounding box center [629, 228] width 474 height 31
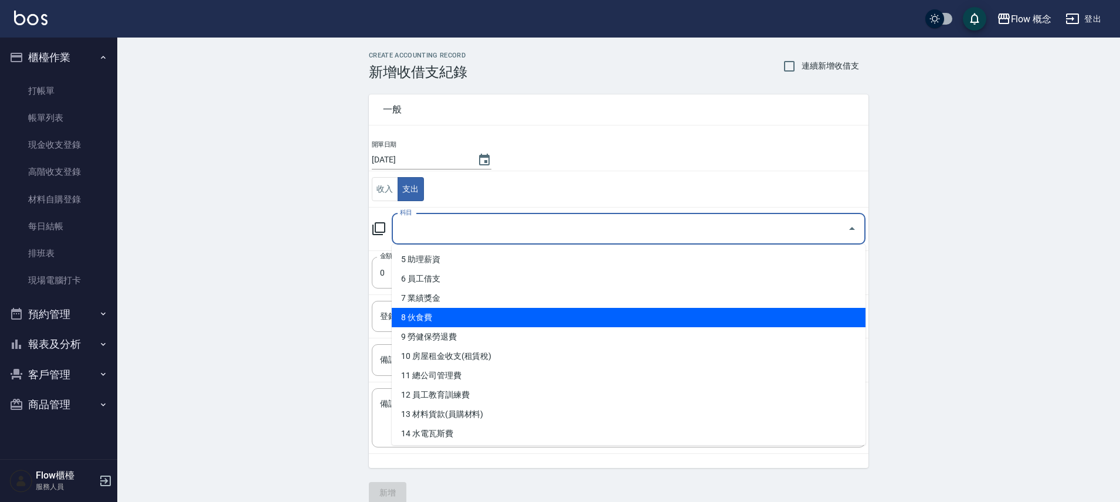
scroll to position [370, 0]
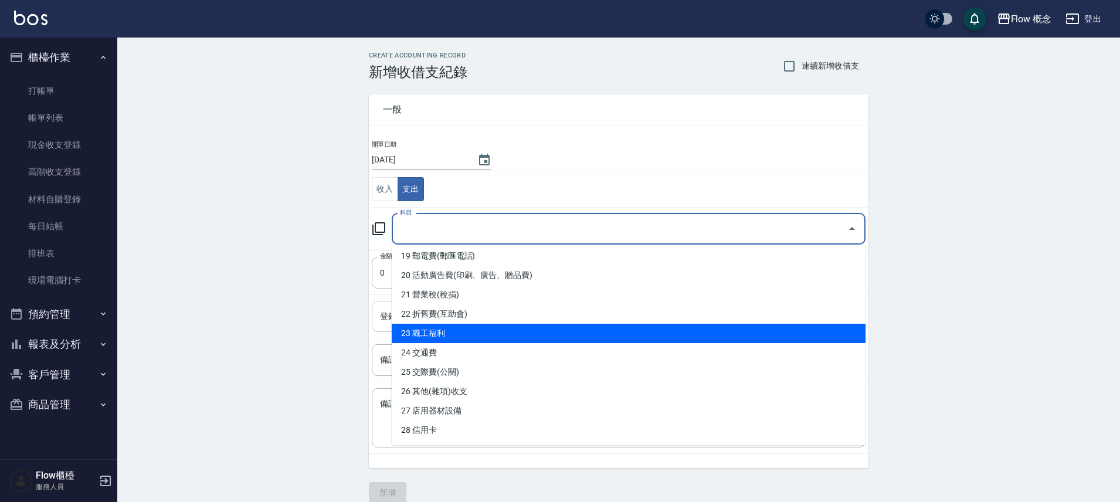
click at [467, 324] on li "23 職工福利" at bounding box center [629, 333] width 474 height 19
type input "23 職工福利"
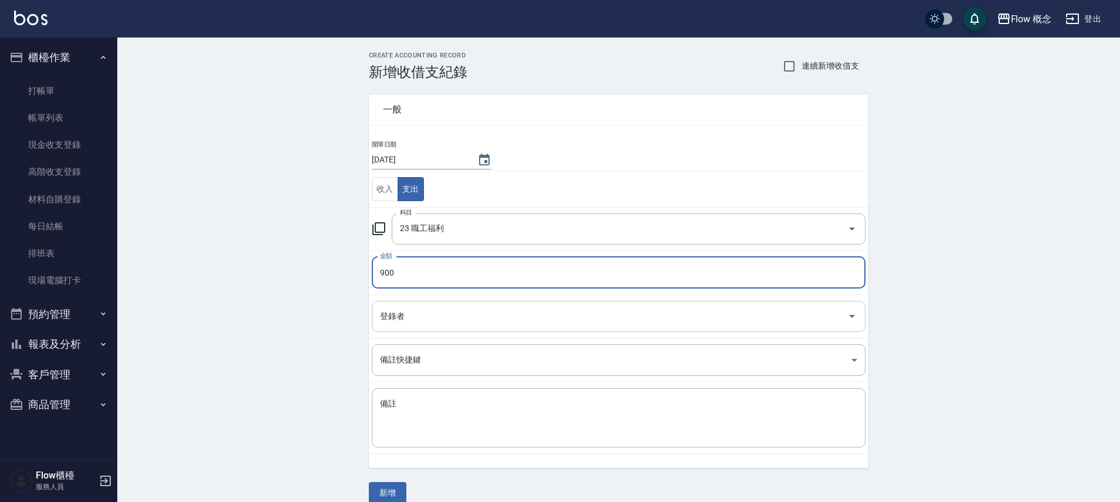
type input "900"
click at [417, 312] on input "登錄者" at bounding box center [609, 316] width 465 height 21
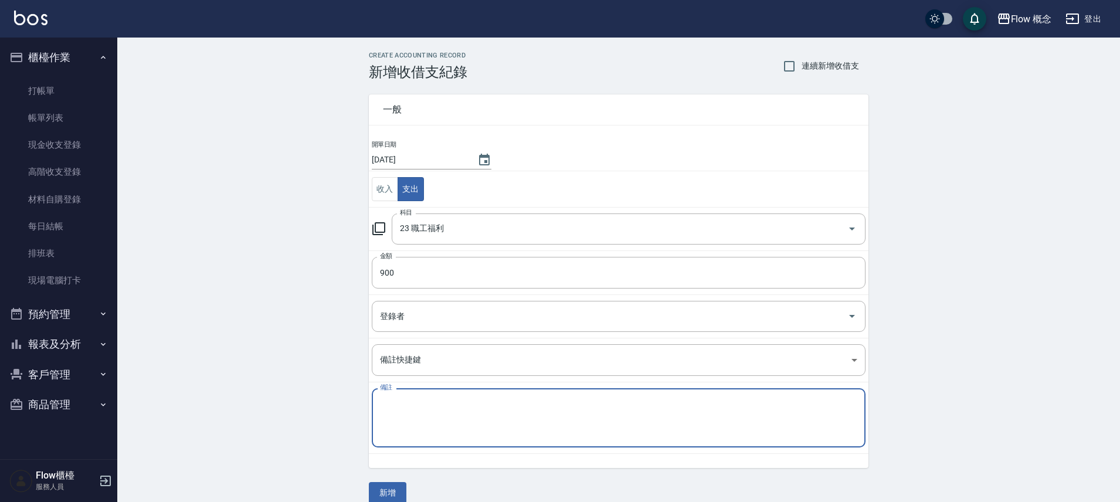
click at [455, 403] on textarea "備註" at bounding box center [618, 418] width 477 height 40
type textarea "ㄋ"
type textarea "助理研討會"
click at [390, 489] on button "新增" at bounding box center [388, 493] width 38 height 22
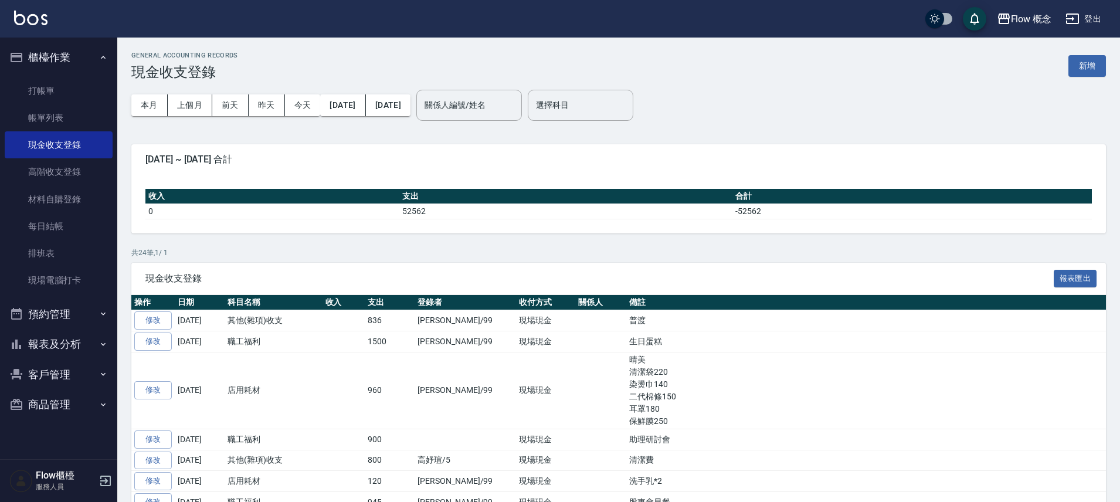
click at [39, 342] on button "報表及分析" at bounding box center [59, 344] width 108 height 30
click at [55, 403] on link "店家日報表" at bounding box center [59, 404] width 108 height 27
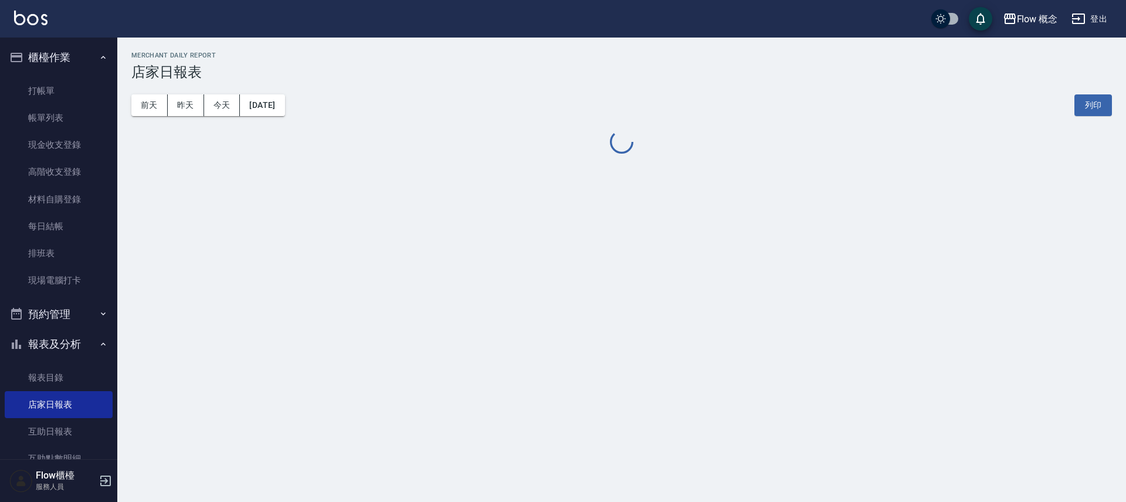
click at [270, 99] on button "[DATE]" at bounding box center [262, 105] width 45 height 22
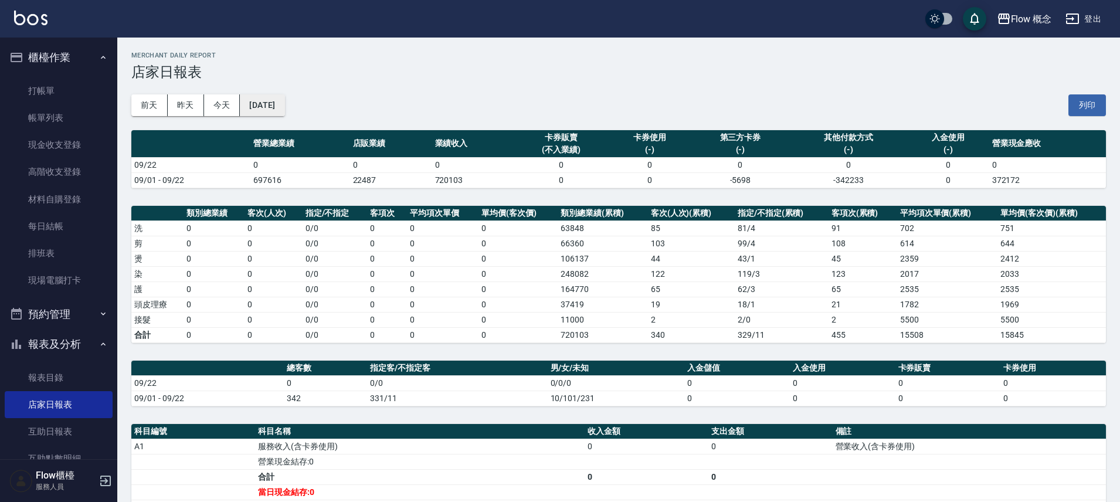
click at [270, 102] on button "[DATE]" at bounding box center [262, 105] width 45 height 22
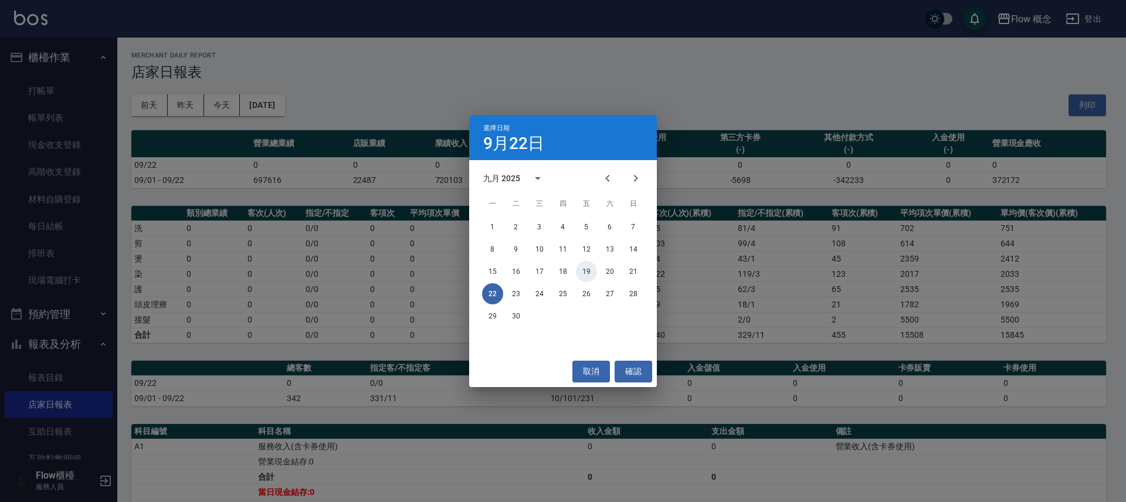
click at [586, 270] on button "19" at bounding box center [586, 271] width 21 height 21
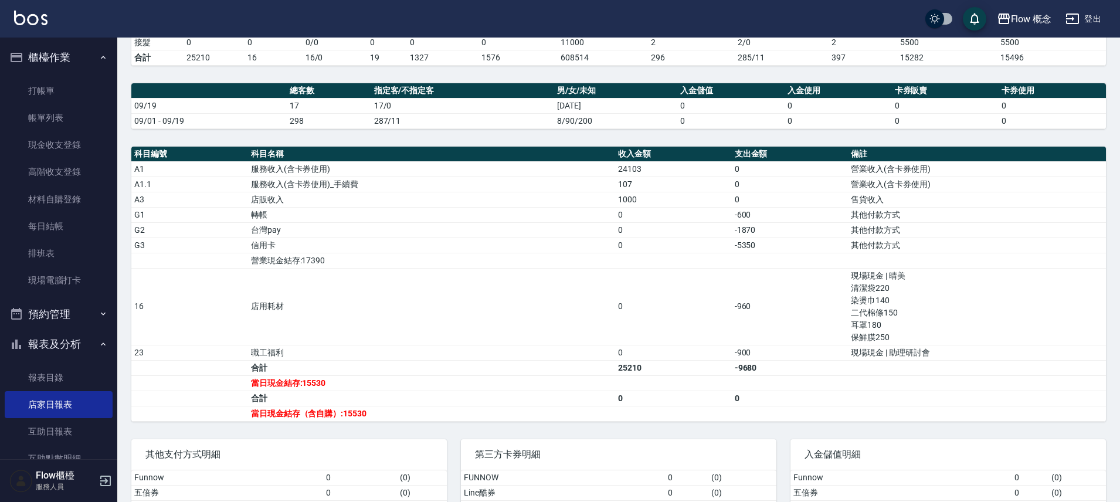
scroll to position [380, 0]
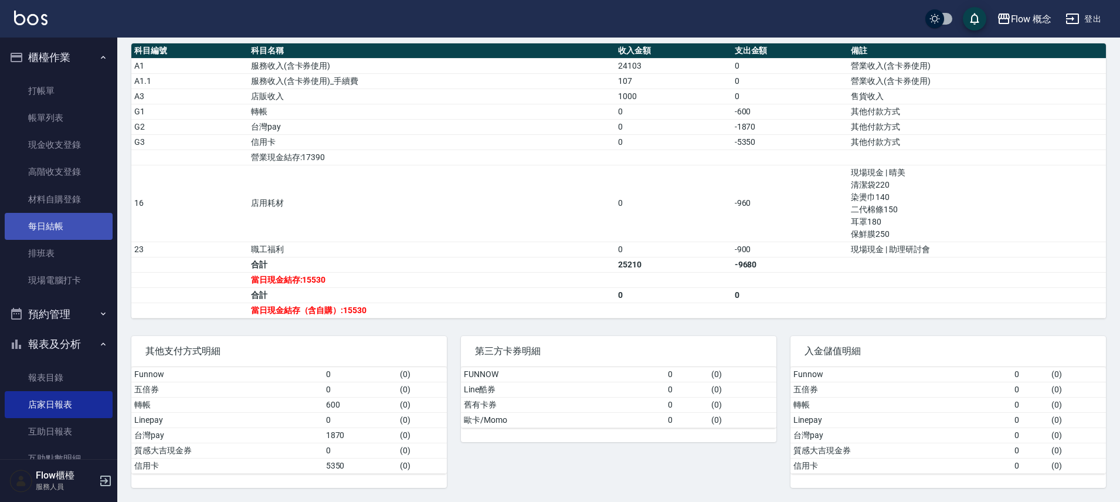
click at [42, 226] on link "每日結帳" at bounding box center [59, 226] width 108 height 27
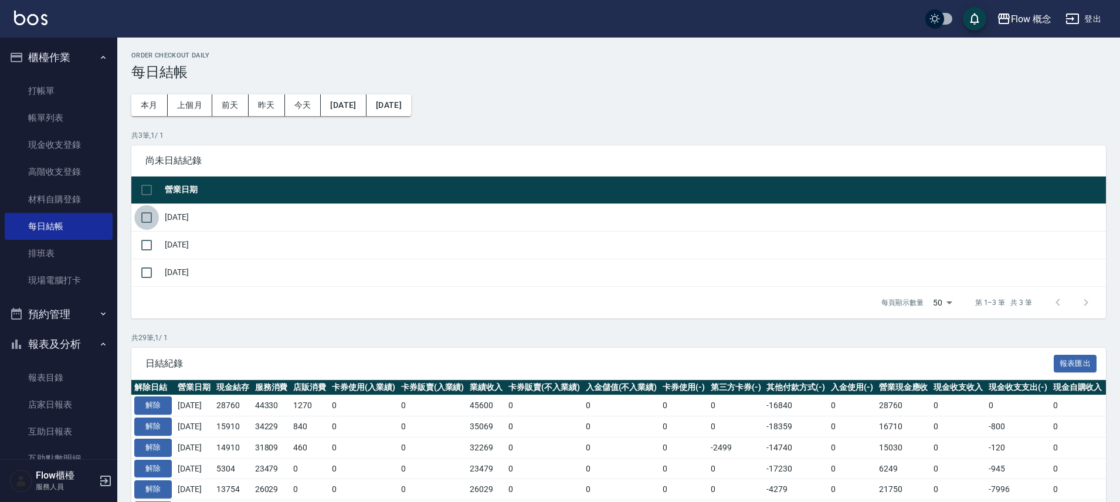
click at [149, 217] on input "checkbox" at bounding box center [146, 217] width 25 height 25
checkbox input "true"
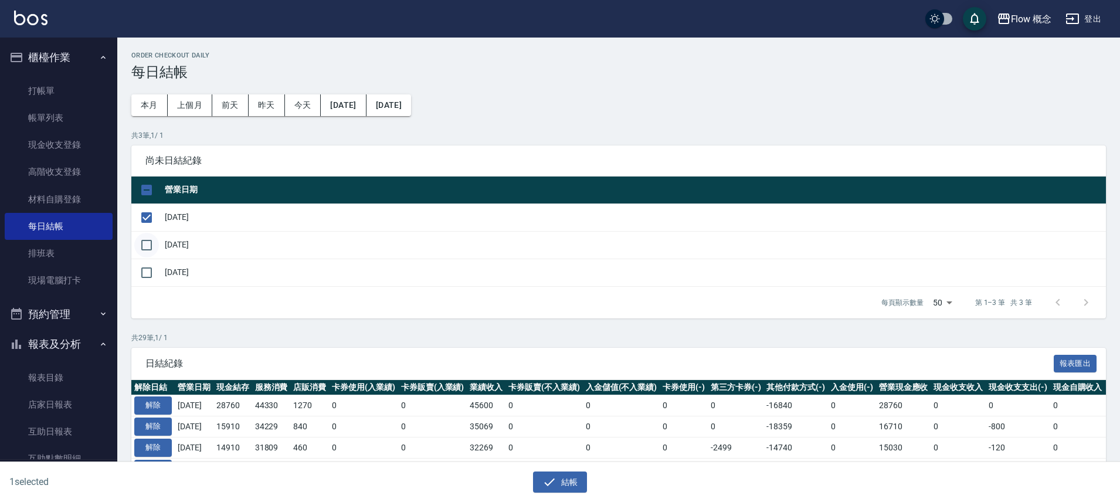
click at [150, 243] on input "checkbox" at bounding box center [146, 245] width 25 height 25
checkbox input "true"
click at [576, 483] on button "結帳" at bounding box center [560, 482] width 55 height 22
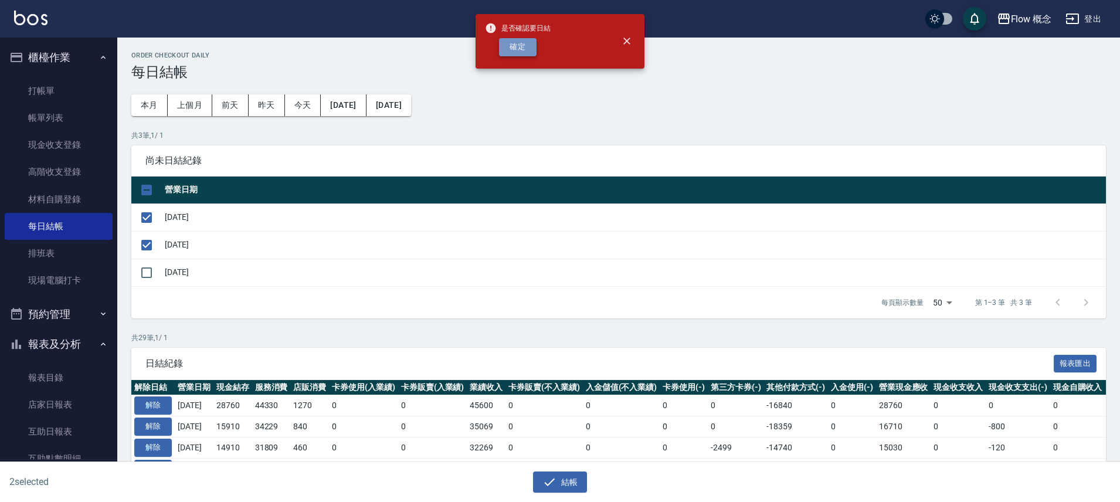
click at [522, 42] on button "確定" at bounding box center [518, 47] width 38 height 18
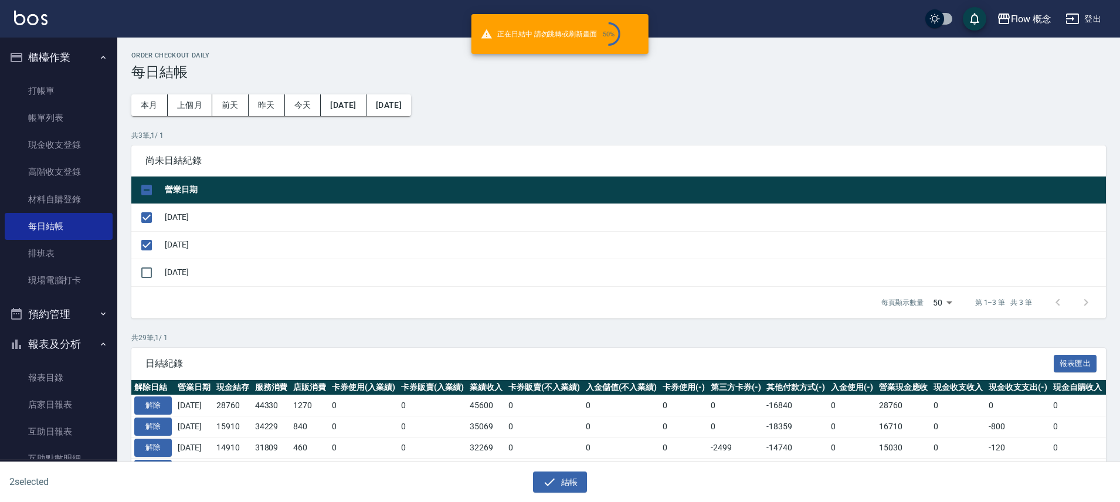
checkbox input "false"
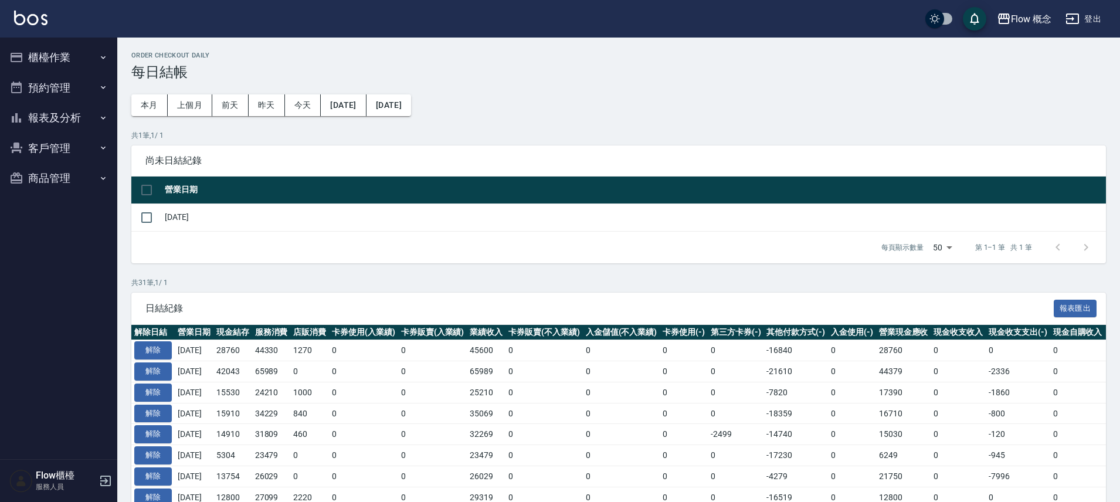
click at [66, 122] on button "報表及分析" at bounding box center [59, 118] width 108 height 30
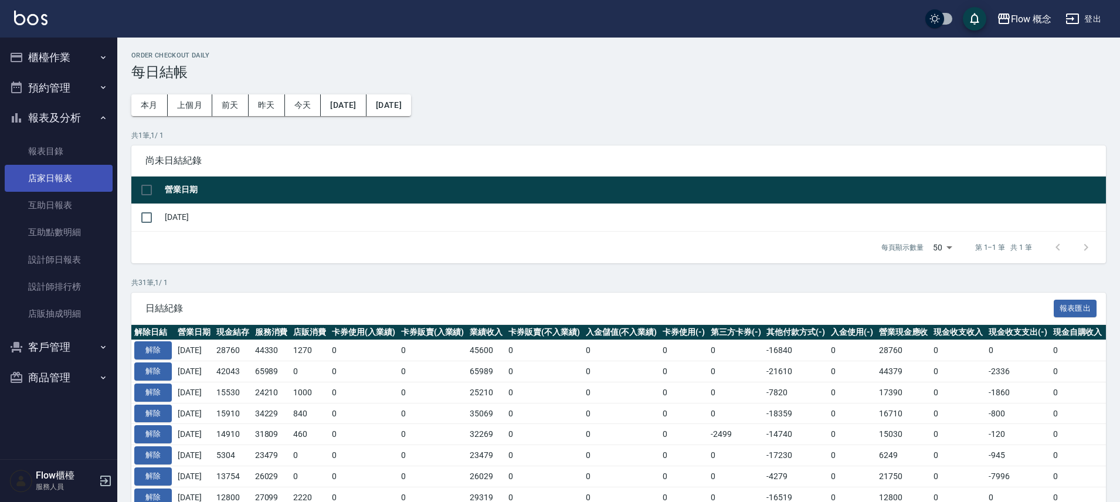
click at [81, 182] on link "店家日報表" at bounding box center [59, 178] width 108 height 27
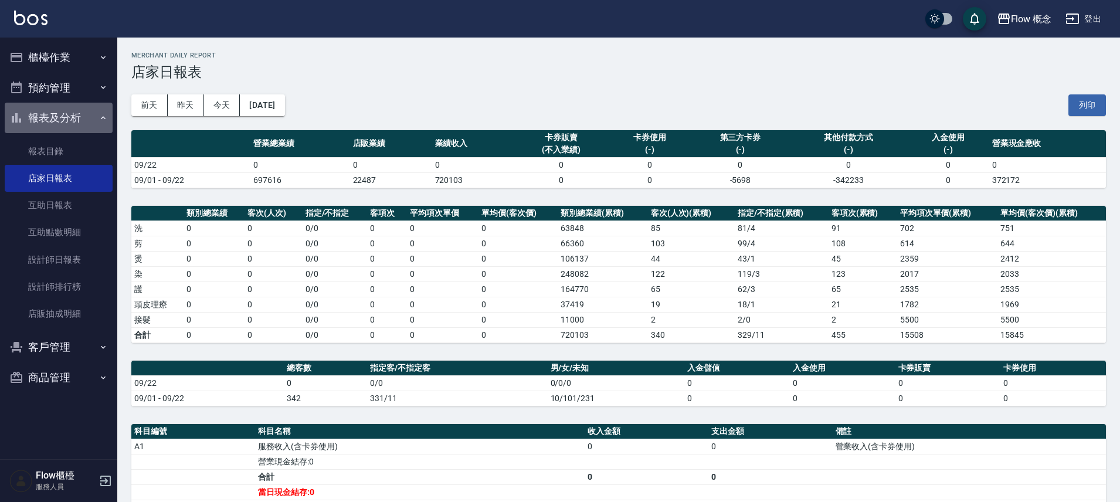
click at [80, 123] on button "報表及分析" at bounding box center [59, 118] width 108 height 30
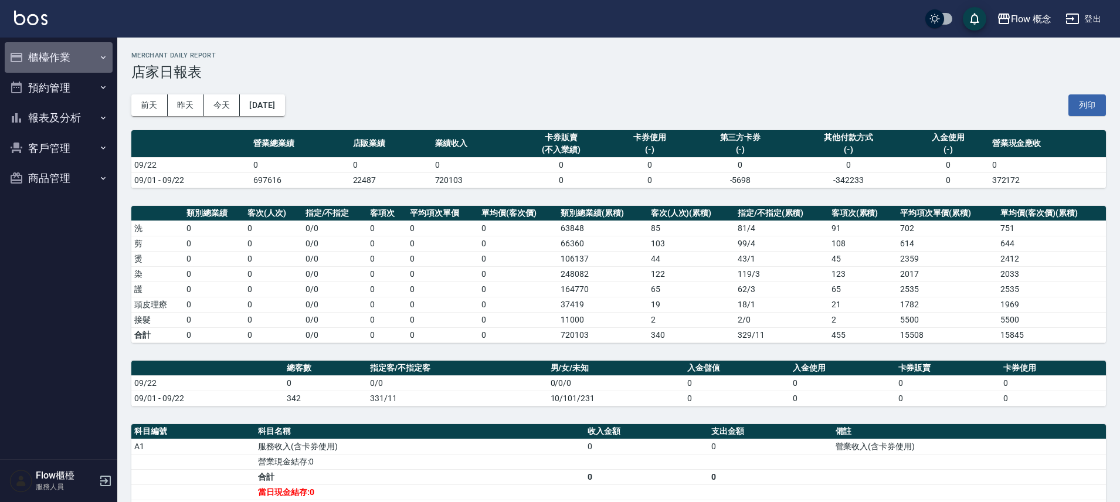
click at [59, 56] on button "櫃檯作業" at bounding box center [59, 57] width 108 height 30
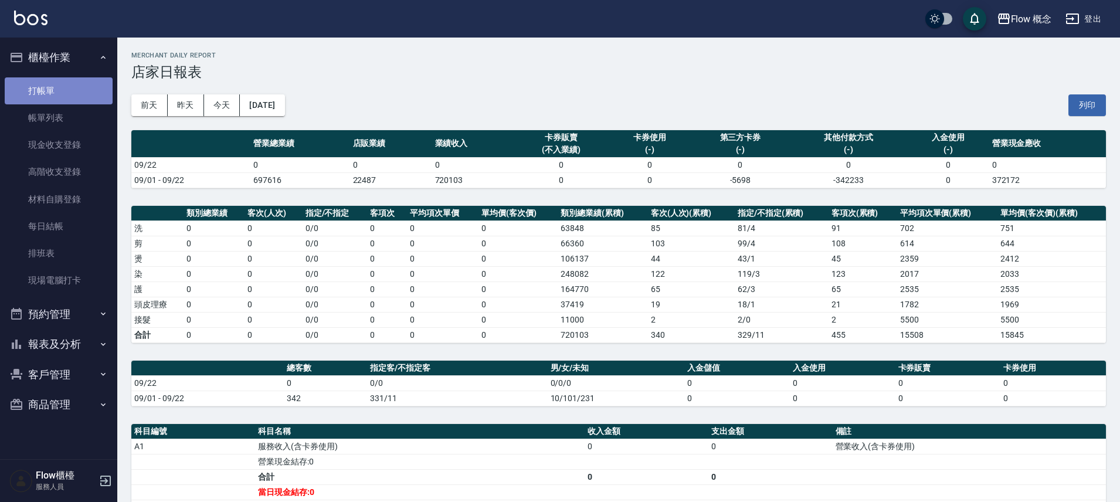
click at [71, 86] on link "打帳單" at bounding box center [59, 90] width 108 height 27
